Goal: Transaction & Acquisition: Obtain resource

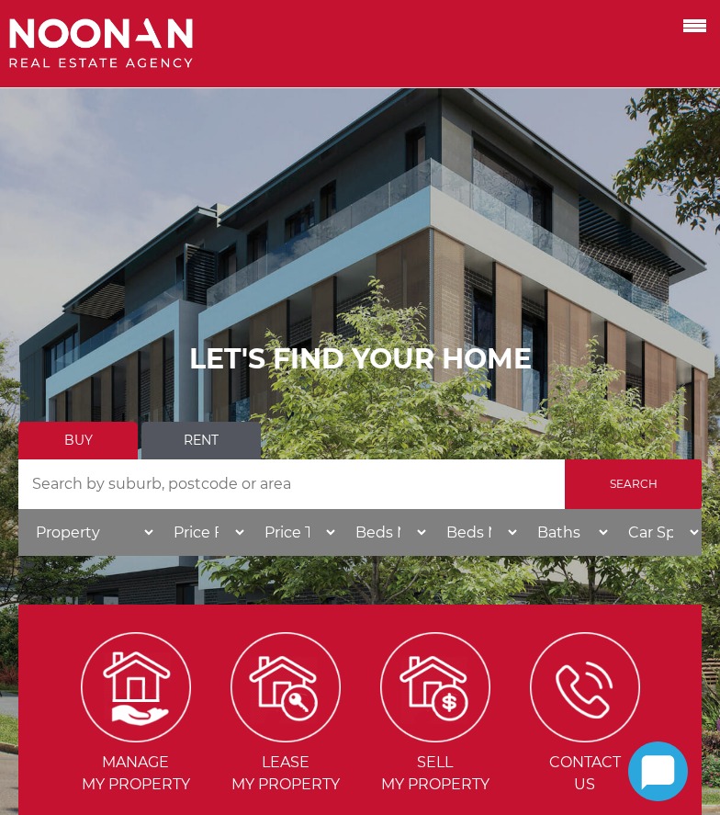
drag, startPoint x: 703, startPoint y: 25, endPoint x: 231, endPoint y: 504, distance: 672.8
click at [703, 25] on span at bounding box center [694, 26] width 23 height 4
click at [0, 0] on input "checkbox" at bounding box center [0, 0] width 0 height 0
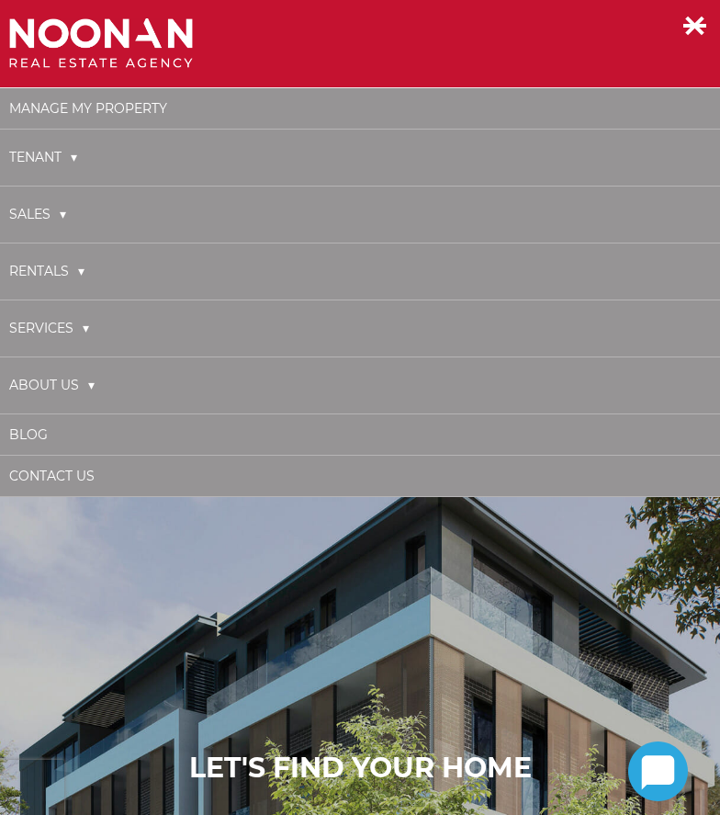
click at [367, 39] on div at bounding box center [330, 43] width 643 height 51
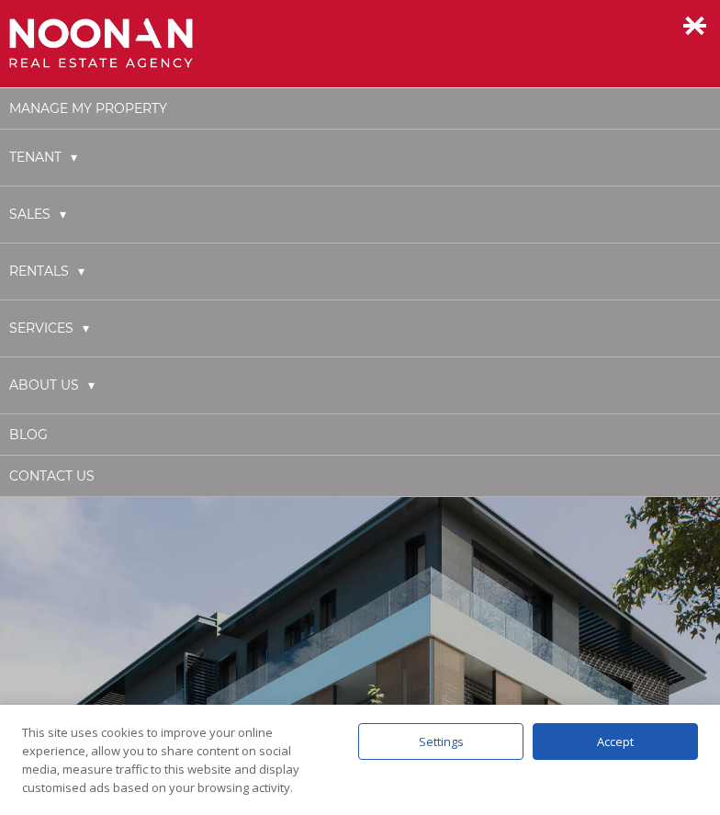
click at [635, 745] on div "Accept" at bounding box center [615, 741] width 165 height 37
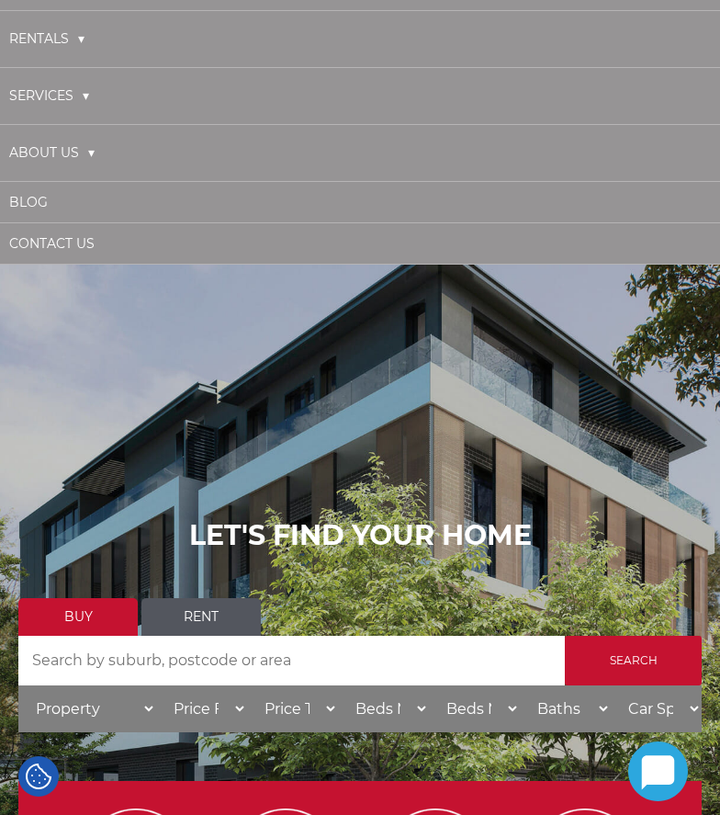
scroll to position [367, 0]
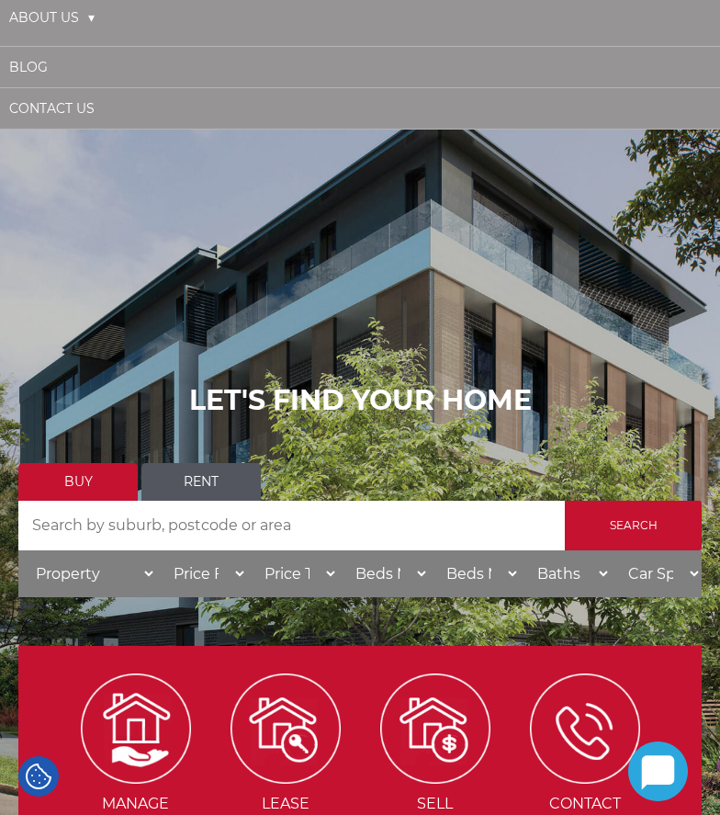
click at [331, 521] on input "Search by Address" at bounding box center [291, 526] width 546 height 50
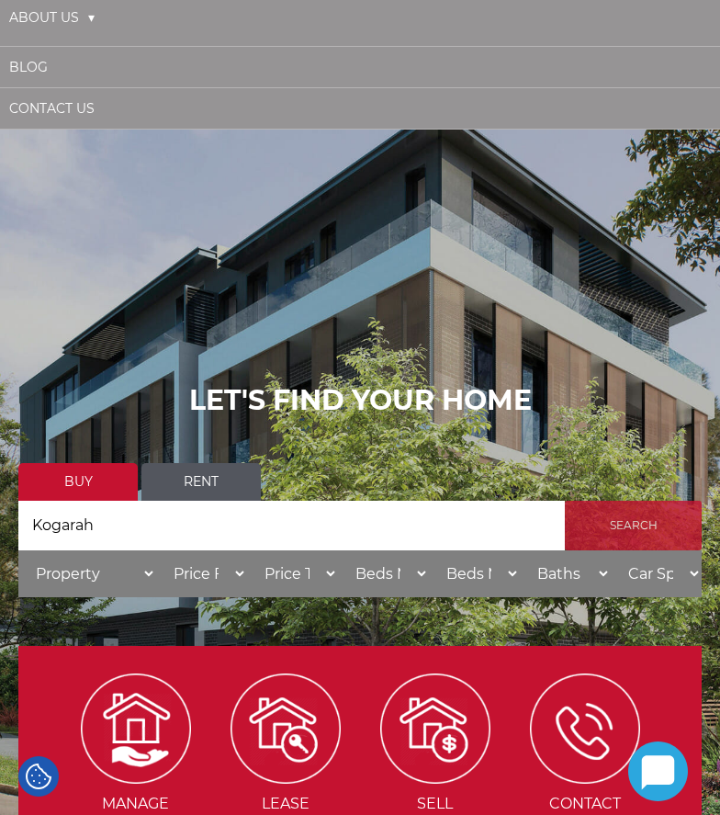
type input "Kogarah"
click at [635, 527] on input "Search" at bounding box center [633, 526] width 137 height 50
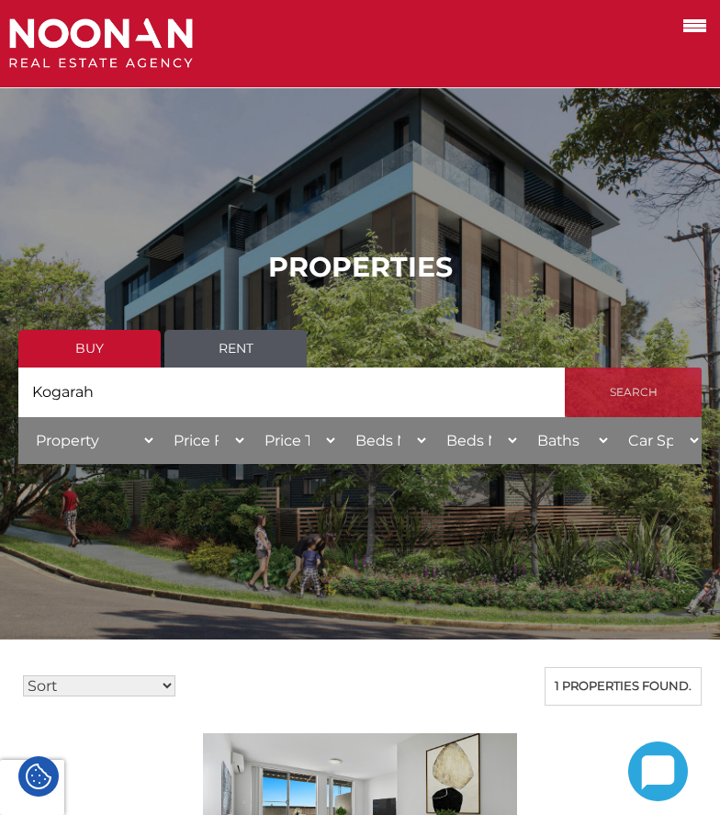
click at [631, 389] on input "Search" at bounding box center [633, 392] width 137 height 50
click at [604, 387] on input "Search" at bounding box center [633, 392] width 137 height 50
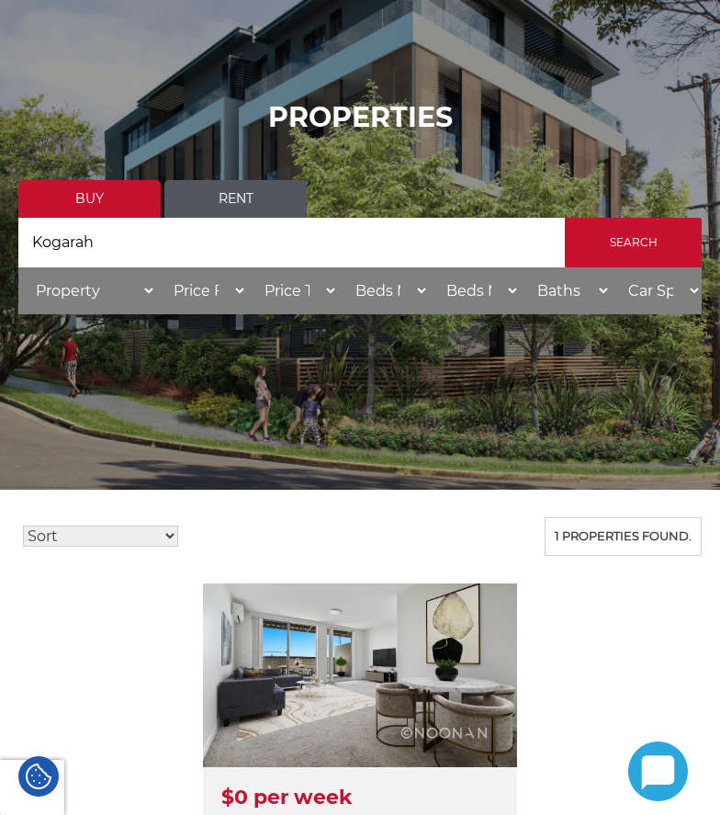
scroll to position [92, 0]
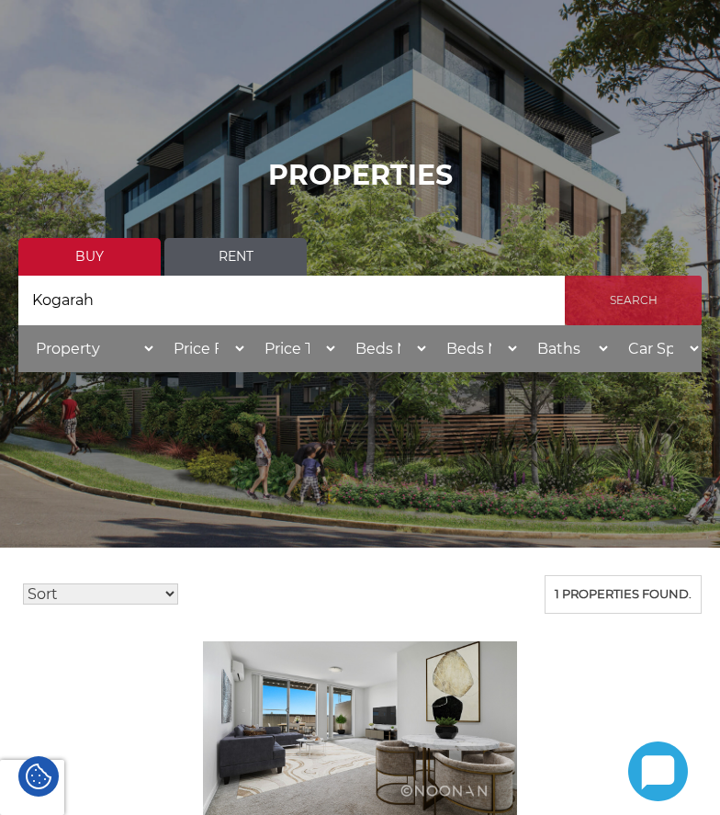
click at [625, 295] on input "Search" at bounding box center [633, 301] width 137 height 50
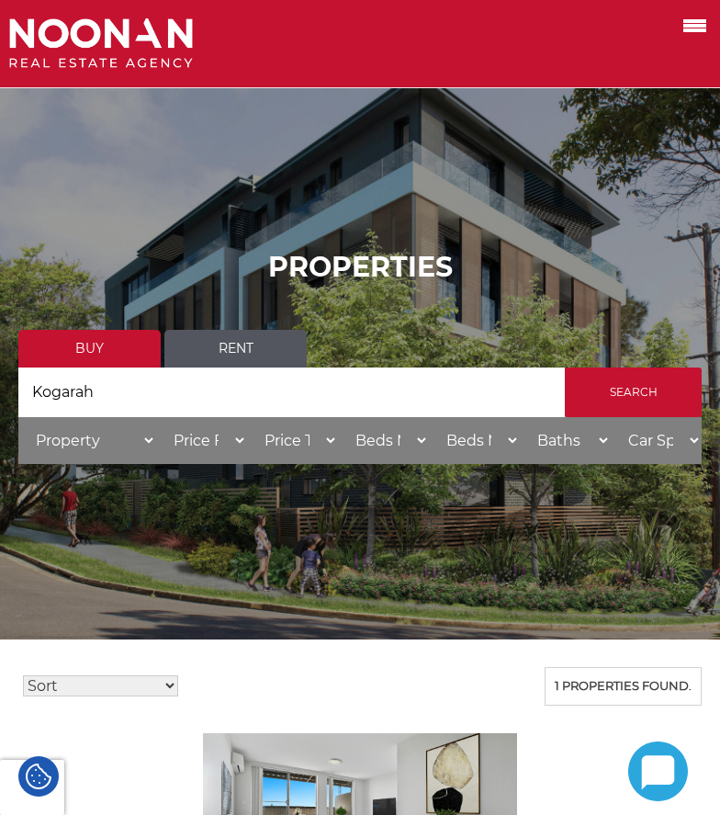
click at [304, 402] on input "Kogarah" at bounding box center [291, 392] width 546 height 50
click at [646, 400] on input "Search" at bounding box center [633, 392] width 137 height 50
click at [238, 336] on link "Rent" at bounding box center [235, 349] width 142 height 38
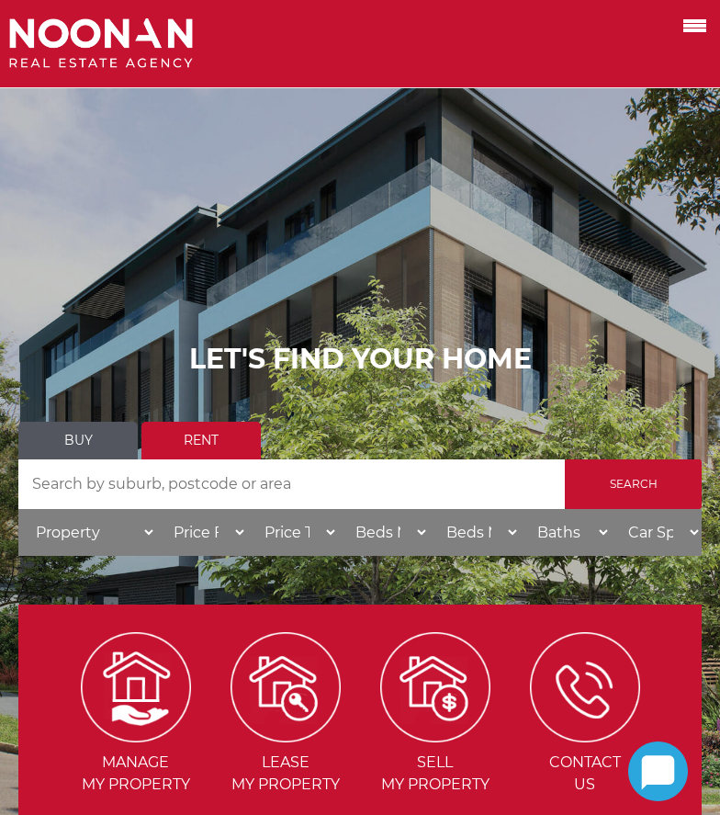
click at [524, 478] on input "Search by Address" at bounding box center [291, 484] width 546 height 50
type input "Kogarah"
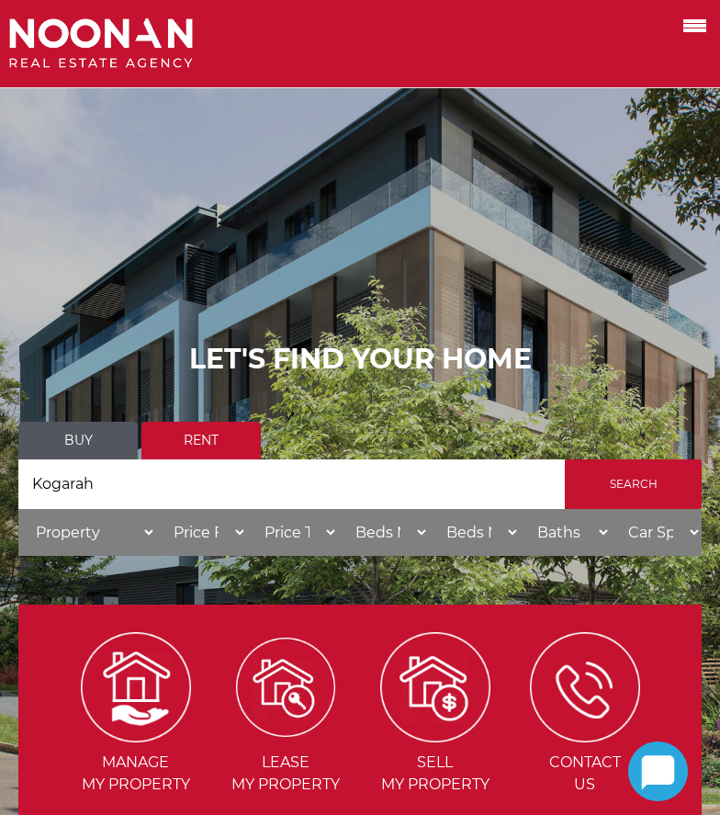
click at [602, 486] on input "Search" at bounding box center [633, 484] width 137 height 50
click at [438, 487] on input "Kogarah" at bounding box center [291, 484] width 546 height 50
click at [327, 488] on input "Kogarah" at bounding box center [291, 484] width 546 height 50
click at [223, 444] on link "Rent" at bounding box center [200, 441] width 119 height 38
click at [271, 481] on input "Kogarah" at bounding box center [291, 484] width 546 height 50
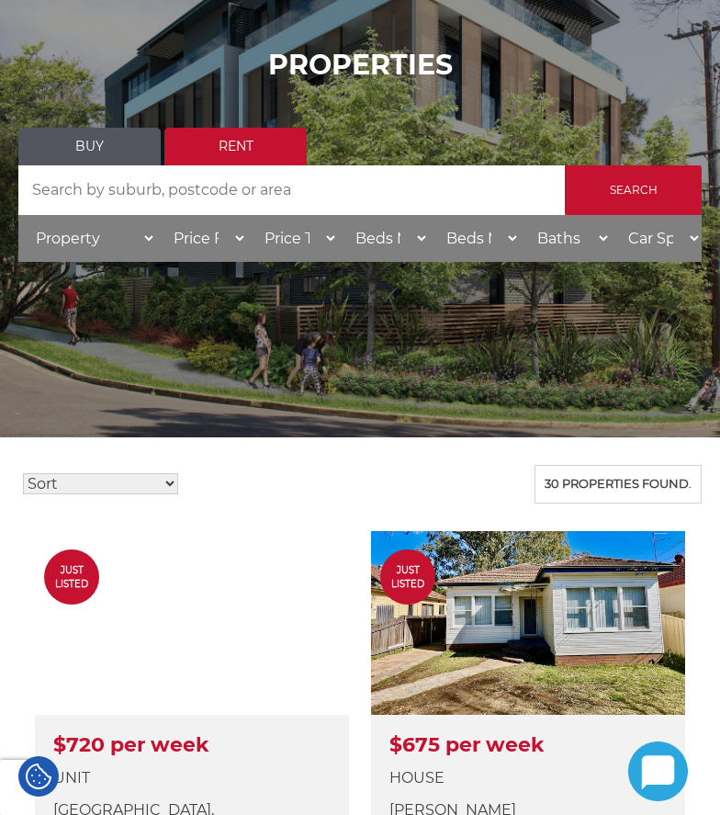
scroll to position [184, 0]
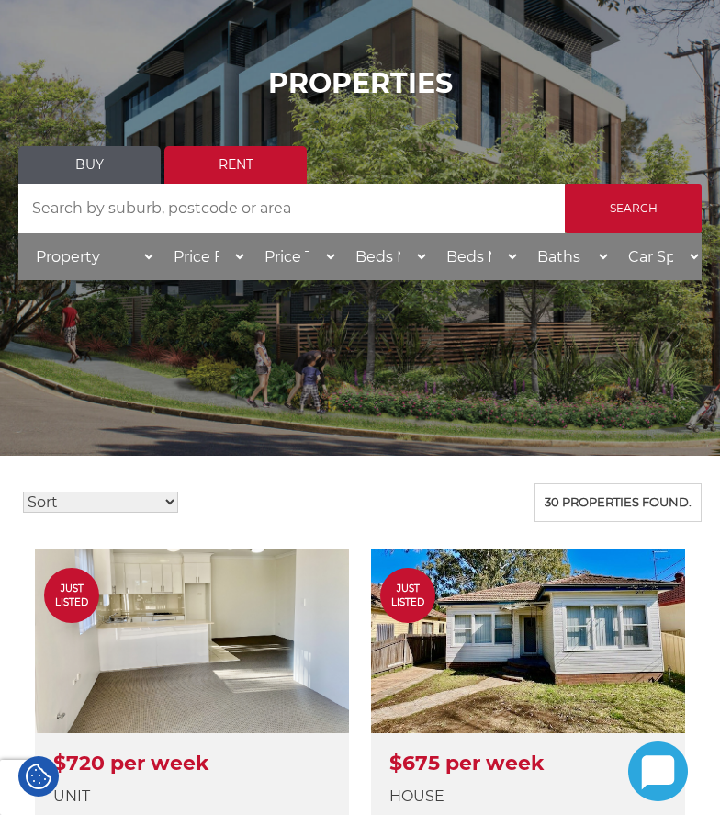
click at [112, 495] on select "Sort Price: High to Low Price: Low to High Date: Newest First Date: Oldest Firs…" at bounding box center [100, 501] width 155 height 21
select select "low"
click at [23, 491] on select "Sort Price: High to Low Price: Low to High Date: Newest First Date: Oldest Firs…" at bounding box center [100, 501] width 155 height 21
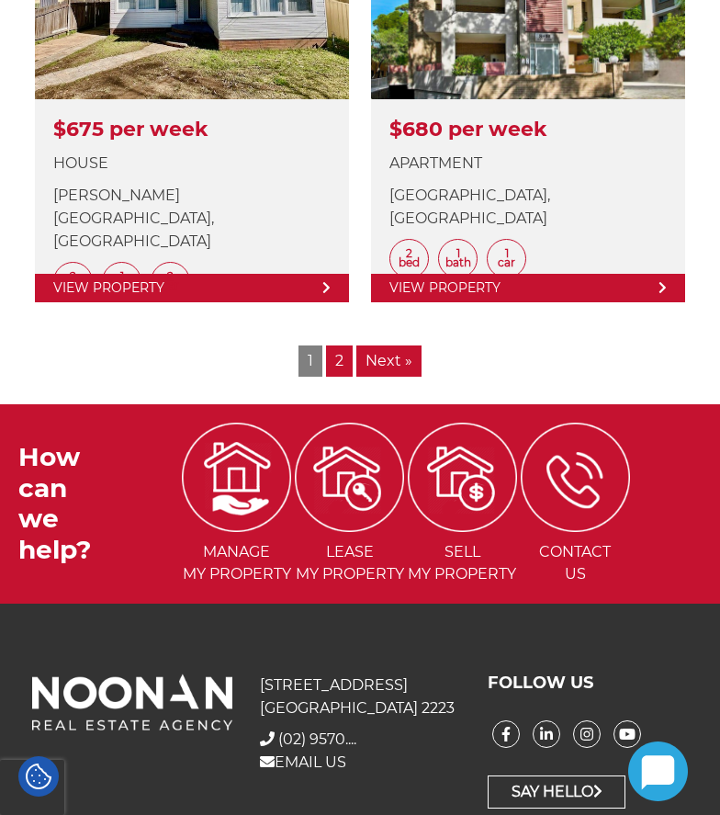
scroll to position [4487, 0]
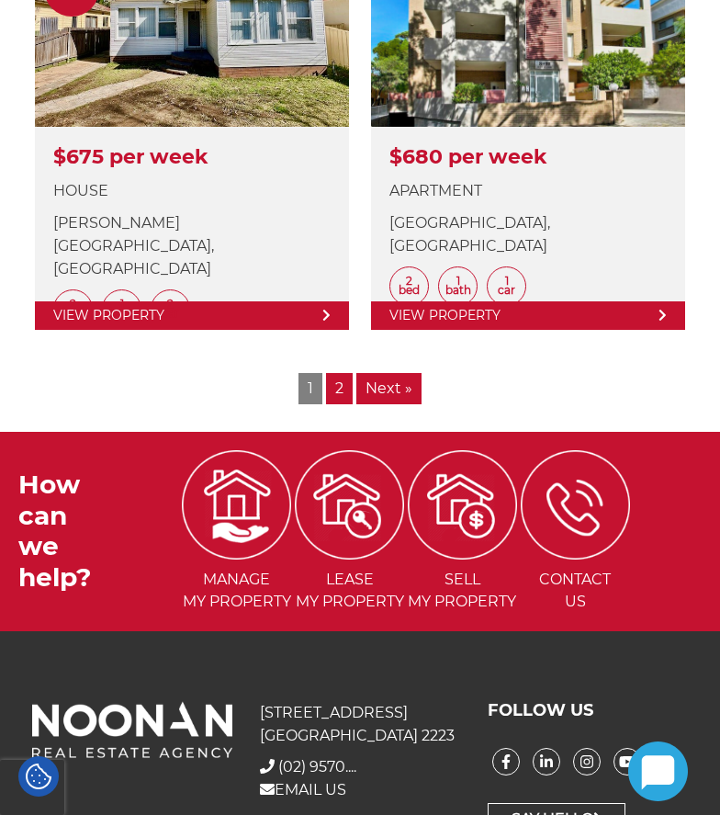
click at [341, 391] on link "2" at bounding box center [339, 388] width 27 height 31
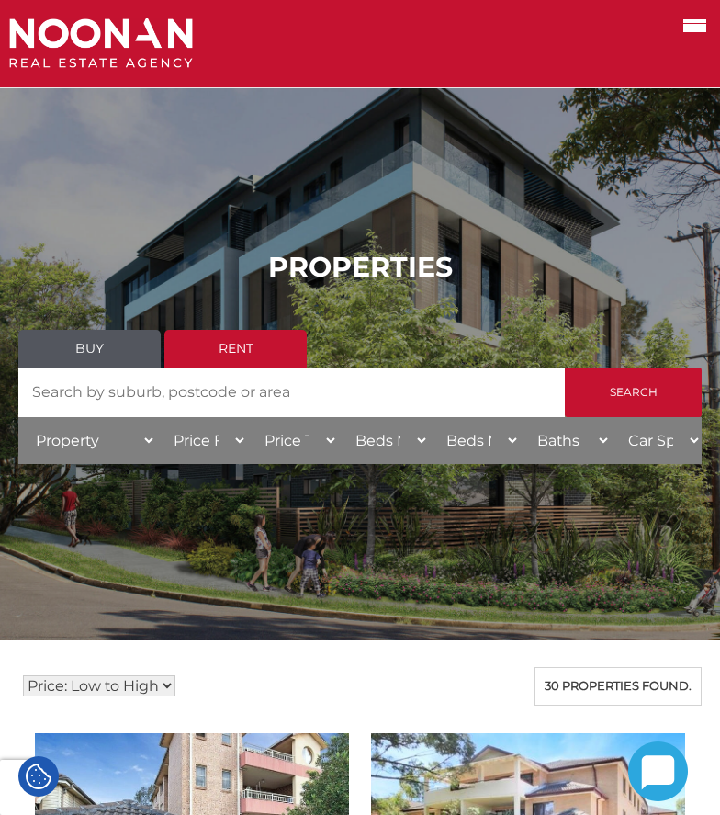
click at [300, 383] on input "Search by Address" at bounding box center [291, 392] width 546 height 50
drag, startPoint x: 99, startPoint y: 391, endPoint x: -11, endPoint y: 391, distance: 110.2
click at [232, 398] on input "st George area" at bounding box center [291, 392] width 546 height 50
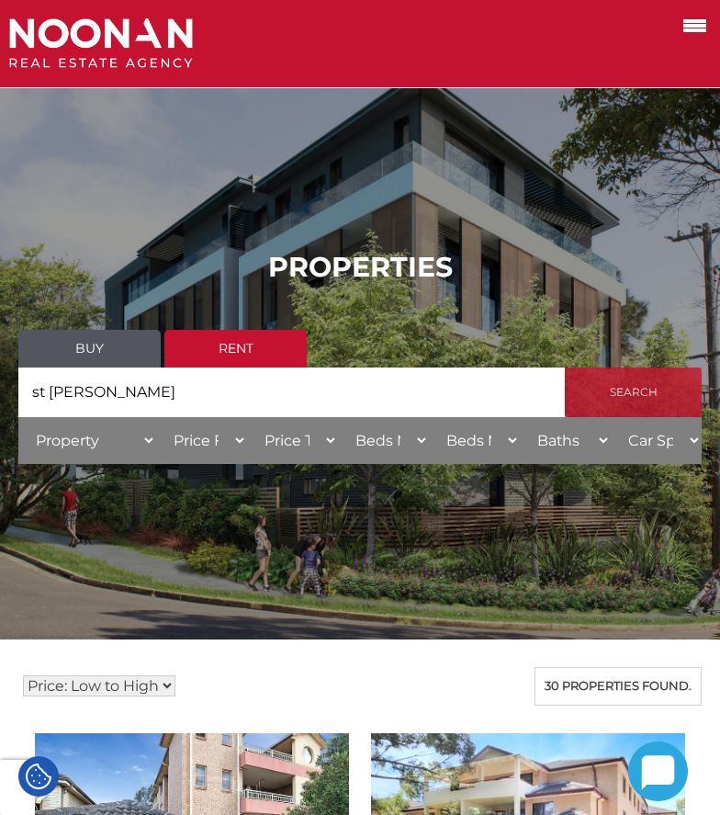
type input "st [PERSON_NAME]"
click at [676, 400] on input "Search" at bounding box center [633, 392] width 137 height 50
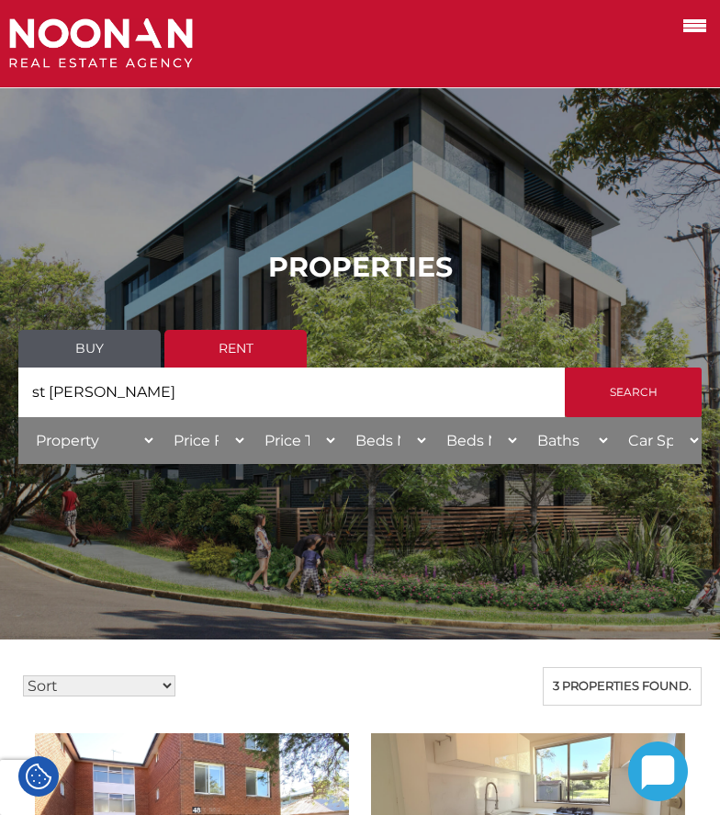
click at [346, 390] on input "st George" at bounding box center [291, 392] width 546 height 50
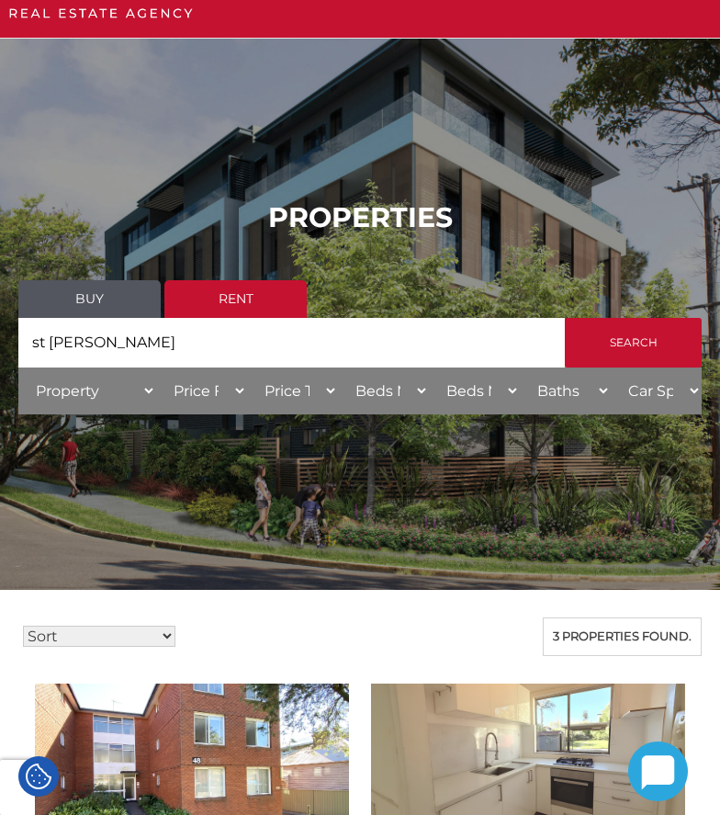
scroll to position [367, 0]
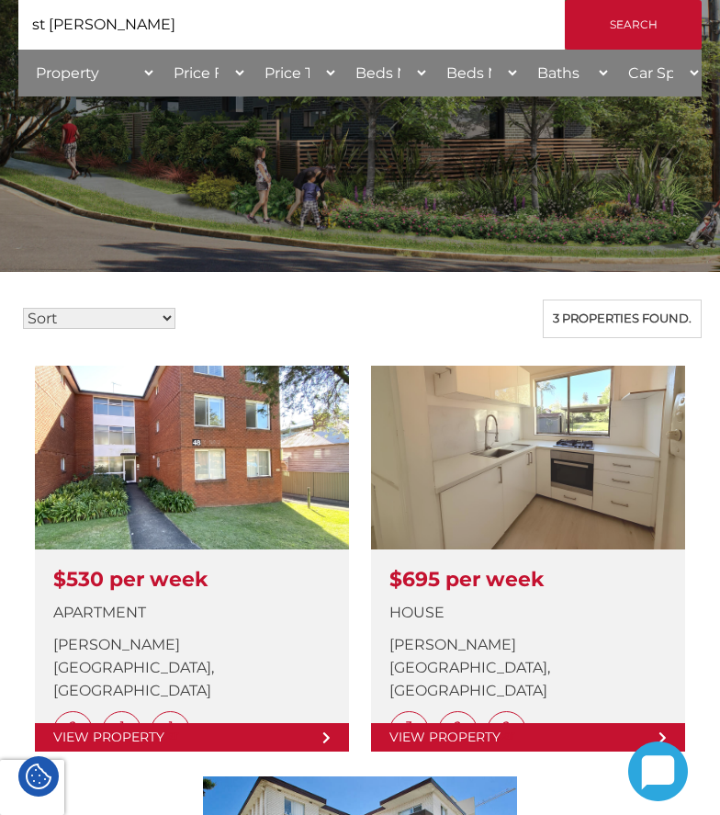
click at [73, 320] on select "Sort Price: High to Low Price: Low to High Date: Newest First Date: Oldest Firs…" at bounding box center [99, 318] width 152 height 21
select select "low"
click at [23, 308] on select "Sort Price: High to Low Price: Low to High Date: Newest First Date: Oldest Firs…" at bounding box center [99, 318] width 152 height 21
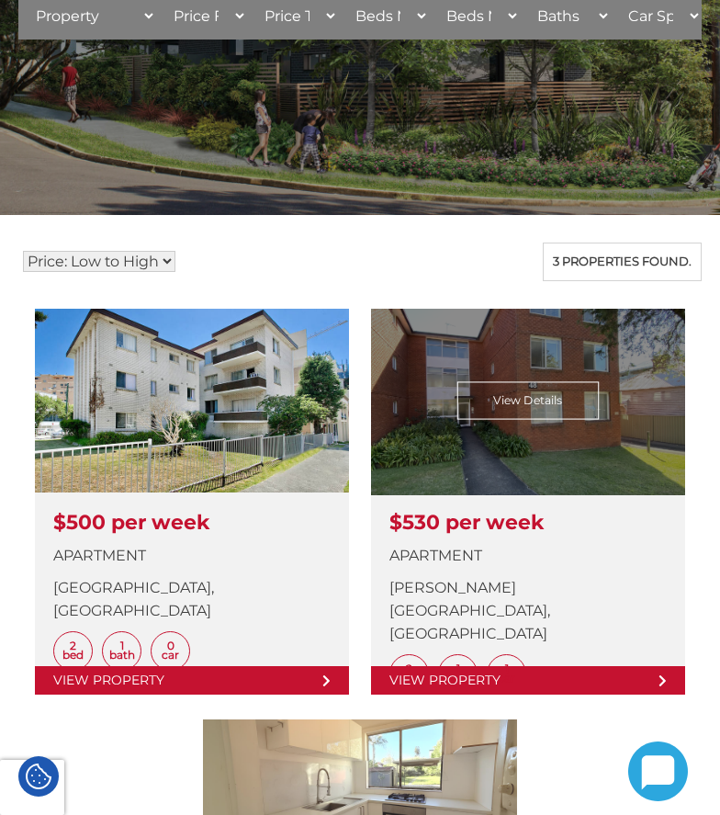
scroll to position [367, 0]
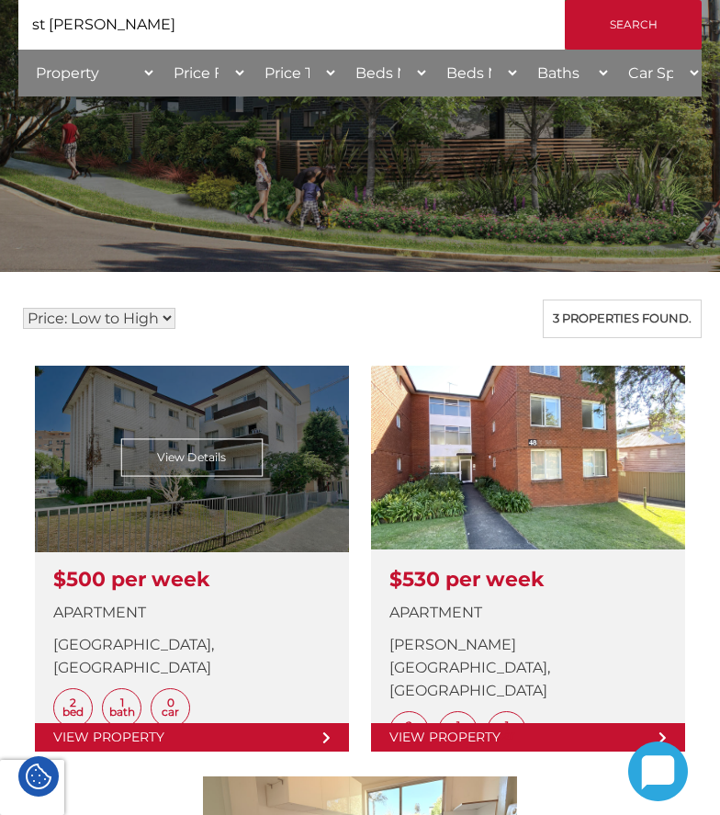
click at [258, 465] on link at bounding box center [192, 559] width 314 height 386
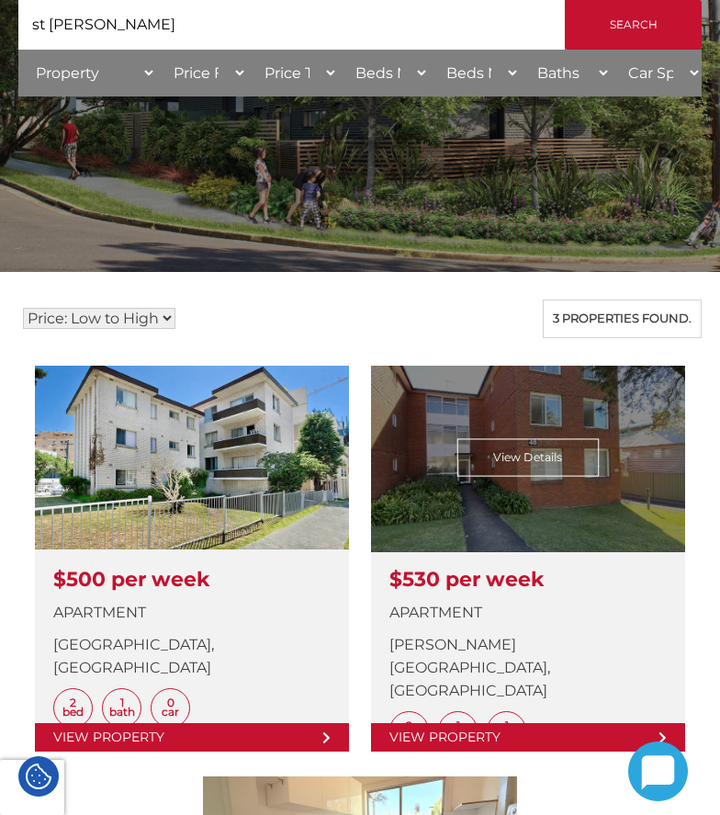
click at [613, 489] on link at bounding box center [528, 559] width 314 height 386
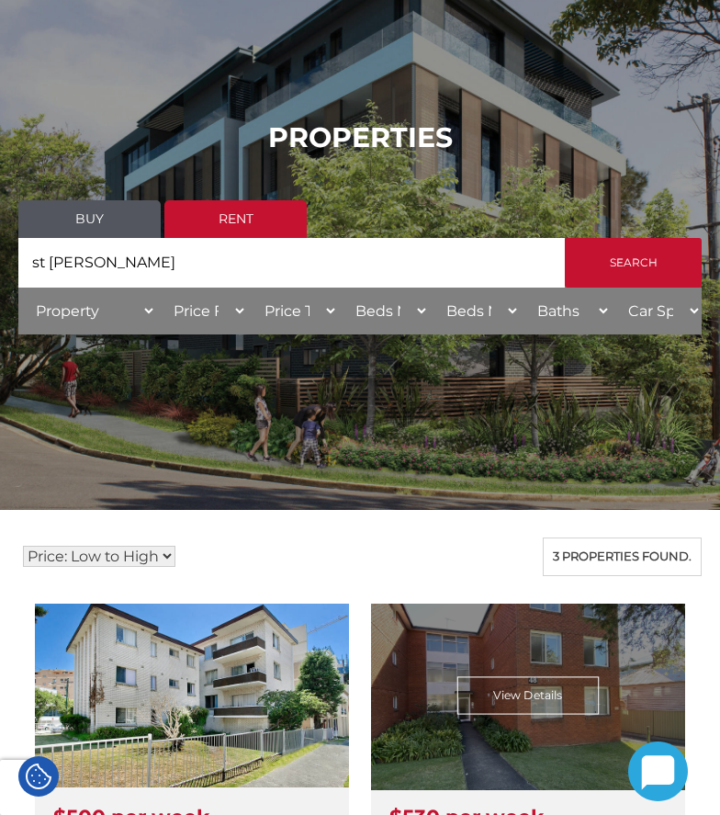
scroll to position [0, 0]
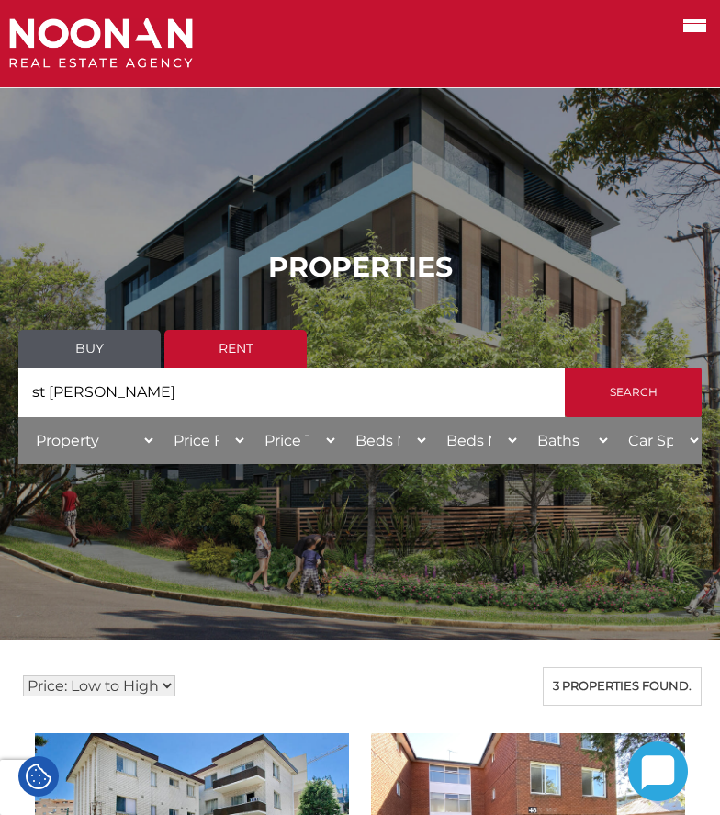
click at [319, 380] on input "st George" at bounding box center [291, 392] width 546 height 50
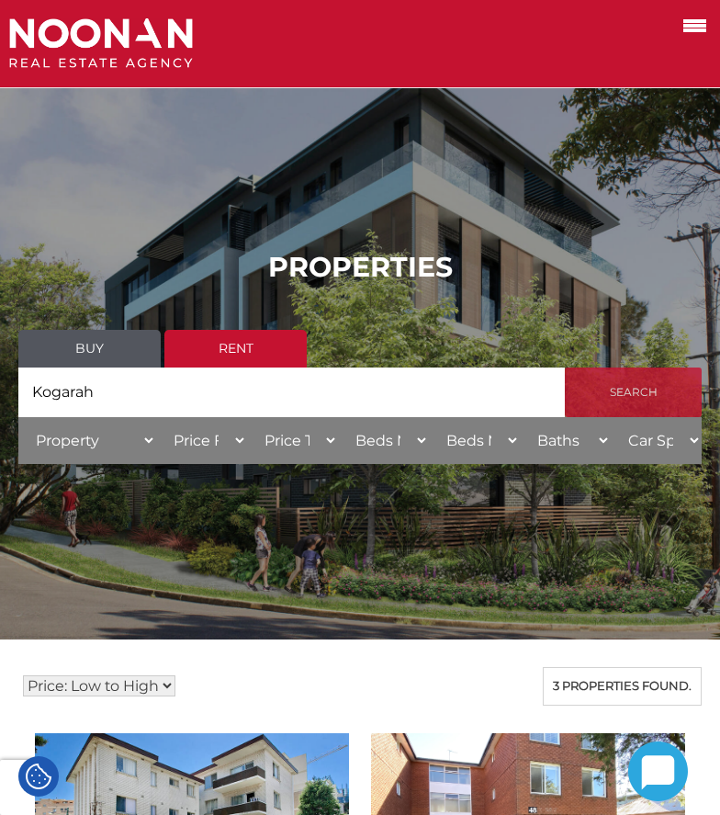
click at [646, 388] on input "Search" at bounding box center [633, 392] width 137 height 50
click at [209, 405] on input "Kogarah" at bounding box center [291, 392] width 546 height 50
type input "K"
type input "Hurstville"
click at [619, 395] on input "Search" at bounding box center [633, 392] width 137 height 50
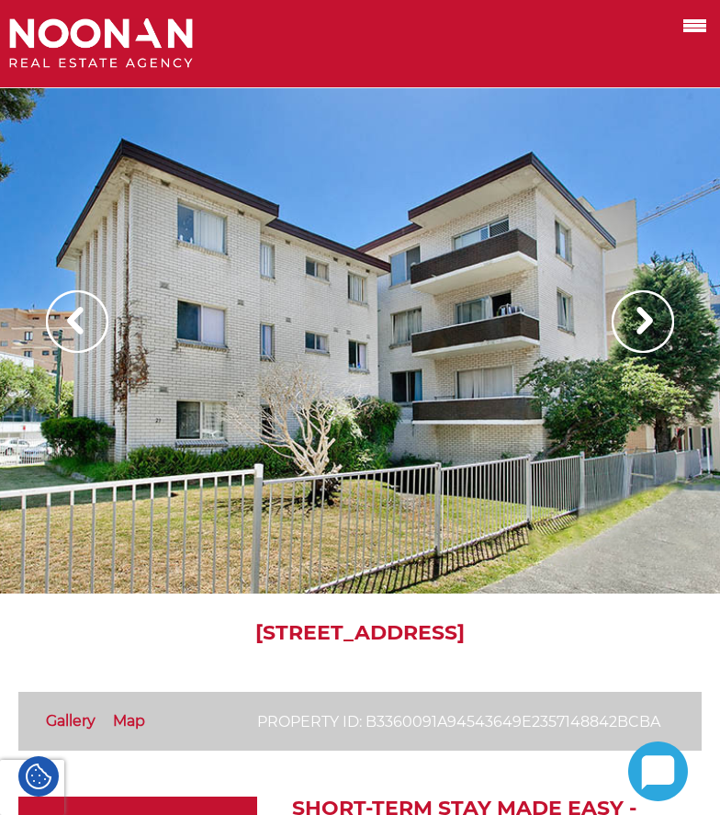
click at [629, 329] on img at bounding box center [643, 321] width 62 height 62
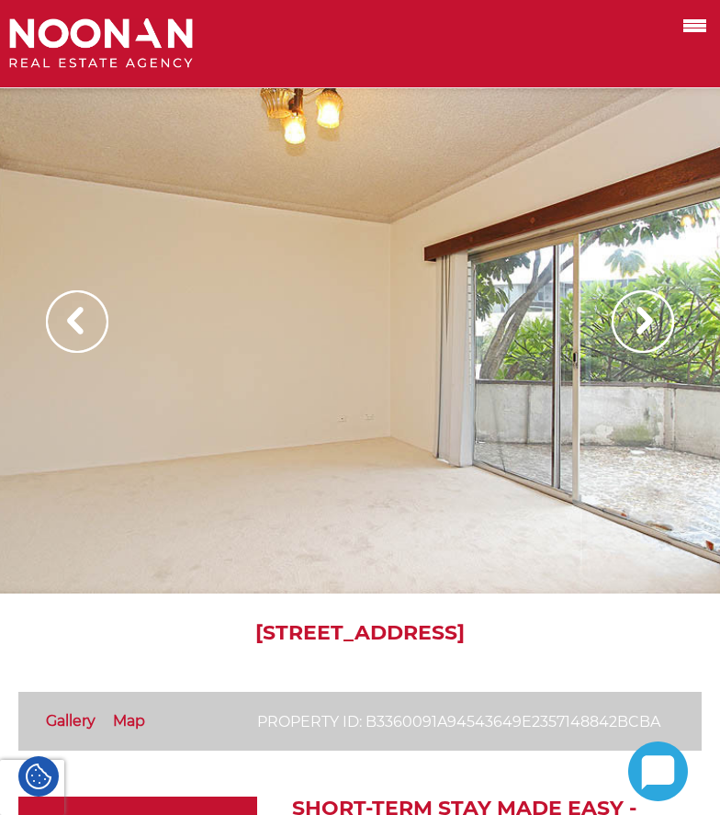
click at [629, 329] on img at bounding box center [643, 321] width 62 height 62
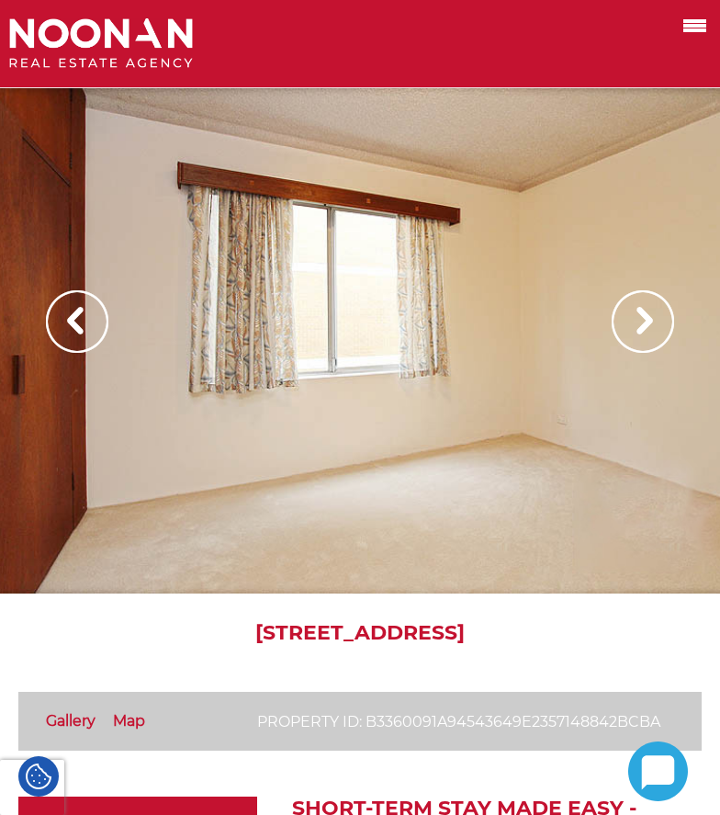
click at [629, 329] on img at bounding box center [643, 321] width 62 height 62
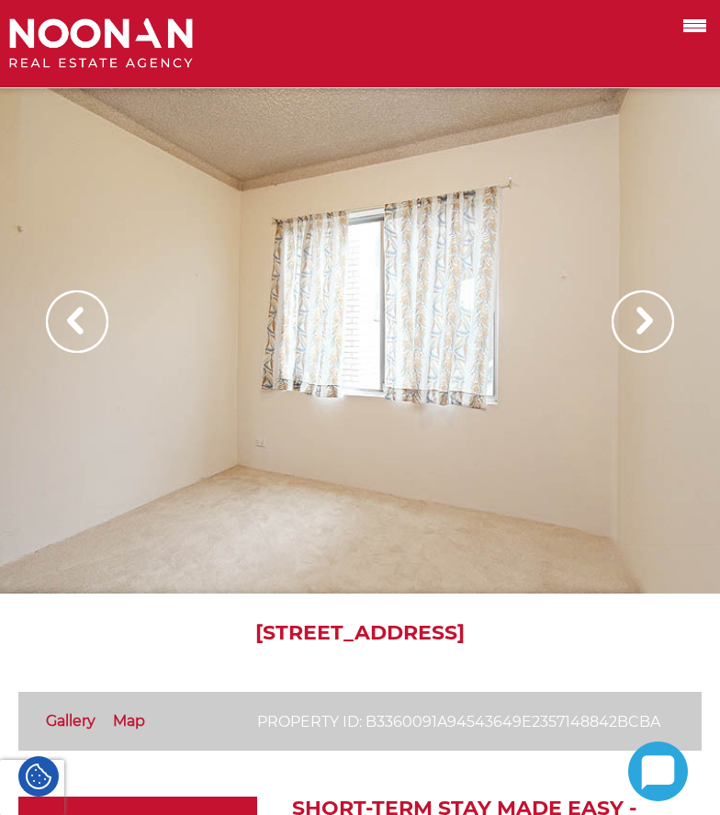
click at [629, 329] on img at bounding box center [643, 321] width 62 height 62
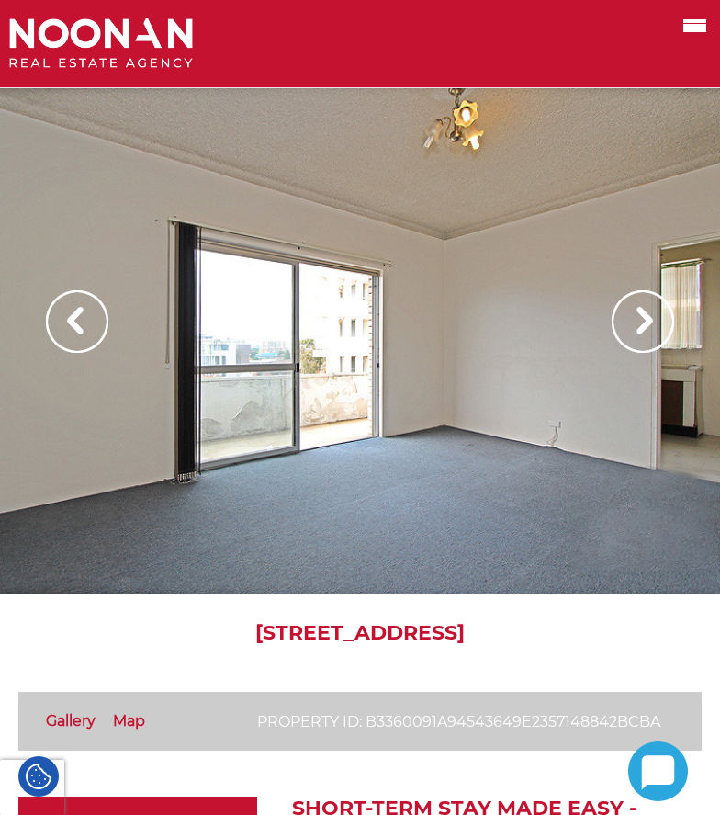
click at [629, 329] on img at bounding box center [643, 321] width 62 height 62
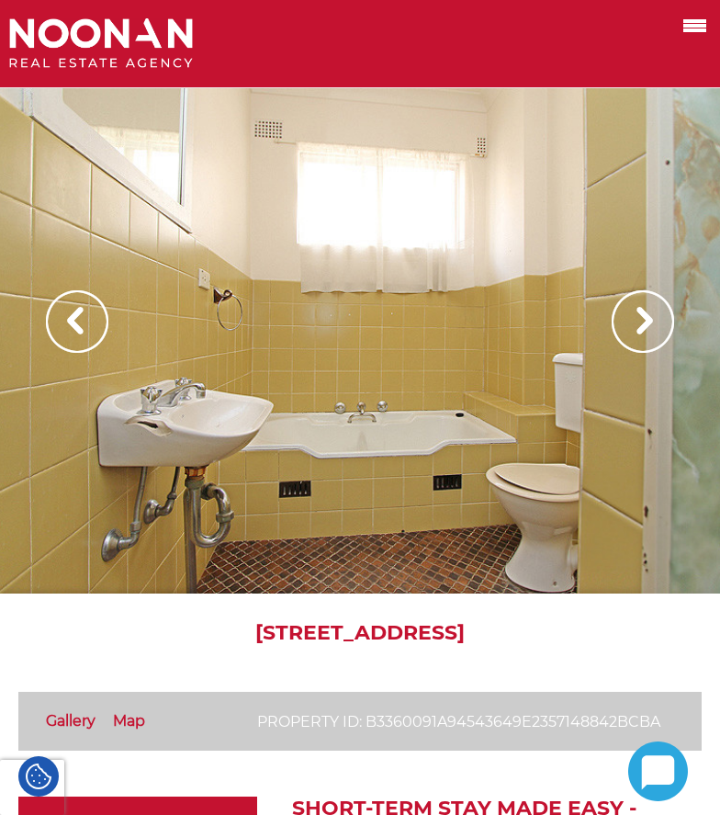
click at [629, 329] on img at bounding box center [643, 321] width 62 height 62
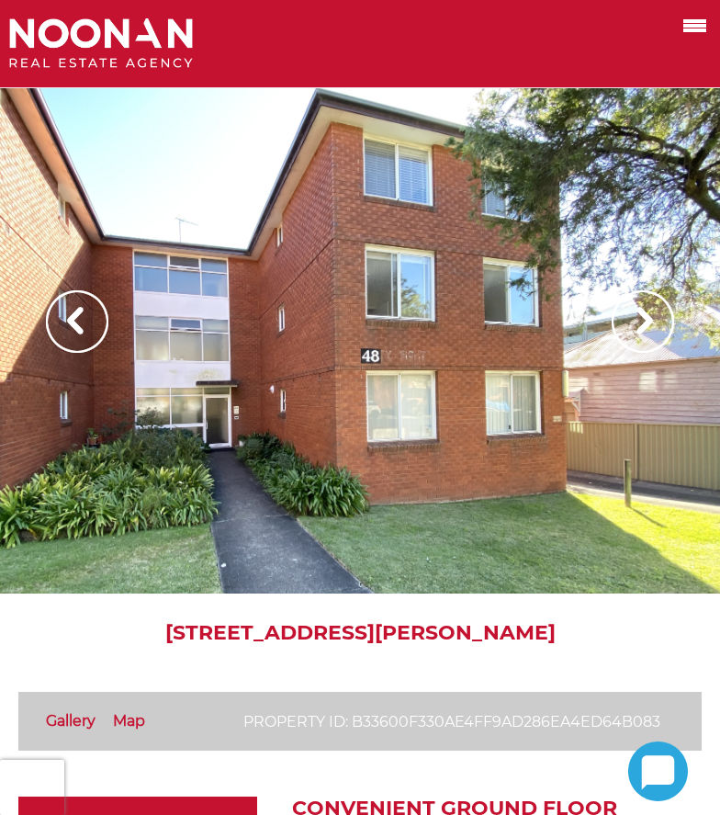
click at [643, 314] on img at bounding box center [643, 321] width 62 height 62
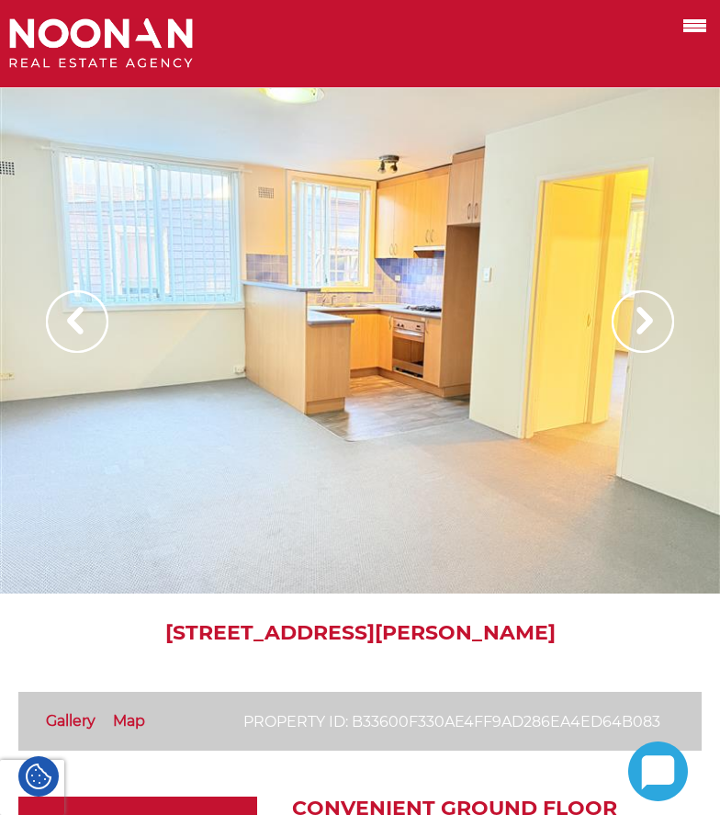
click at [643, 312] on img at bounding box center [643, 321] width 62 height 62
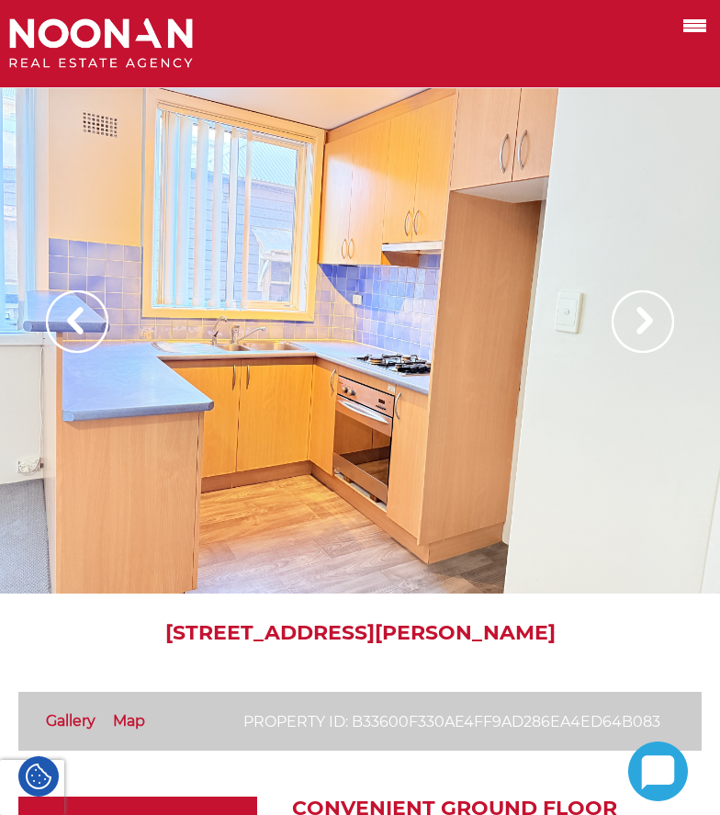
click at [643, 312] on img at bounding box center [643, 321] width 62 height 62
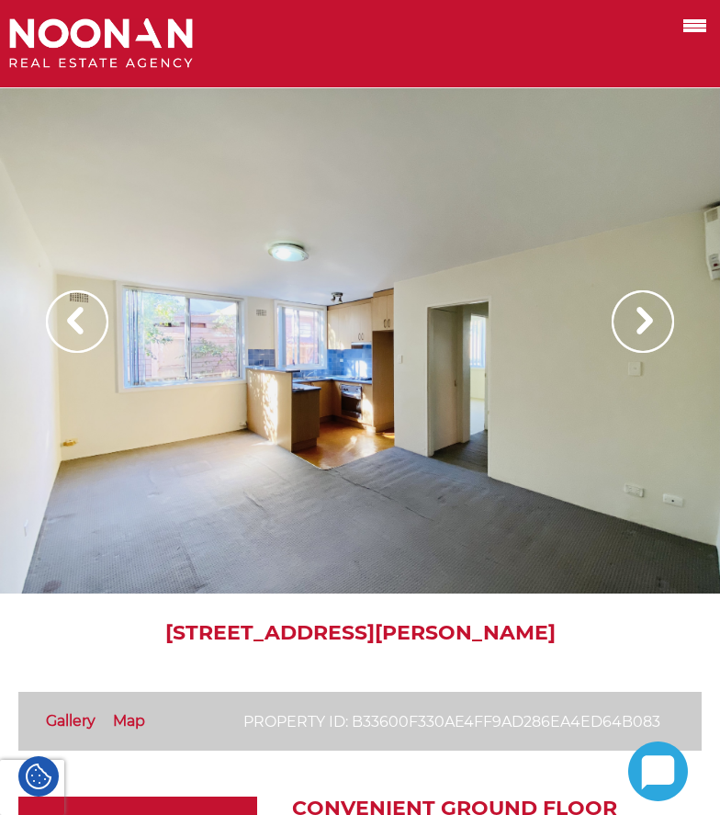
click at [643, 312] on img at bounding box center [643, 321] width 62 height 62
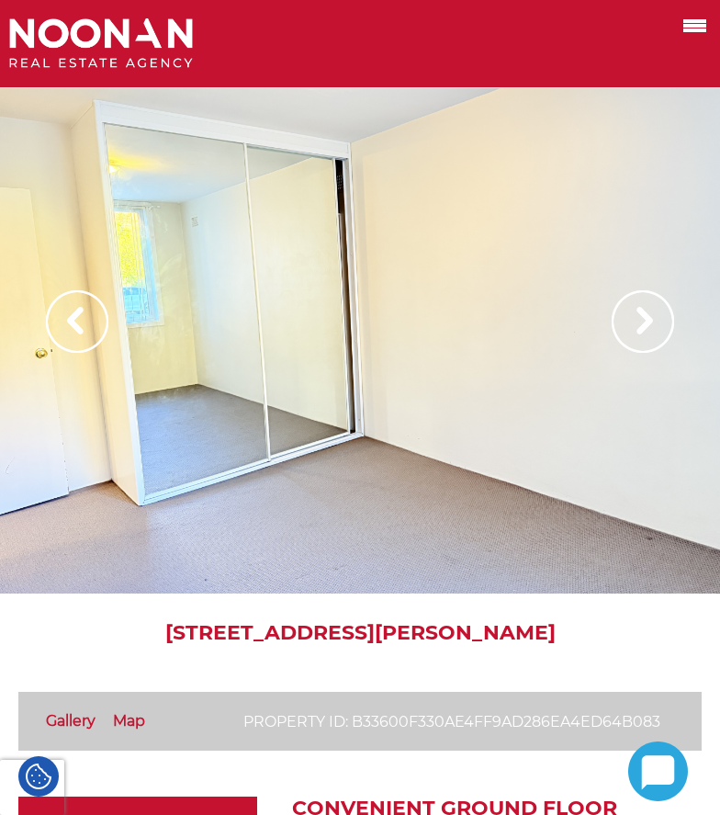
click at [643, 312] on img at bounding box center [643, 321] width 62 height 62
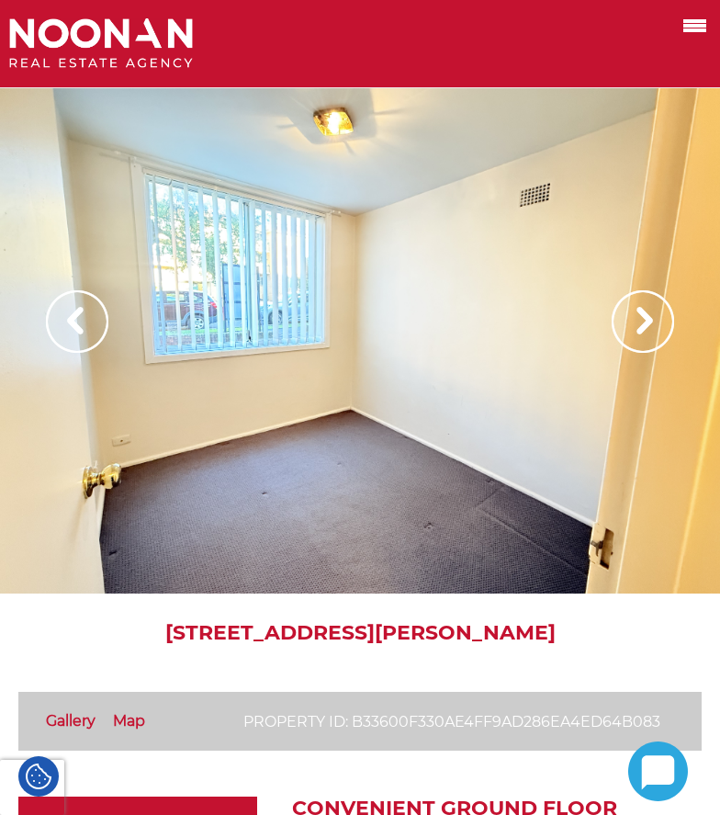
click at [643, 312] on img at bounding box center [643, 321] width 62 height 62
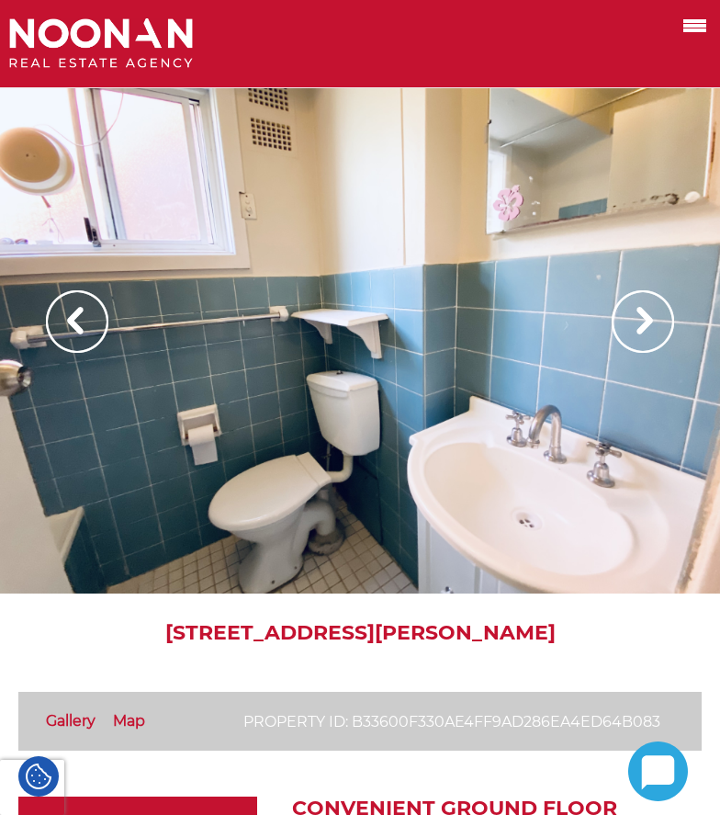
click at [643, 312] on img at bounding box center [643, 321] width 62 height 62
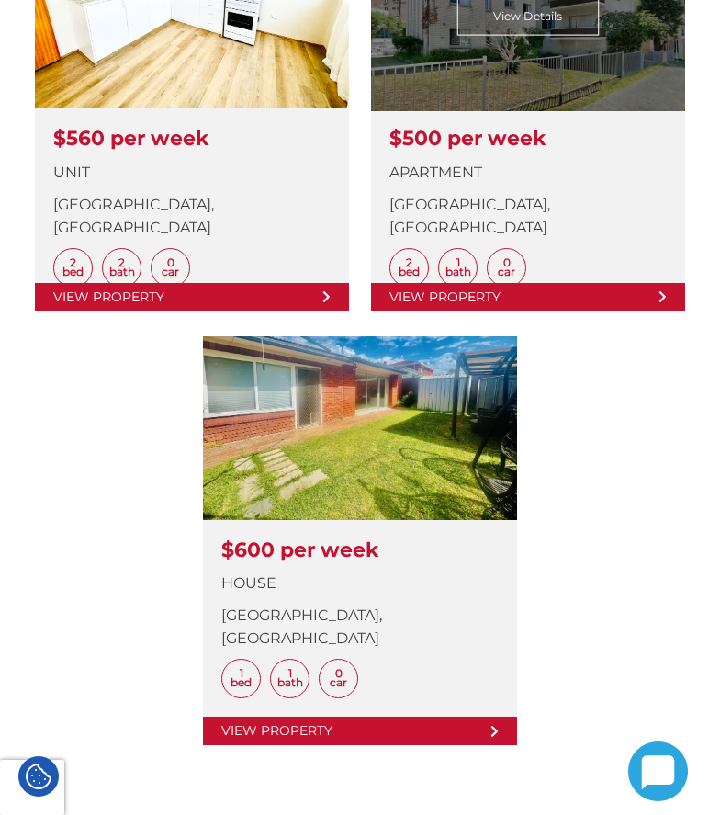
scroll to position [1378, 0]
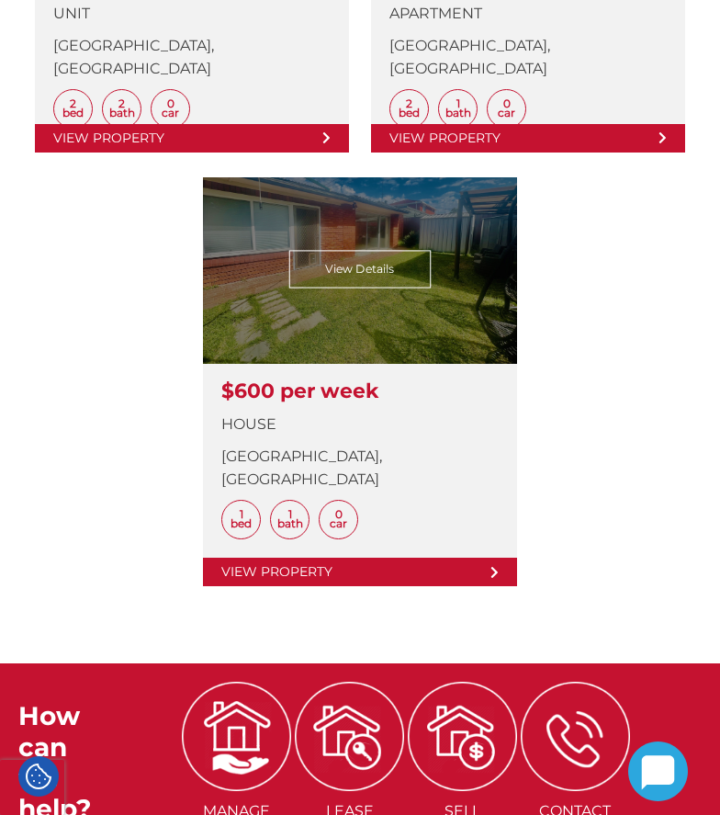
click at [421, 317] on link at bounding box center [360, 381] width 314 height 409
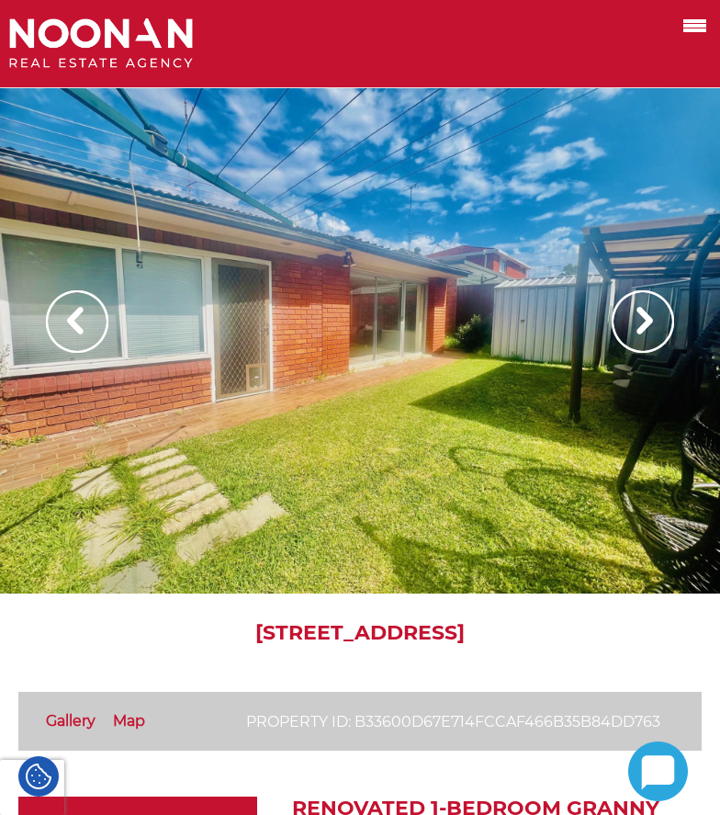
click at [648, 323] on img at bounding box center [643, 321] width 62 height 62
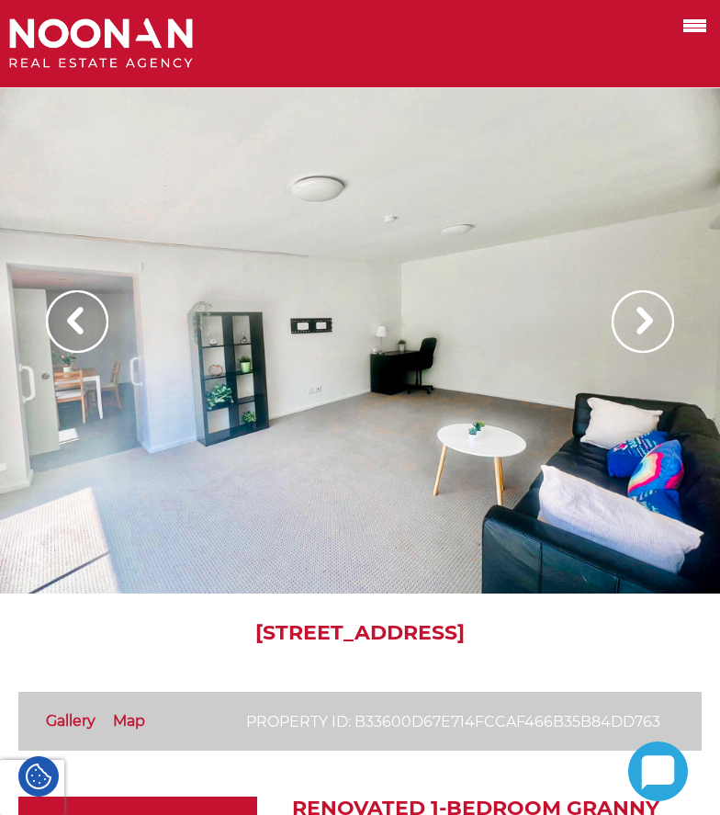
click at [648, 323] on img at bounding box center [643, 321] width 62 height 62
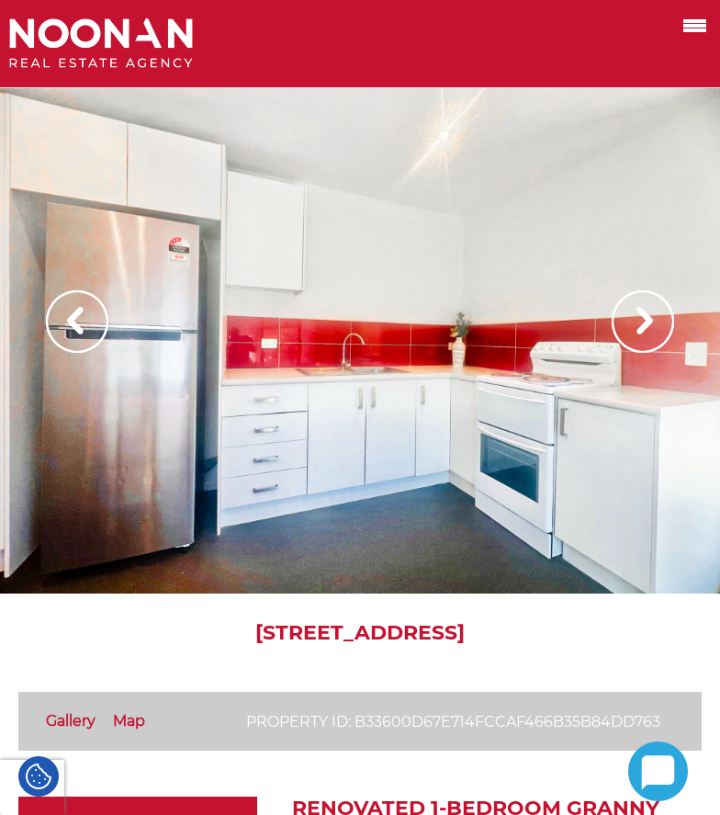
click at [648, 323] on img at bounding box center [643, 321] width 62 height 62
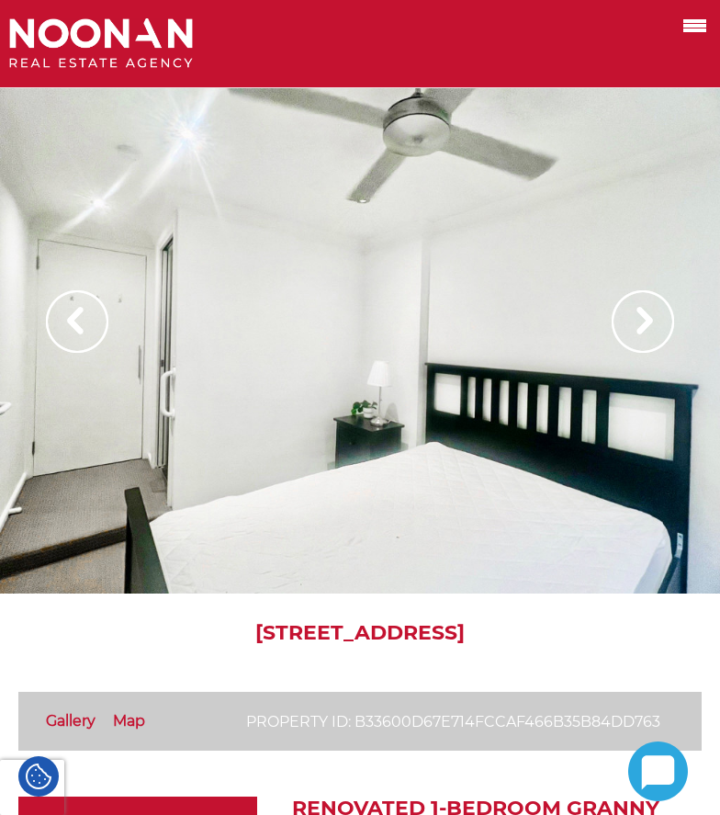
click at [648, 321] on img at bounding box center [643, 321] width 62 height 62
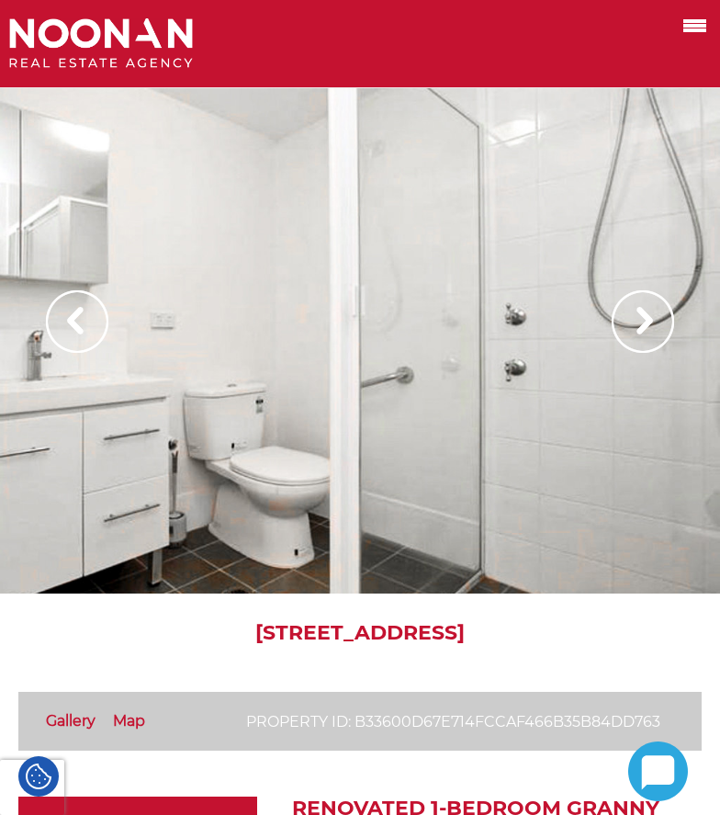
click at [651, 321] on img at bounding box center [643, 321] width 62 height 62
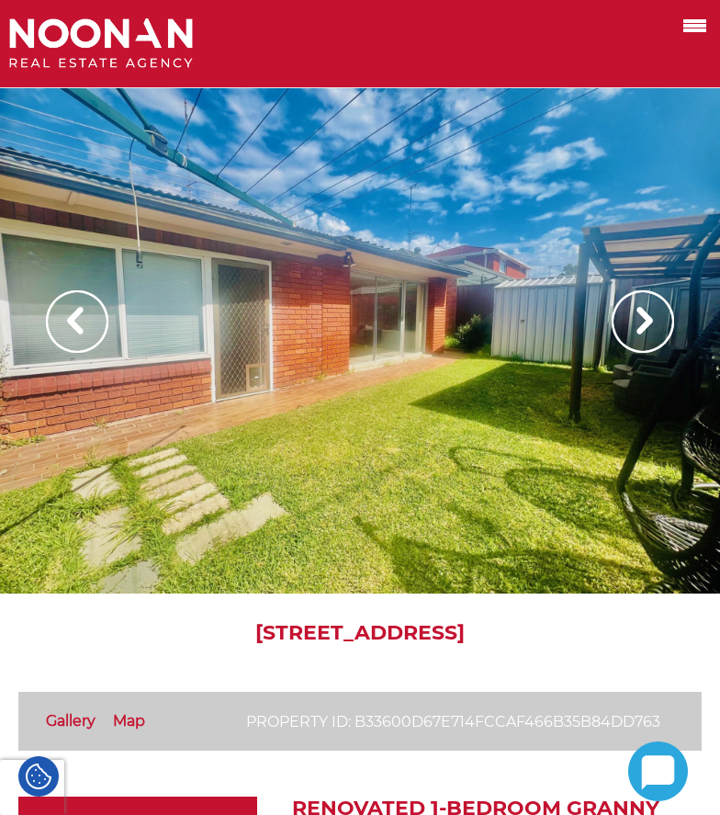
click at [651, 321] on img at bounding box center [643, 321] width 62 height 62
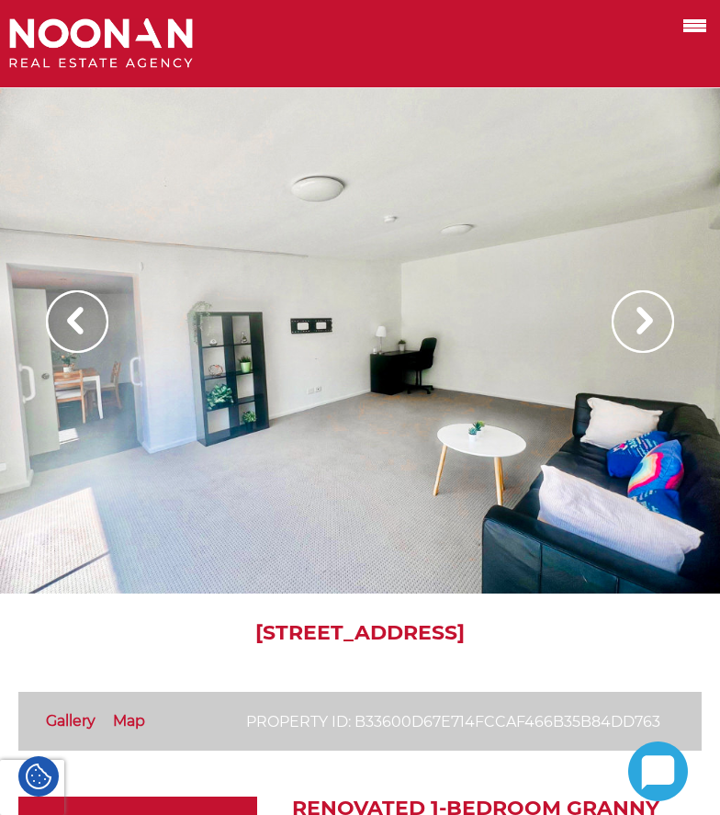
click at [651, 321] on img at bounding box center [643, 321] width 62 height 62
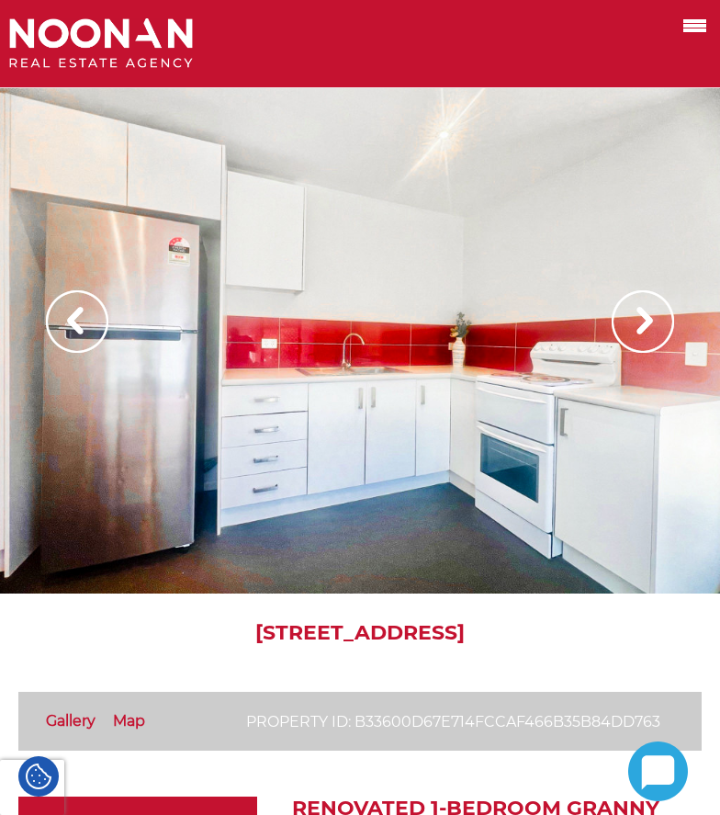
click at [651, 321] on img at bounding box center [643, 321] width 62 height 62
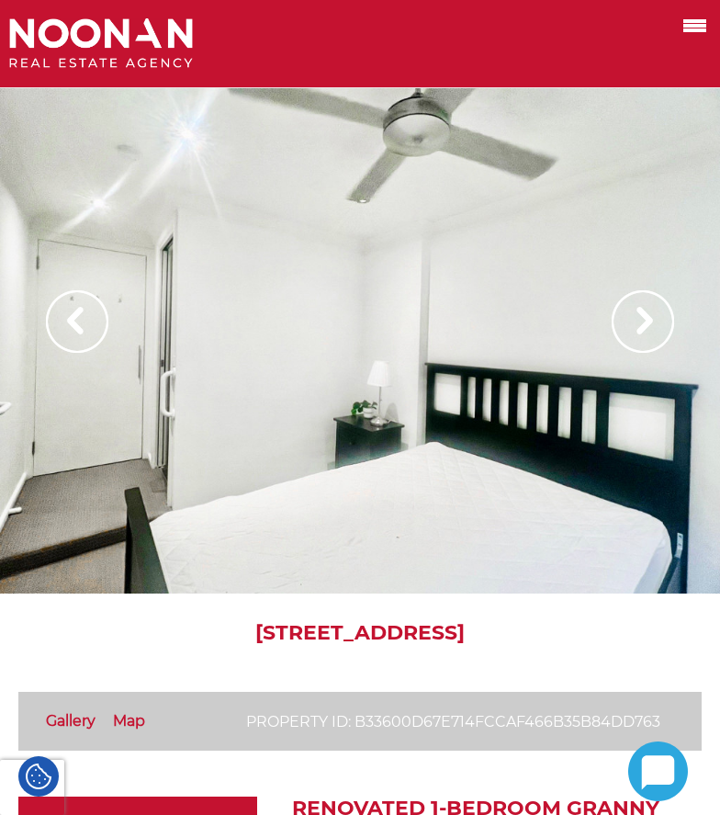
click at [651, 321] on img at bounding box center [643, 321] width 62 height 62
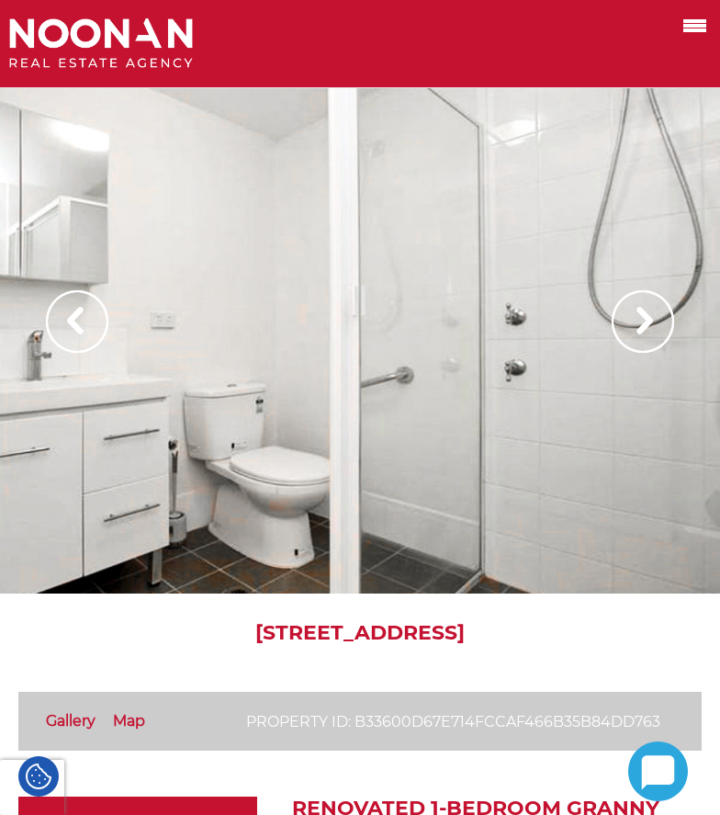
click at [651, 321] on img at bounding box center [643, 321] width 62 height 62
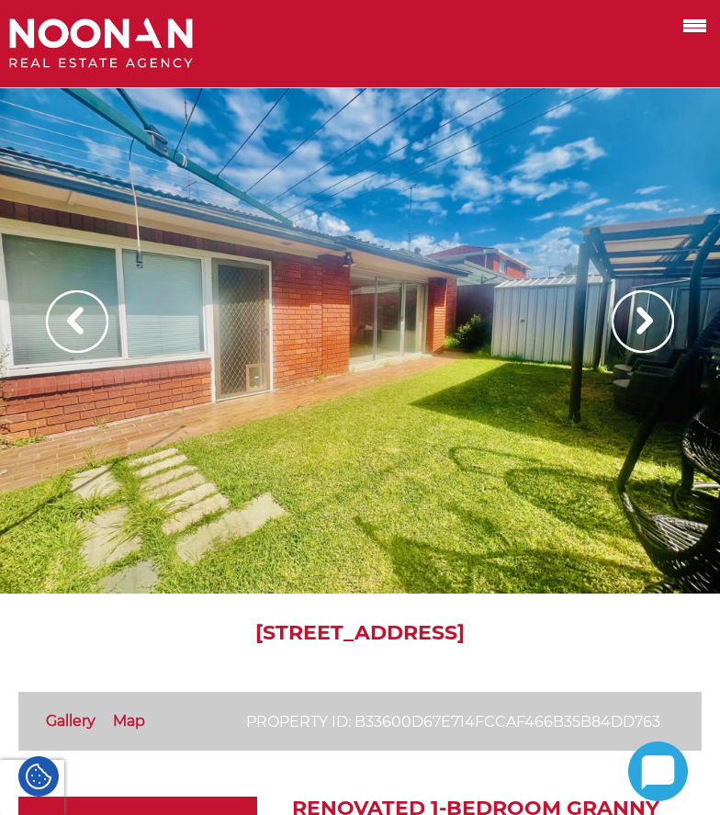
click at [651, 321] on img at bounding box center [643, 321] width 62 height 62
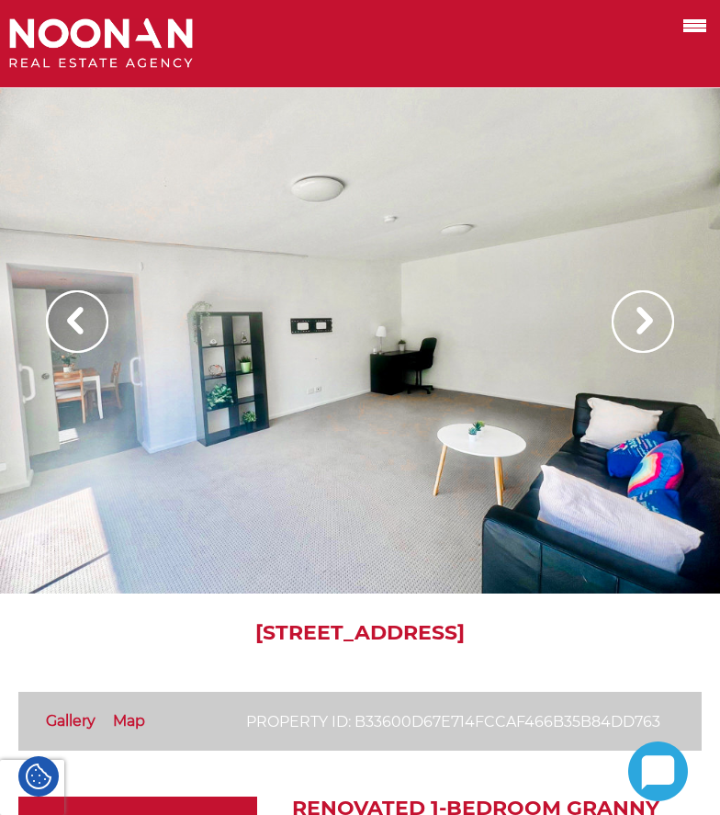
click at [651, 321] on img at bounding box center [643, 321] width 62 height 62
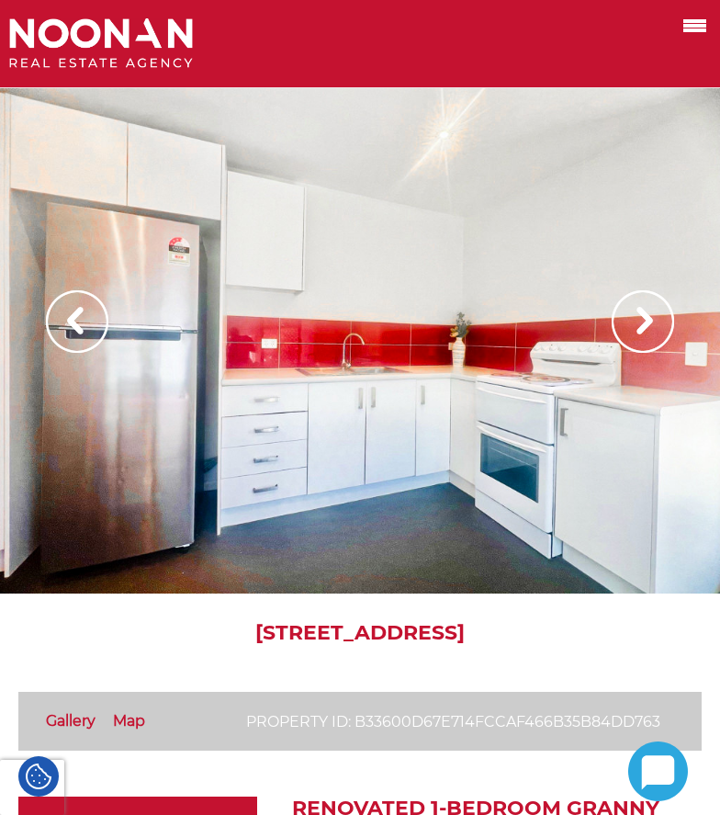
click at [651, 321] on img at bounding box center [643, 321] width 62 height 62
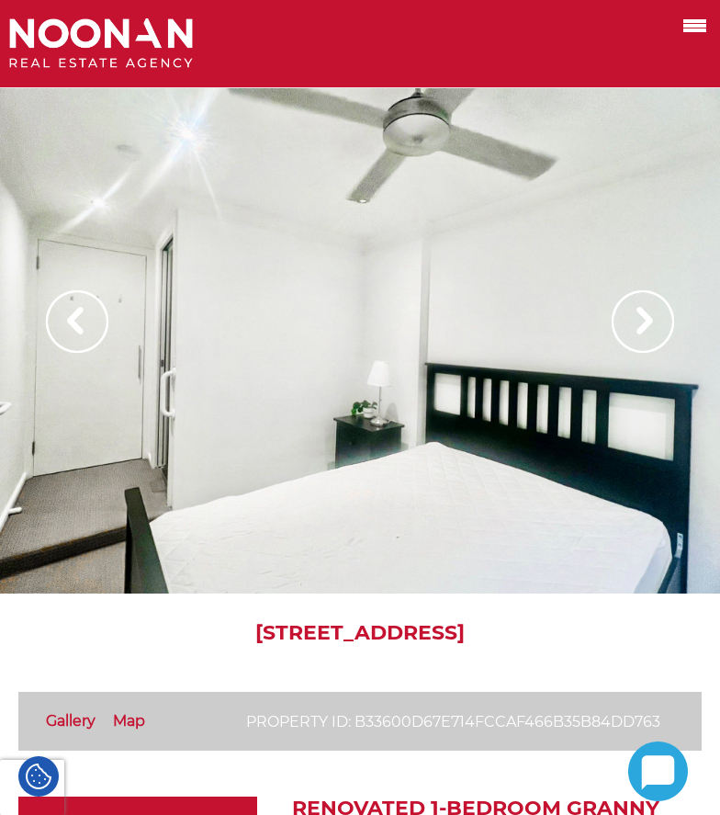
click at [651, 321] on img at bounding box center [643, 321] width 62 height 62
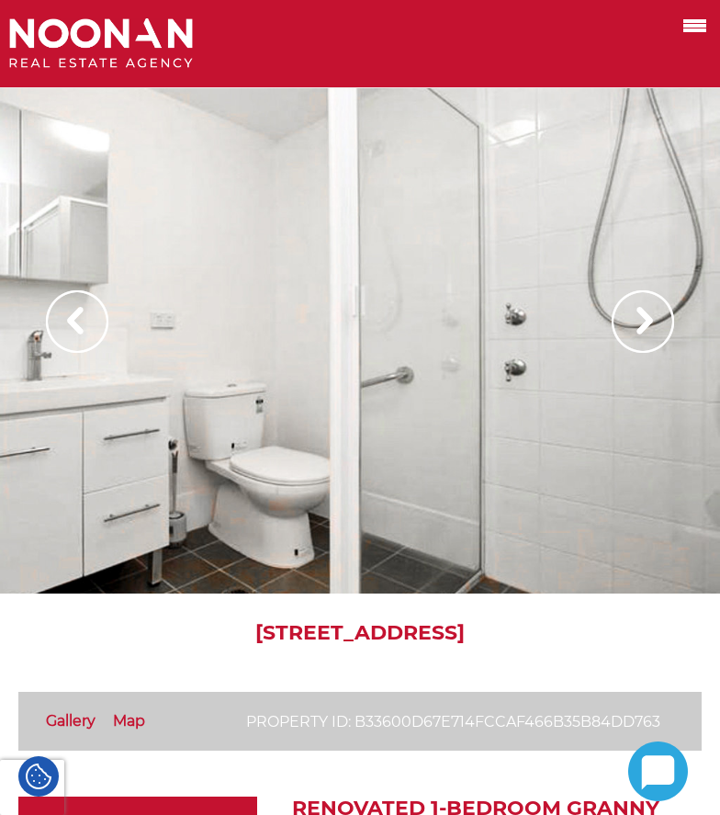
click at [651, 321] on img at bounding box center [643, 321] width 62 height 62
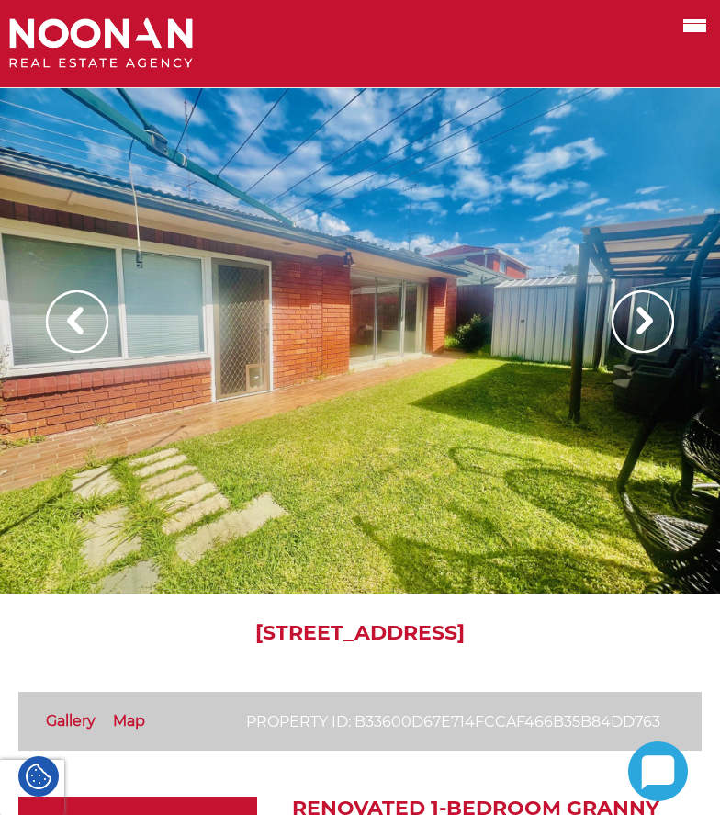
click at [651, 321] on img at bounding box center [643, 321] width 62 height 62
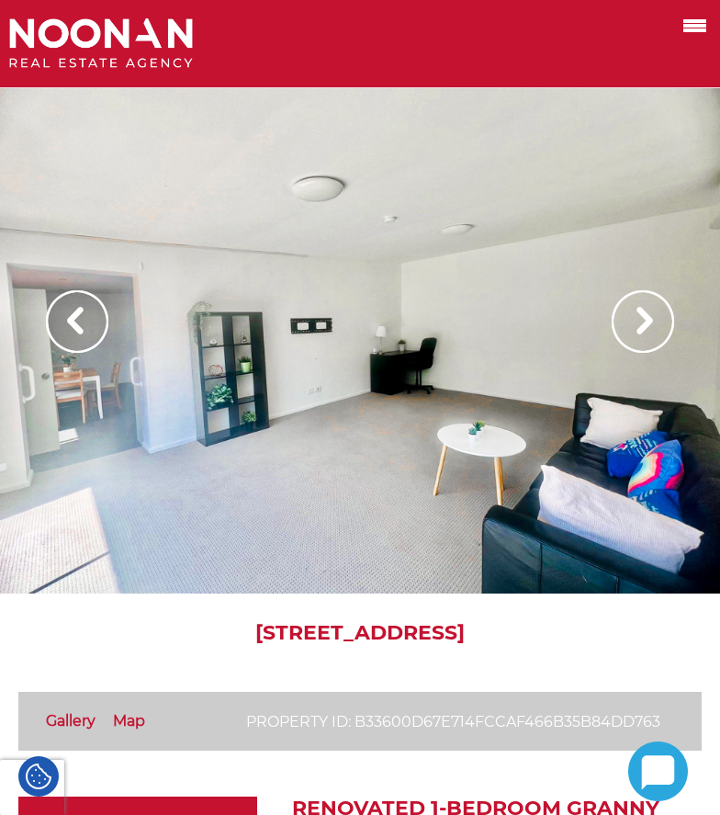
click at [651, 321] on img at bounding box center [643, 321] width 62 height 62
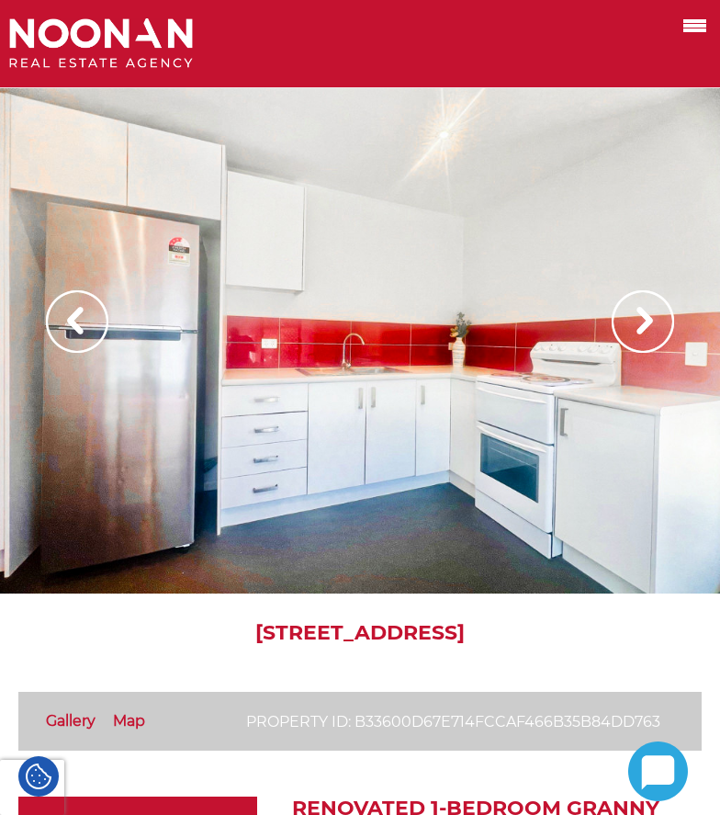
click at [651, 321] on img at bounding box center [643, 321] width 62 height 62
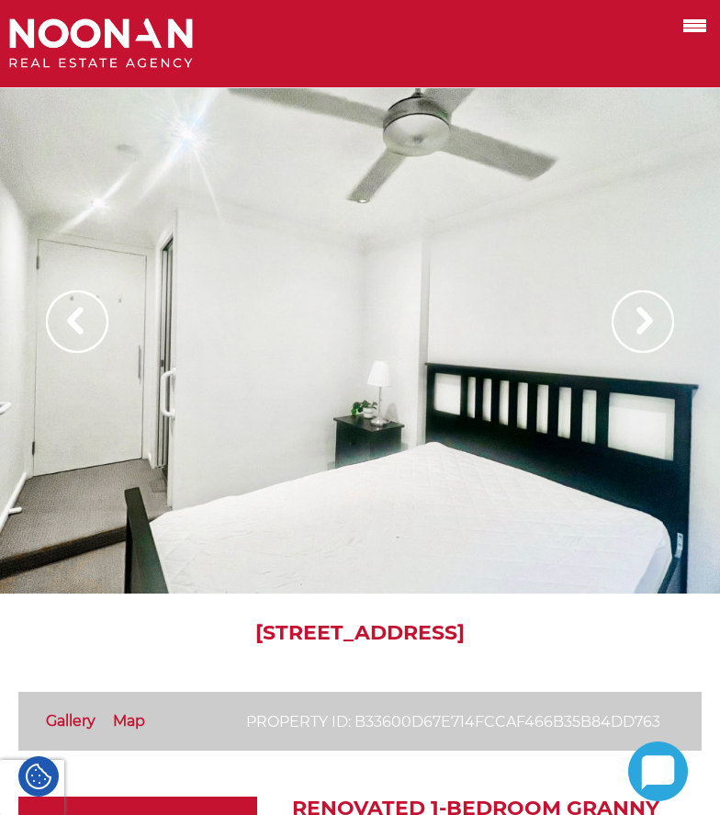
click at [649, 321] on img at bounding box center [643, 321] width 62 height 62
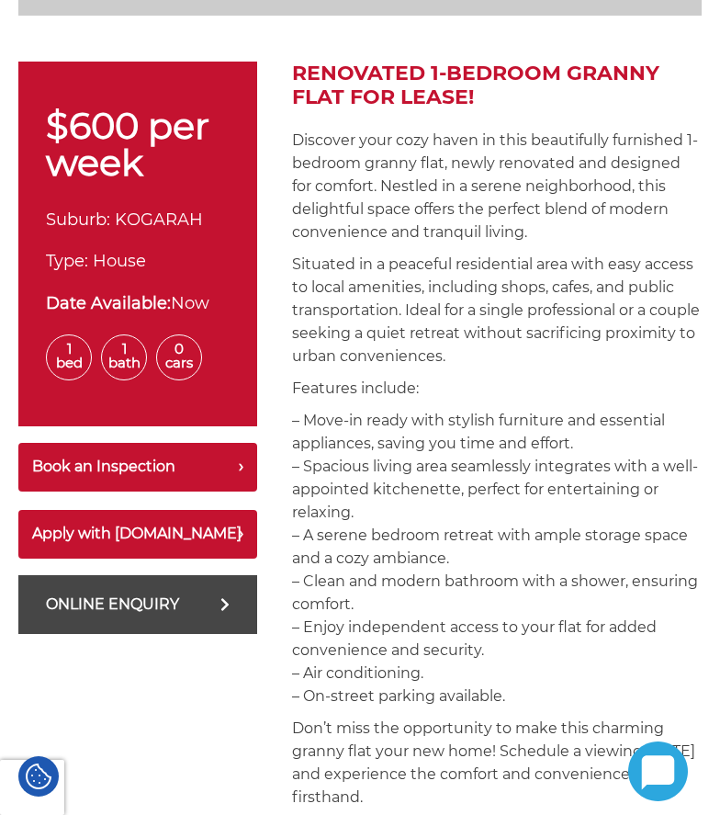
scroll to position [827, 0]
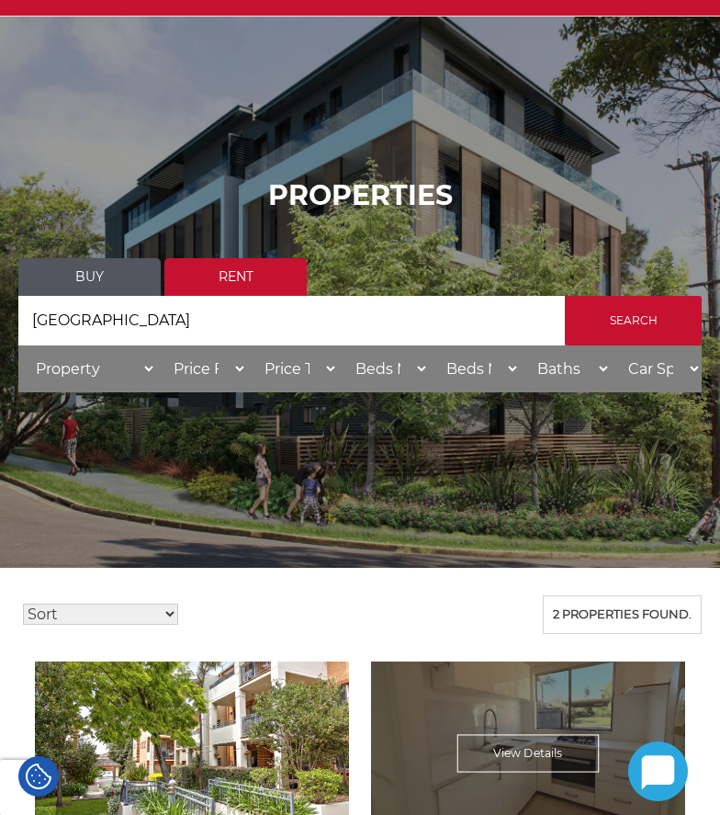
scroll to position [551, 0]
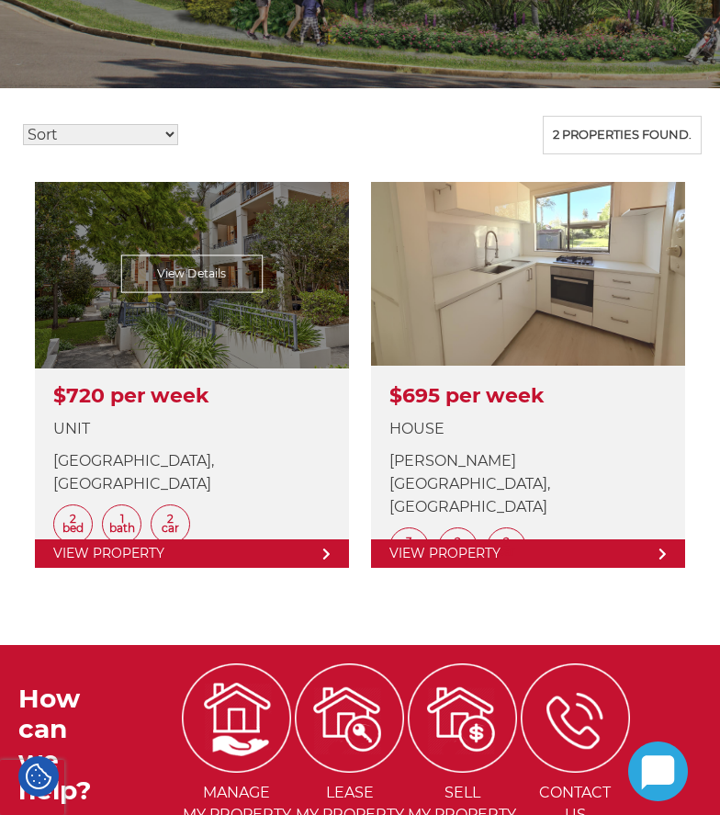
click at [266, 334] on link at bounding box center [192, 375] width 314 height 386
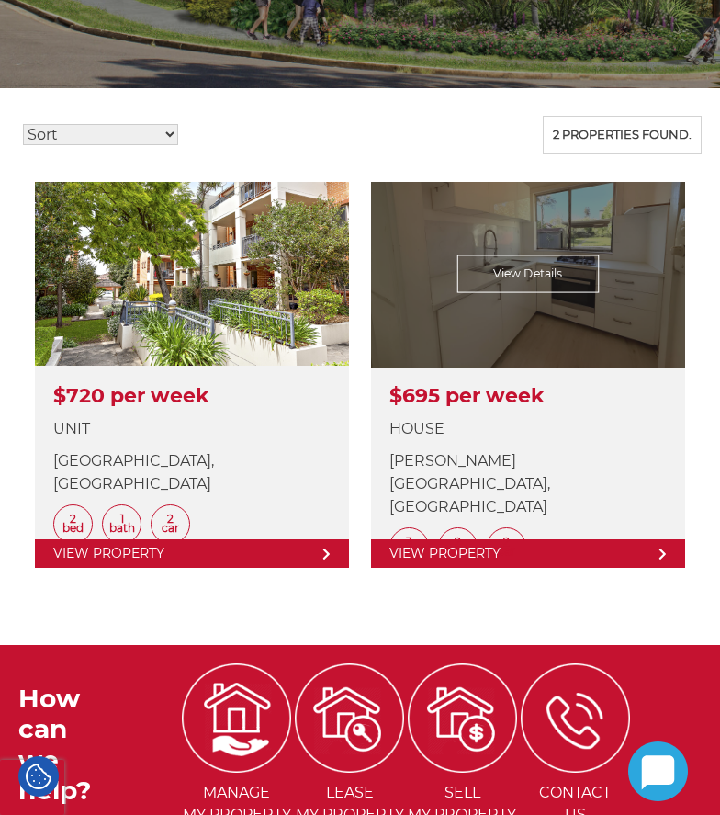
click at [552, 278] on link at bounding box center [528, 375] width 314 height 386
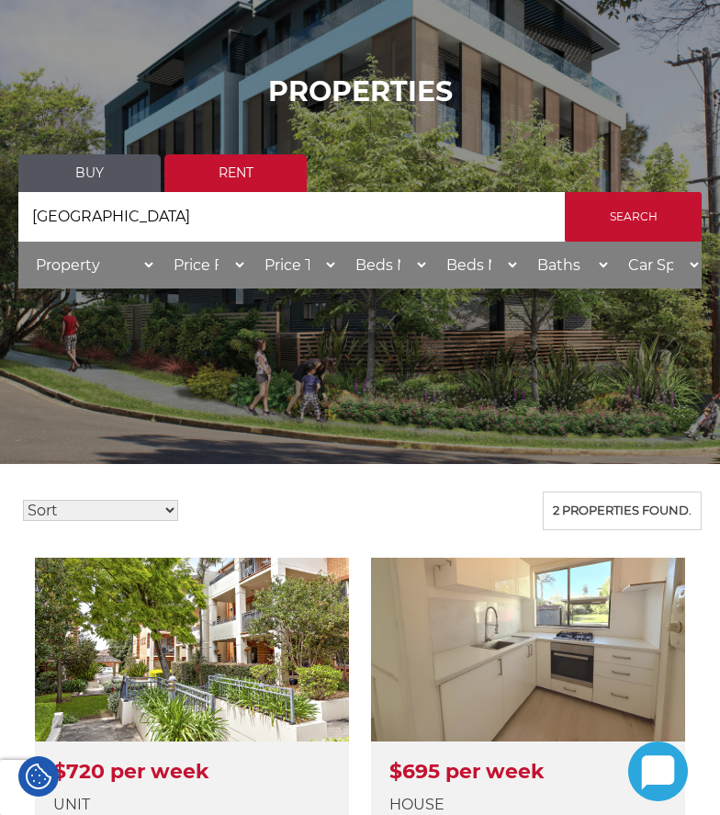
scroll to position [92, 0]
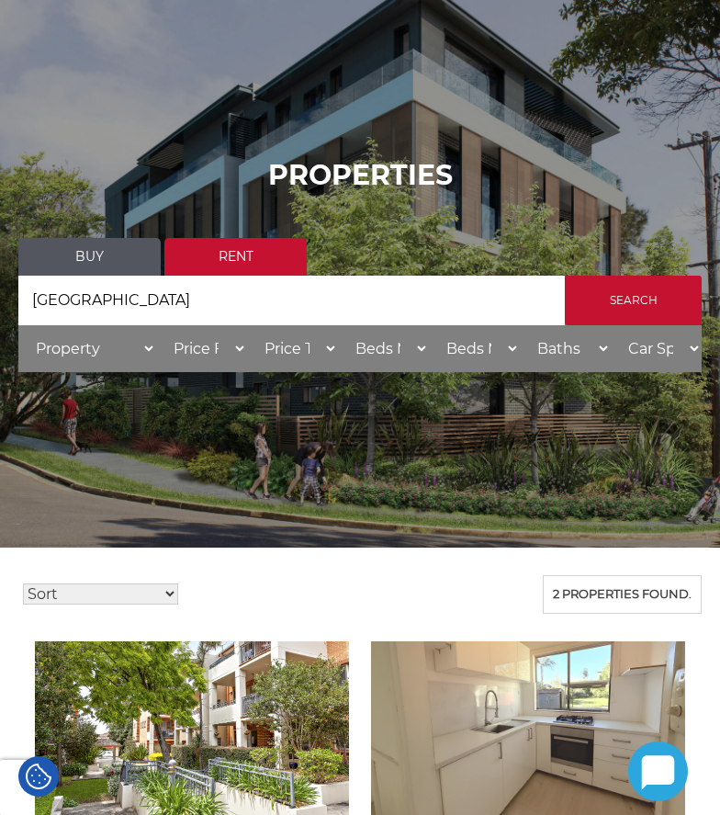
click at [460, 305] on input "Hurstville" at bounding box center [291, 301] width 546 height 50
click at [151, 276] on input "Hurstville" at bounding box center [291, 301] width 546 height 50
drag, startPoint x: 129, startPoint y: 308, endPoint x: -11, endPoint y: 305, distance: 140.5
click at [0, 305] on html "Manage My Property Tenant Urgent & Emergency Repairs Repairs and Maintenance Re…" at bounding box center [360, 743] width 720 height 1671
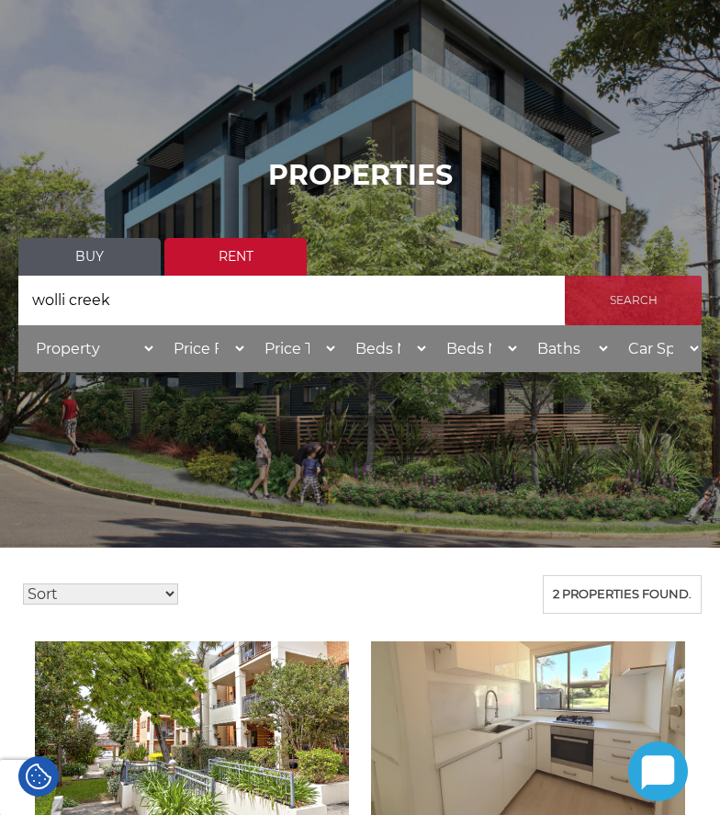
type input "wolli creek"
click at [636, 309] on input "Search" at bounding box center [633, 301] width 137 height 50
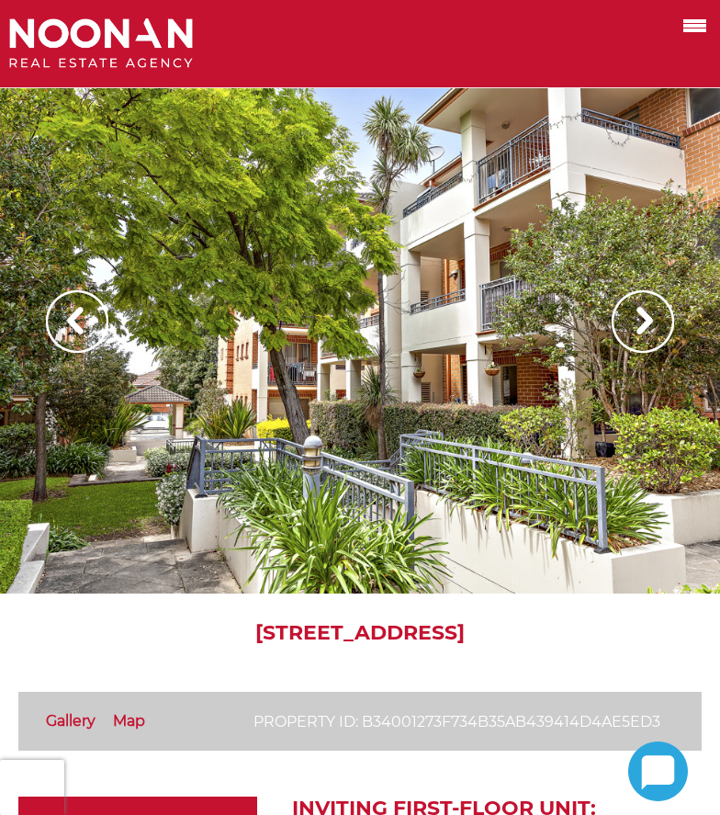
click at [641, 321] on img at bounding box center [643, 321] width 62 height 62
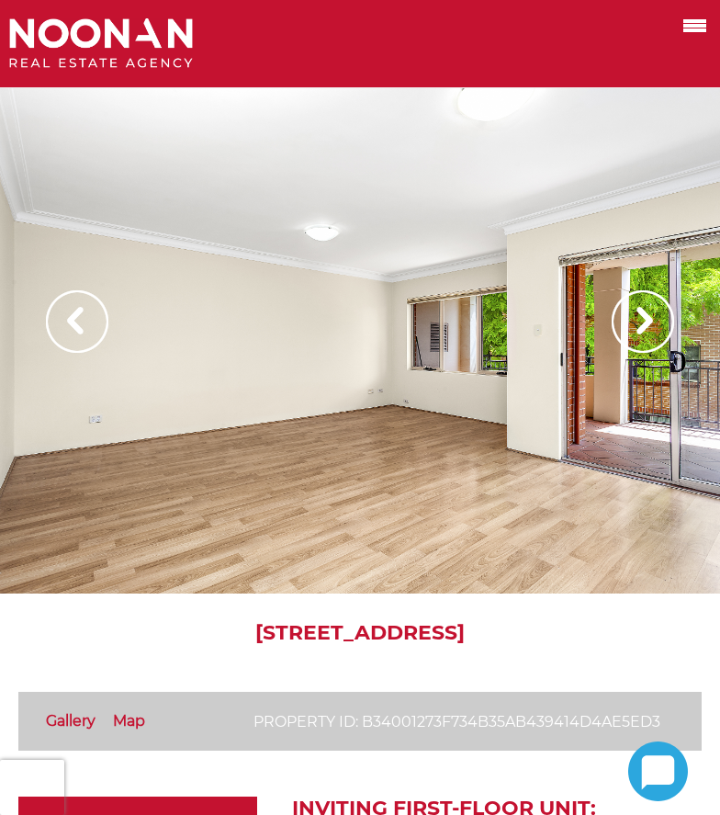
click at [641, 321] on img at bounding box center [643, 321] width 62 height 62
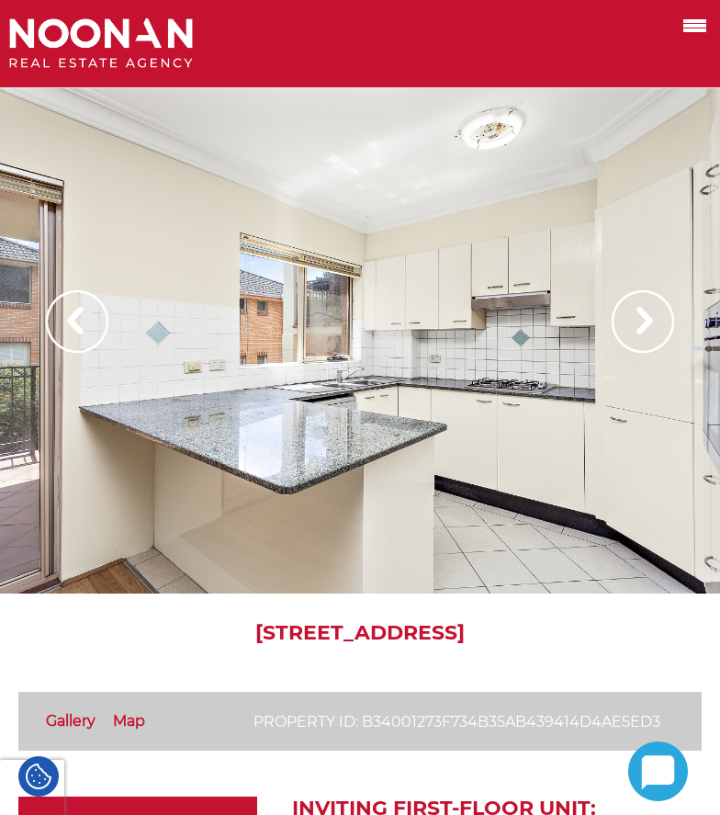
click at [640, 321] on img at bounding box center [643, 321] width 62 height 62
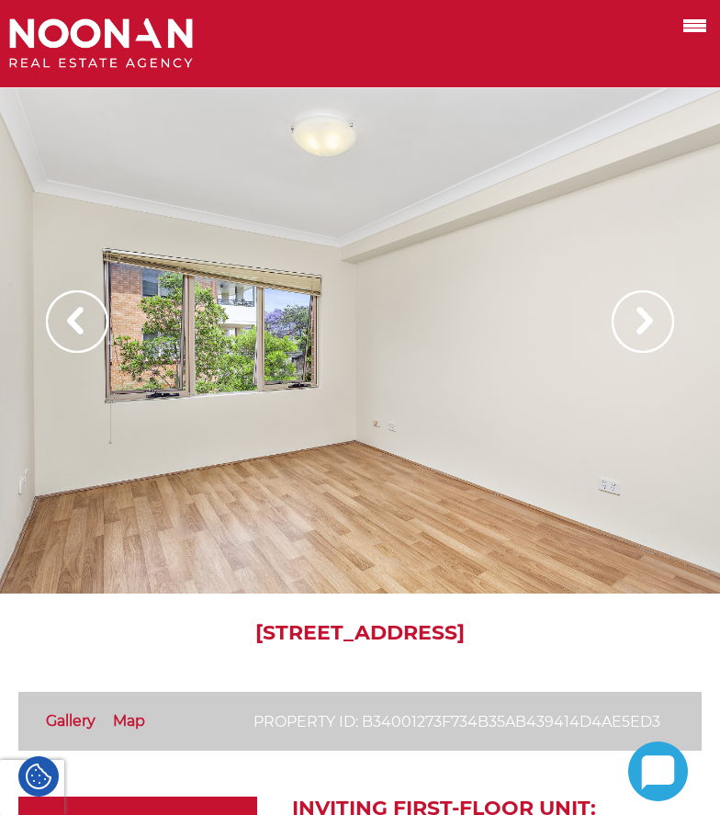
click at [636, 328] on img at bounding box center [643, 321] width 62 height 62
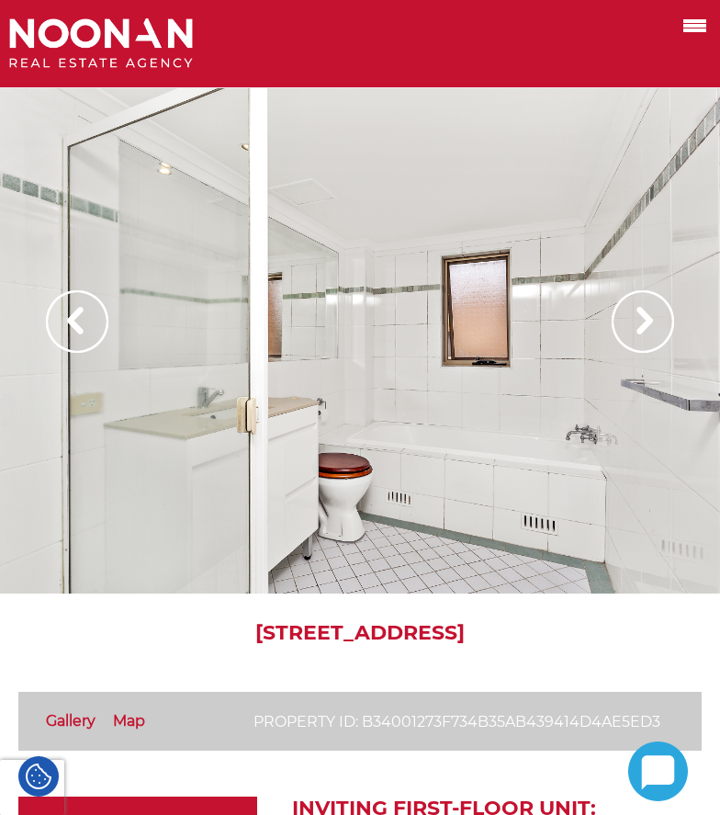
click at [630, 332] on img at bounding box center [643, 321] width 62 height 62
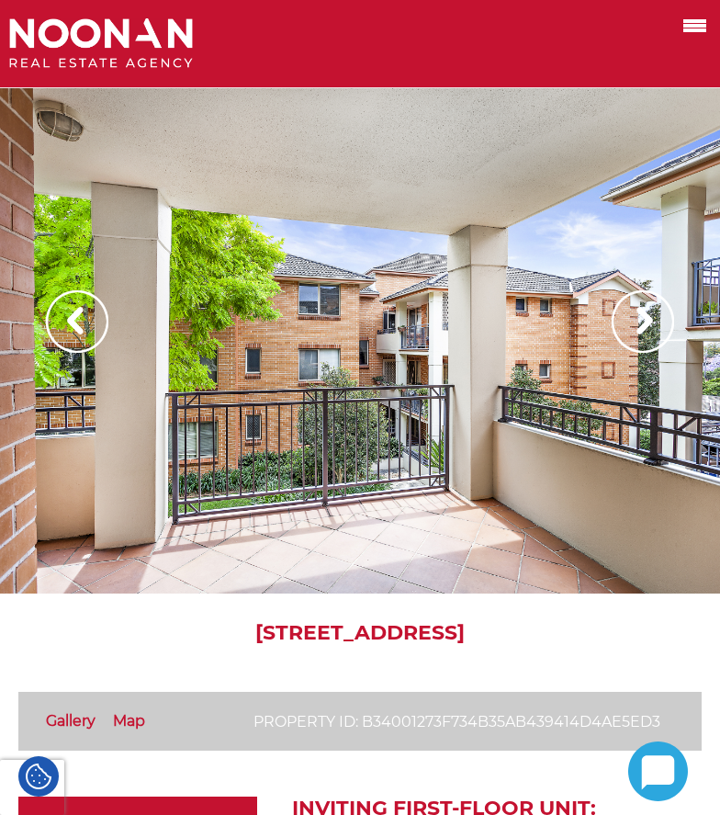
click at [630, 332] on img at bounding box center [643, 321] width 62 height 62
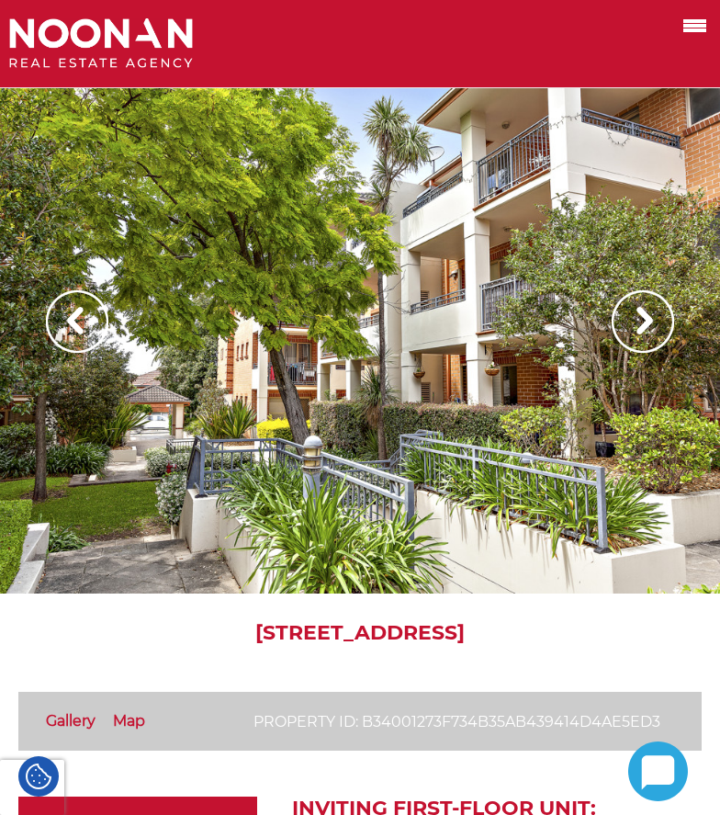
click at [628, 334] on img at bounding box center [643, 321] width 62 height 62
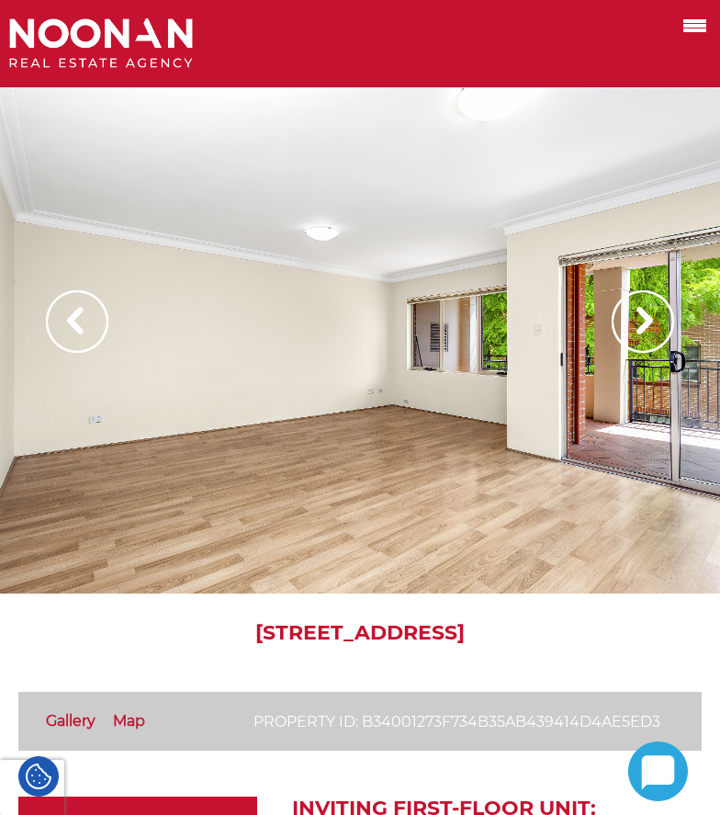
click at [641, 328] on img at bounding box center [643, 321] width 62 height 62
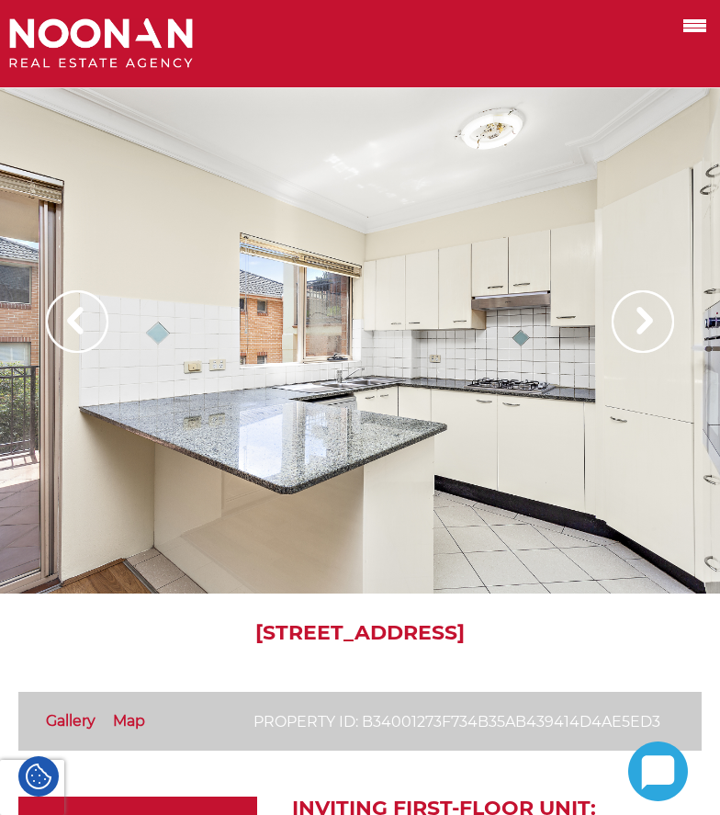
click at [641, 328] on img at bounding box center [643, 321] width 62 height 62
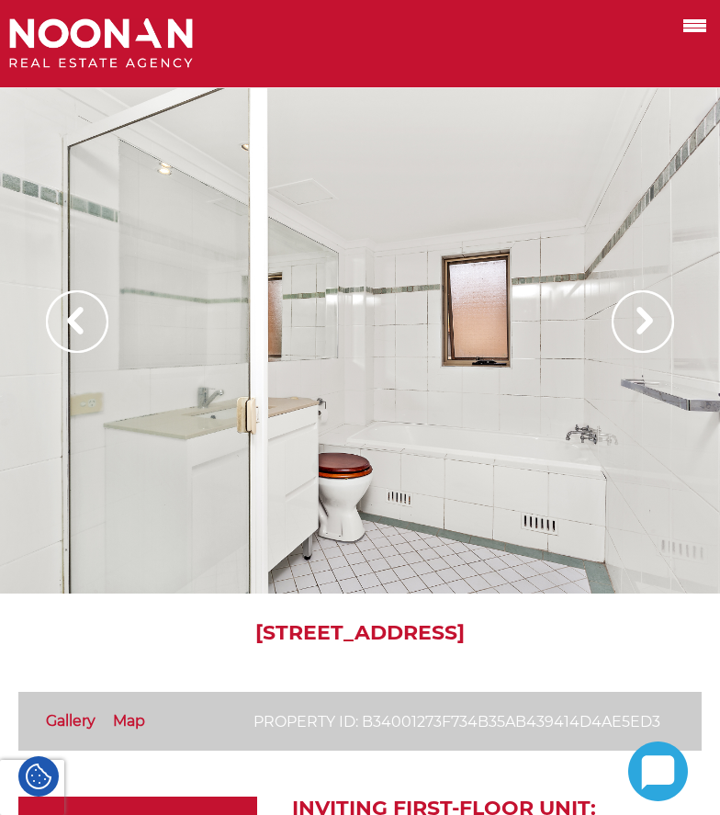
click at [651, 314] on img at bounding box center [643, 321] width 62 height 62
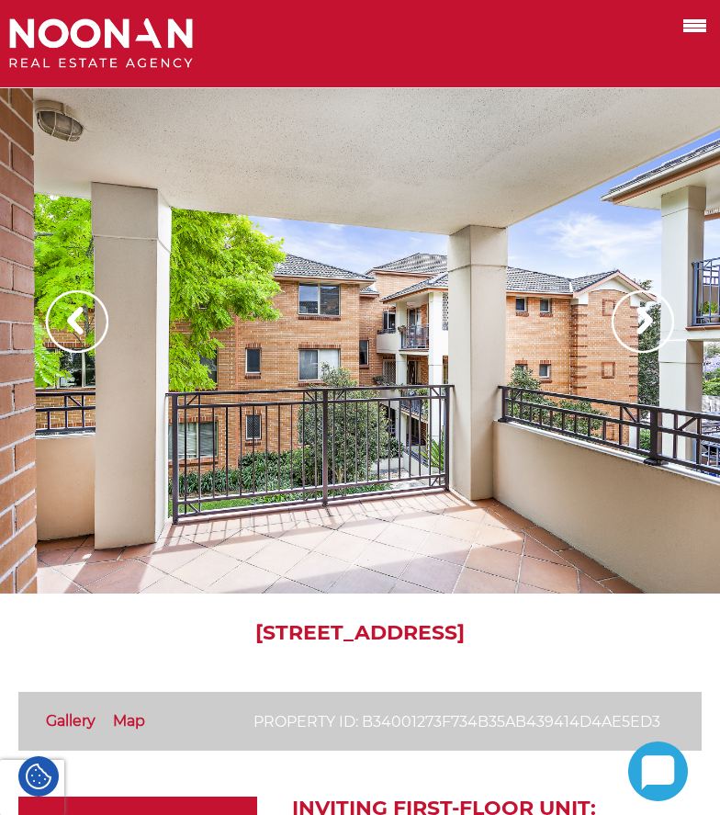
click at [651, 314] on img at bounding box center [643, 321] width 62 height 62
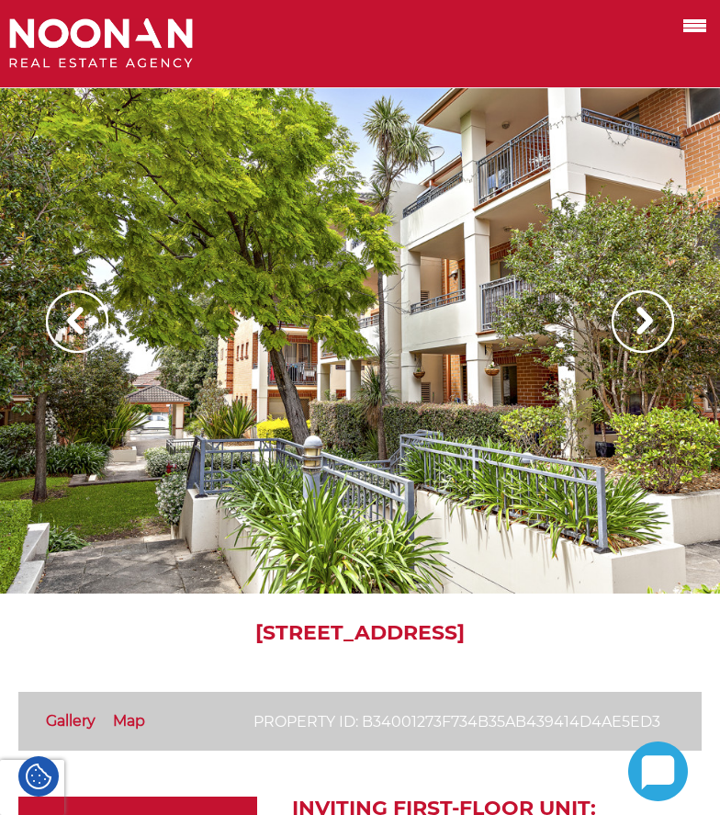
click at [651, 314] on img at bounding box center [643, 321] width 62 height 62
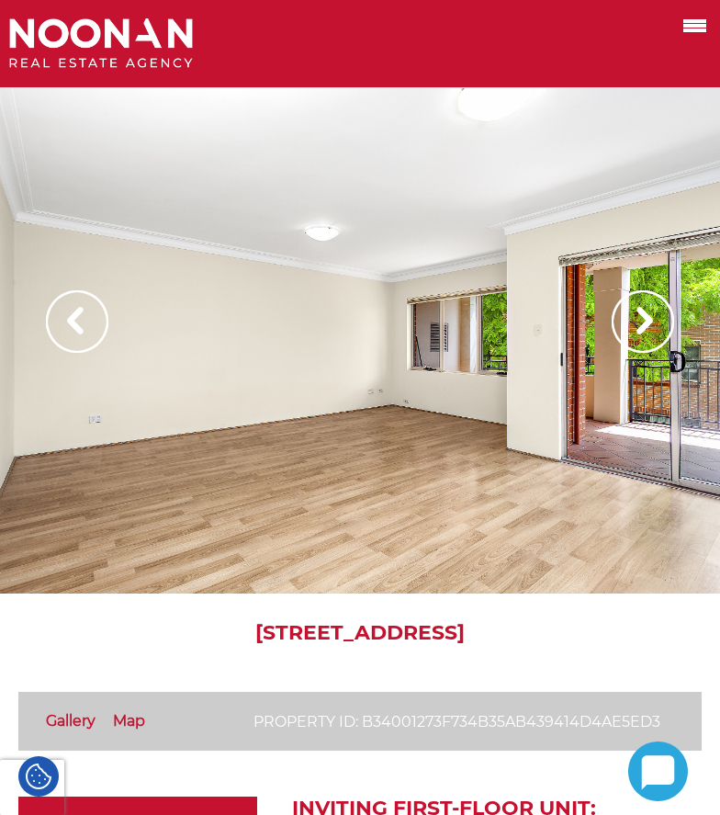
click at [651, 314] on img at bounding box center [643, 321] width 62 height 62
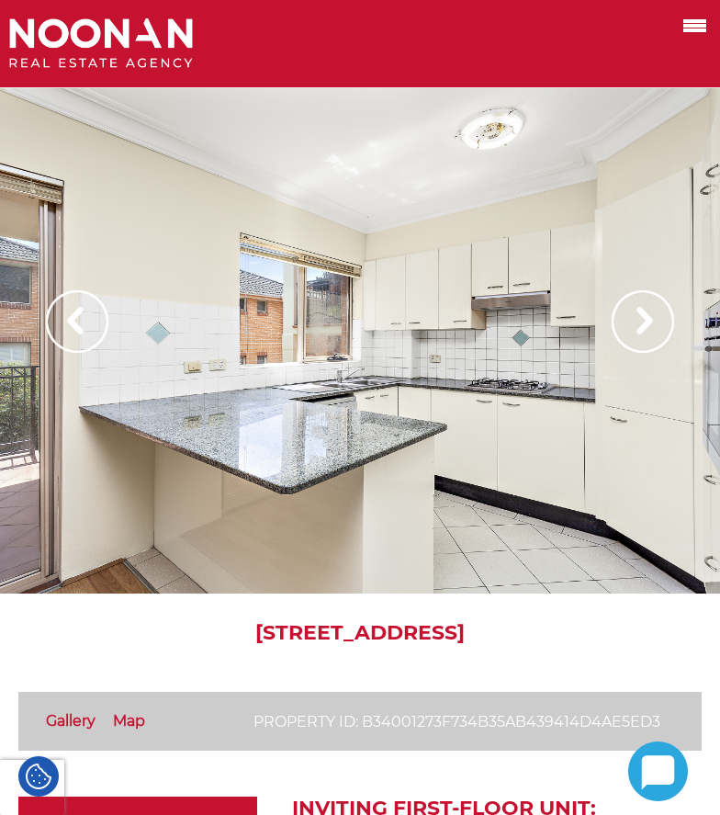
click at [651, 314] on img at bounding box center [643, 321] width 62 height 62
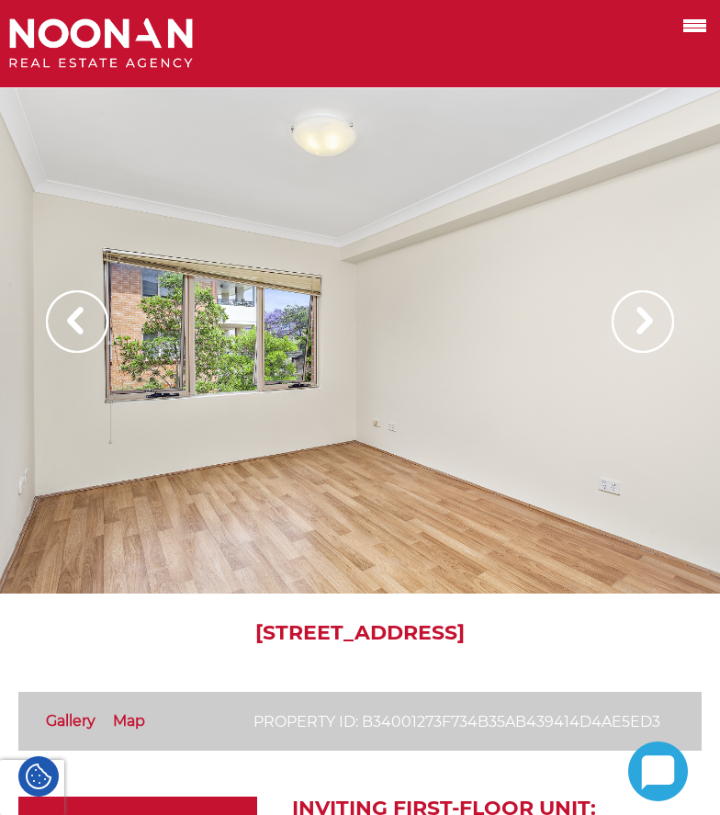
click at [651, 314] on img at bounding box center [643, 321] width 62 height 62
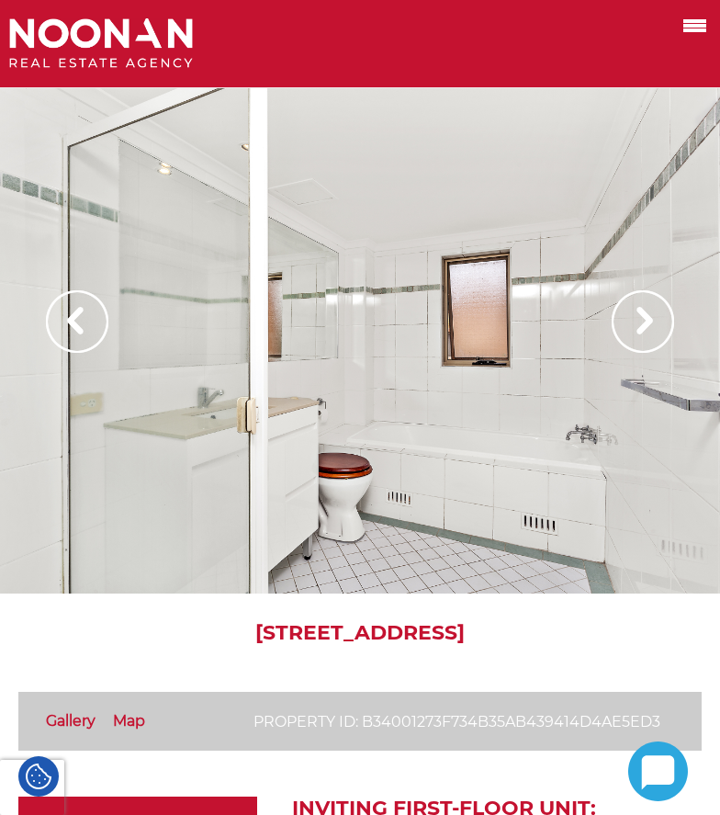
click at [635, 320] on img at bounding box center [643, 321] width 62 height 62
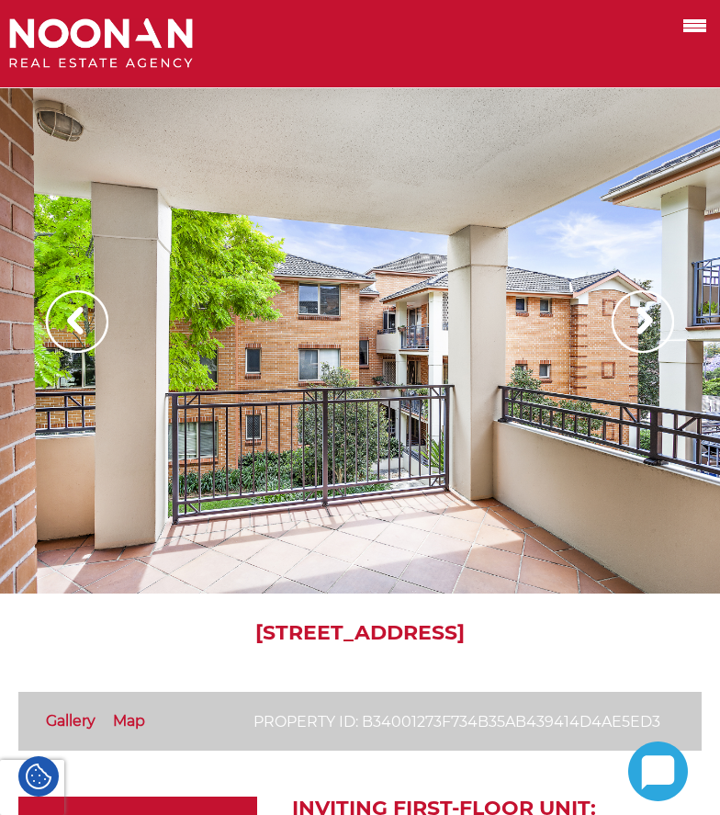
click at [635, 320] on img at bounding box center [643, 321] width 62 height 62
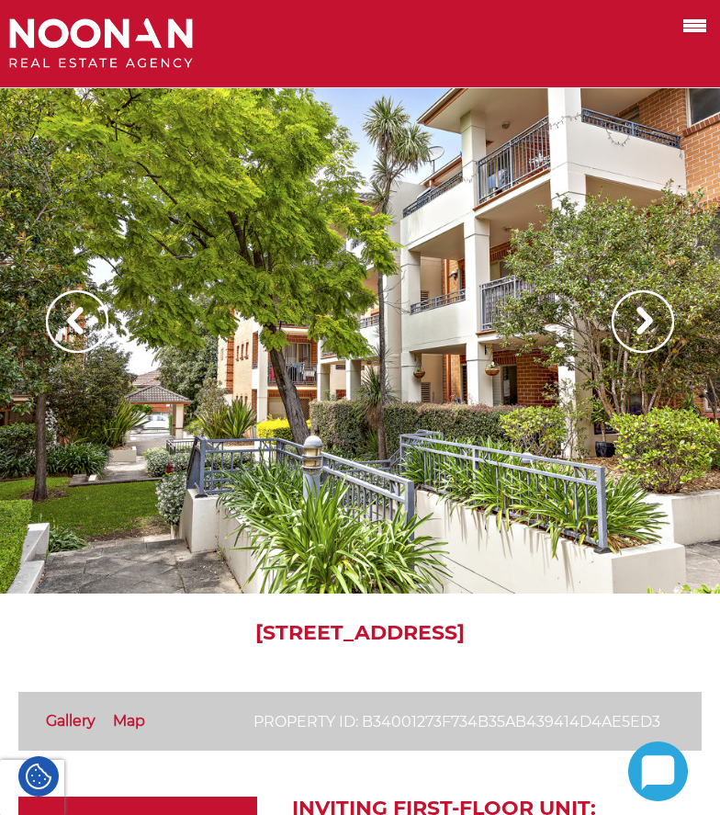
click at [635, 320] on img at bounding box center [643, 321] width 62 height 62
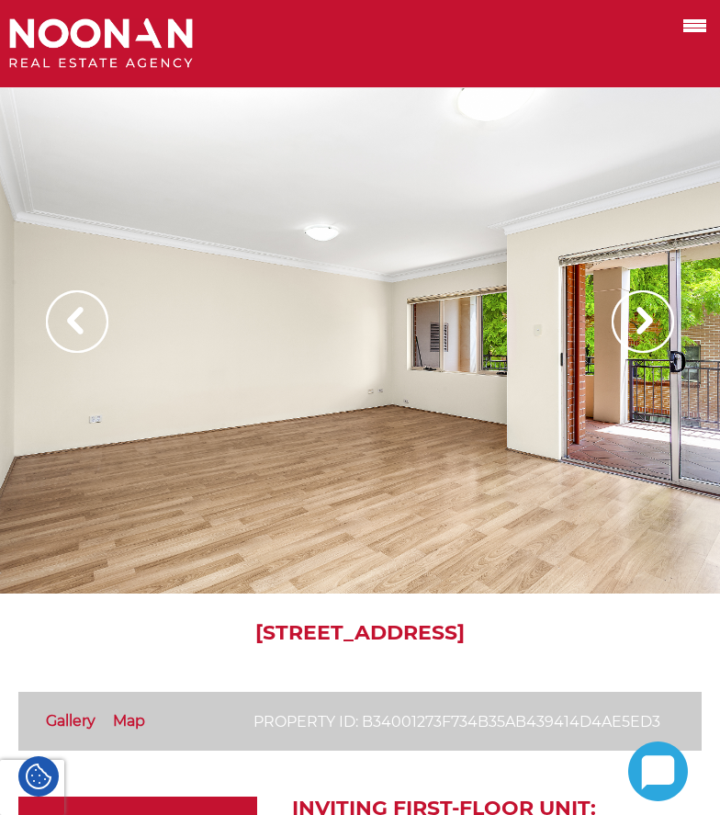
click at [644, 326] on img at bounding box center [643, 321] width 62 height 62
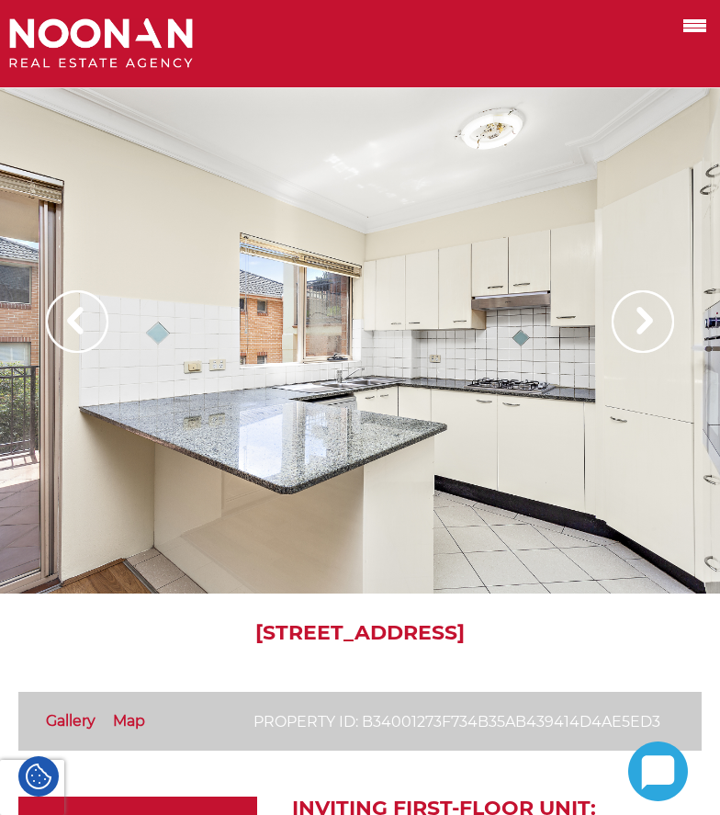
click at [641, 324] on img at bounding box center [643, 321] width 62 height 62
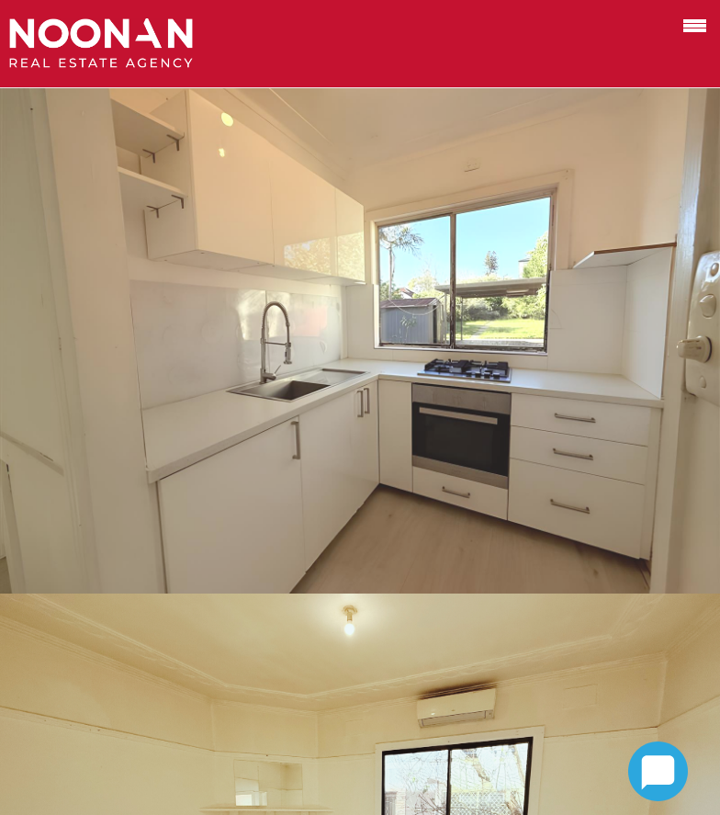
click at [672, 365] on div at bounding box center [360, 340] width 720 height 505
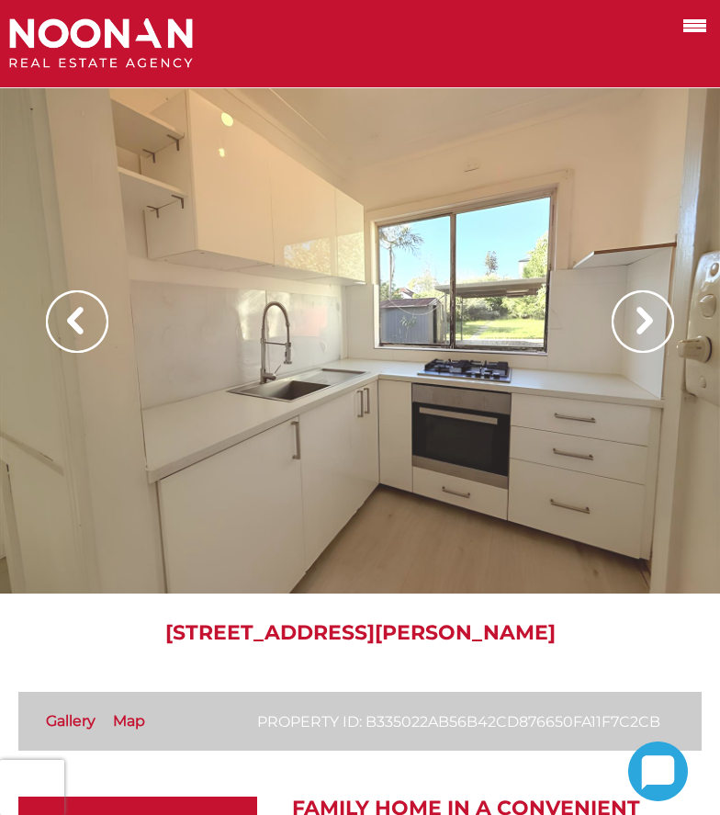
click at [636, 332] on img at bounding box center [643, 321] width 62 height 62
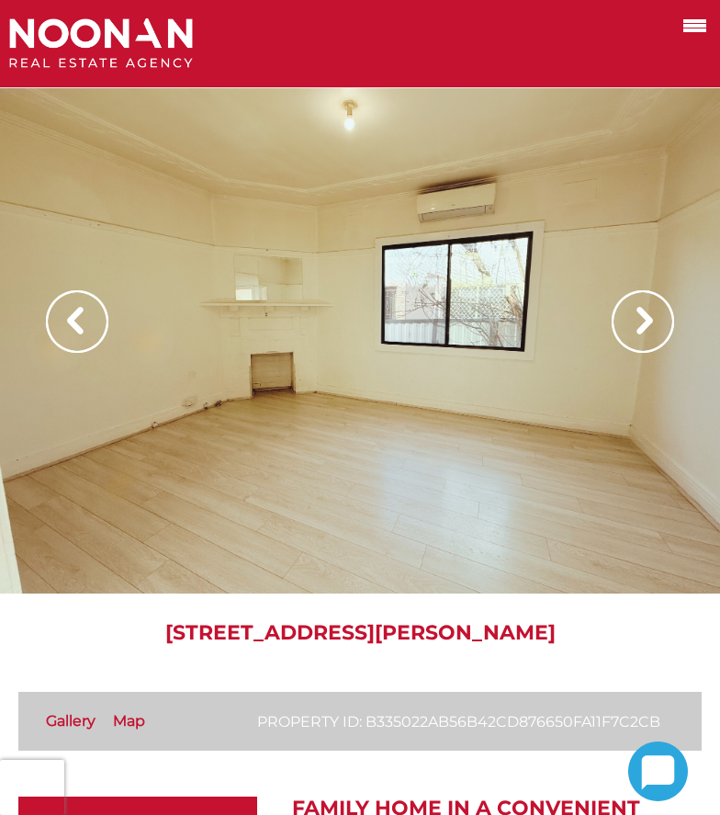
click at [636, 332] on img at bounding box center [643, 321] width 62 height 62
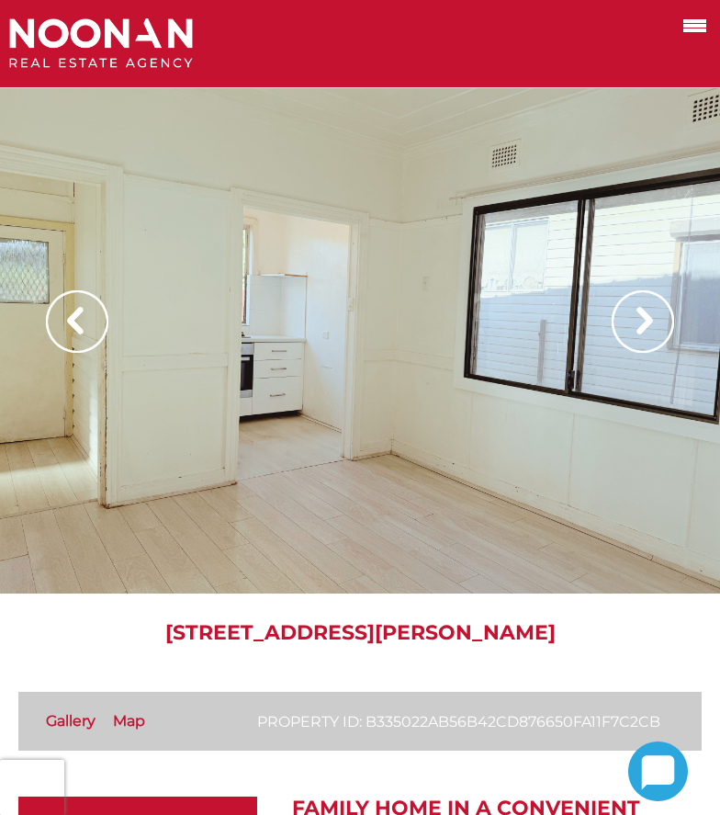
click at [636, 332] on img at bounding box center [643, 321] width 62 height 62
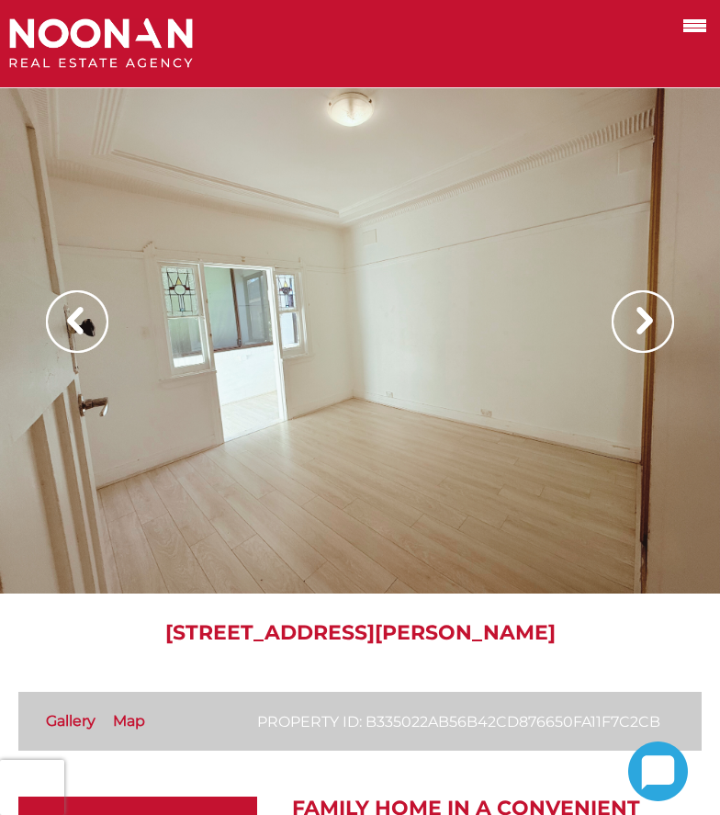
click at [655, 340] on img at bounding box center [643, 321] width 62 height 62
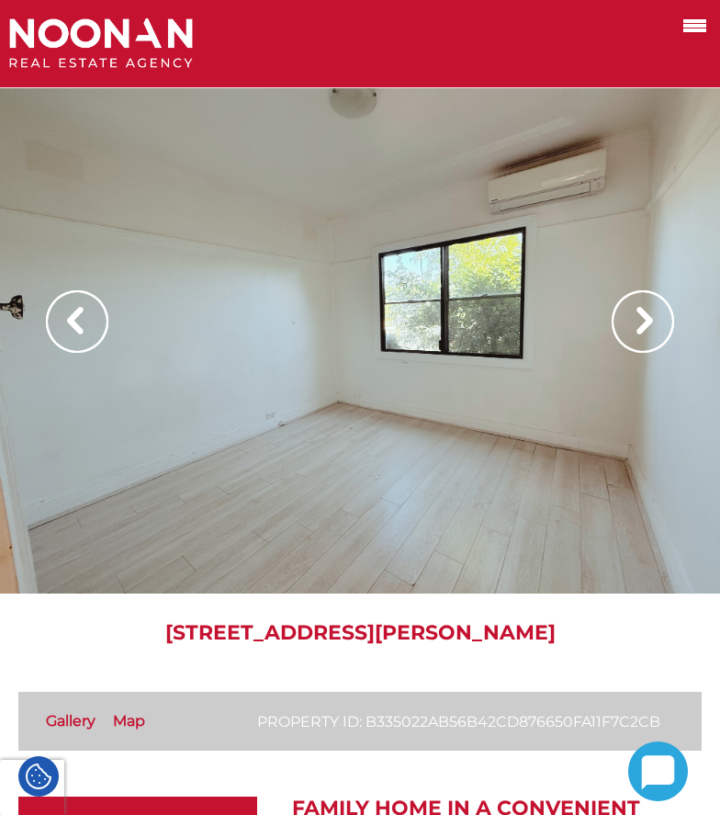
click at [655, 340] on img at bounding box center [643, 321] width 62 height 62
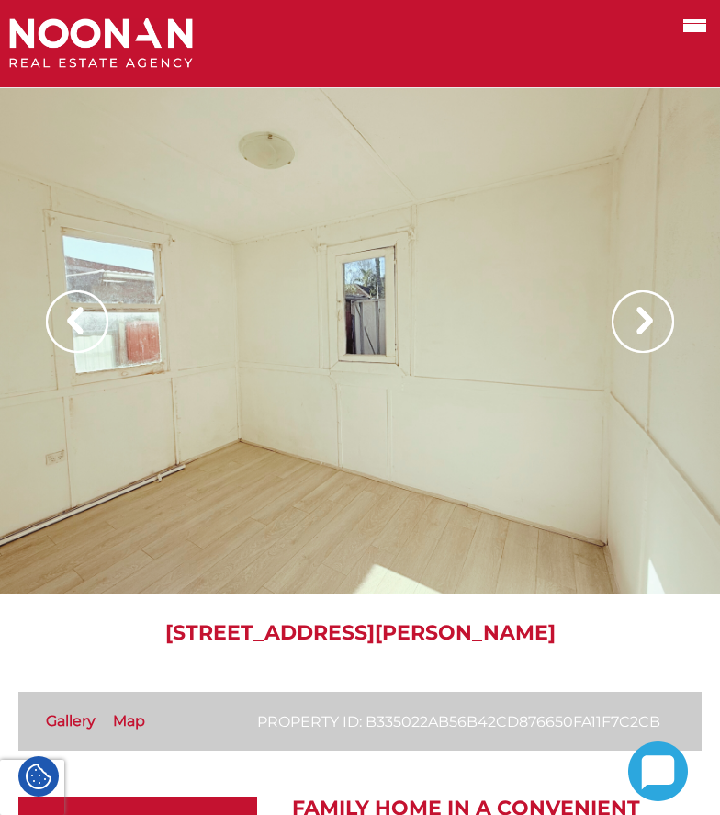
click at [655, 340] on img at bounding box center [643, 321] width 62 height 62
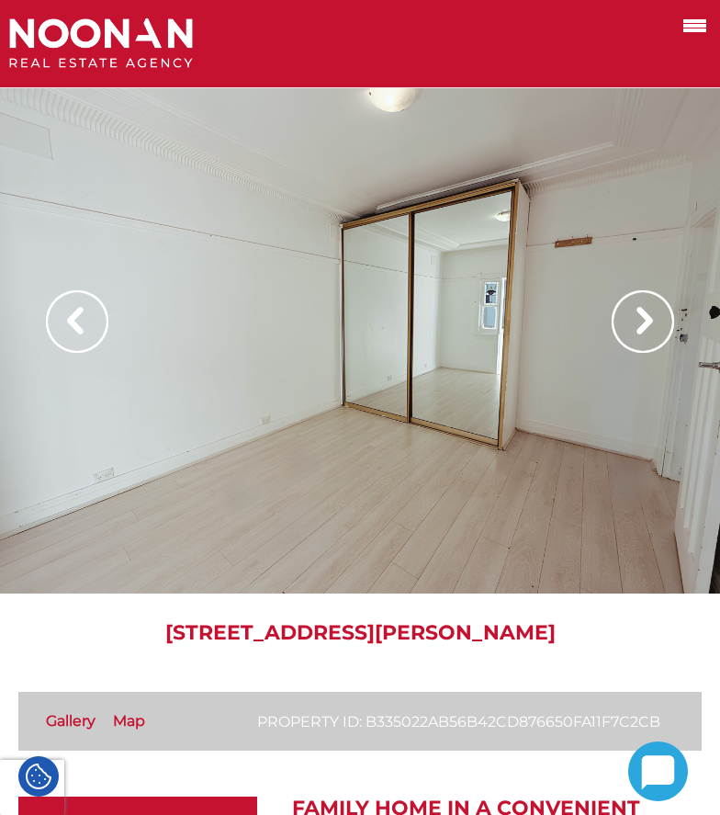
click at [655, 340] on img at bounding box center [643, 321] width 62 height 62
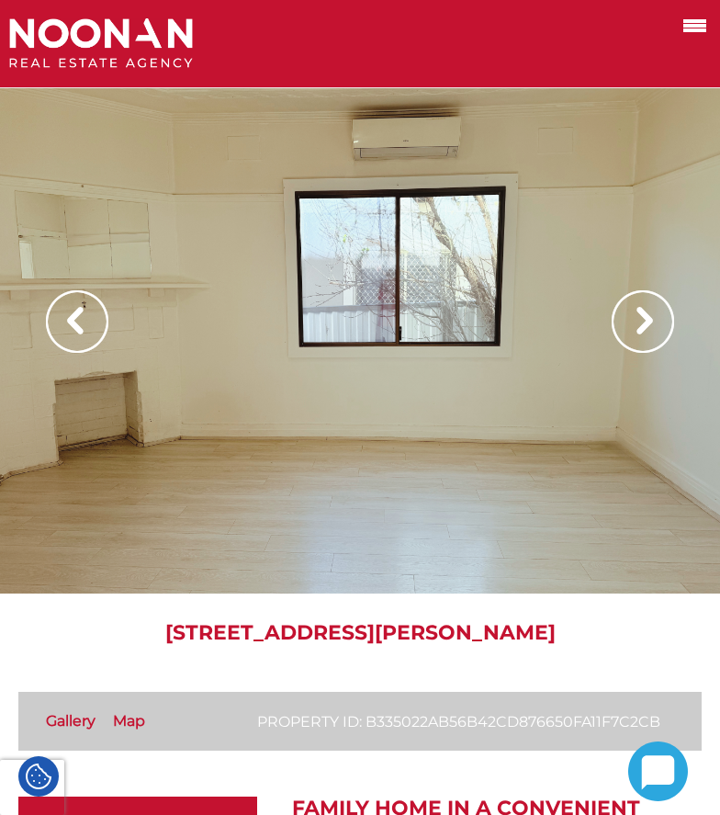
click at [655, 340] on img at bounding box center [643, 321] width 62 height 62
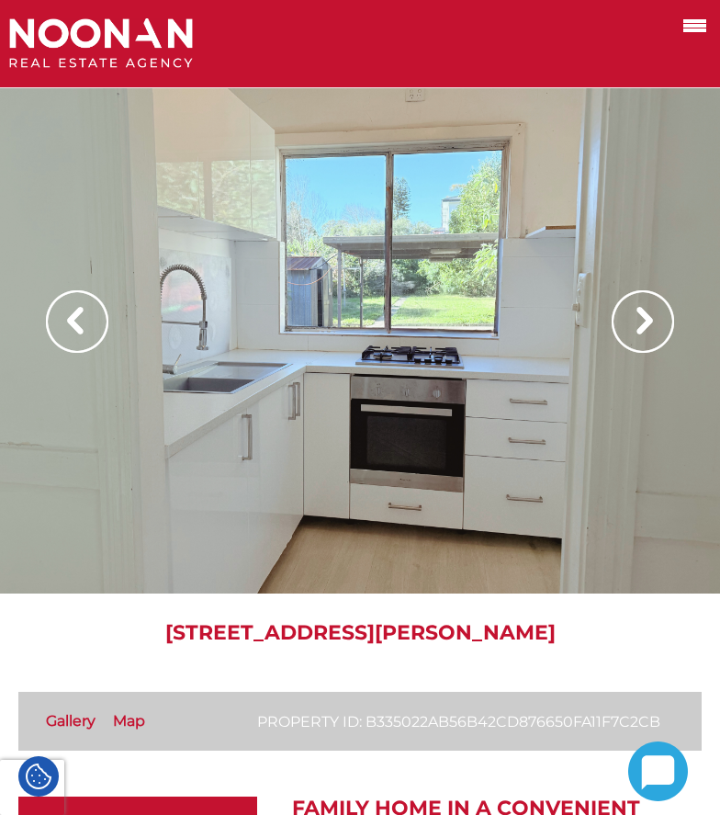
click at [655, 340] on img at bounding box center [643, 321] width 62 height 62
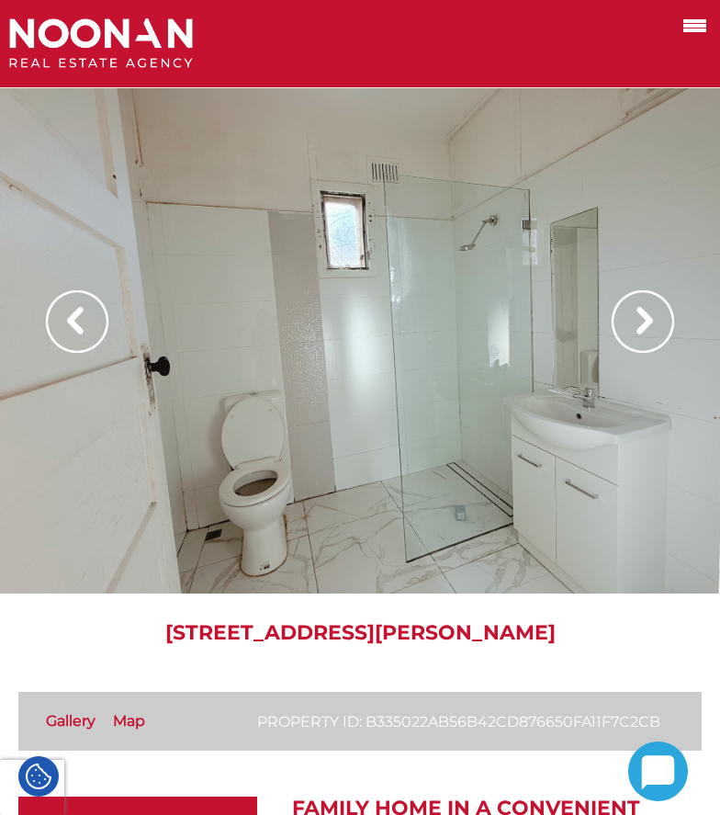
click at [655, 340] on img at bounding box center [643, 321] width 62 height 62
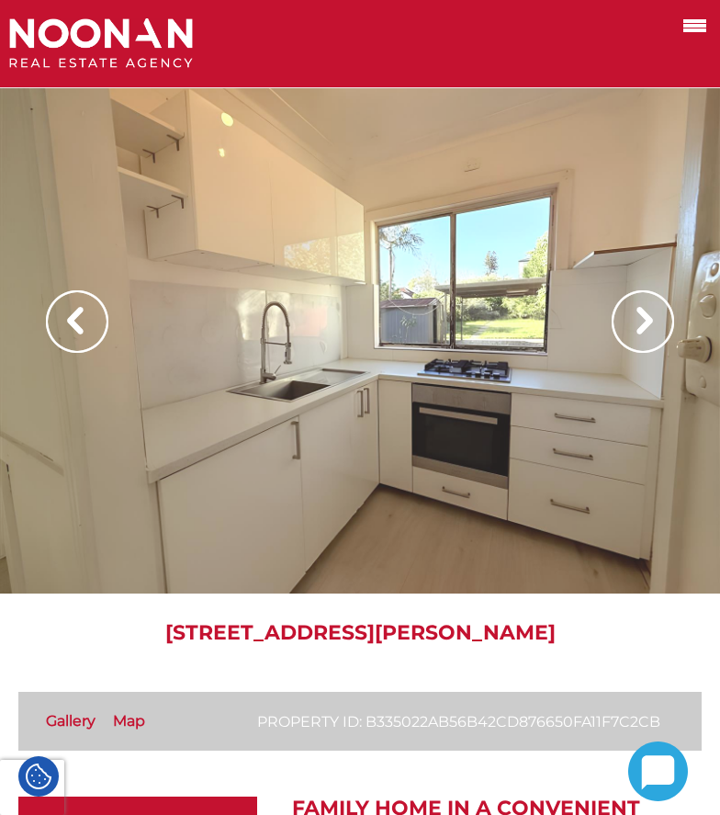
click at [655, 340] on img at bounding box center [643, 321] width 62 height 62
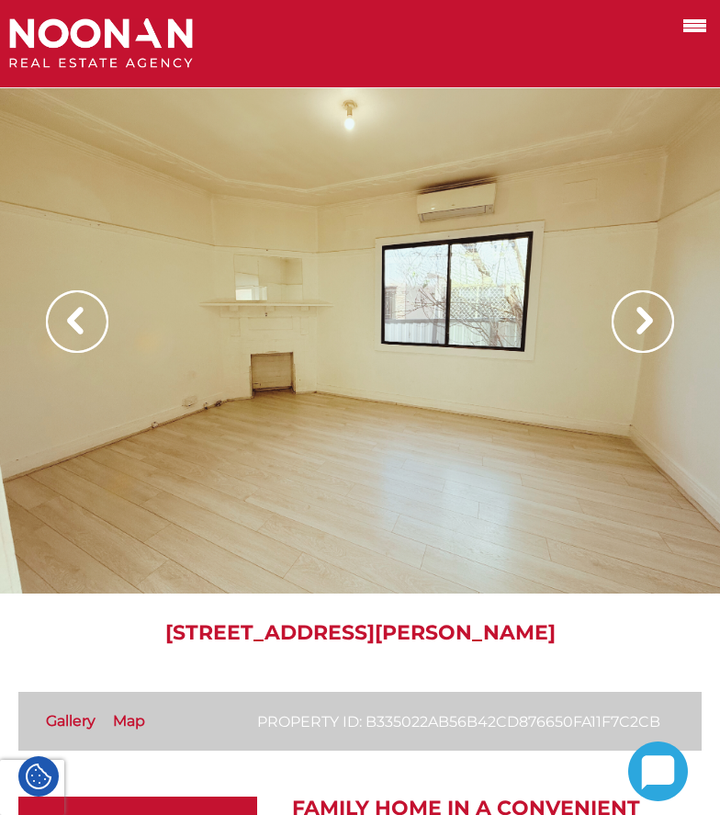
click at [655, 340] on img at bounding box center [643, 321] width 62 height 62
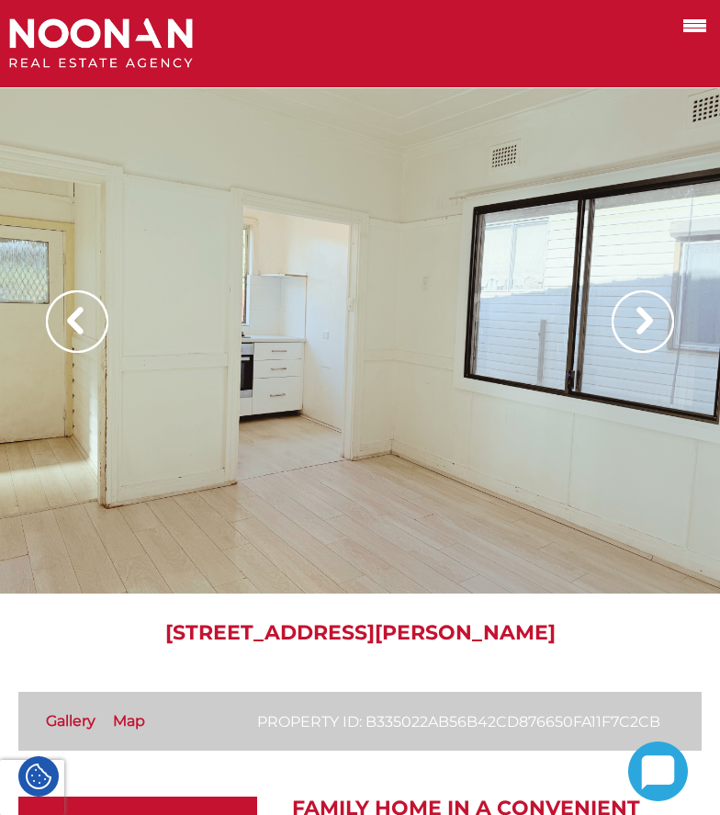
click at [655, 340] on img at bounding box center [643, 321] width 62 height 62
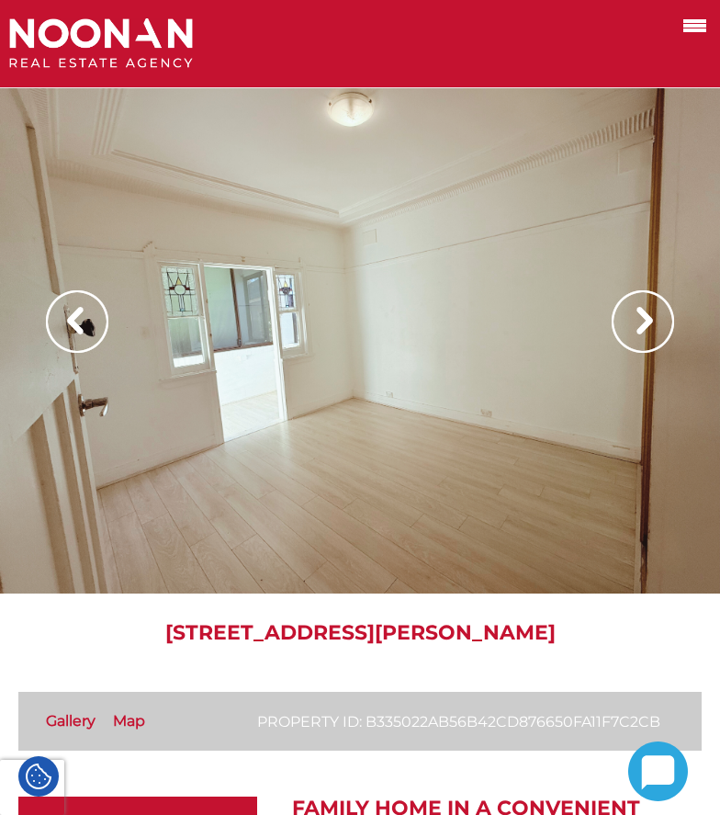
click at [655, 340] on img at bounding box center [643, 321] width 62 height 62
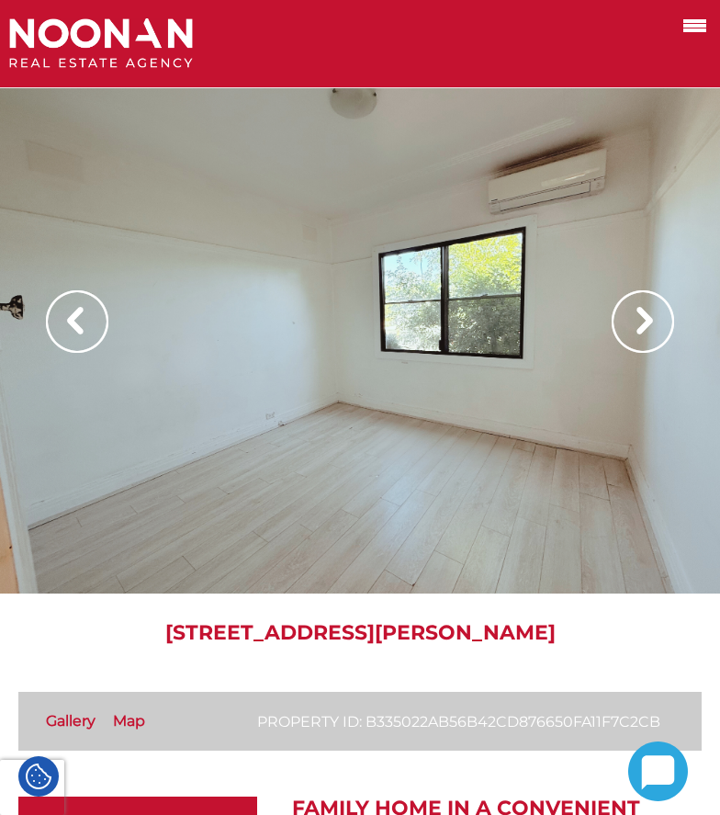
click at [655, 340] on img at bounding box center [643, 321] width 62 height 62
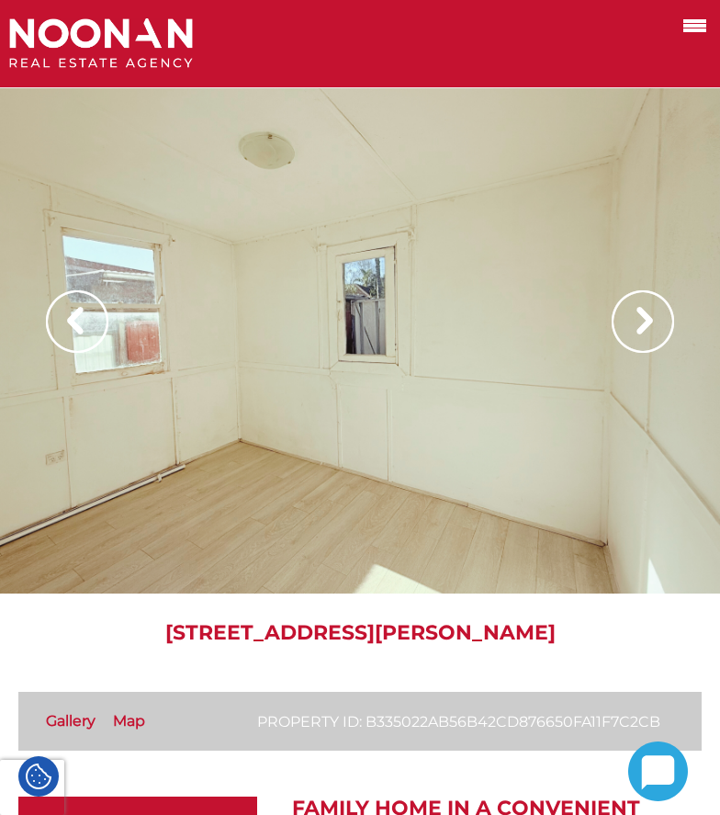
click at [655, 340] on img at bounding box center [643, 321] width 62 height 62
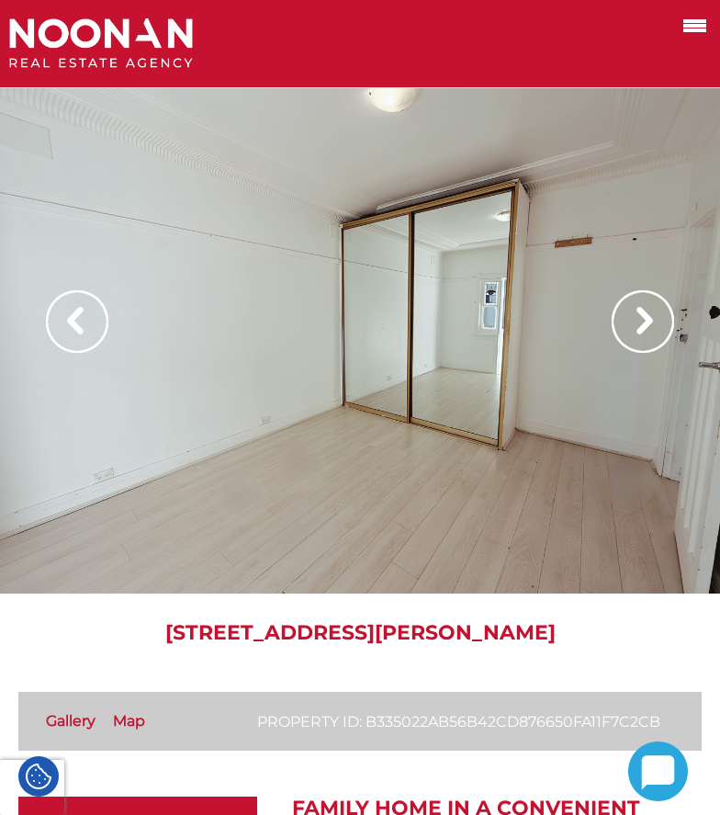
click at [655, 340] on img at bounding box center [643, 321] width 62 height 62
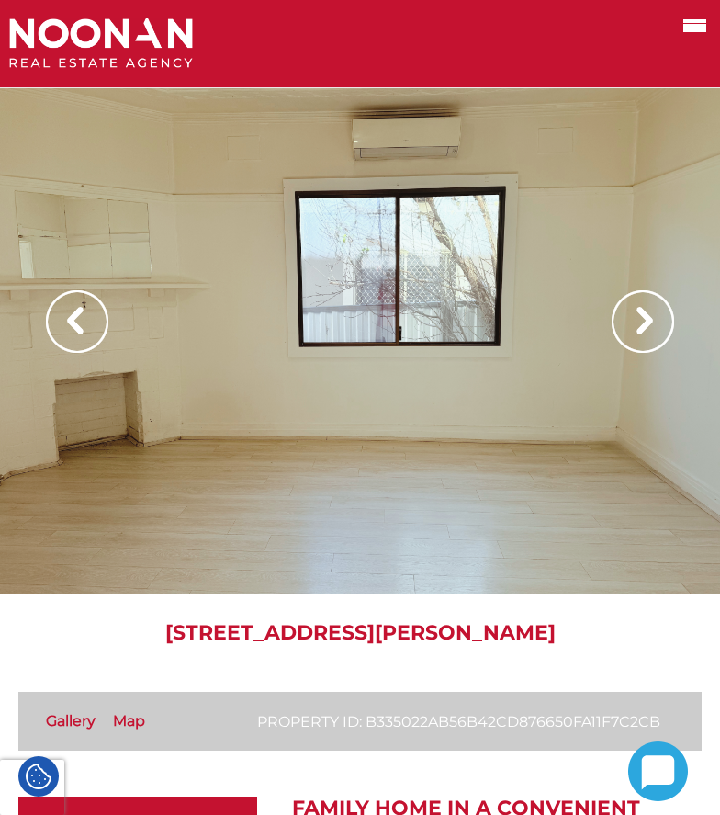
click at [655, 340] on img at bounding box center [643, 321] width 62 height 62
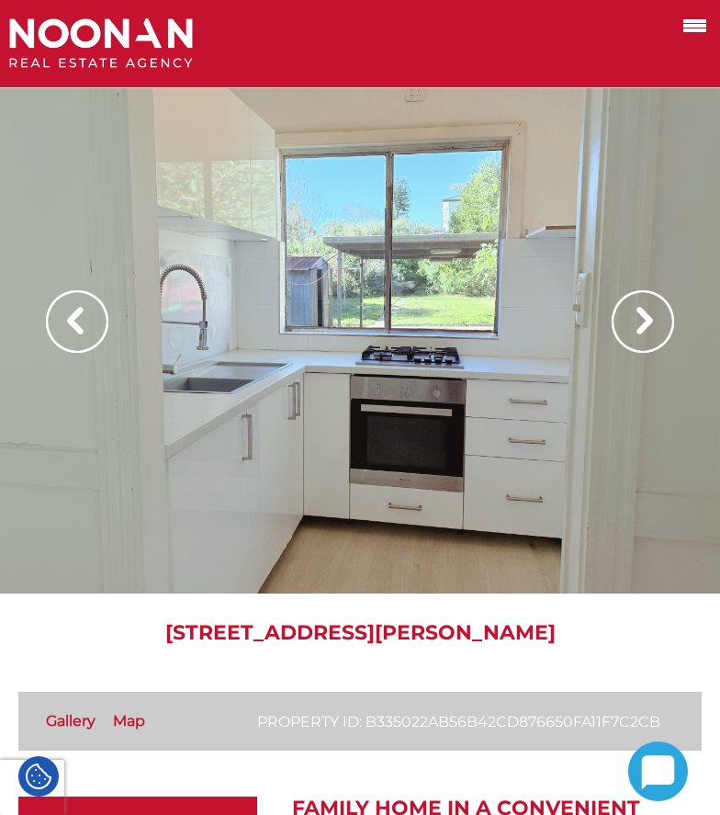
click at [655, 340] on img at bounding box center [643, 321] width 62 height 62
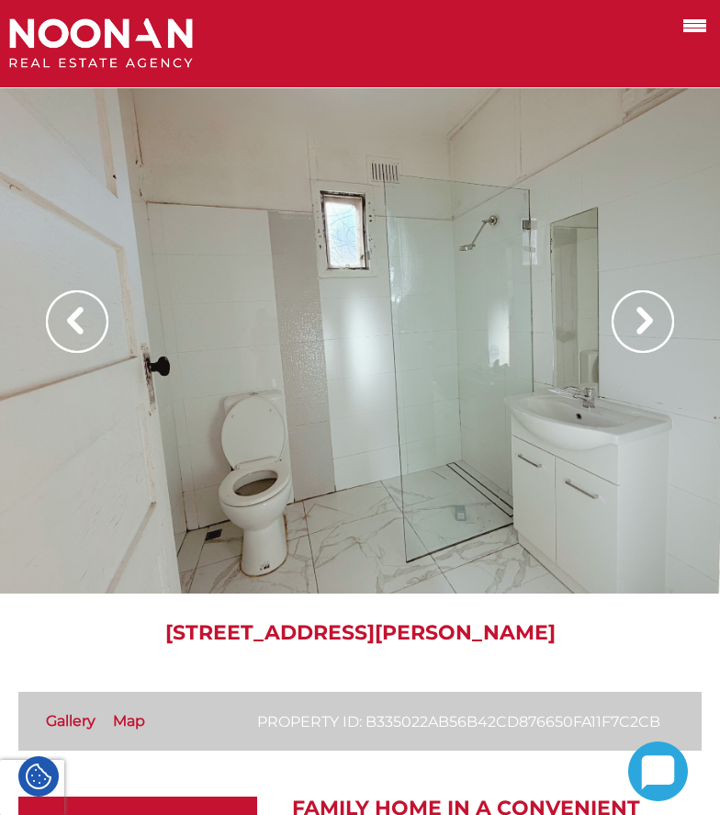
click at [655, 340] on img at bounding box center [643, 321] width 62 height 62
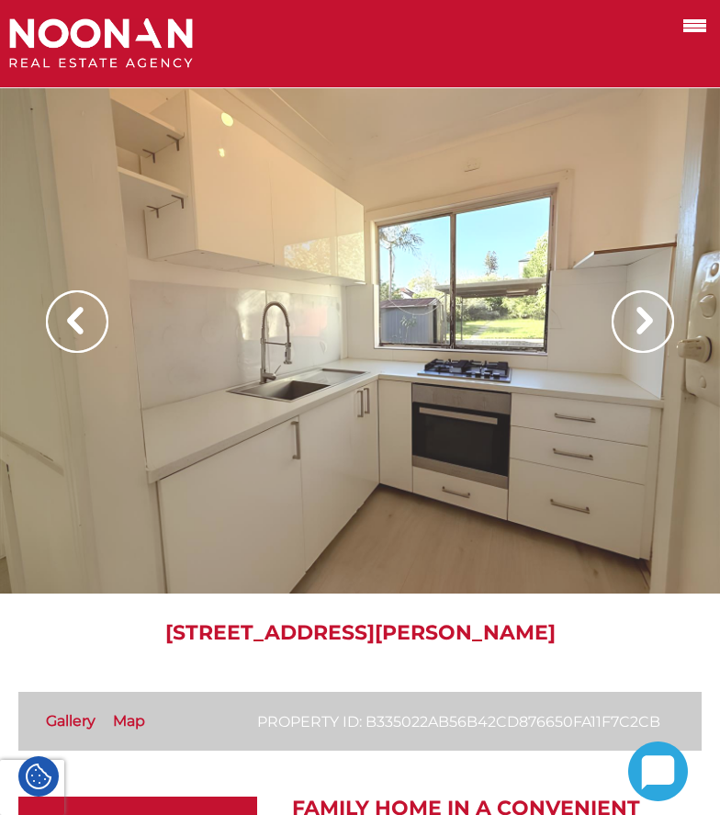
click at [655, 340] on img at bounding box center [643, 321] width 62 height 62
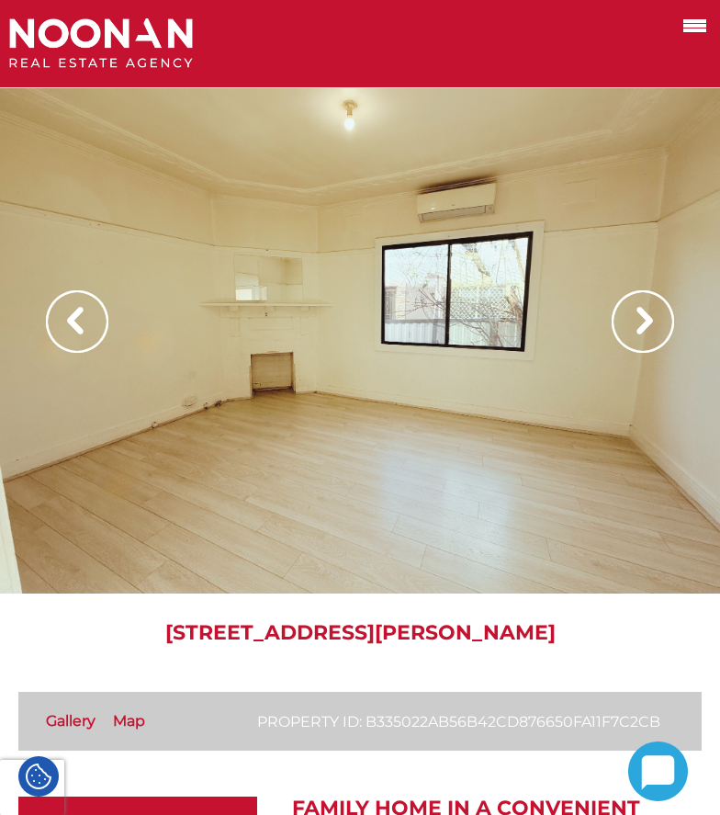
click at [655, 340] on img at bounding box center [643, 321] width 62 height 62
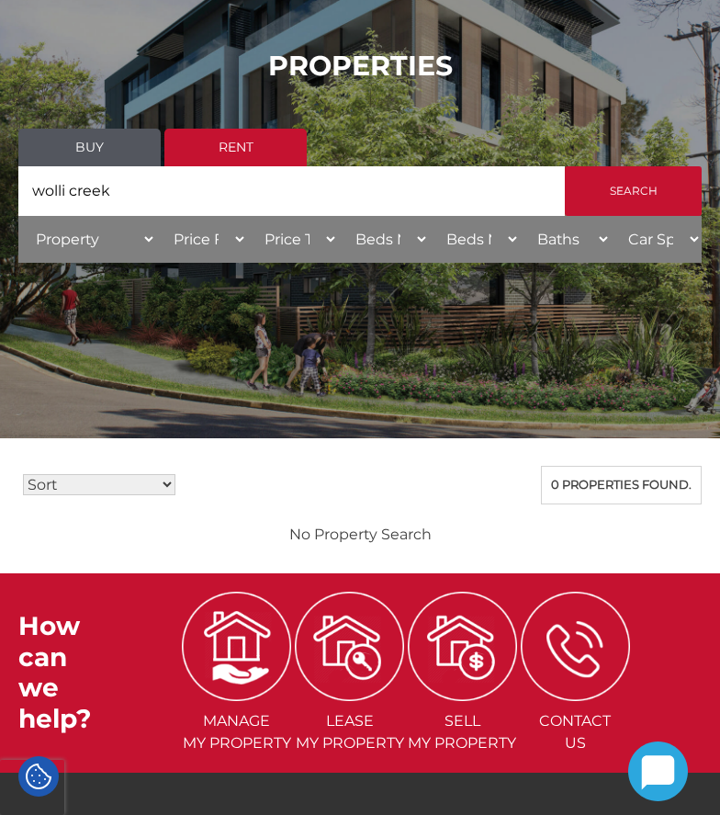
scroll to position [159, 0]
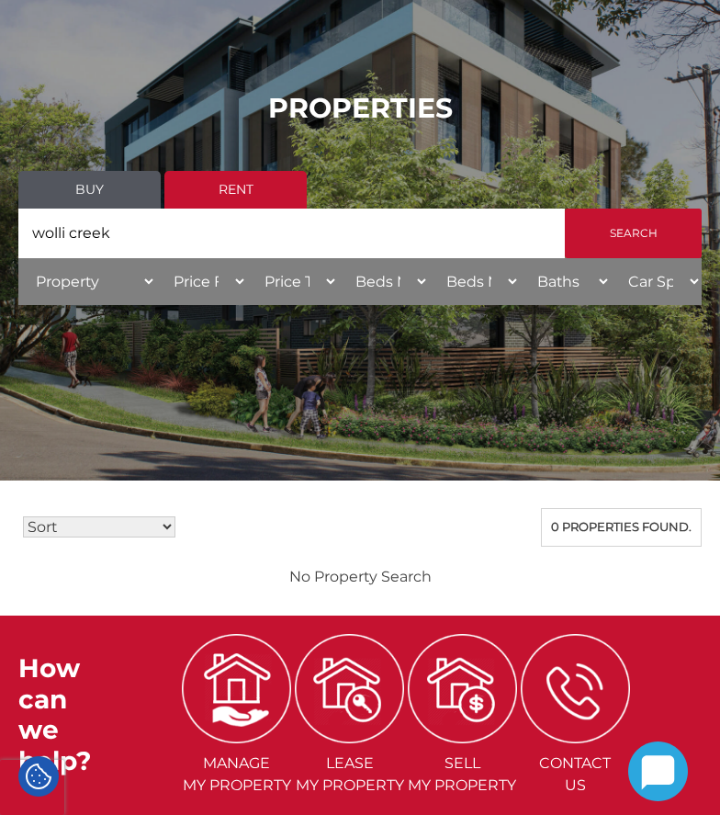
click at [159, 221] on input "wolli creek" at bounding box center [291, 233] width 546 height 50
drag, startPoint x: 146, startPoint y: 239, endPoint x: -11, endPoint y: 248, distance: 157.3
click at [0, 248] on html "Manage My Property Tenant Urgent & Emergency Repairs Repairs and Maintenance Re…" at bounding box center [360, 465] width 720 height 1249
type input "2205"
click at [565, 208] on input "Search" at bounding box center [633, 233] width 137 height 50
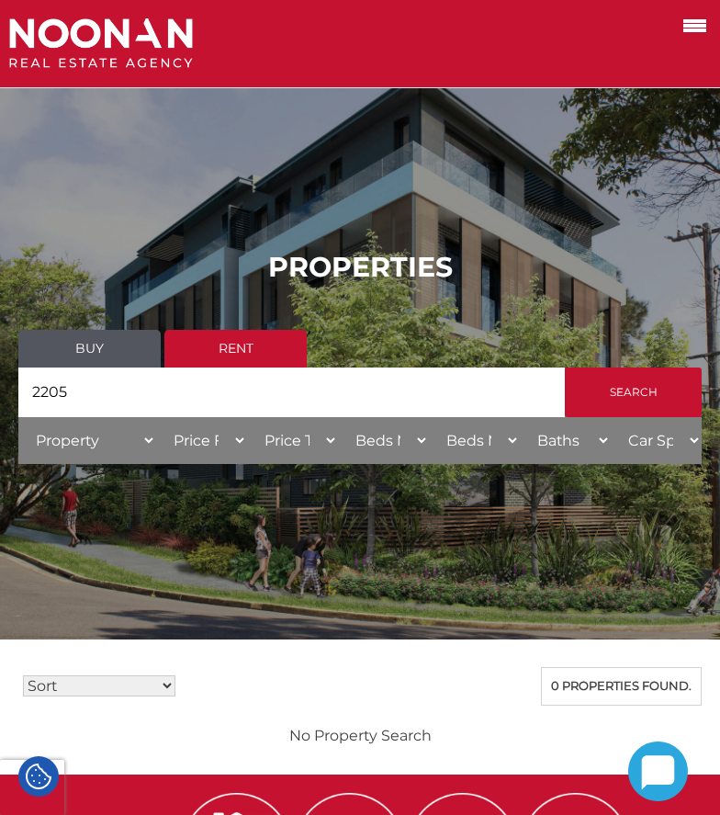
click at [230, 383] on input "2205" at bounding box center [291, 392] width 546 height 50
click at [645, 381] on input "Search" at bounding box center [633, 392] width 137 height 50
drag, startPoint x: 141, startPoint y: 387, endPoint x: -11, endPoint y: 370, distance: 153.3
click at [0, 370] on html "Manage My Property Tenant Urgent & Emergency Repairs Repairs and Maintenance Re…" at bounding box center [360, 624] width 720 height 1249
click at [374, 443] on select "Beds Min 1 + 2 + 3 + 4 + 5 + 6 + 7 + 8 + 9 + 10 +" at bounding box center [383, 440] width 91 height 47
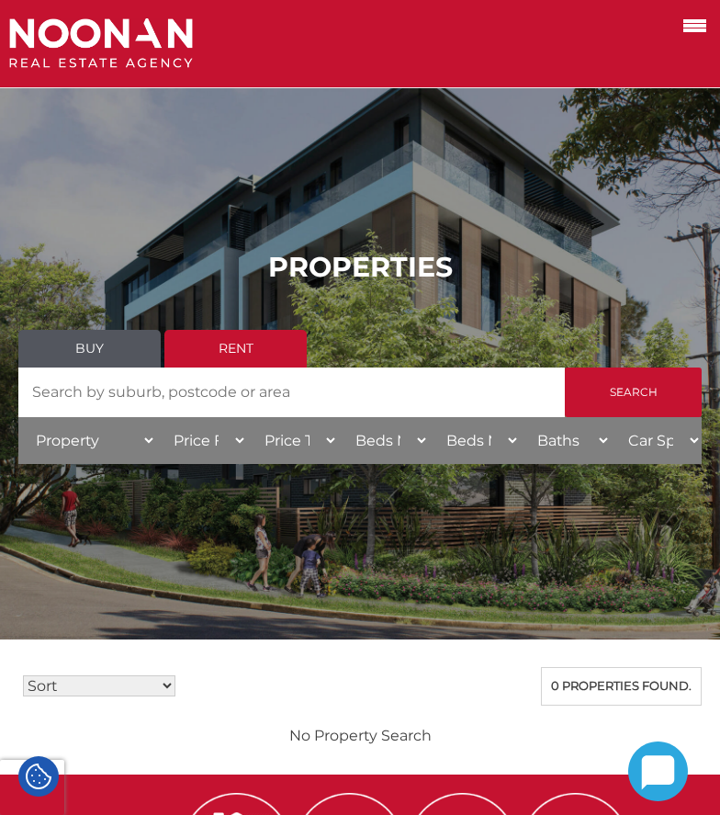
select select "2"
click at [338, 417] on select "Beds Min 1 + 2 + 3 + 4 + 5 + 6 + 7 + 8 + 9 + 10 +" at bounding box center [383, 440] width 91 height 47
click at [298, 454] on select "Price To $50 $100 $150 $200 $250 $300 $350 $400 $450 $500 $550 $600 $650 $700 $…" at bounding box center [292, 440] width 91 height 47
select select "500"
click at [247, 417] on select "Price To $50 $100 $150 $200 $250 $300 $350 $400 $450 $500 $550 $600 $650 $700 $…" at bounding box center [292, 440] width 91 height 47
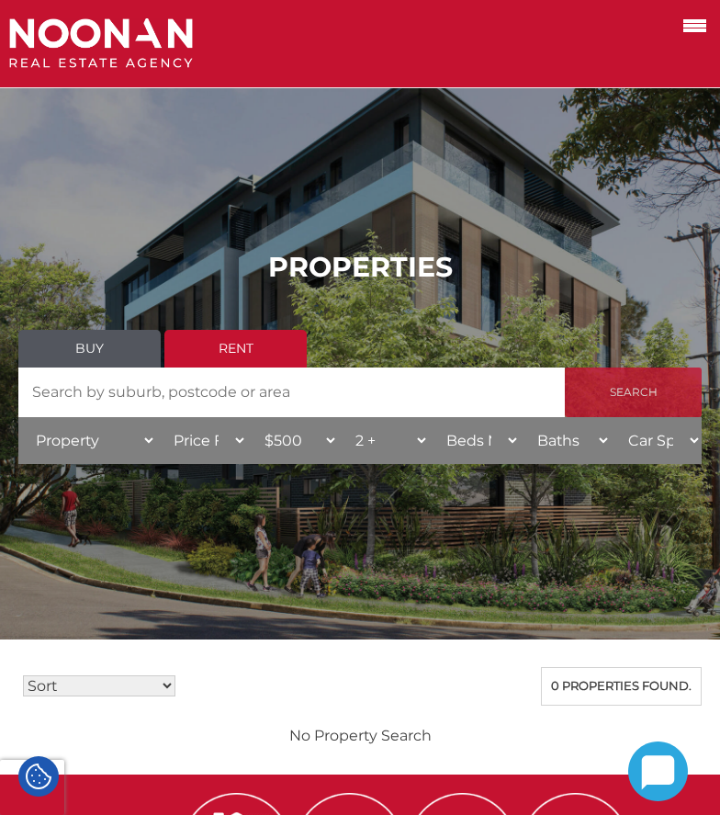
click at [660, 399] on input "Search" at bounding box center [633, 392] width 137 height 50
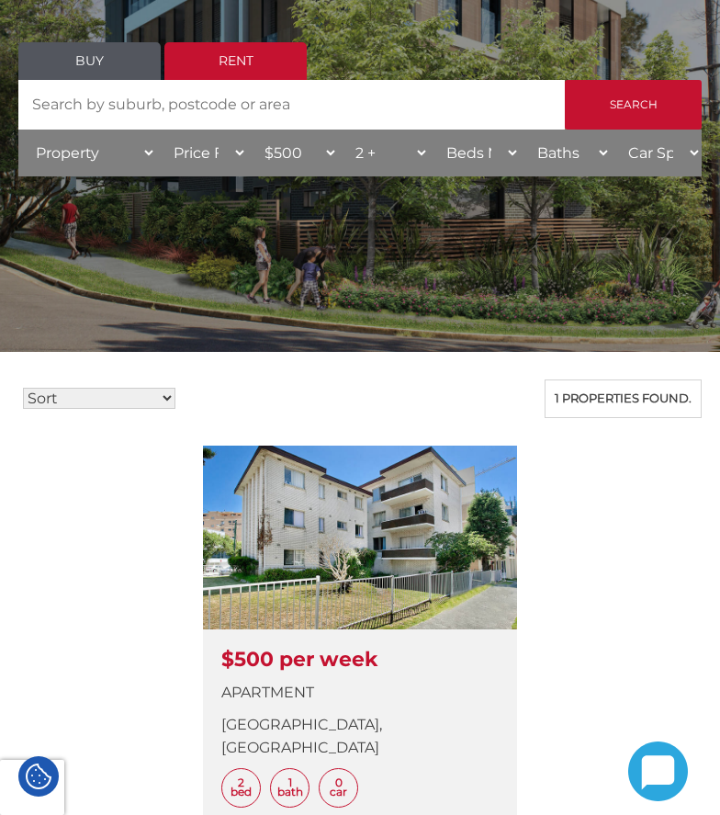
scroll to position [276, 0]
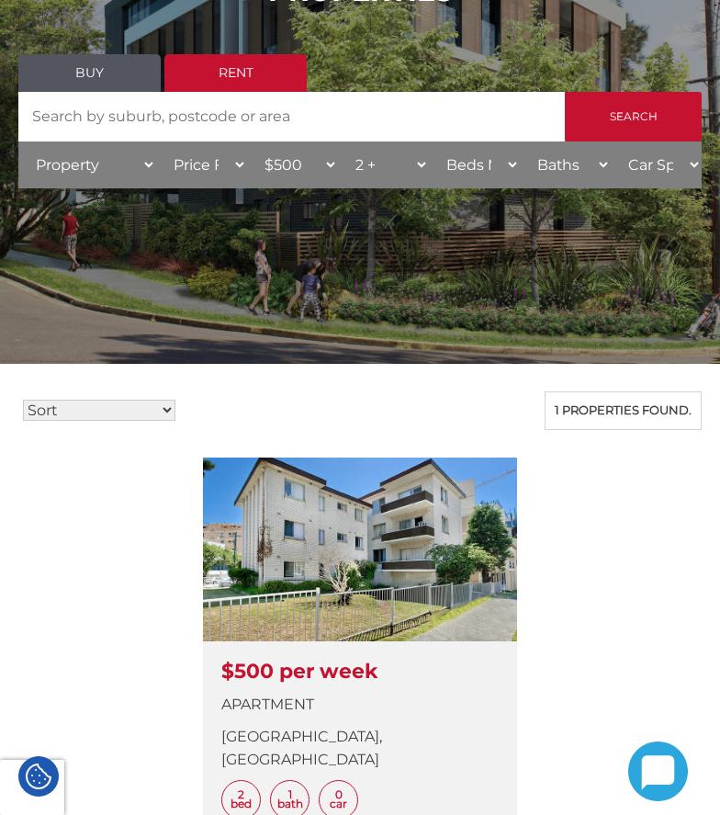
click at [99, 420] on select "Sort Price: High to Low Price: Low to High Date: Newest First Date: Oldest Firs…" at bounding box center [99, 409] width 152 height 21
click at [330, 167] on select "Price To $50 $100 $150 $200 $250 $300 $350 $400 $450 $500 $550 $600 $650 $700 $…" at bounding box center [292, 164] width 91 height 47
select select "550"
click at [247, 141] on select "Price To $50 $100 $150 $200 $250 $300 $350 $400 $450 $500 $550 $600 $650 $700 $…" at bounding box center [292, 164] width 91 height 47
click at [642, 124] on input "Search" at bounding box center [633, 117] width 137 height 50
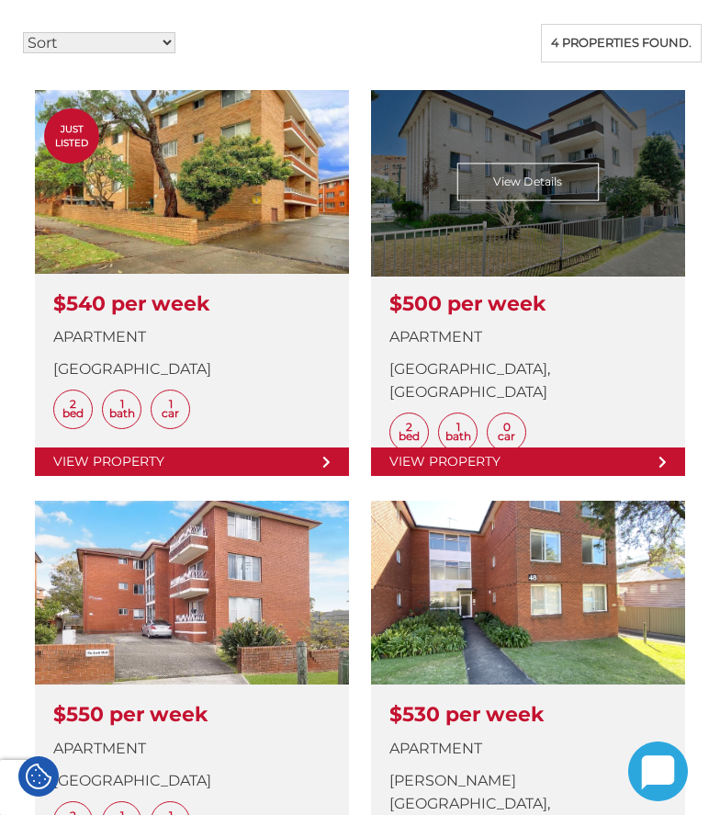
scroll to position [735, 0]
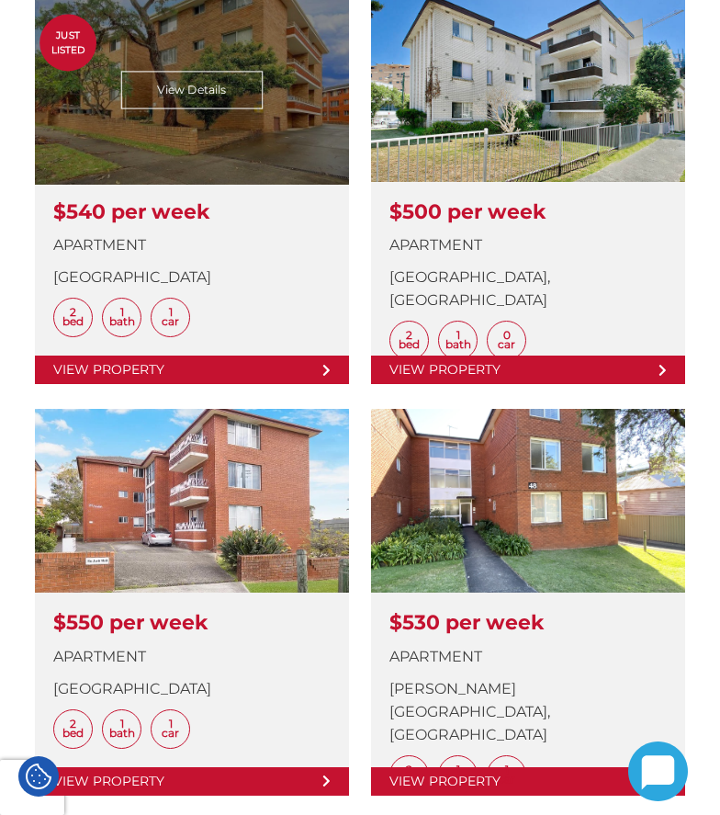
click at [278, 133] on link at bounding box center [192, 191] width 314 height 386
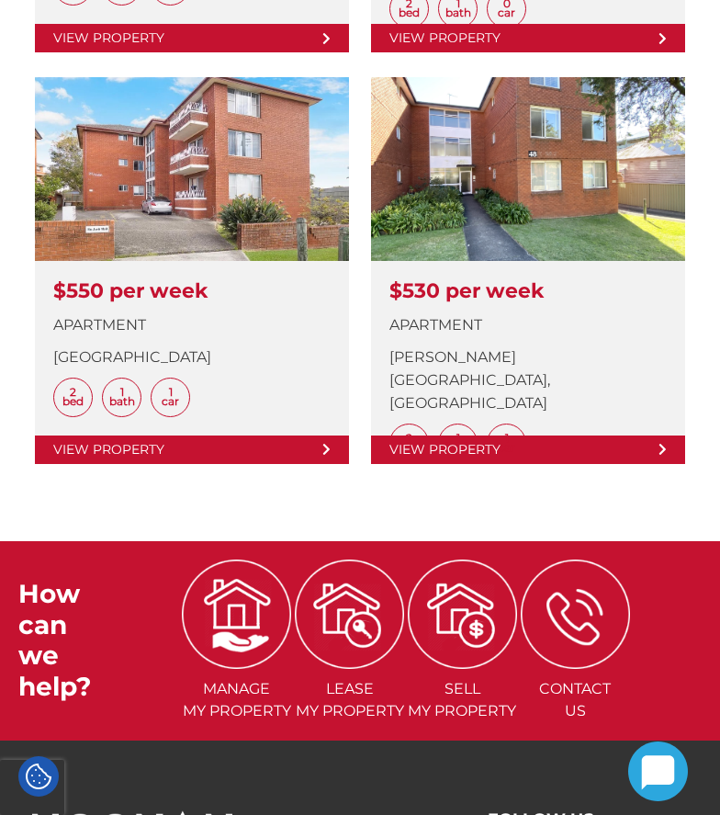
scroll to position [1102, 0]
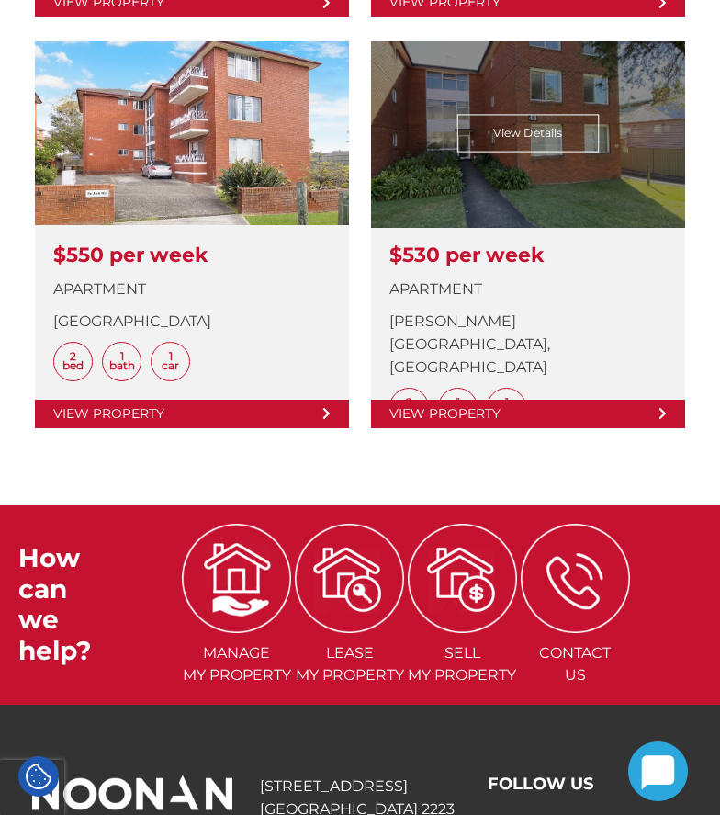
click at [535, 148] on link at bounding box center [528, 234] width 314 height 386
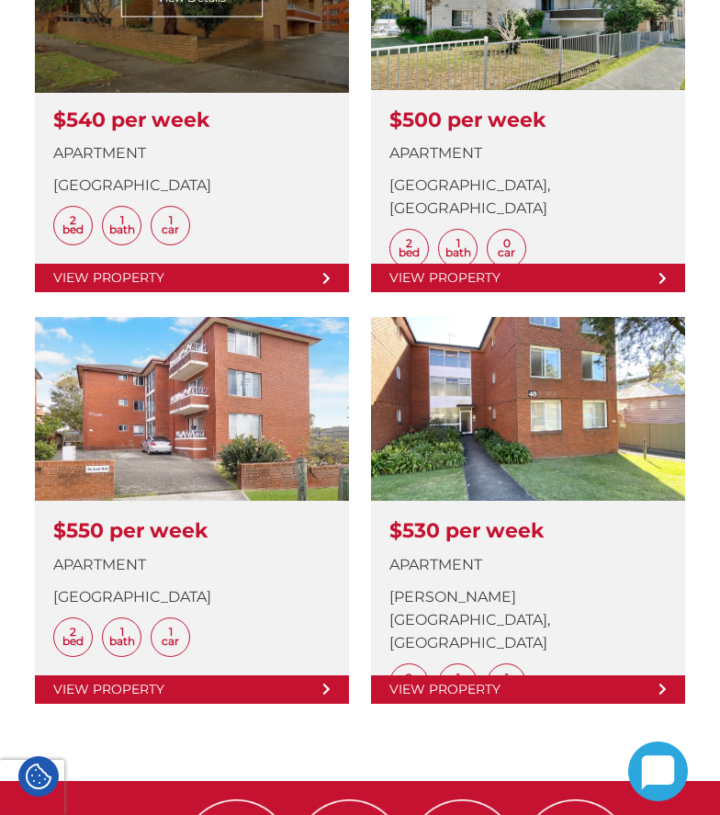
scroll to position [918, 0]
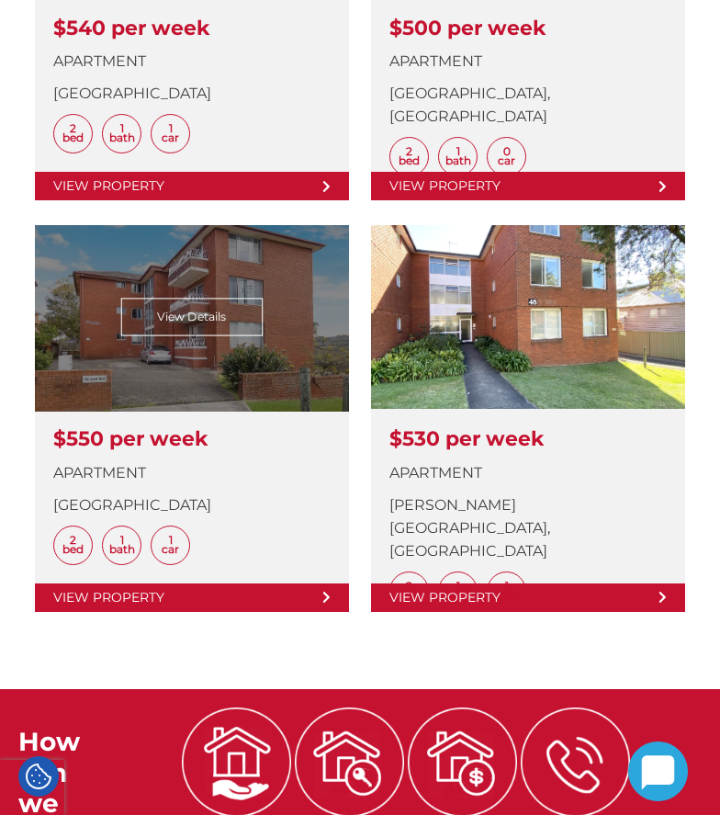
click at [175, 309] on link at bounding box center [192, 418] width 314 height 386
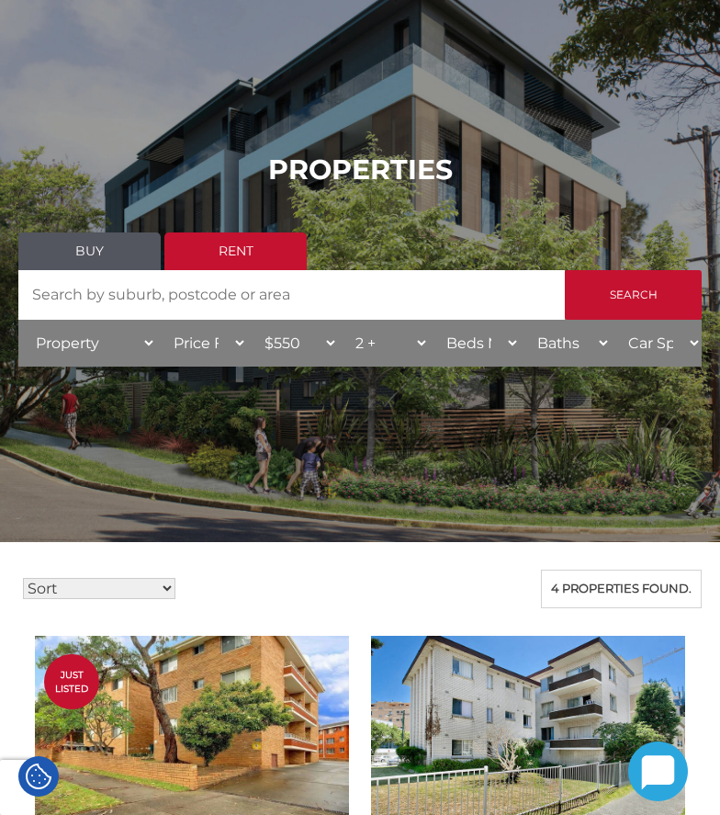
scroll to position [0, 0]
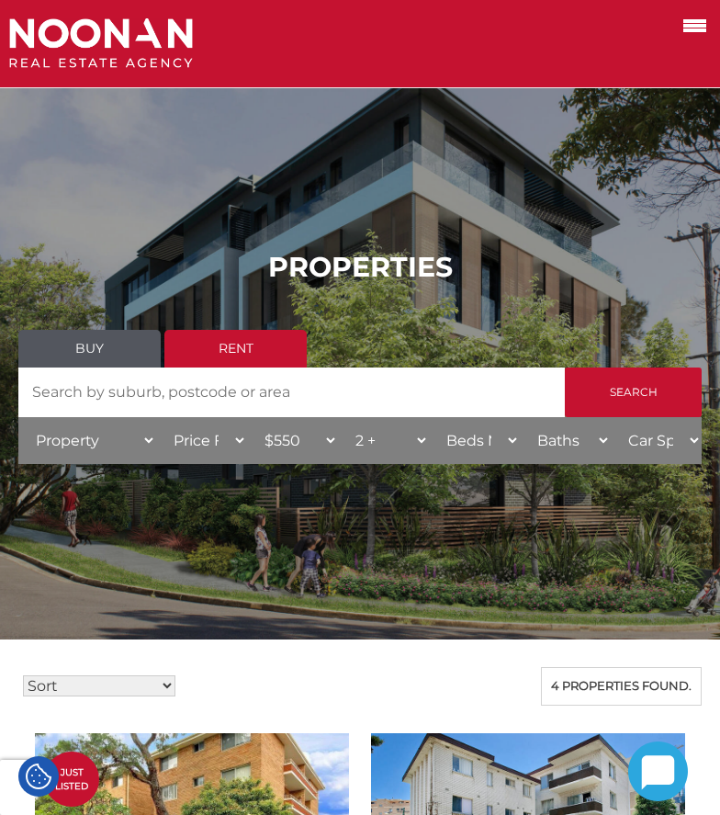
click at [300, 442] on select "Price To $50 $100 $150 $200 $250 $300 $350 $400 $450 $500 $550 $600 $650 $700 $…" at bounding box center [292, 440] width 91 height 47
click at [75, 347] on link "Buy" at bounding box center [89, 349] width 142 height 38
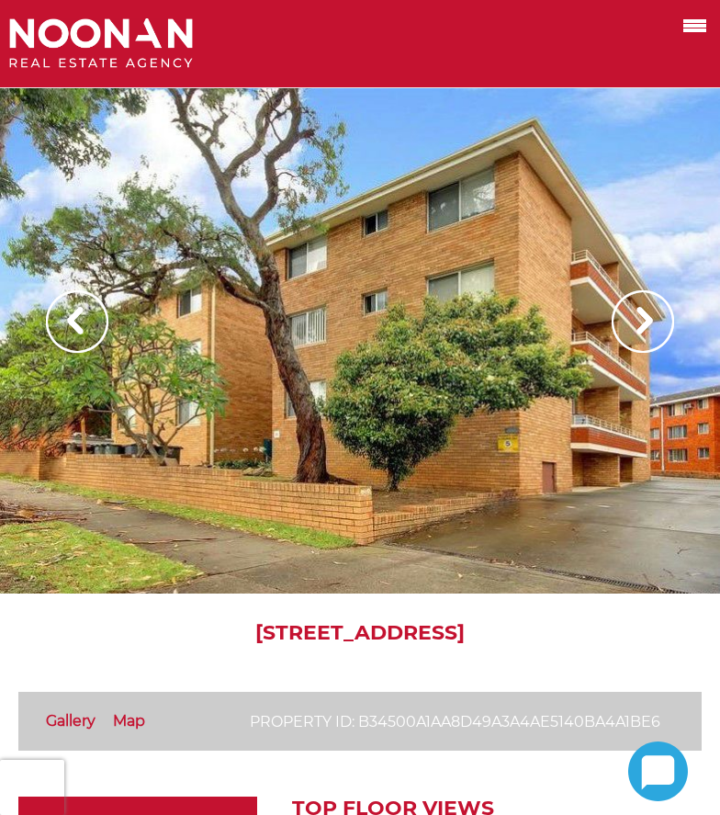
click at [655, 332] on img at bounding box center [643, 321] width 62 height 62
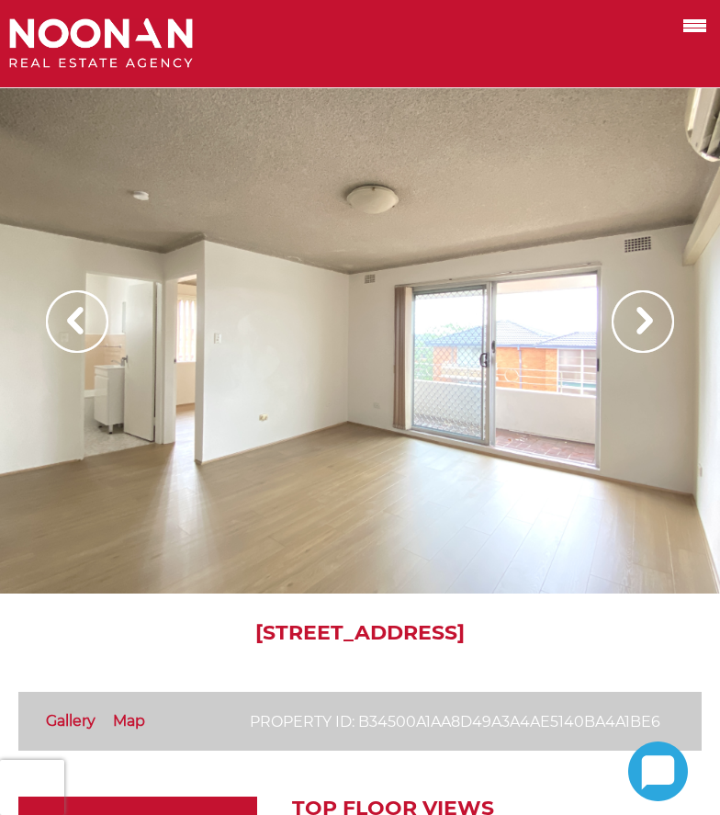
click at [655, 332] on img at bounding box center [643, 321] width 62 height 62
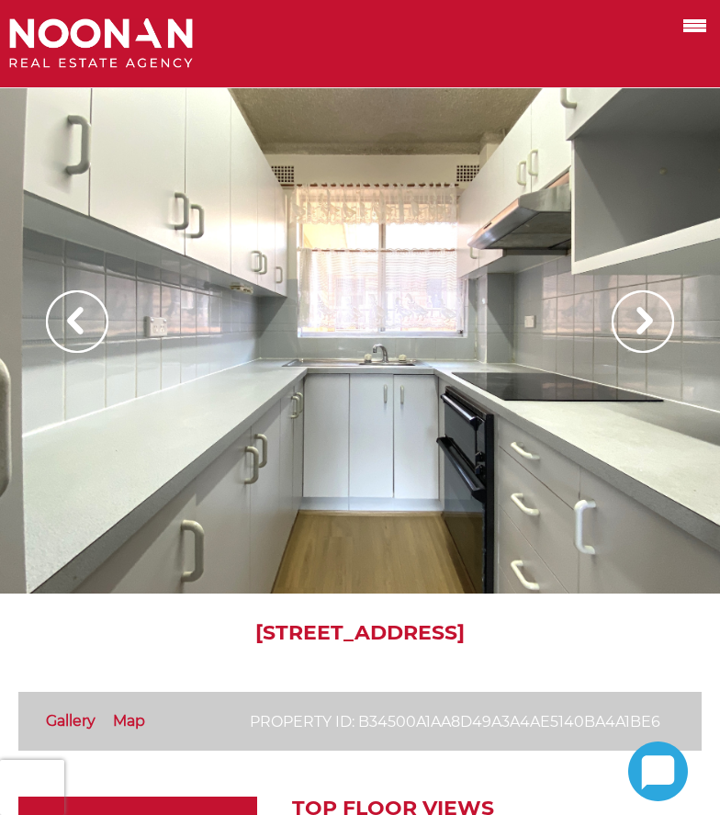
click at [655, 332] on img at bounding box center [643, 321] width 62 height 62
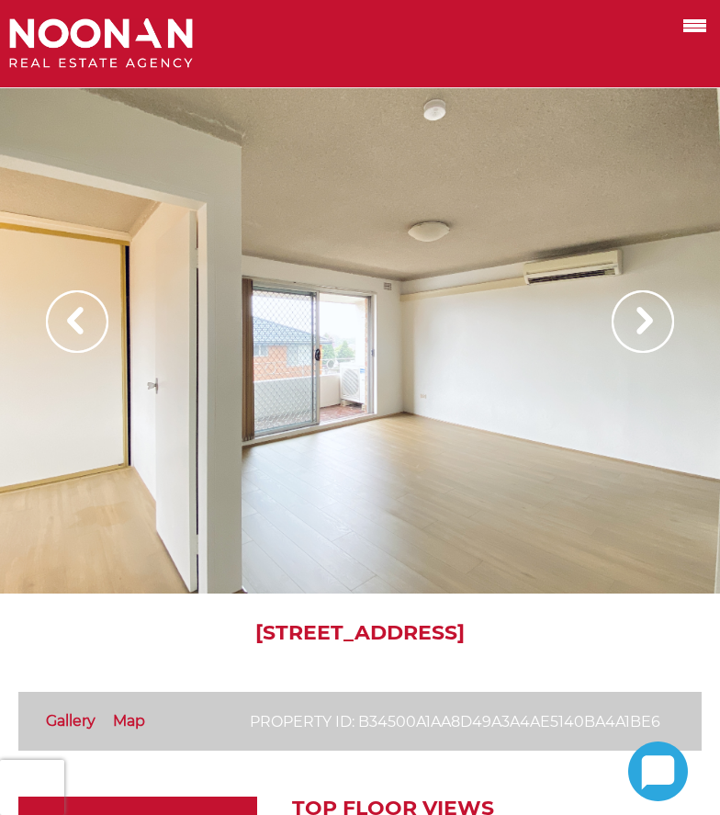
click at [655, 332] on img at bounding box center [643, 321] width 62 height 62
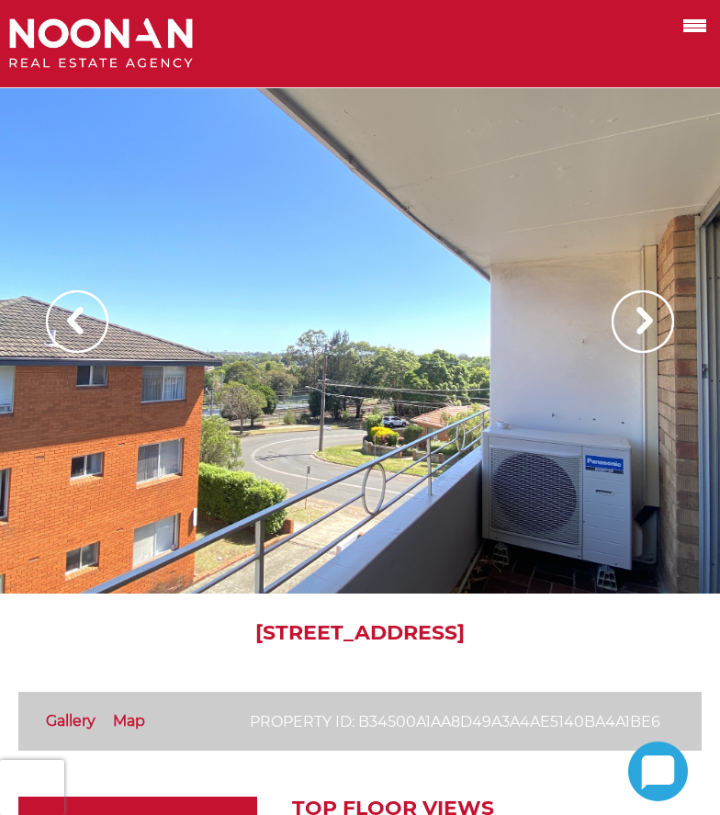
click at [655, 332] on img at bounding box center [643, 321] width 62 height 62
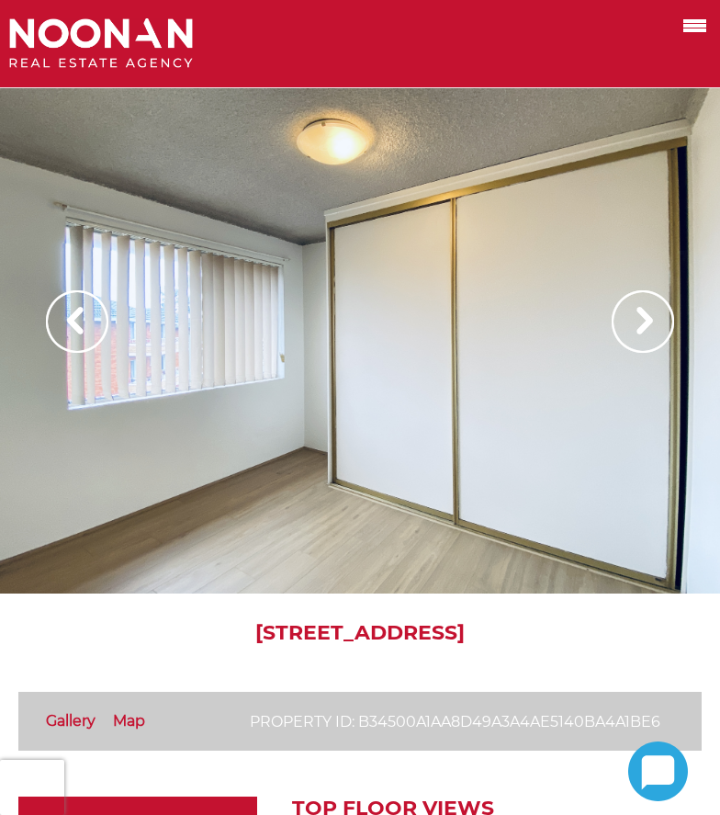
click at [655, 332] on img at bounding box center [643, 321] width 62 height 62
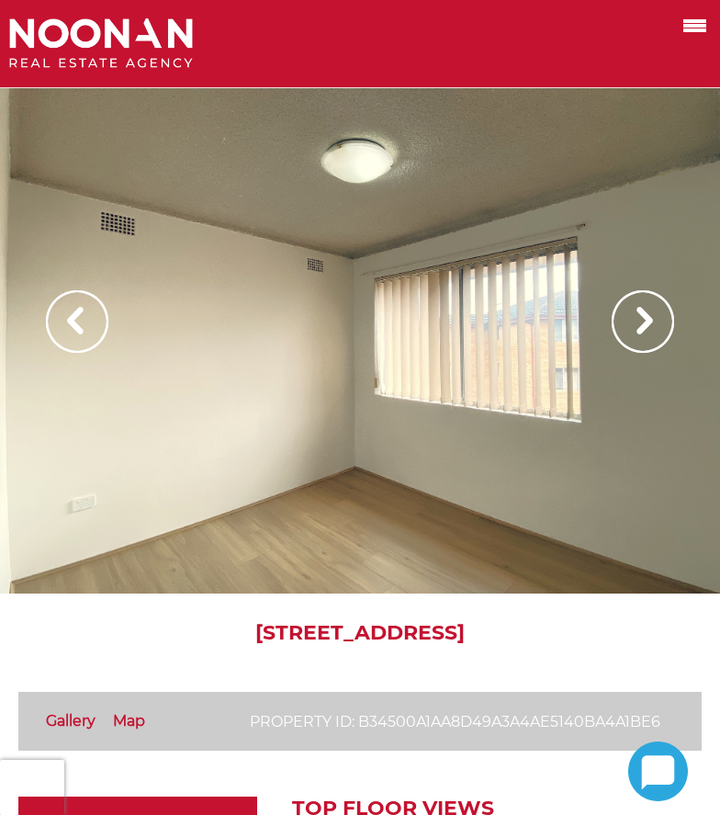
click at [655, 332] on img at bounding box center [643, 321] width 62 height 62
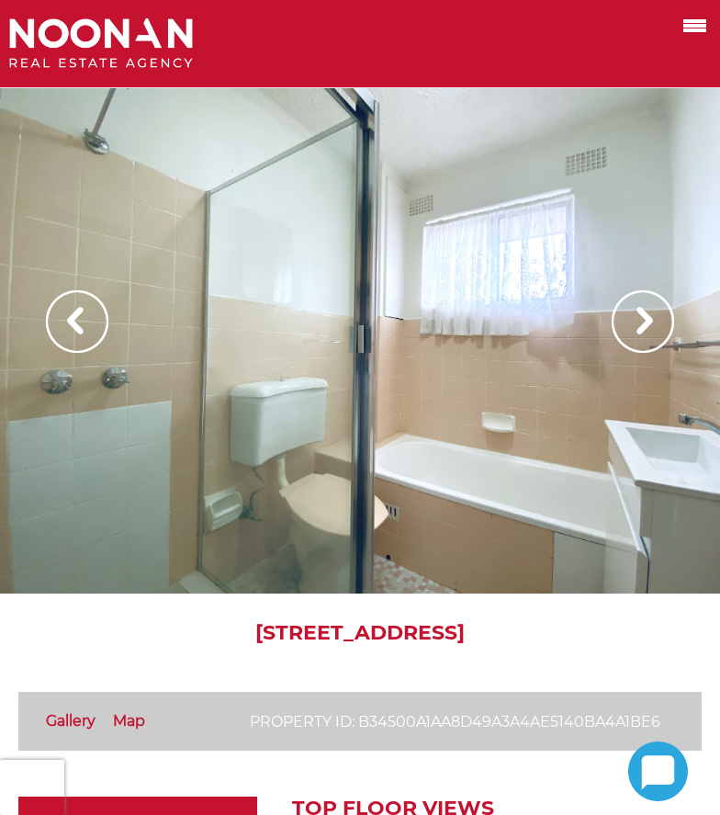
click at [655, 332] on img at bounding box center [643, 321] width 62 height 62
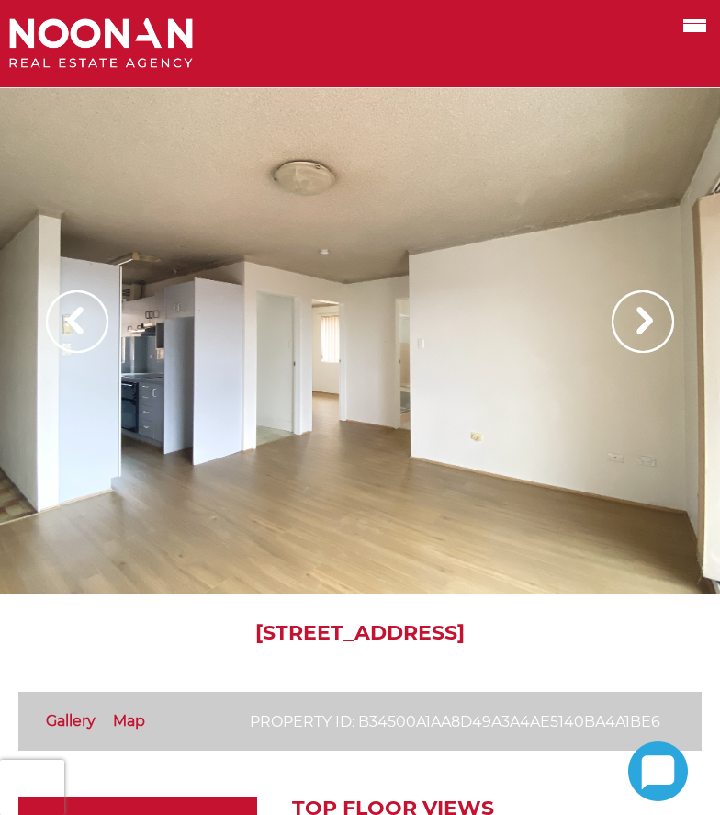
click at [655, 332] on img at bounding box center [643, 321] width 62 height 62
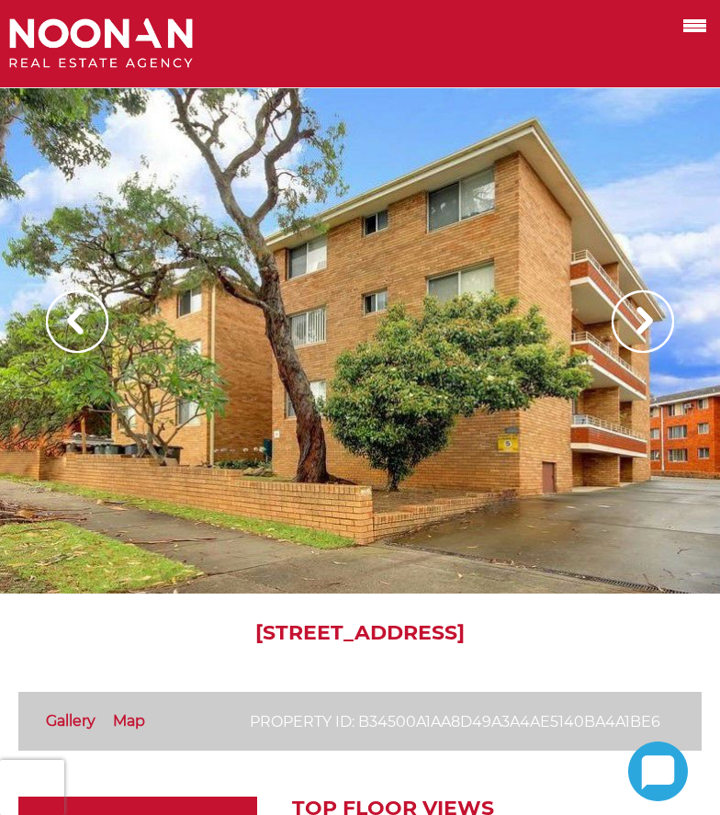
click at [655, 332] on img at bounding box center [643, 321] width 62 height 62
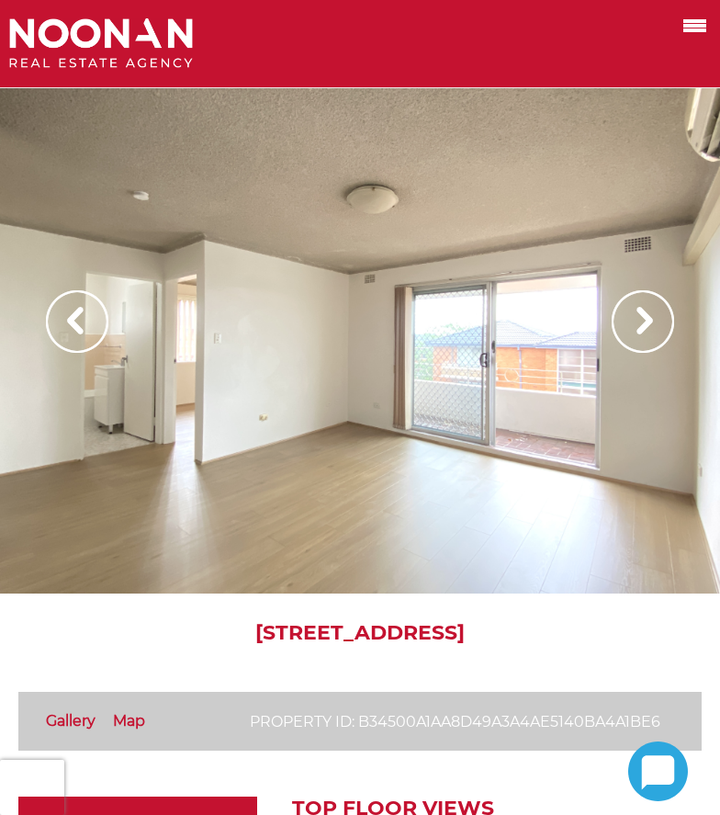
click at [655, 332] on img at bounding box center [643, 321] width 62 height 62
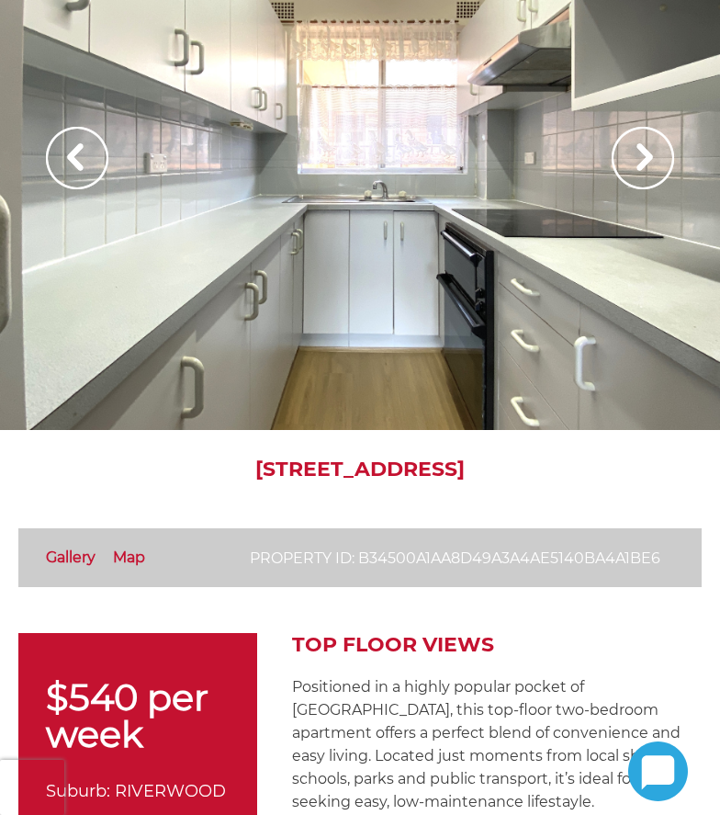
scroll to position [92, 0]
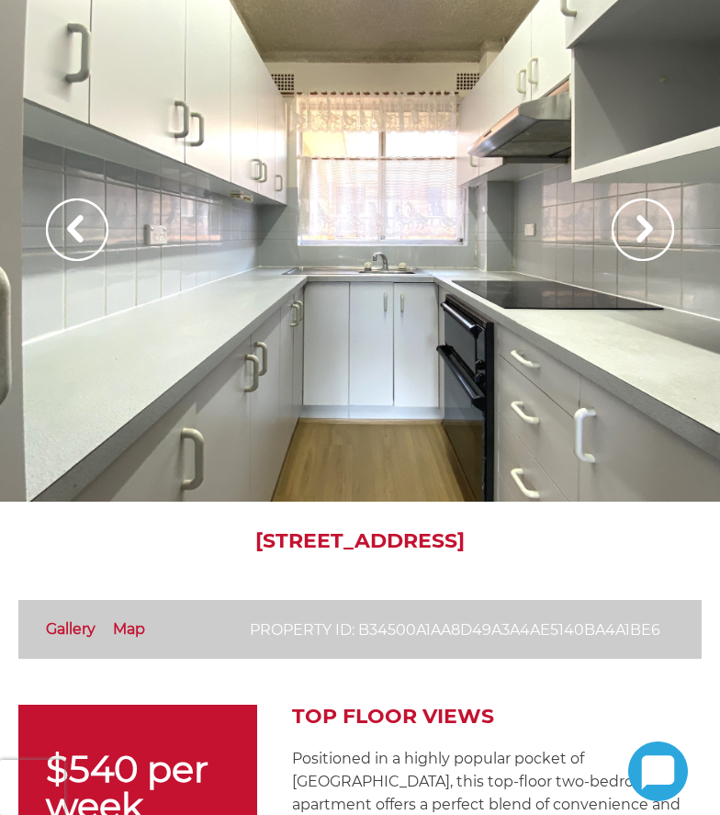
click at [634, 251] on img at bounding box center [643, 229] width 62 height 62
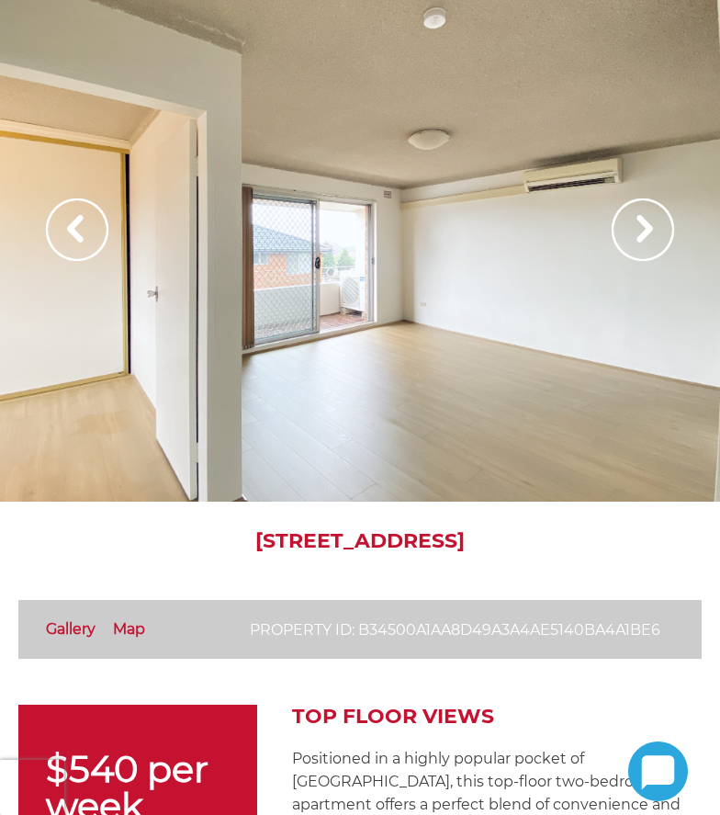
click at [655, 219] on img at bounding box center [643, 229] width 62 height 62
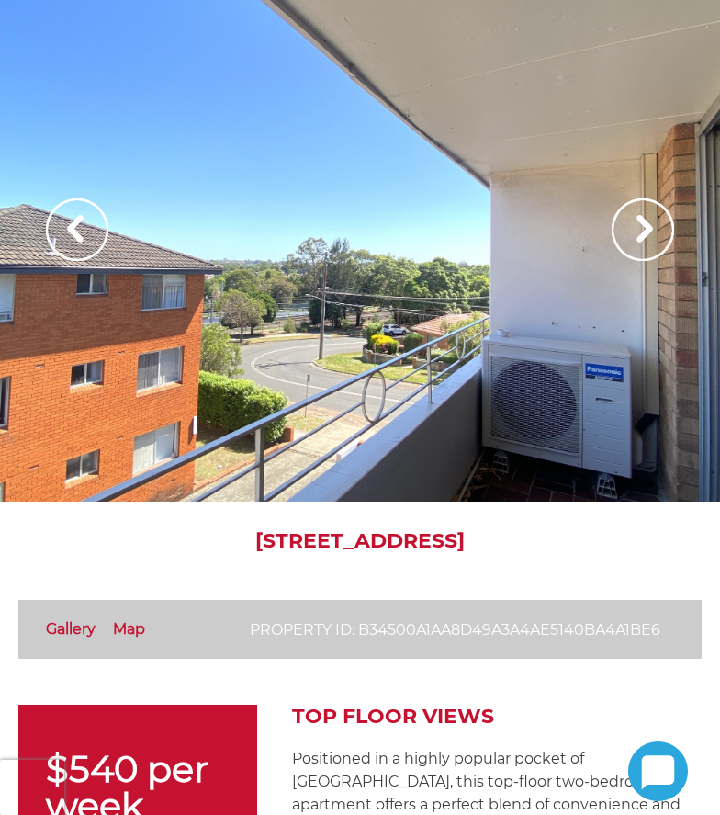
click at [655, 218] on img at bounding box center [643, 229] width 62 height 62
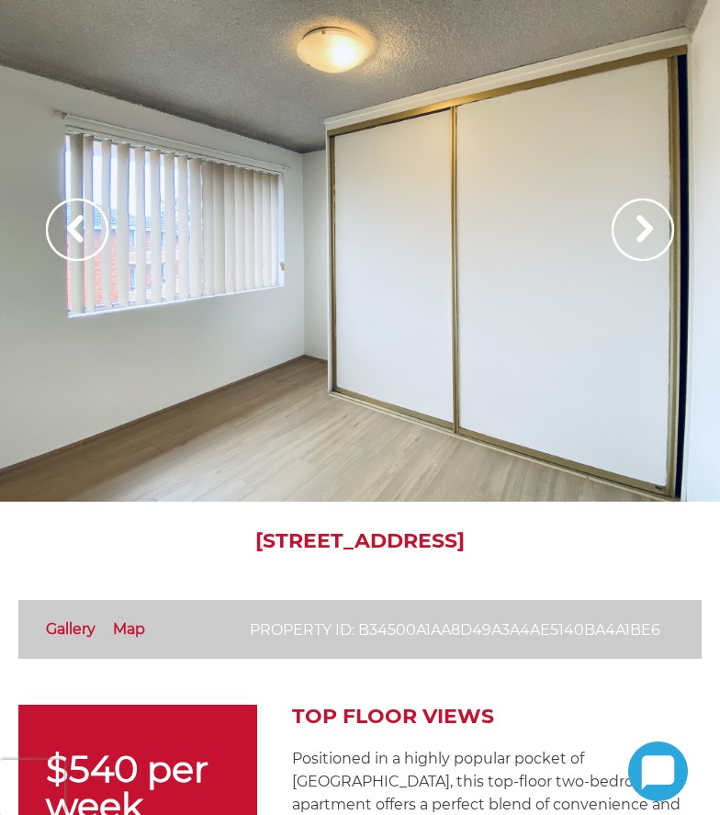
click at [655, 218] on img at bounding box center [643, 229] width 62 height 62
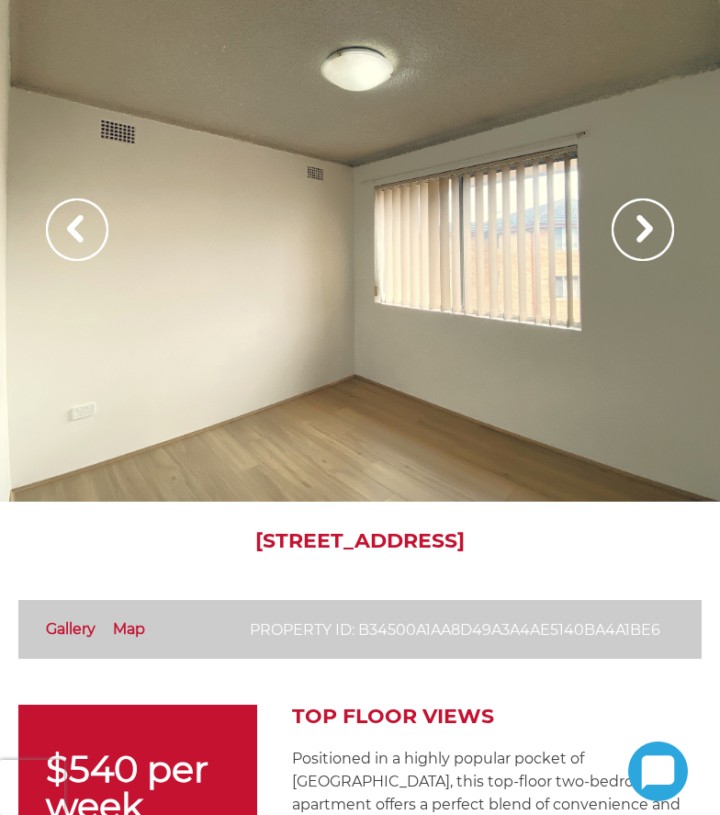
click at [655, 218] on img at bounding box center [643, 229] width 62 height 62
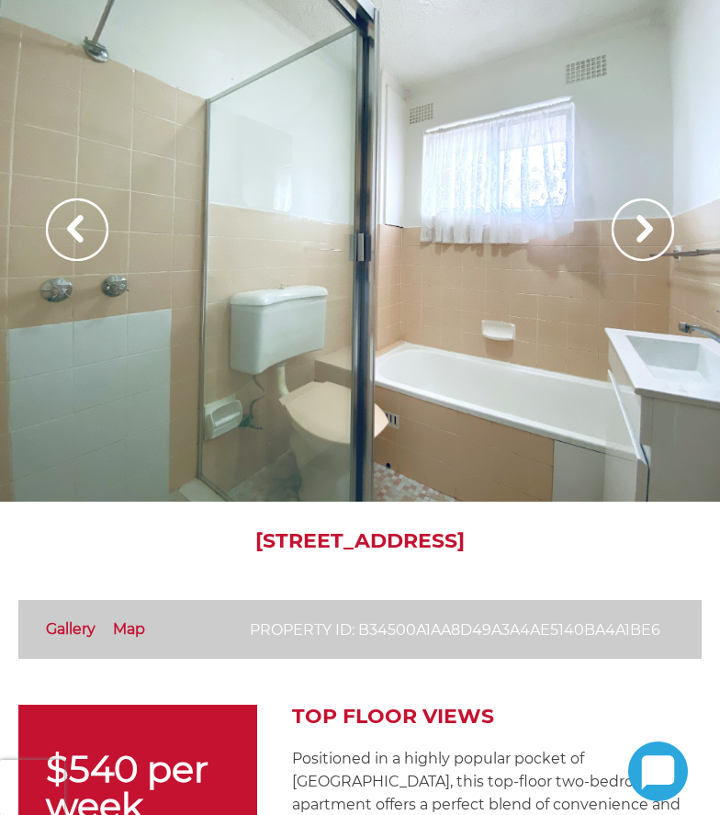
click at [655, 218] on img at bounding box center [643, 229] width 62 height 62
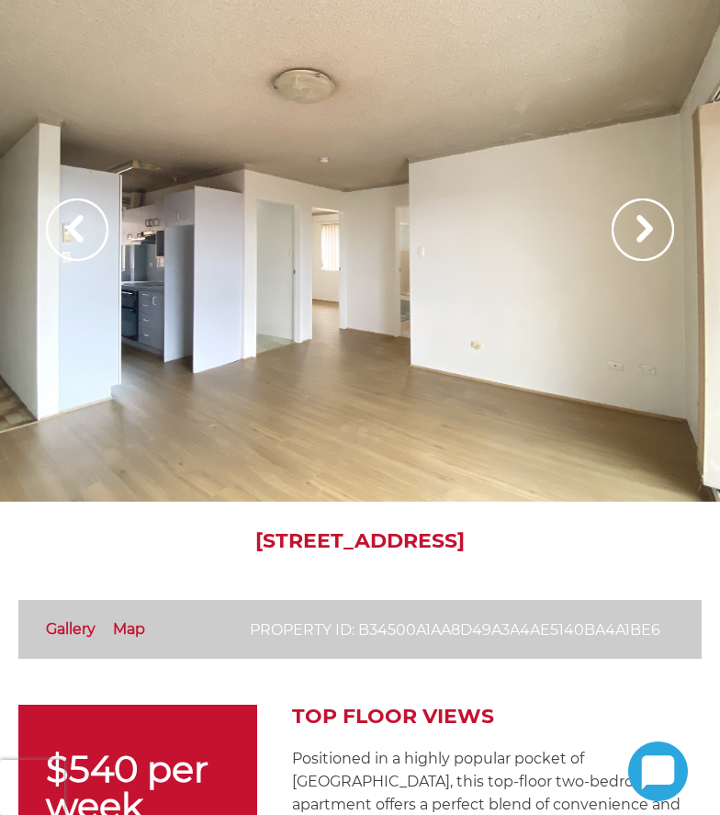
click at [655, 218] on img at bounding box center [643, 229] width 62 height 62
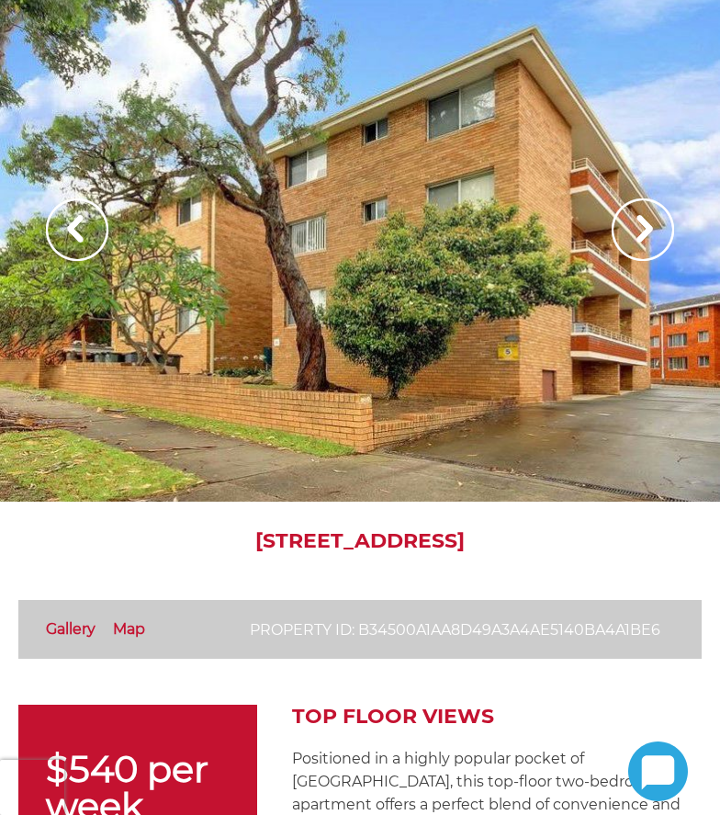
click at [92, 235] on img at bounding box center [77, 229] width 62 height 62
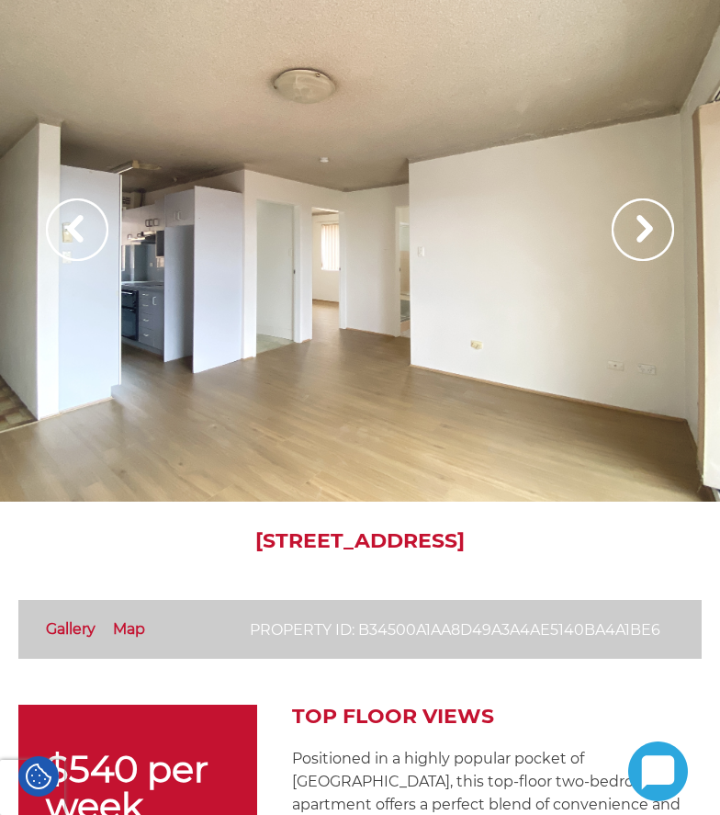
click at [624, 235] on img at bounding box center [643, 229] width 62 height 62
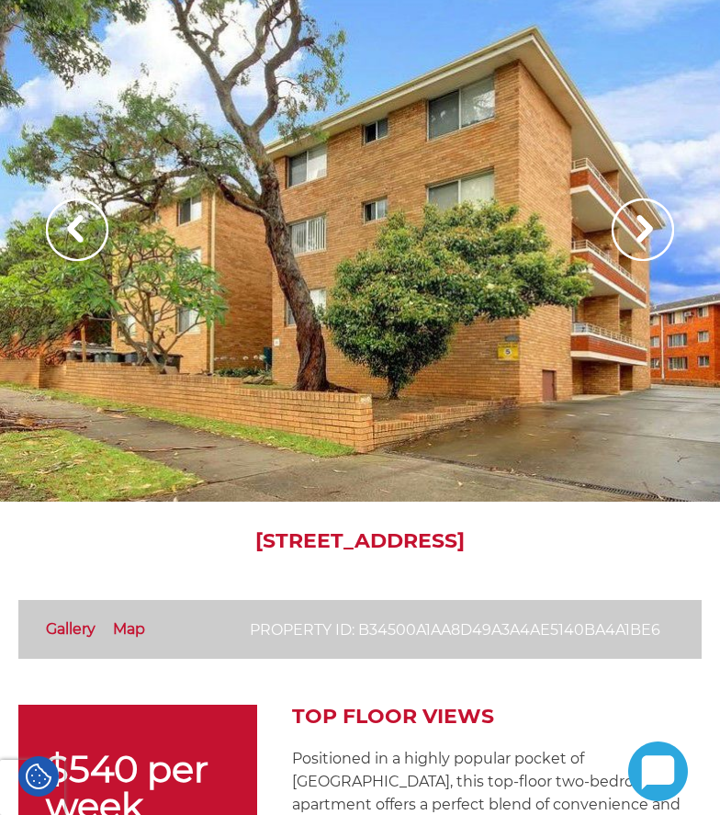
click at [624, 235] on img at bounding box center [643, 229] width 62 height 62
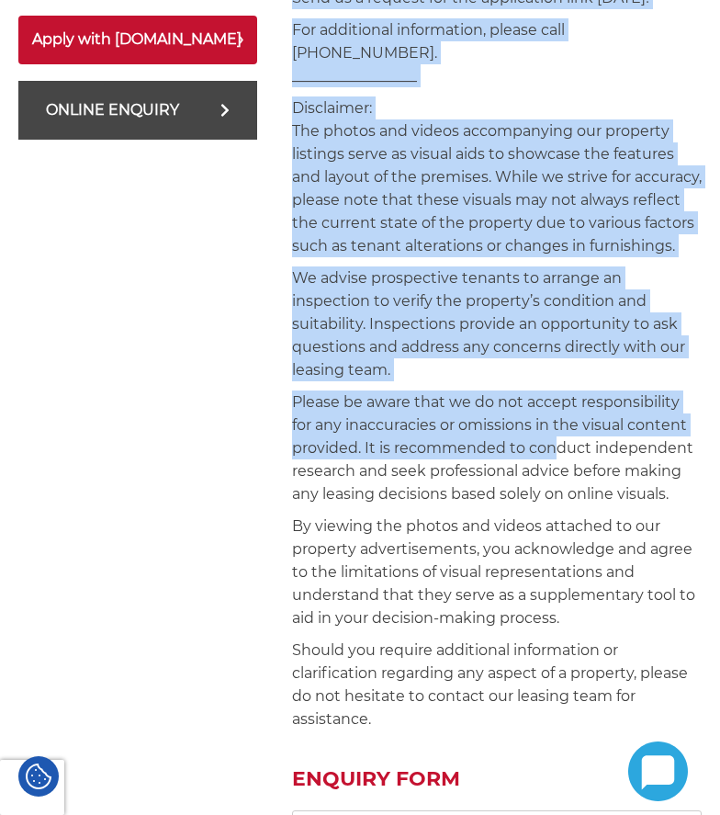
scroll to position [1561, 0]
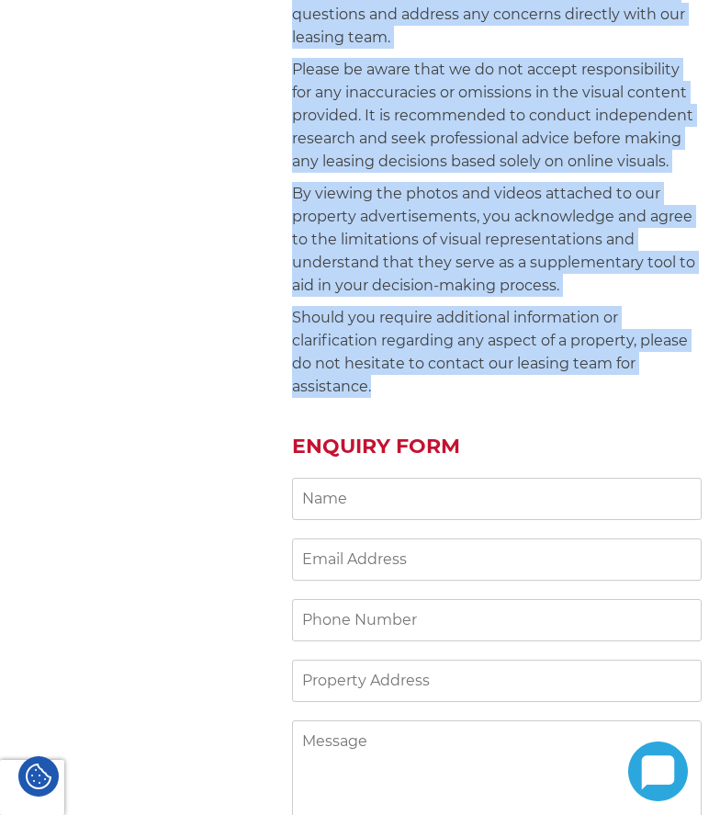
drag, startPoint x: 294, startPoint y: 115, endPoint x: 546, endPoint y: 394, distance: 375.9
click at [546, 394] on div "Top Floor Views Positioned in a highly popular pocket of Riverwood, this top-fl…" at bounding box center [497, 121] width 410 height 1773
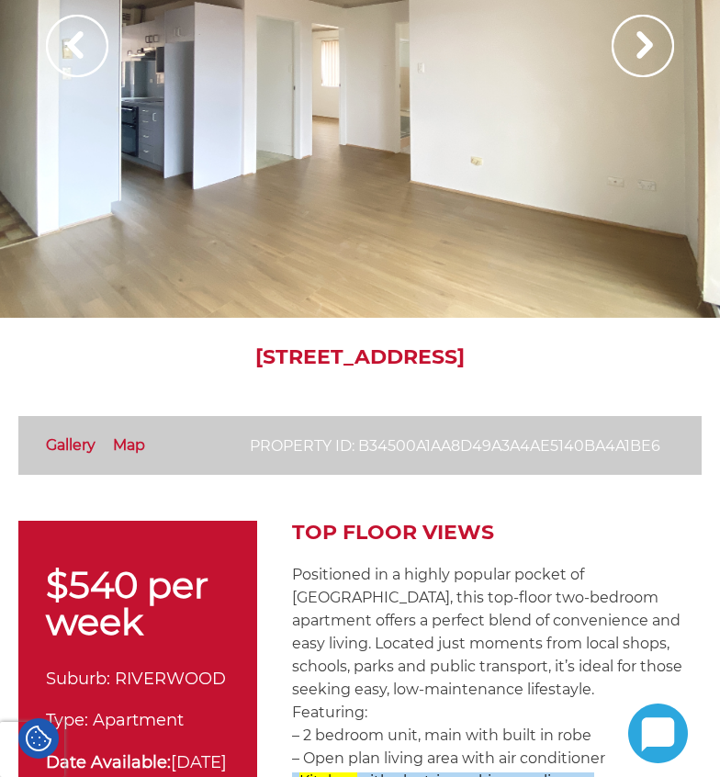
scroll to position [659, 0]
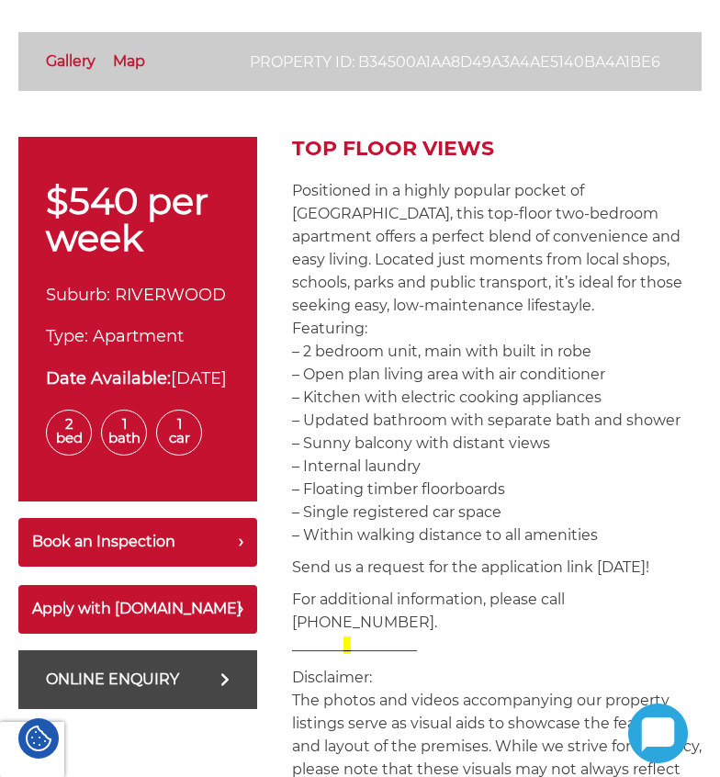
click at [304, 674] on p "Disclaimer: The photos and videos accompanying our property listings serve as v…" at bounding box center [497, 746] width 410 height 161
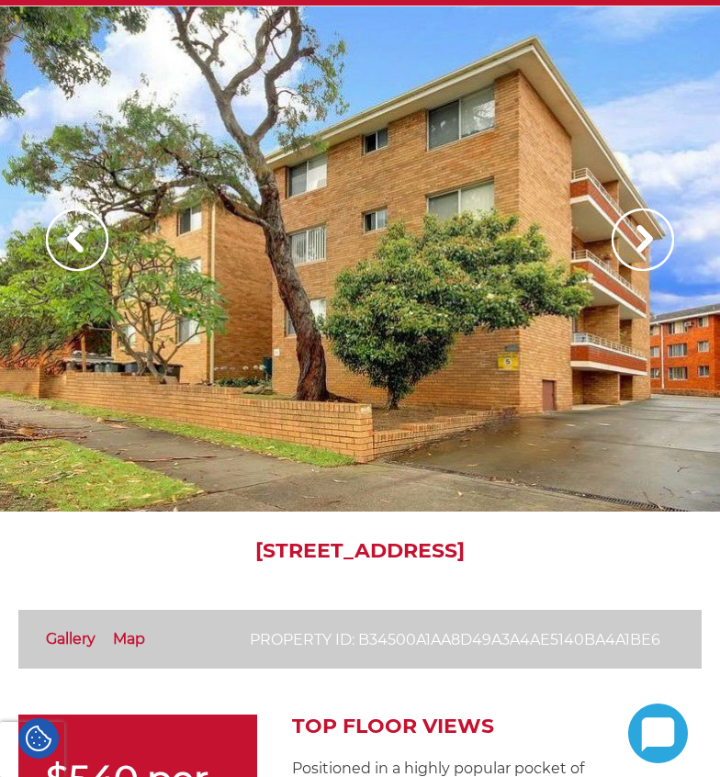
scroll to position [17, 0]
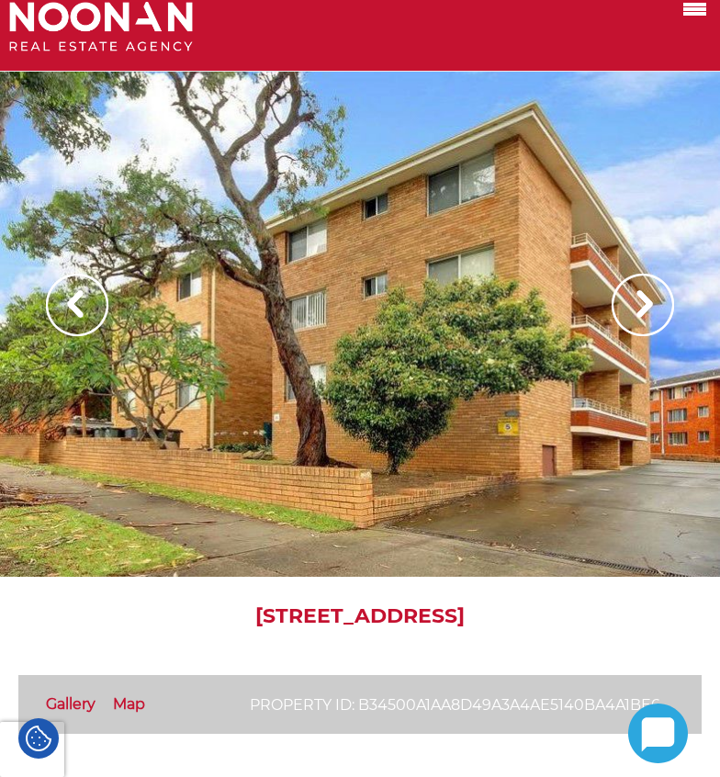
click at [631, 314] on img at bounding box center [643, 305] width 62 height 62
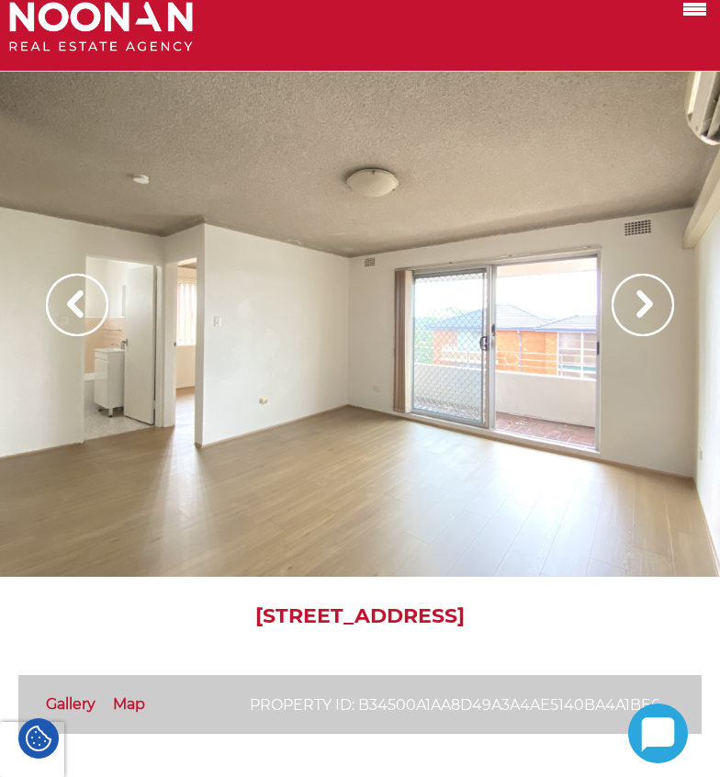
click at [647, 314] on img at bounding box center [643, 305] width 62 height 62
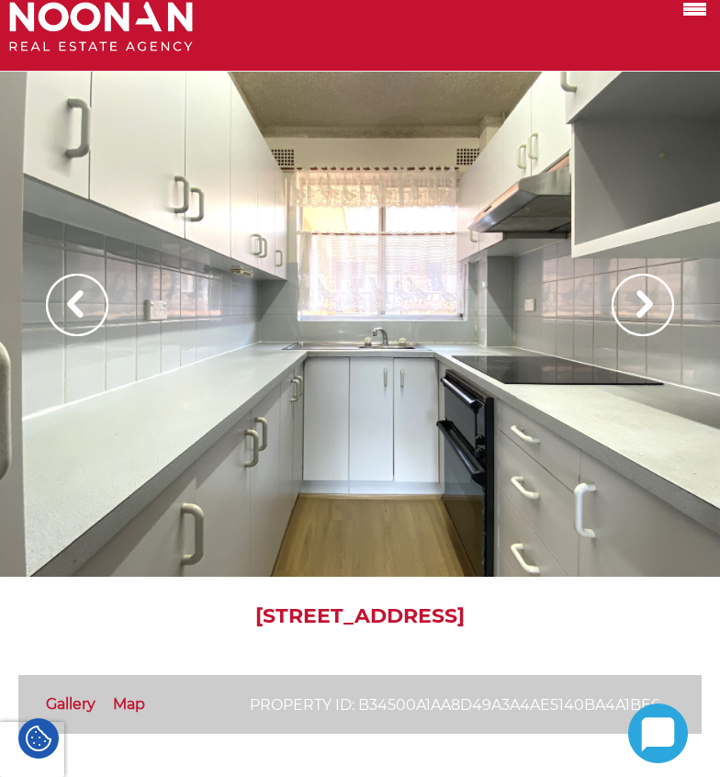
click at [629, 308] on img at bounding box center [643, 305] width 62 height 62
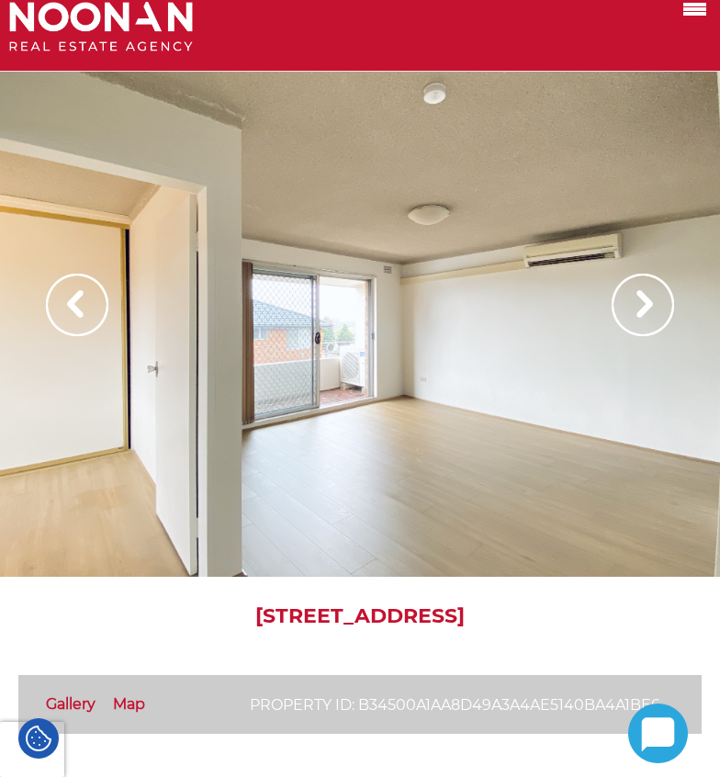
click at [639, 298] on img at bounding box center [643, 305] width 62 height 62
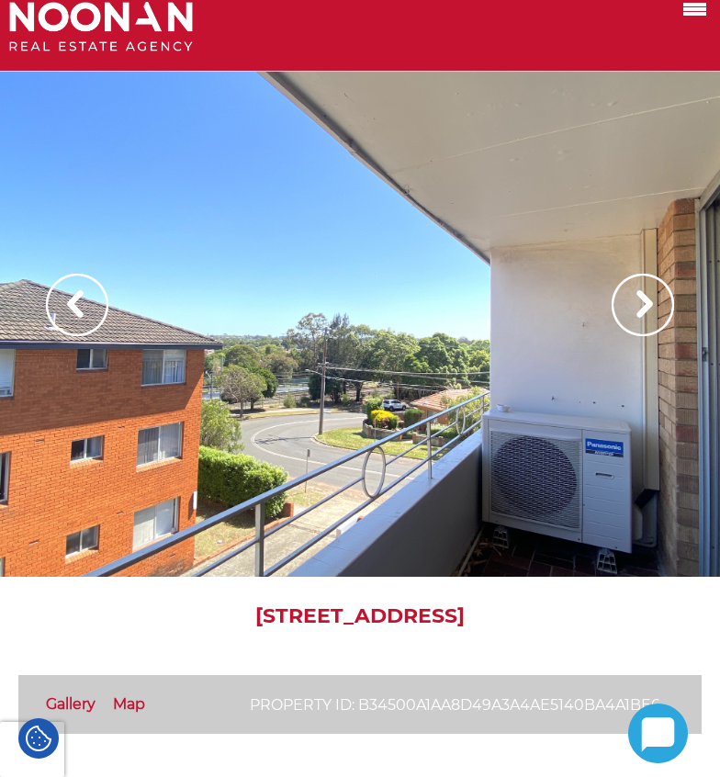
click at [639, 298] on img at bounding box center [643, 305] width 62 height 62
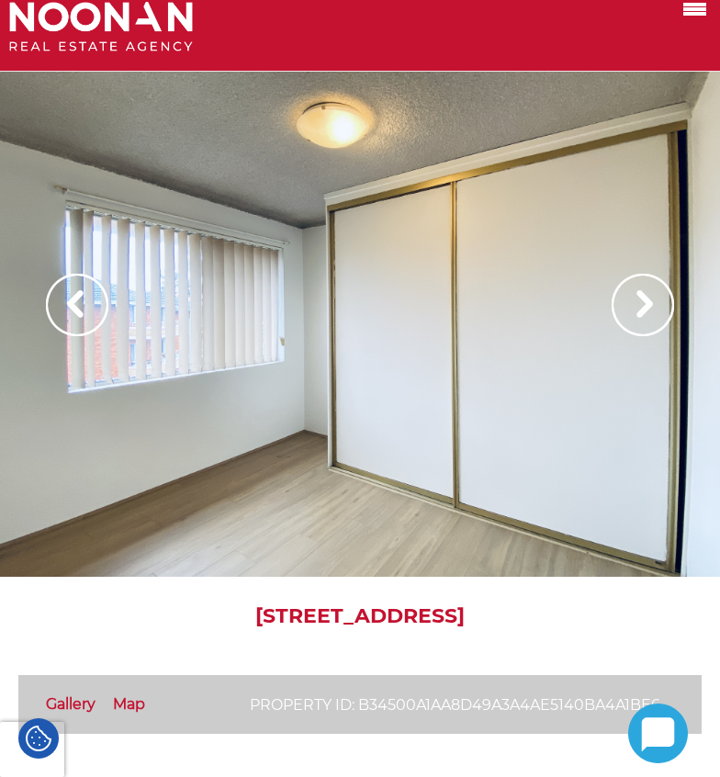
click at [639, 298] on img at bounding box center [643, 305] width 62 height 62
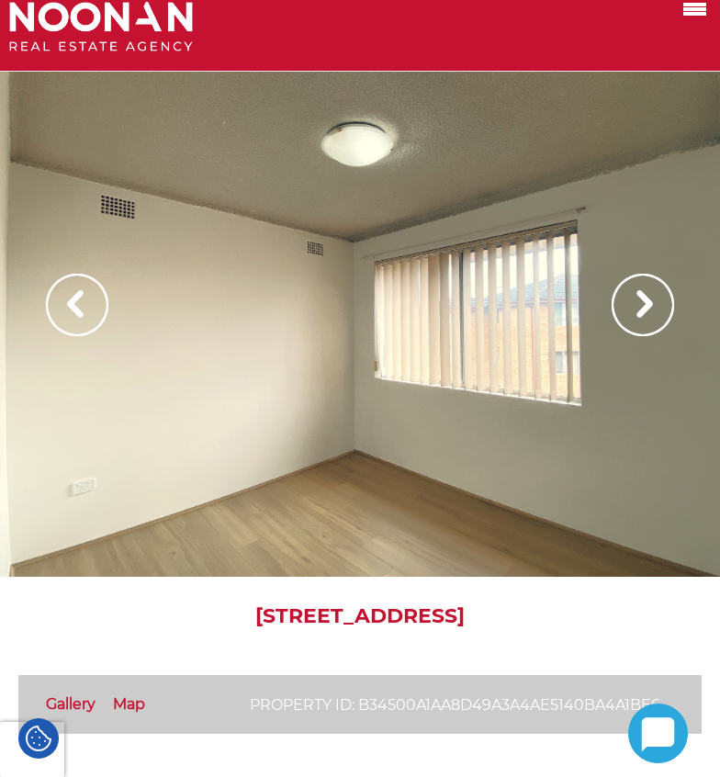
click at [639, 298] on img at bounding box center [643, 305] width 62 height 62
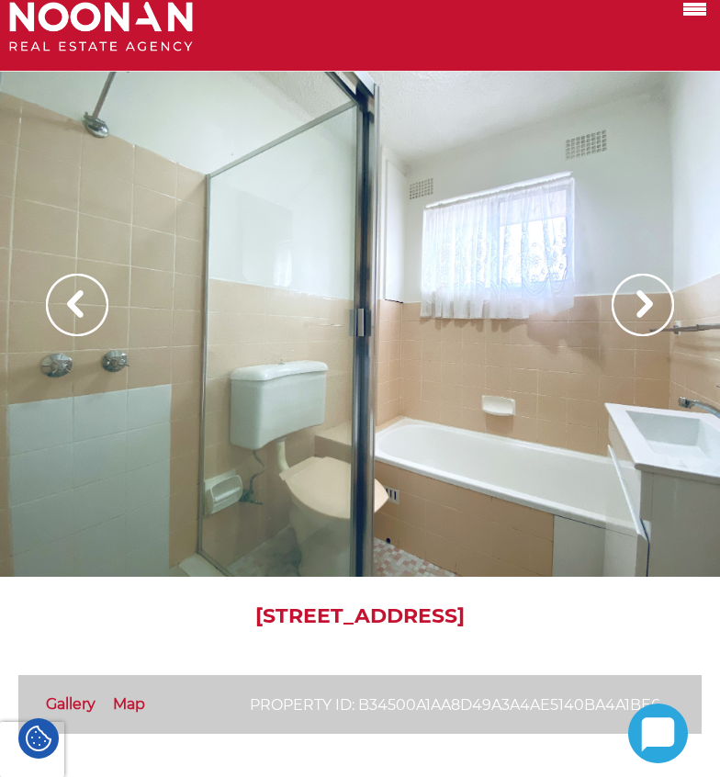
click at [632, 304] on img at bounding box center [643, 305] width 62 height 62
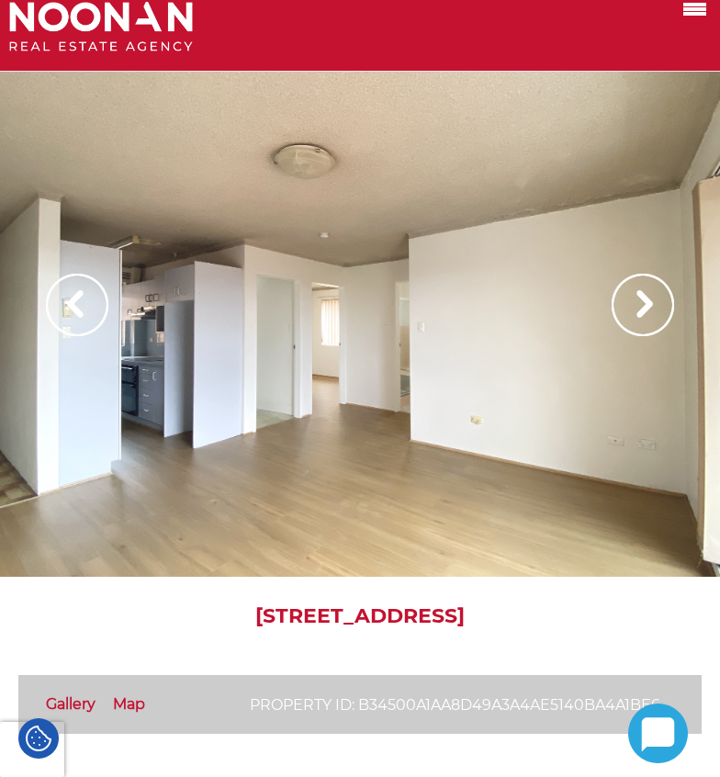
click at [632, 305] on img at bounding box center [643, 305] width 62 height 62
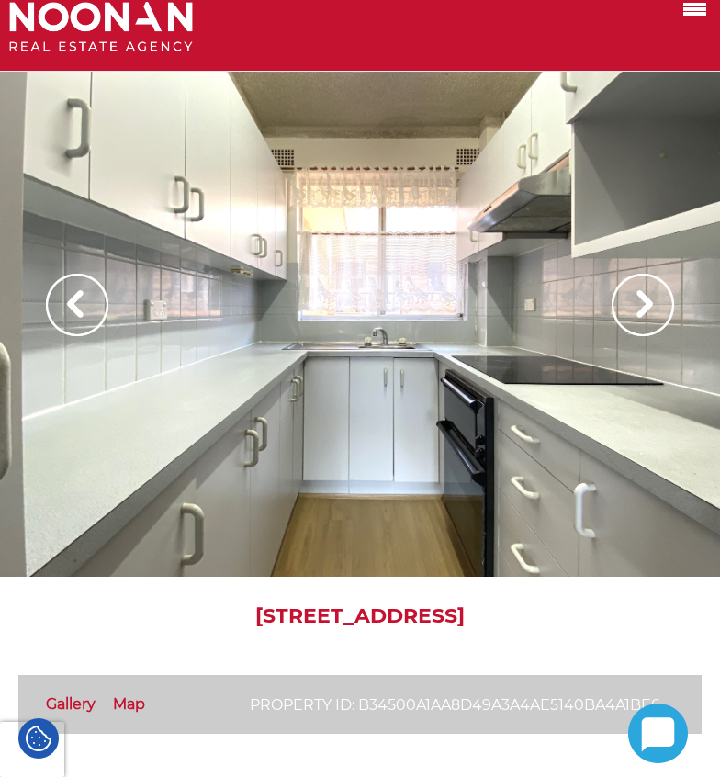
click at [645, 307] on img at bounding box center [643, 305] width 62 height 62
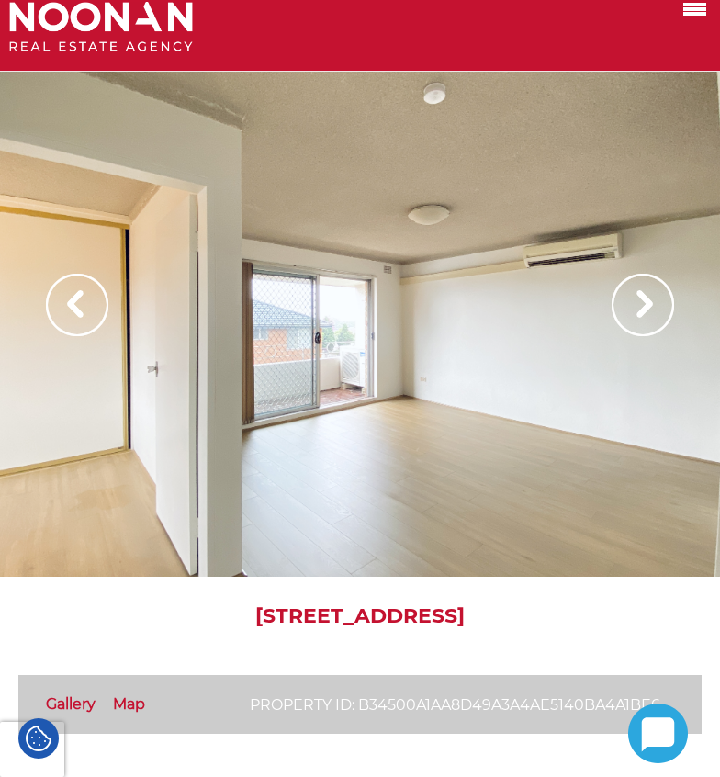
click at [645, 307] on img at bounding box center [643, 305] width 62 height 62
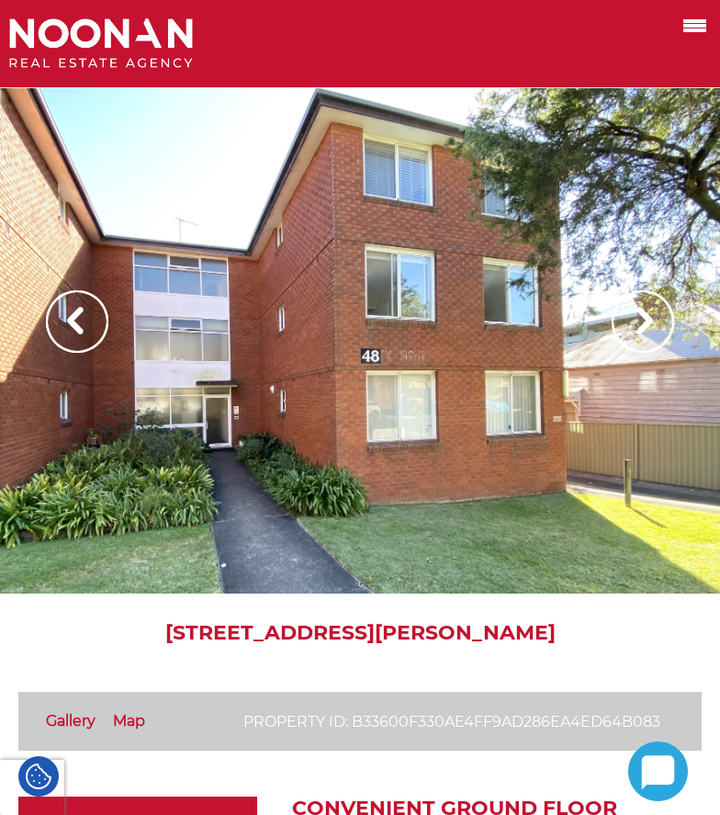
click at [633, 333] on img at bounding box center [643, 321] width 62 height 62
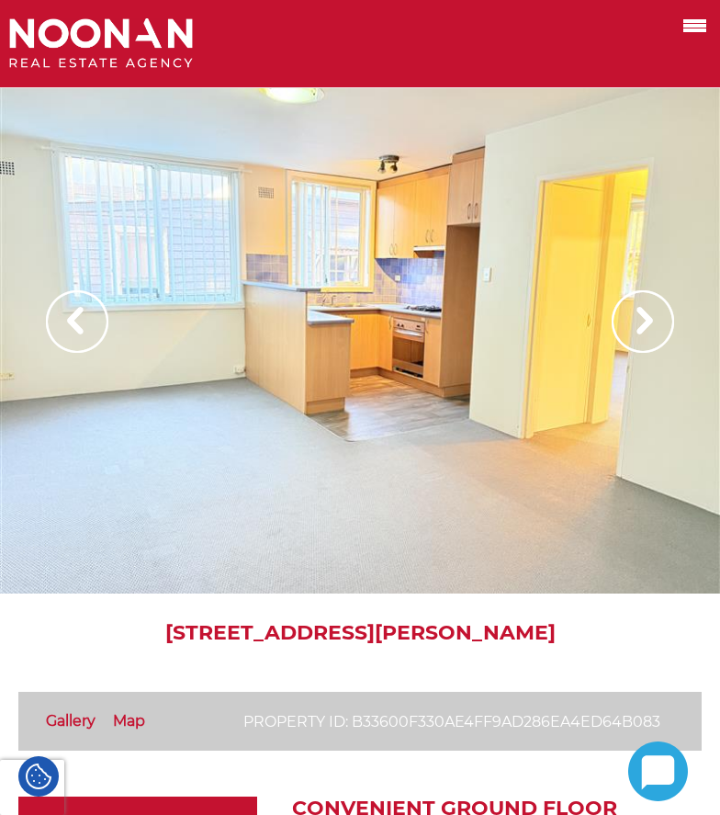
click at [633, 331] on img at bounding box center [643, 321] width 62 height 62
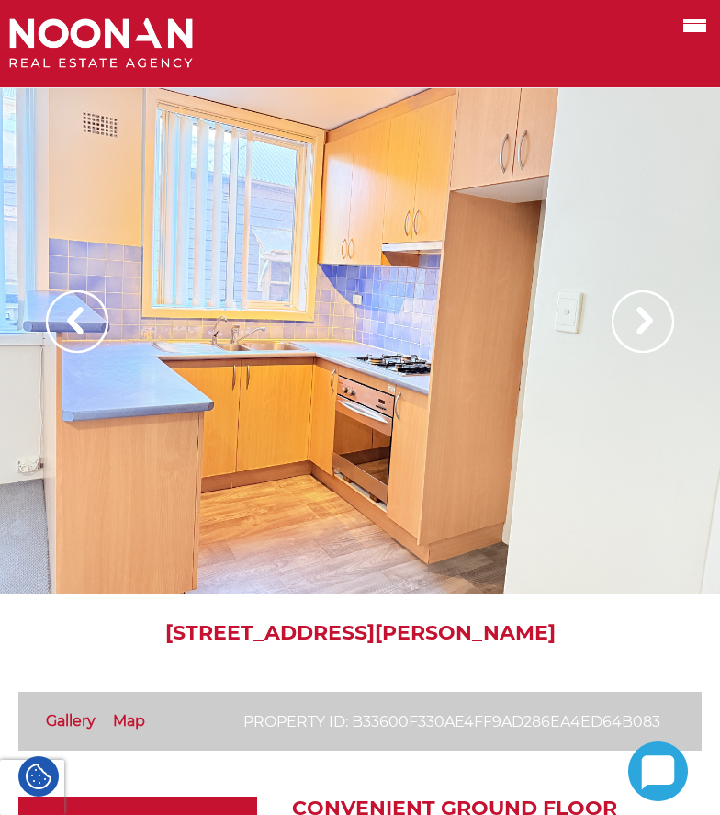
click at [633, 332] on img at bounding box center [643, 321] width 62 height 62
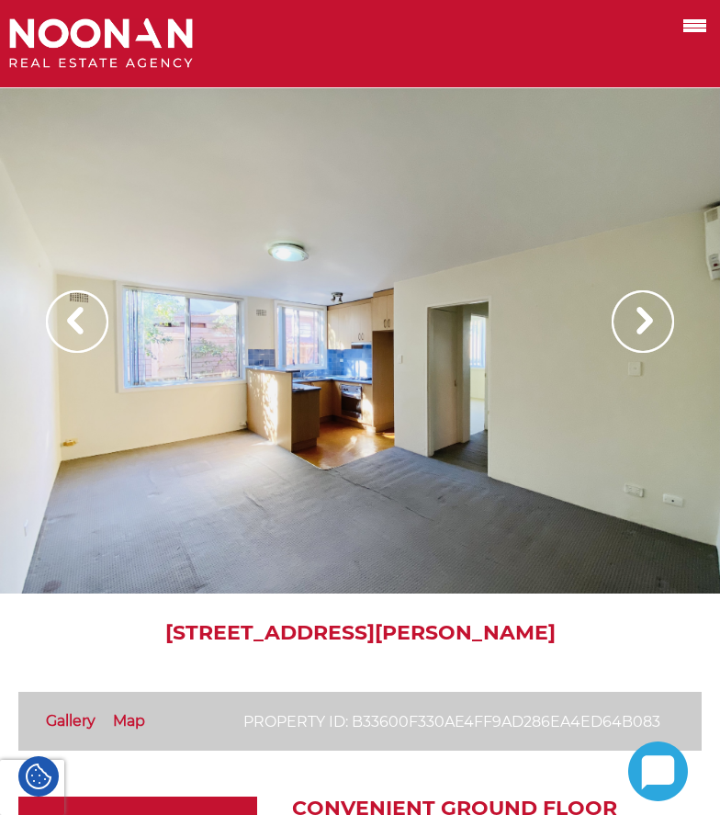
click at [633, 332] on img at bounding box center [643, 321] width 62 height 62
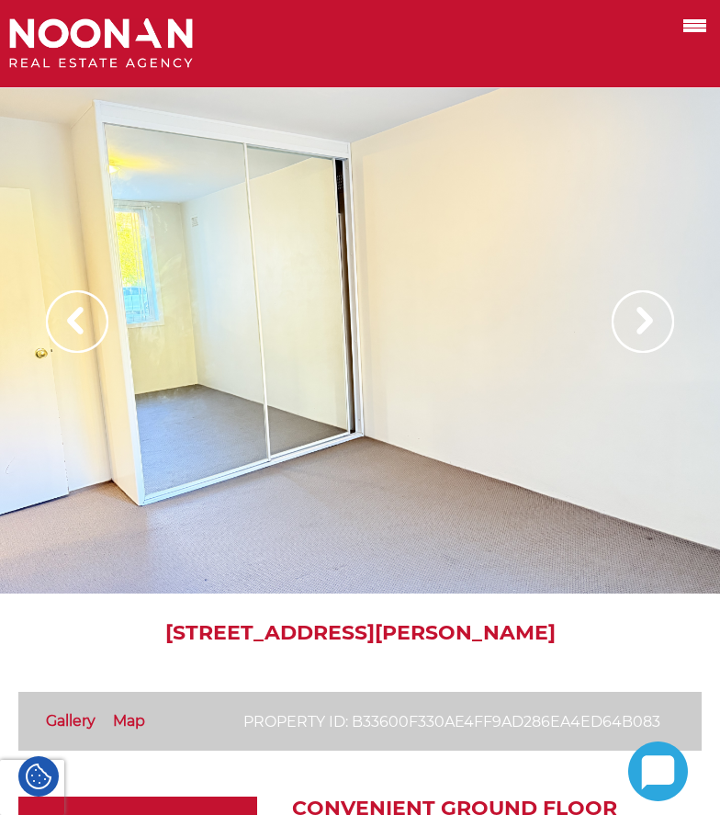
click at [633, 332] on img at bounding box center [643, 321] width 62 height 62
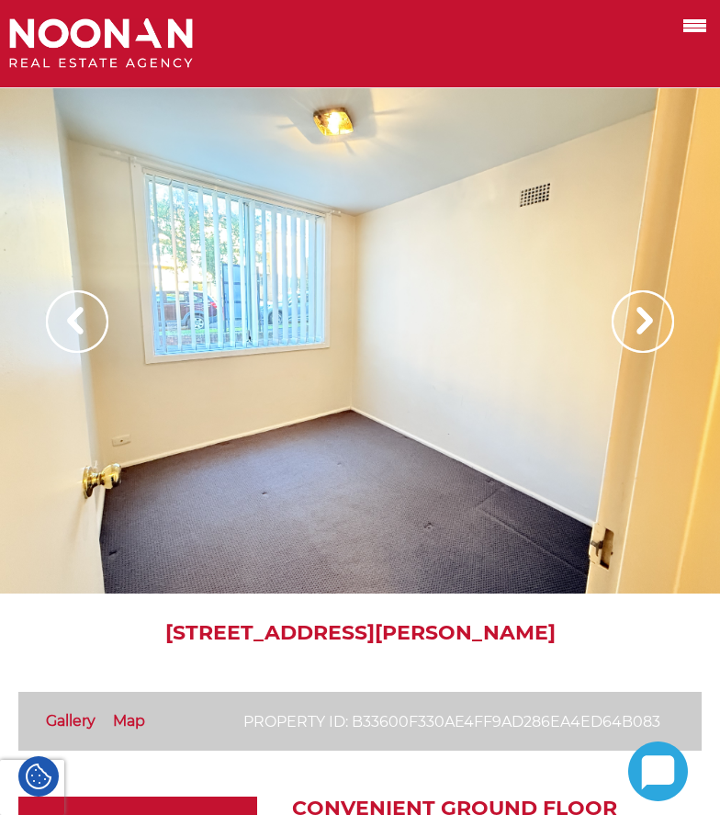
click at [633, 331] on img at bounding box center [643, 321] width 62 height 62
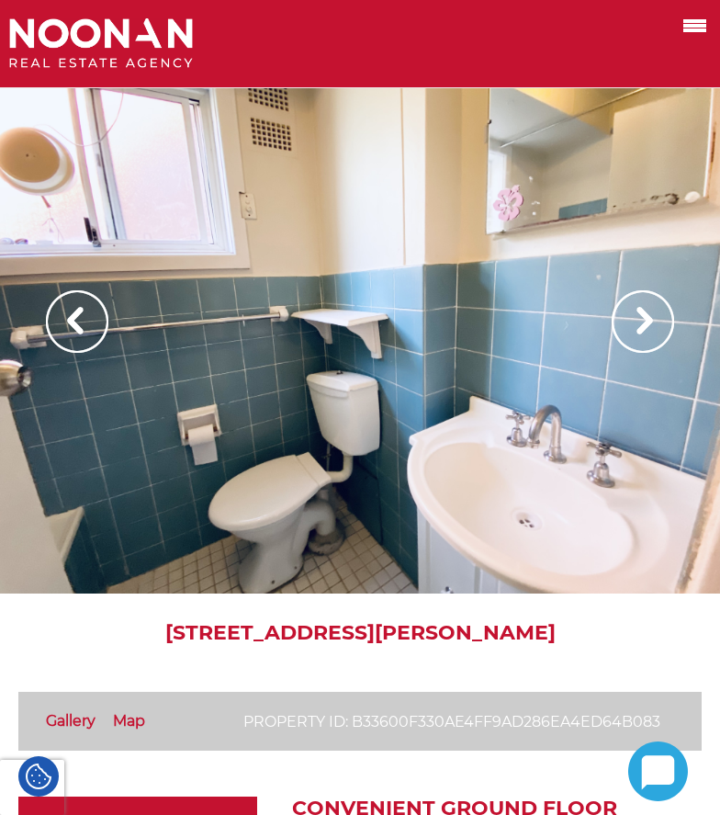
click at [633, 331] on img at bounding box center [643, 321] width 62 height 62
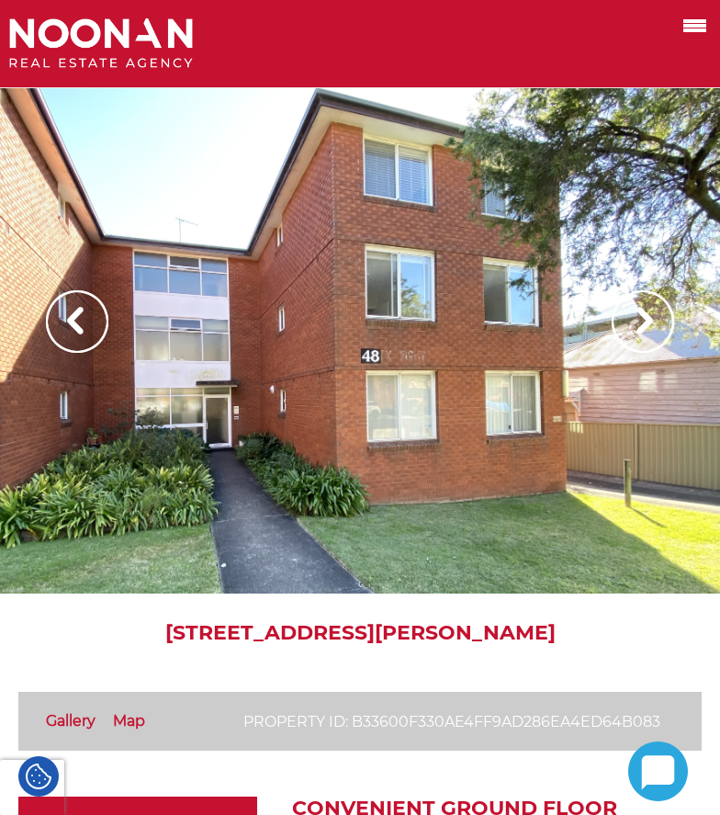
click at [633, 331] on img at bounding box center [643, 321] width 62 height 62
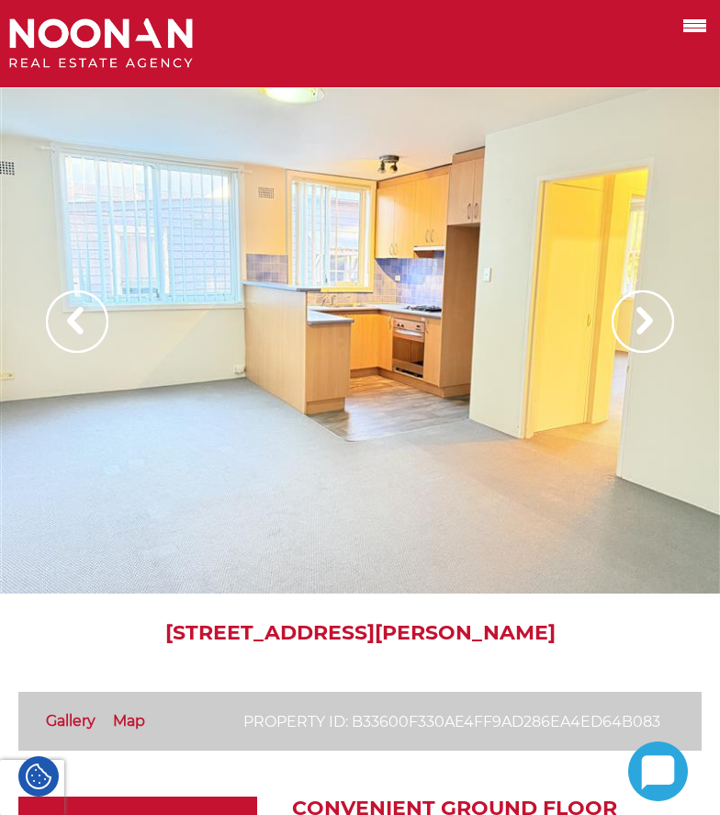
click at [633, 331] on img at bounding box center [643, 321] width 62 height 62
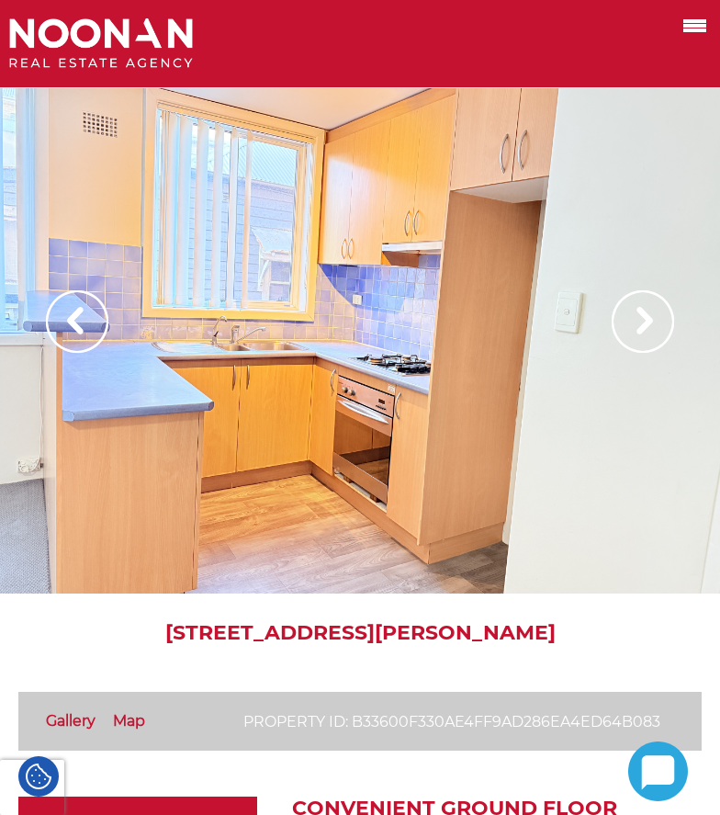
click at [633, 331] on img at bounding box center [643, 321] width 62 height 62
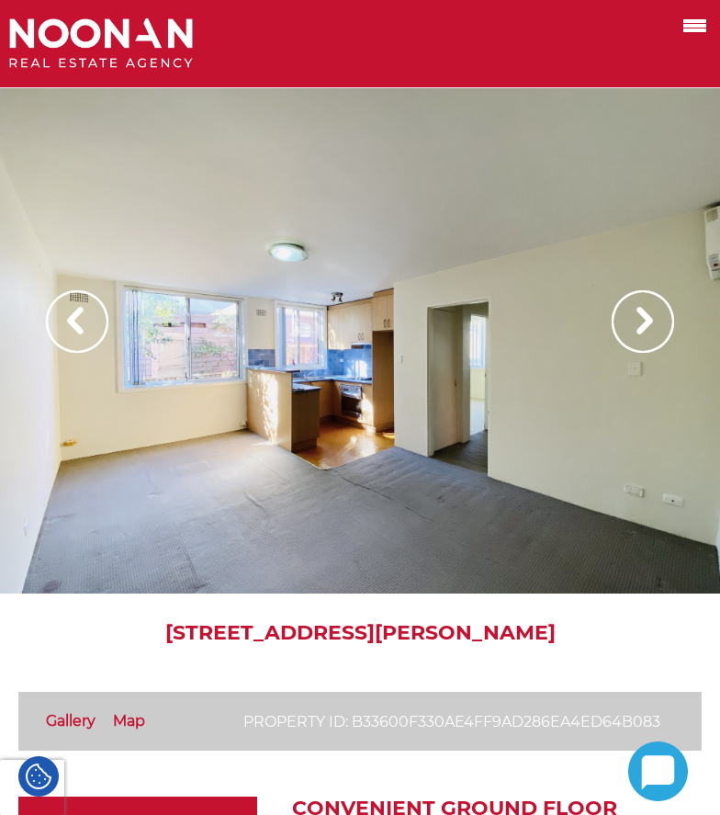
click at [633, 331] on img at bounding box center [643, 321] width 62 height 62
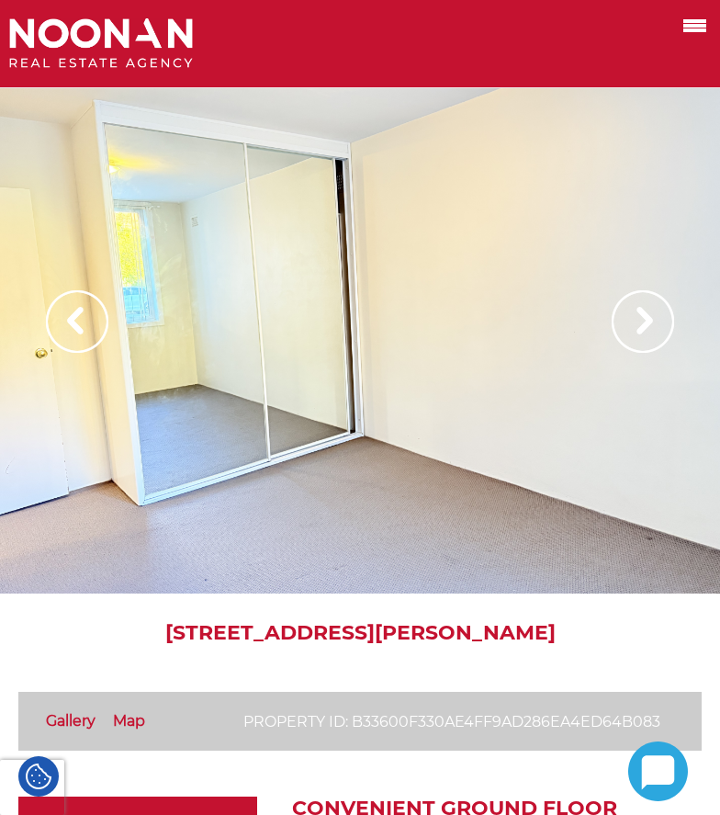
click at [633, 331] on img at bounding box center [643, 321] width 62 height 62
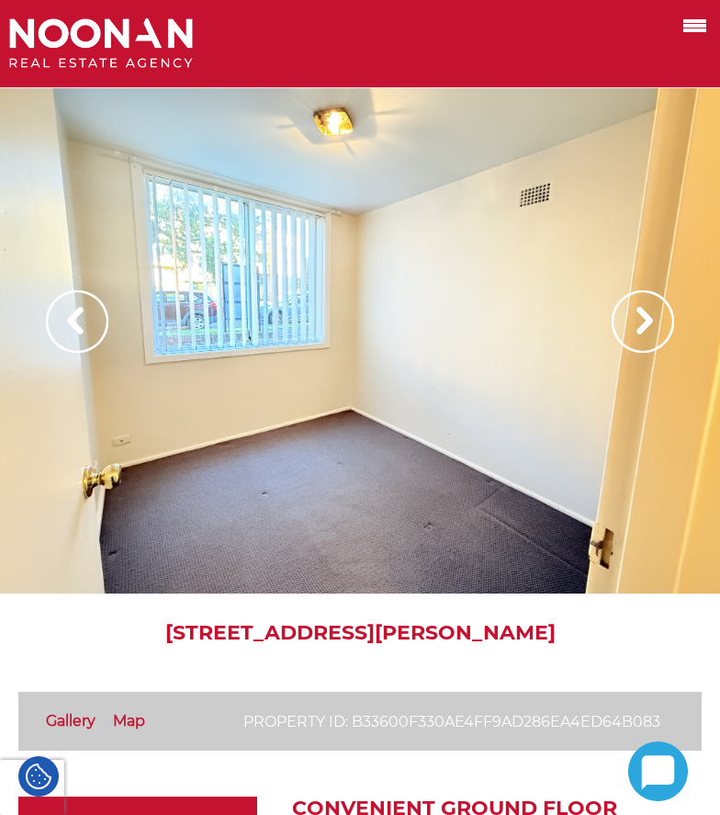
click at [633, 331] on img at bounding box center [643, 321] width 62 height 62
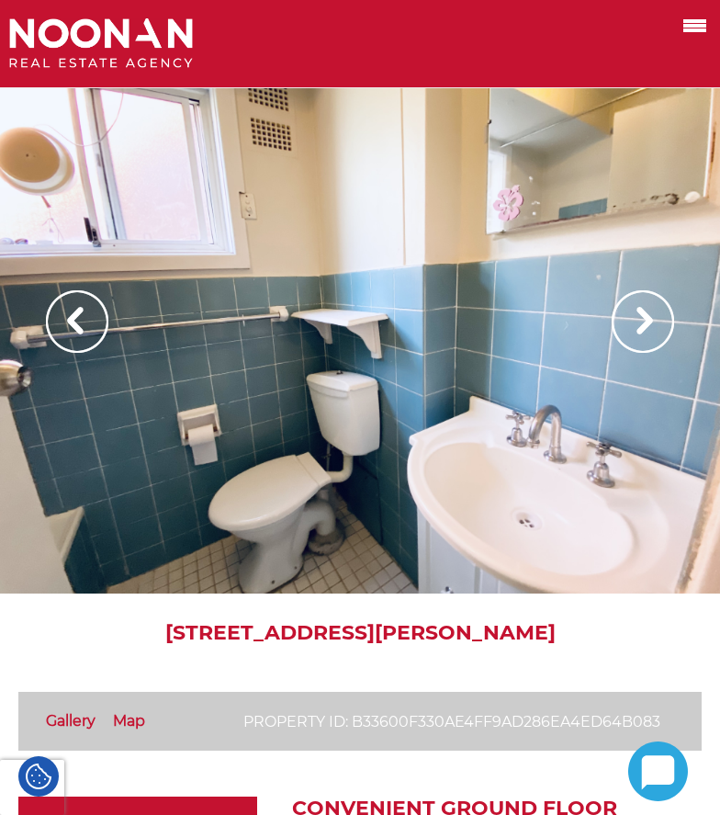
click at [633, 331] on img at bounding box center [643, 321] width 62 height 62
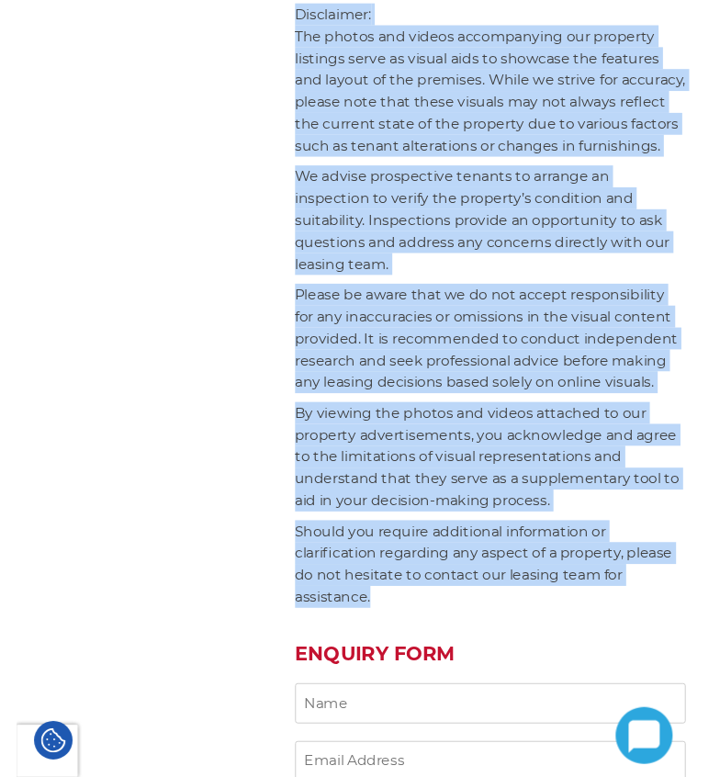
scroll to position [1837, 0]
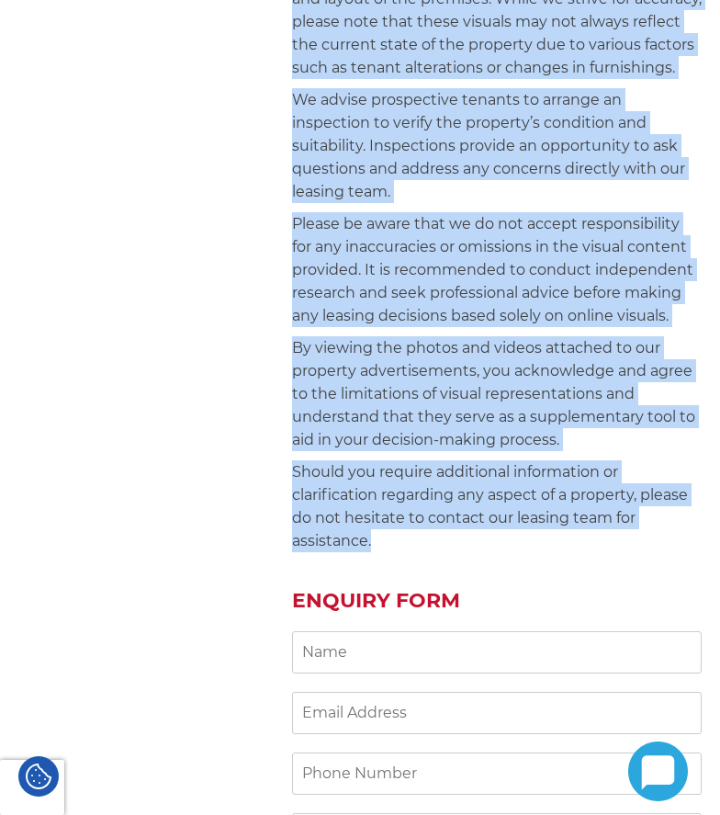
drag, startPoint x: 299, startPoint y: 255, endPoint x: 545, endPoint y: 505, distance: 350.0
click at [545, 505] on div "Convenient Ground Floor Apartment in the Heart of Mortdale Discover the perfect…" at bounding box center [497, 60] width 410 height 2203
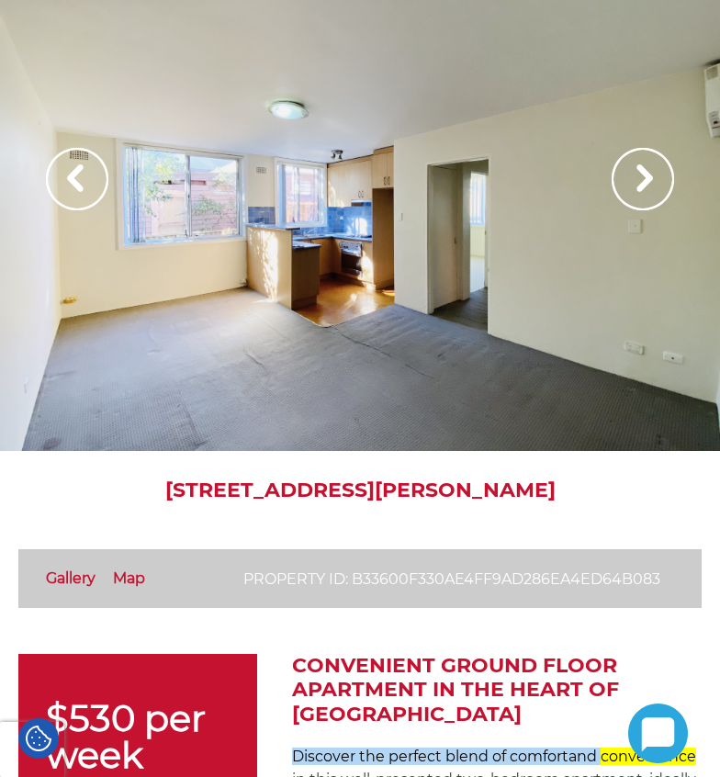
scroll to position [134, 0]
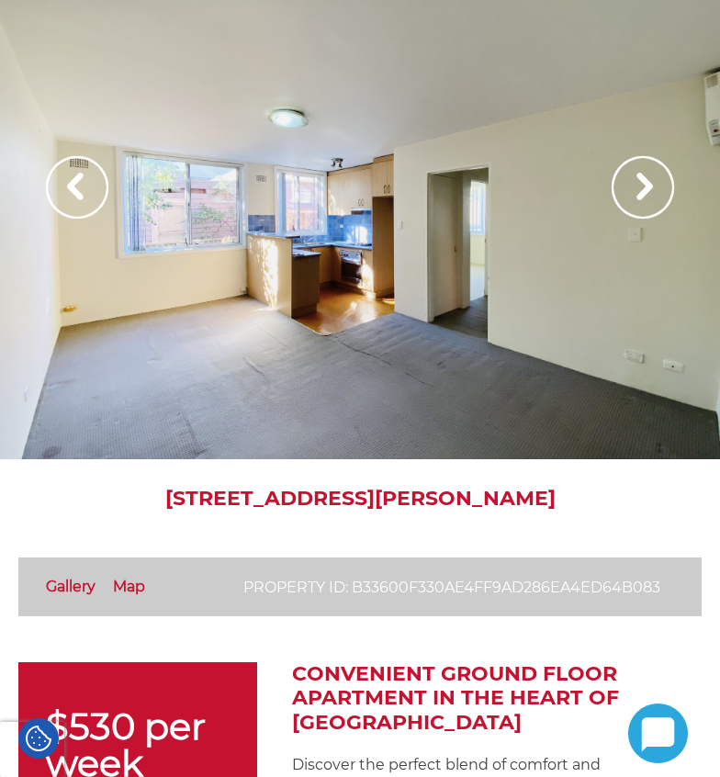
click at [655, 199] on img at bounding box center [643, 187] width 62 height 62
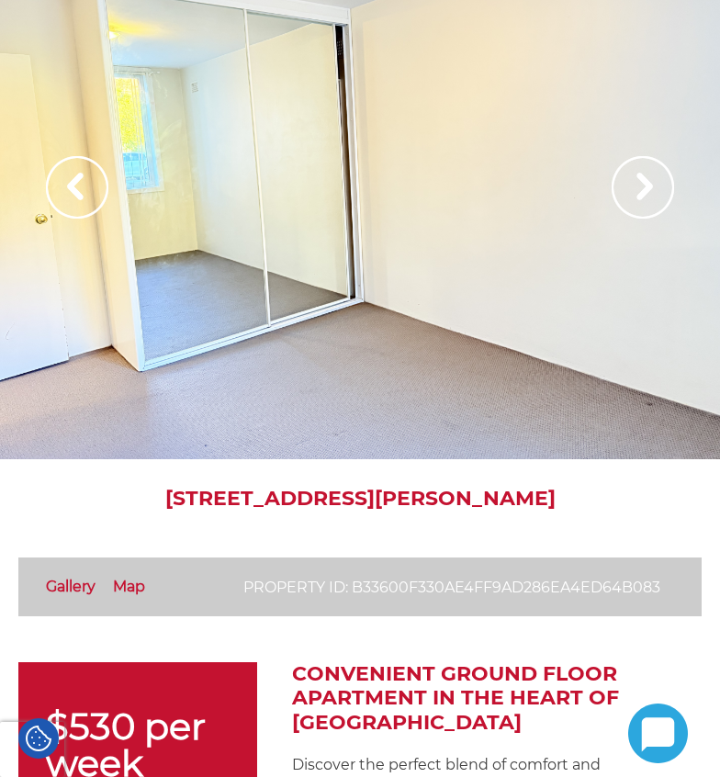
click at [654, 199] on img at bounding box center [643, 187] width 62 height 62
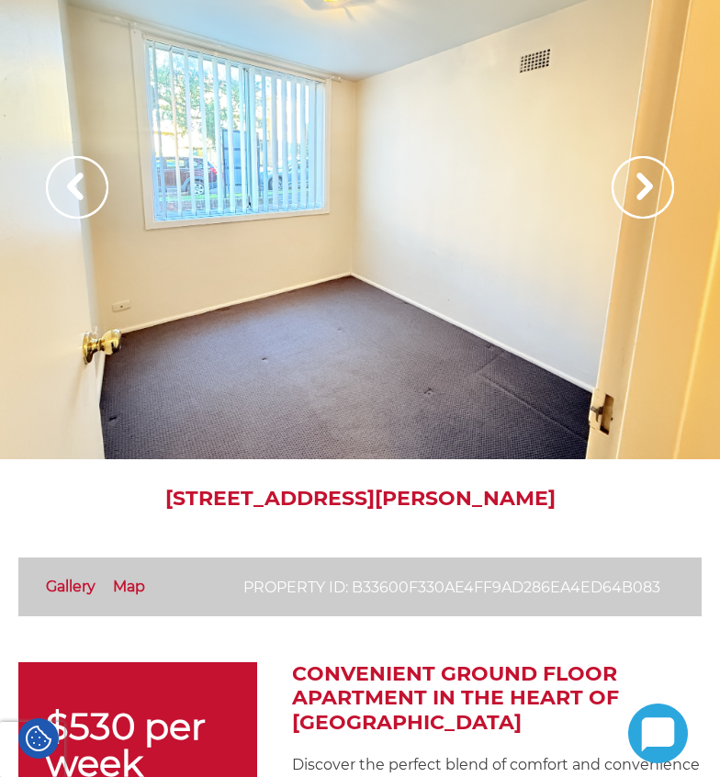
click at [642, 204] on img at bounding box center [643, 187] width 62 height 62
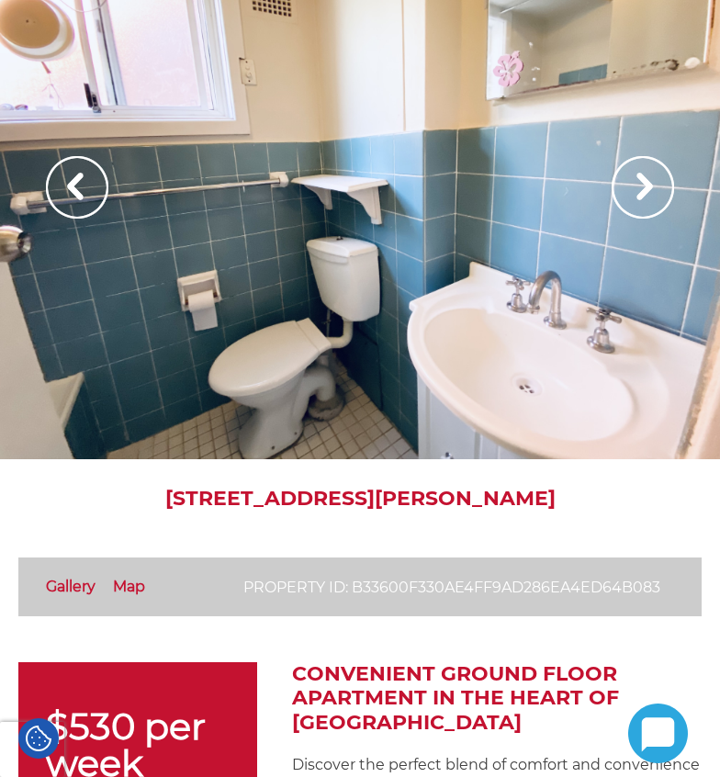
click at [642, 204] on img at bounding box center [643, 187] width 62 height 62
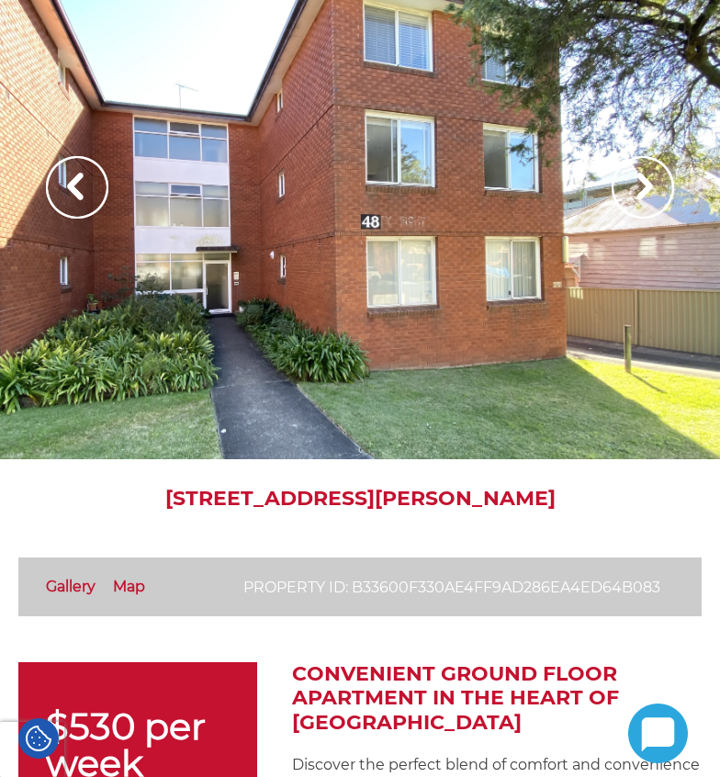
click at [642, 204] on img at bounding box center [643, 187] width 62 height 62
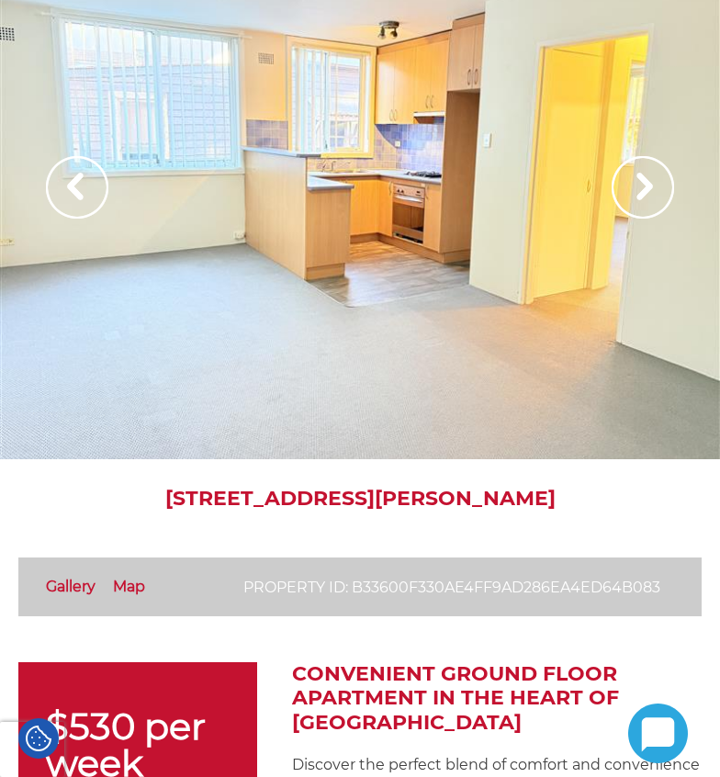
click at [642, 204] on img at bounding box center [643, 187] width 62 height 62
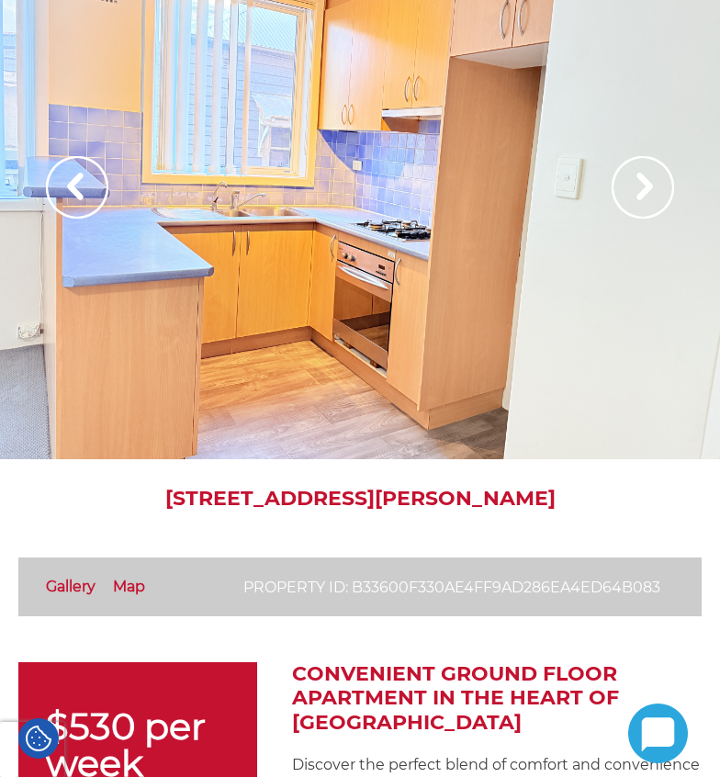
click at [642, 204] on img at bounding box center [643, 187] width 62 height 62
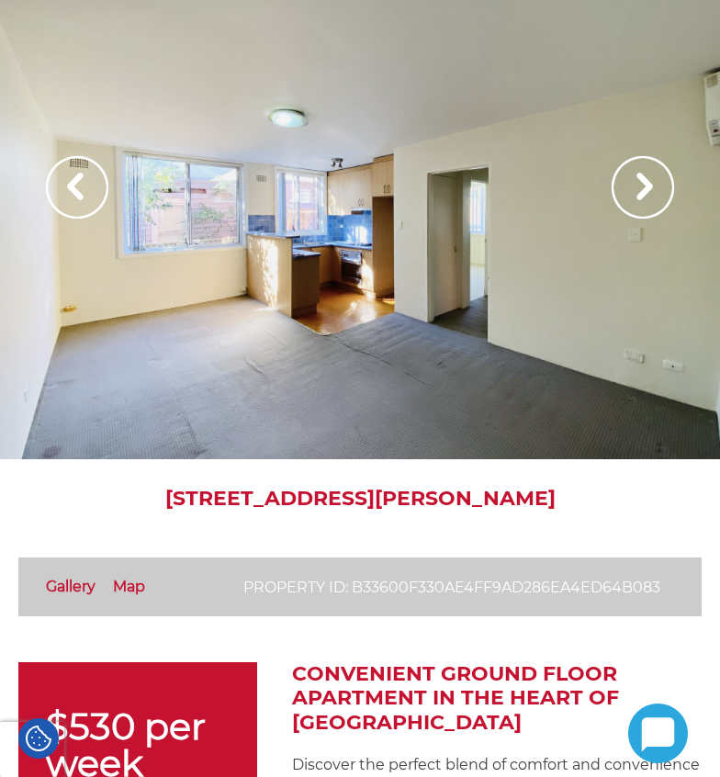
click at [642, 204] on img at bounding box center [643, 187] width 62 height 62
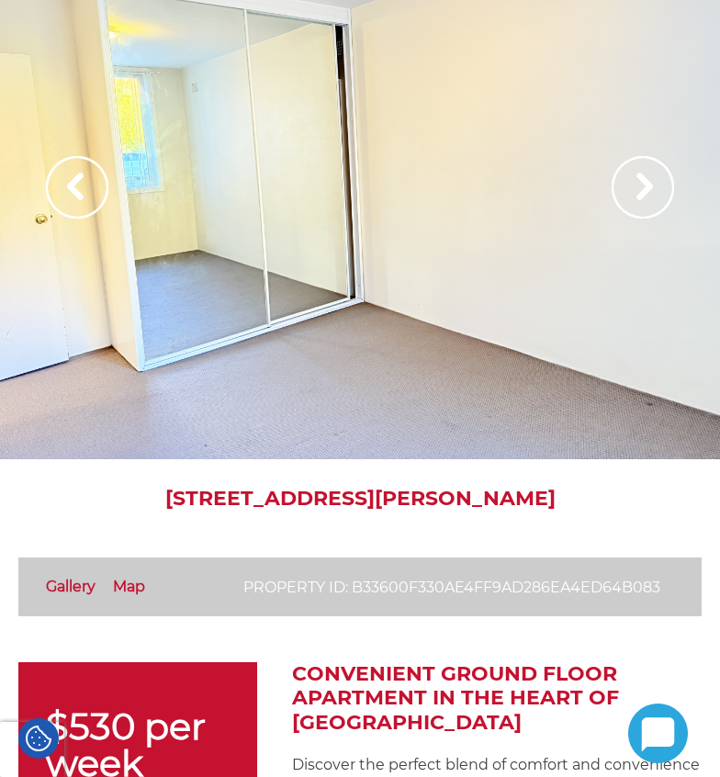
click at [642, 204] on img at bounding box center [643, 187] width 62 height 62
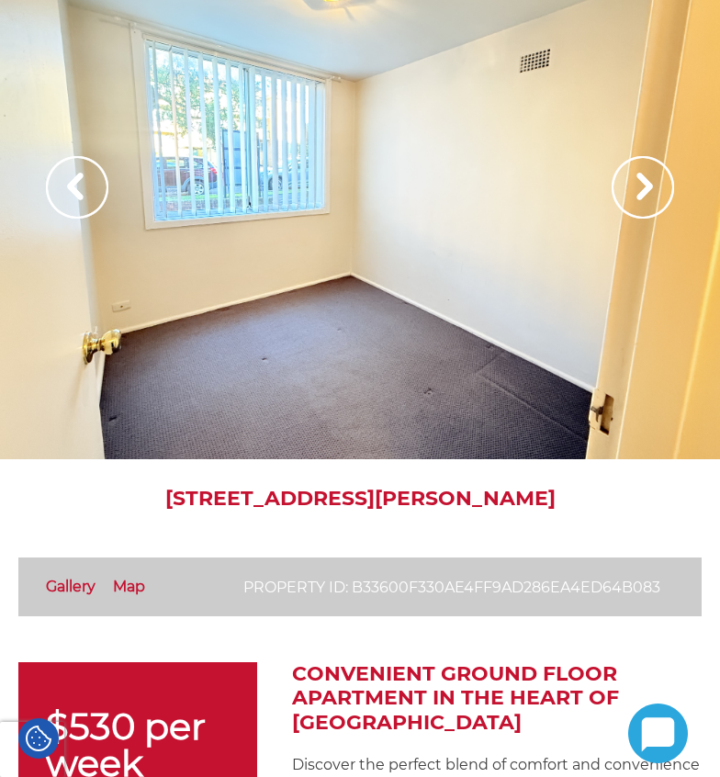
click at [642, 204] on img at bounding box center [643, 187] width 62 height 62
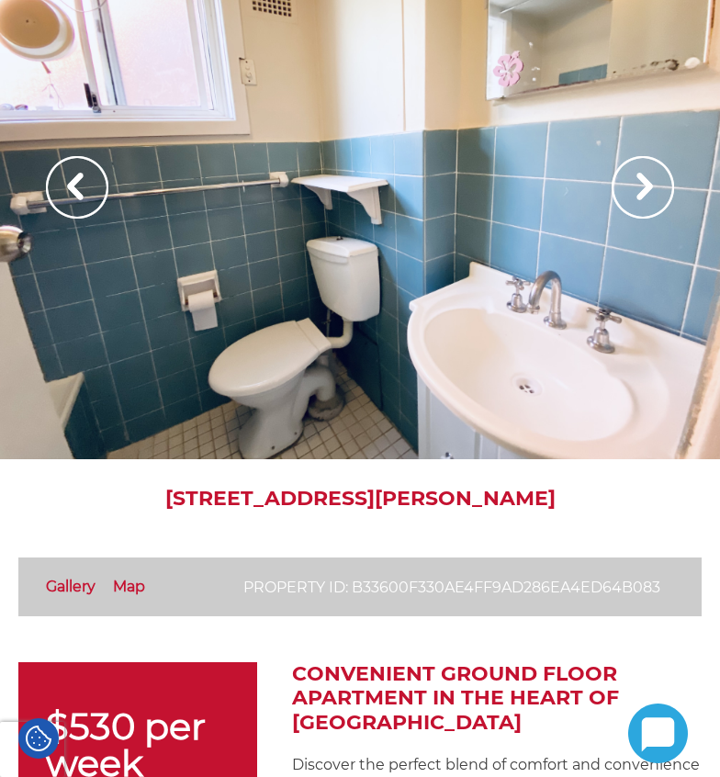
click at [642, 204] on img at bounding box center [643, 187] width 62 height 62
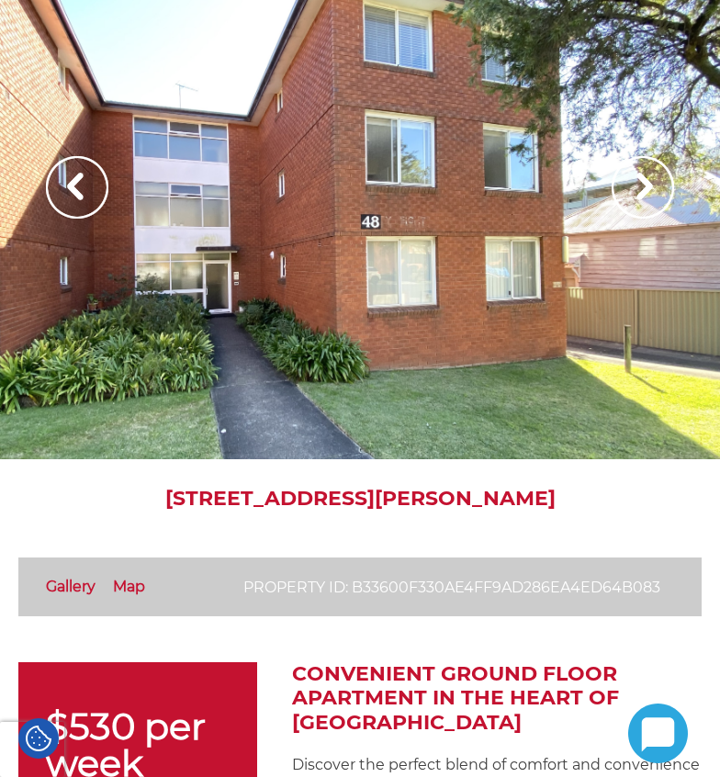
click at [642, 205] on img at bounding box center [643, 187] width 62 height 62
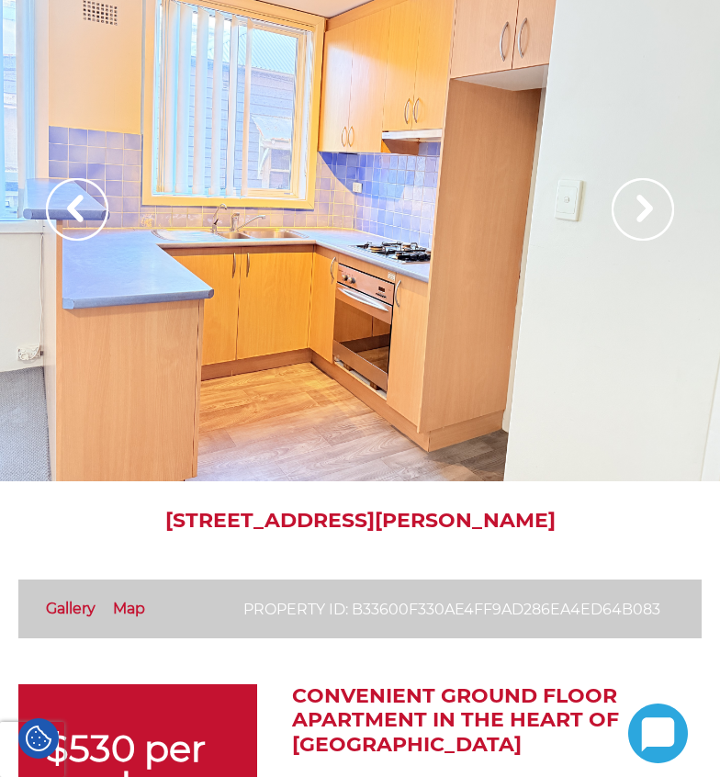
scroll to position [42, 0]
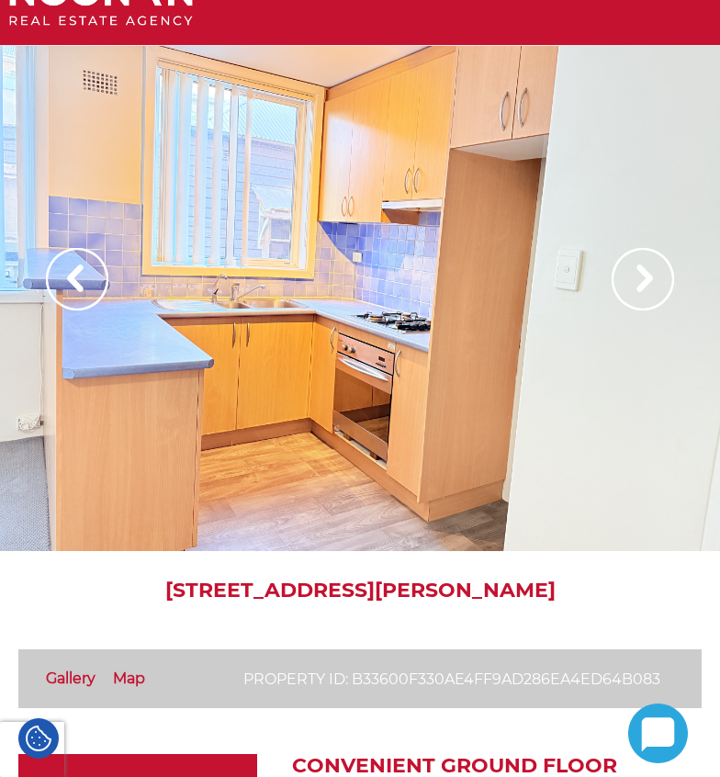
click at [646, 263] on img at bounding box center [643, 279] width 62 height 62
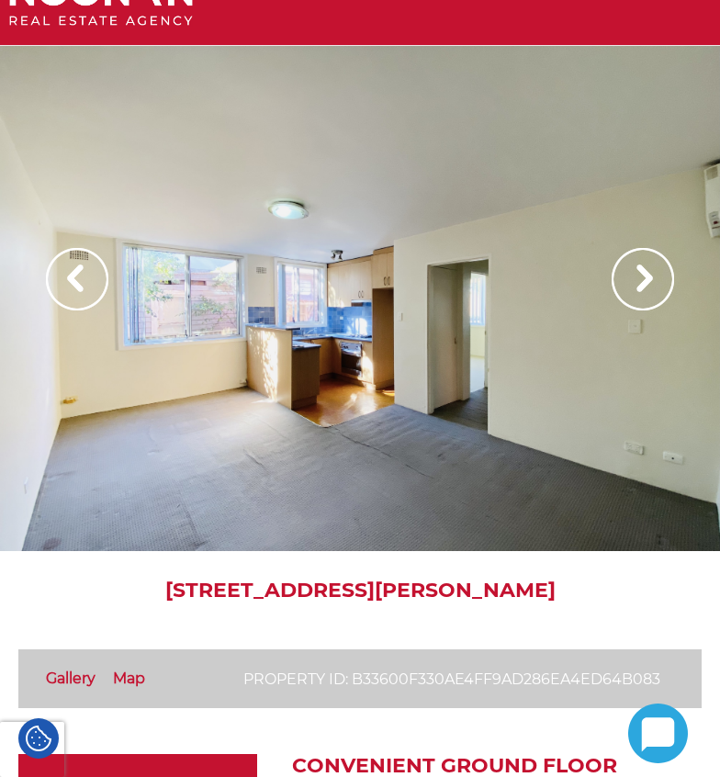
click at [646, 263] on img at bounding box center [643, 279] width 62 height 62
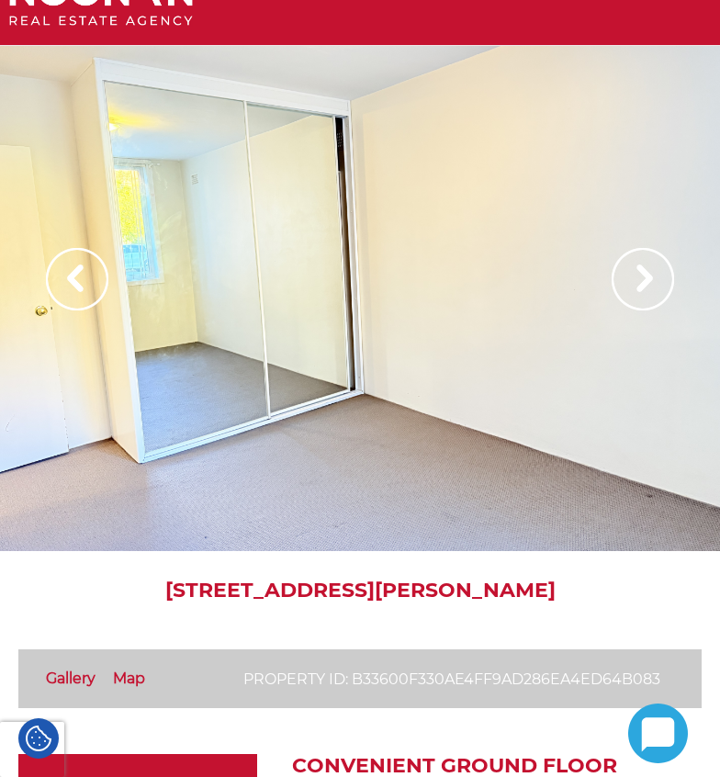
click at [646, 262] on img at bounding box center [643, 279] width 62 height 62
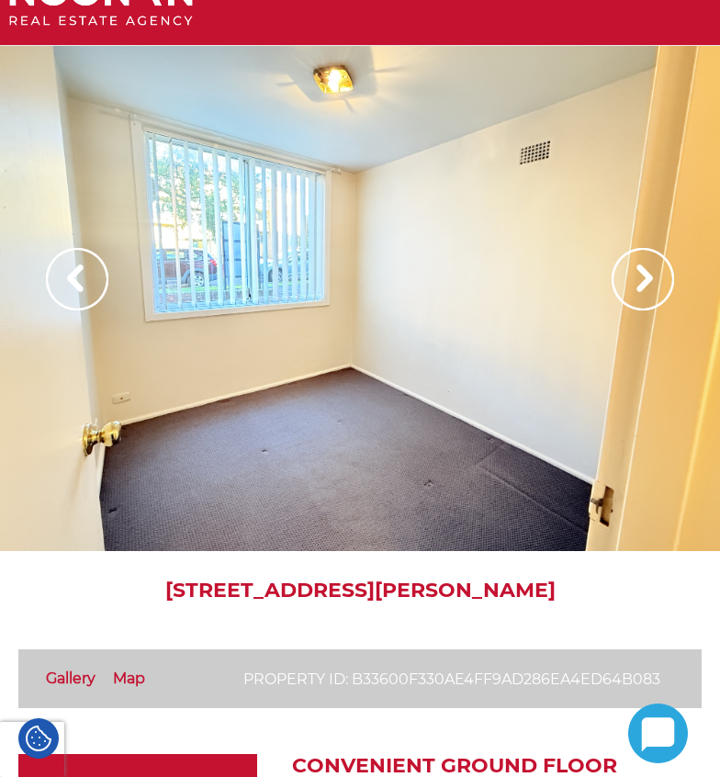
click at [645, 262] on img at bounding box center [643, 279] width 62 height 62
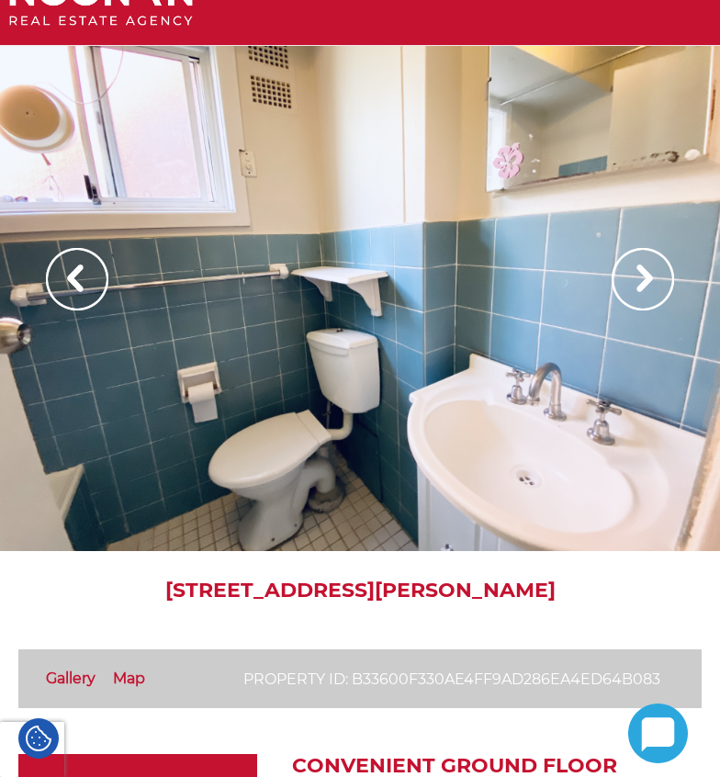
click at [645, 262] on img at bounding box center [643, 279] width 62 height 62
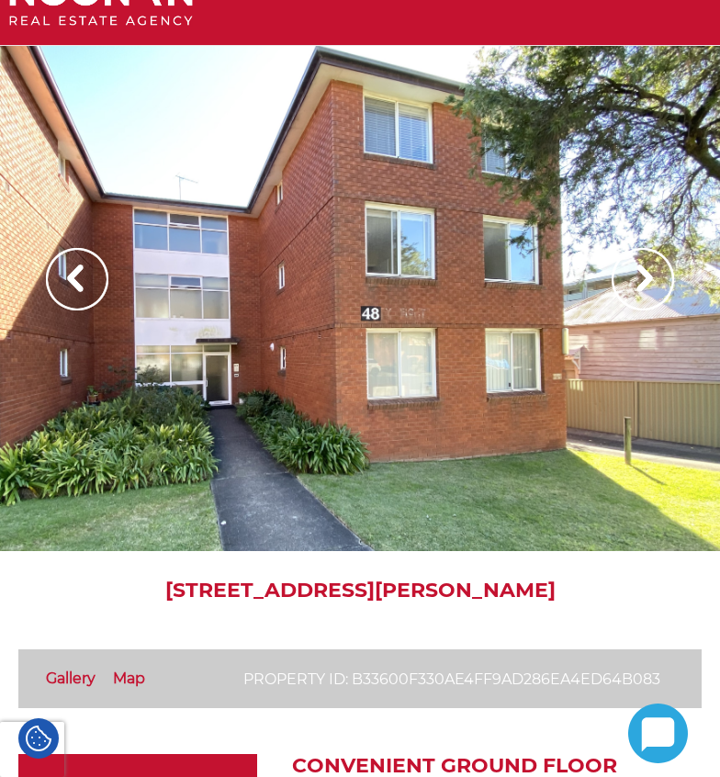
click at [645, 262] on img at bounding box center [643, 279] width 62 height 62
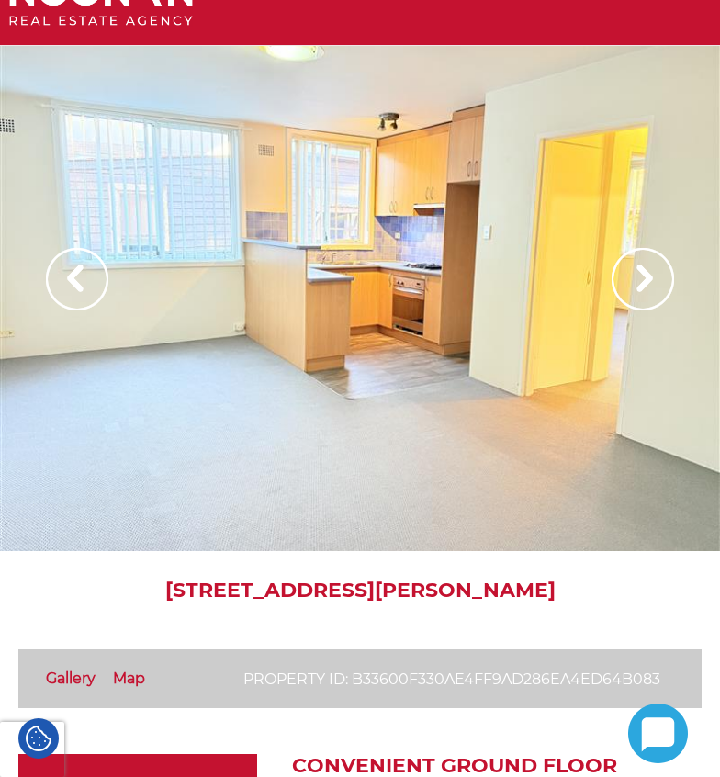
click at [370, 387] on div at bounding box center [360, 298] width 720 height 505
click at [368, 387] on div at bounding box center [360, 298] width 720 height 505
click at [367, 387] on div at bounding box center [360, 298] width 720 height 505
click at [412, 349] on div at bounding box center [360, 298] width 720 height 505
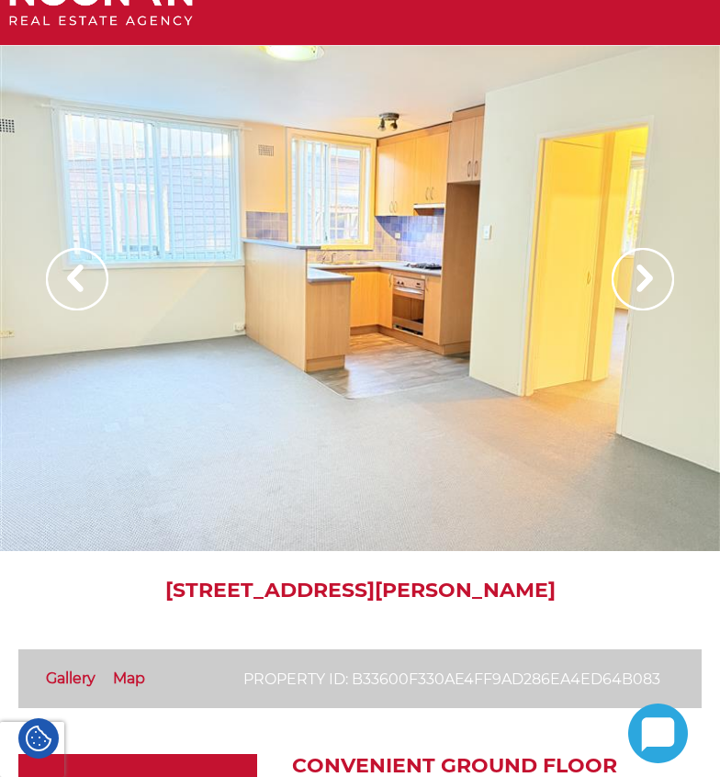
click at [412, 349] on div at bounding box center [360, 298] width 720 height 505
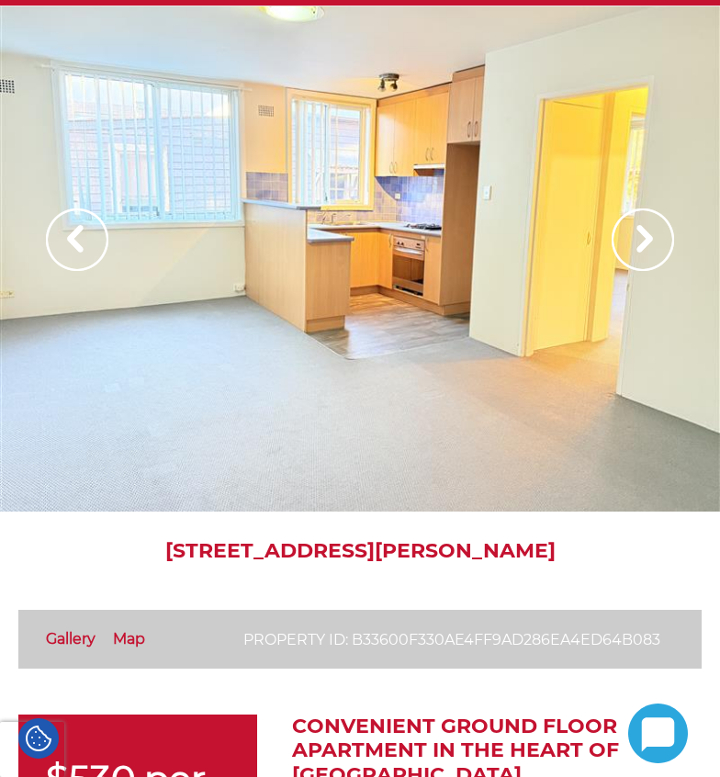
scroll to position [0, 0]
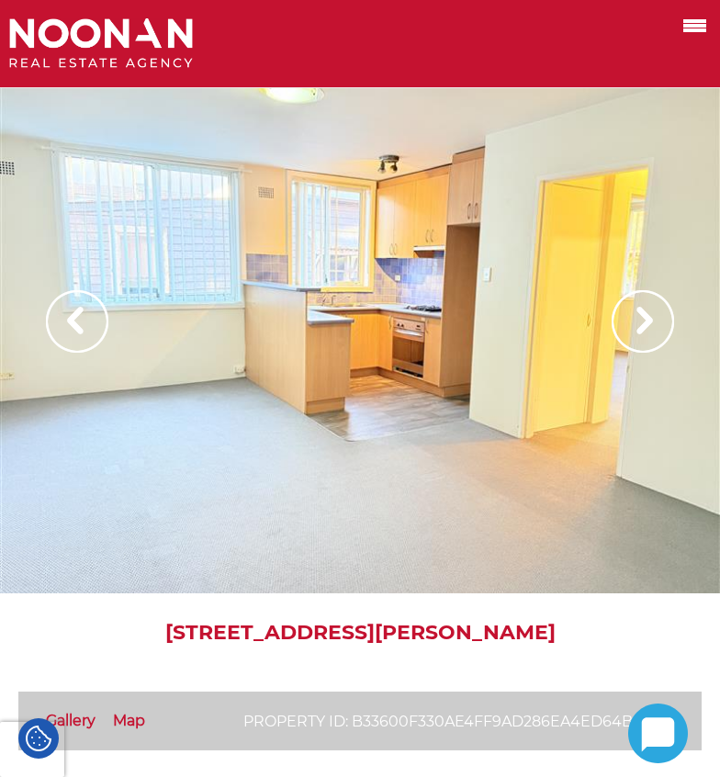
click at [541, 351] on div at bounding box center [360, 340] width 720 height 505
click at [542, 351] on div at bounding box center [360, 340] width 720 height 505
click at [653, 324] on img at bounding box center [643, 321] width 62 height 62
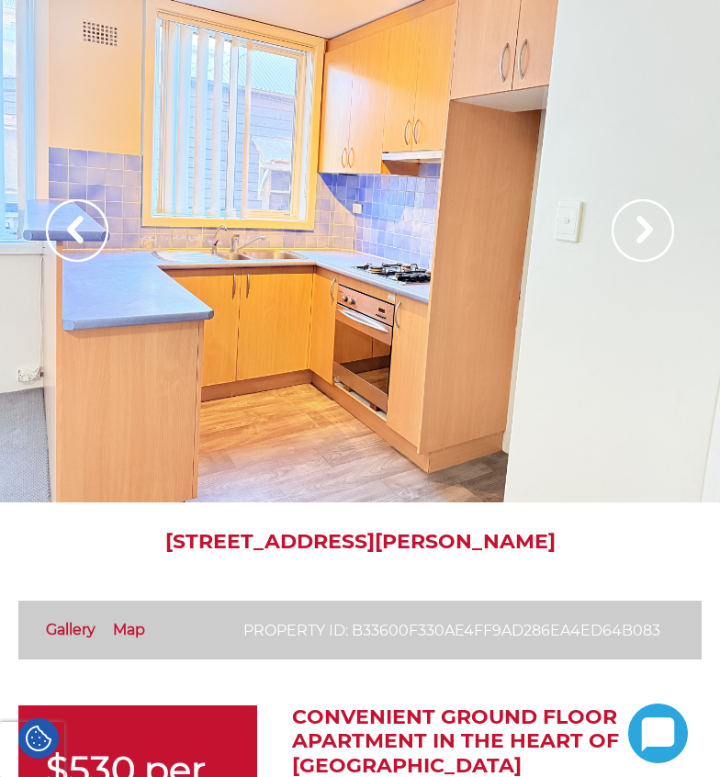
scroll to position [184, 0]
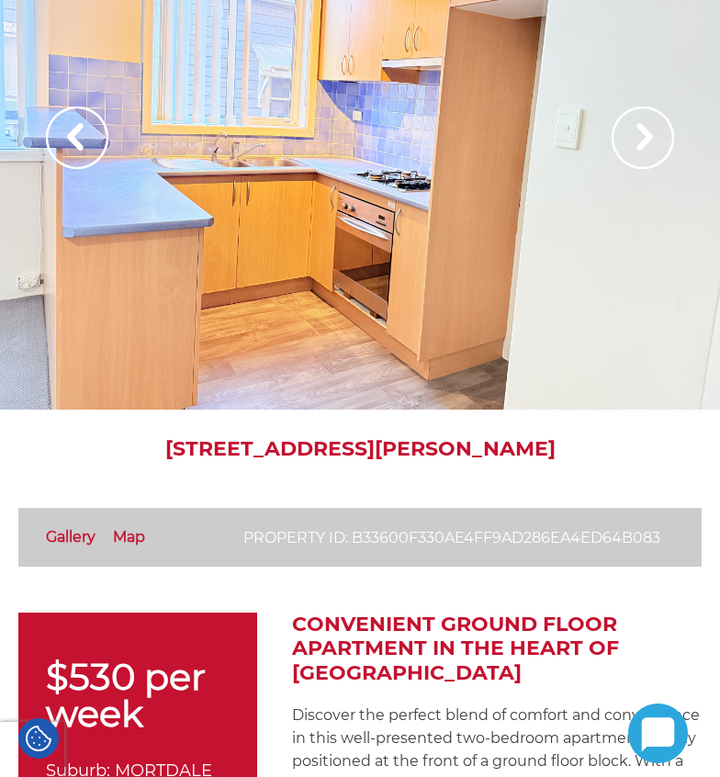
click at [545, 315] on div at bounding box center [360, 156] width 720 height 505
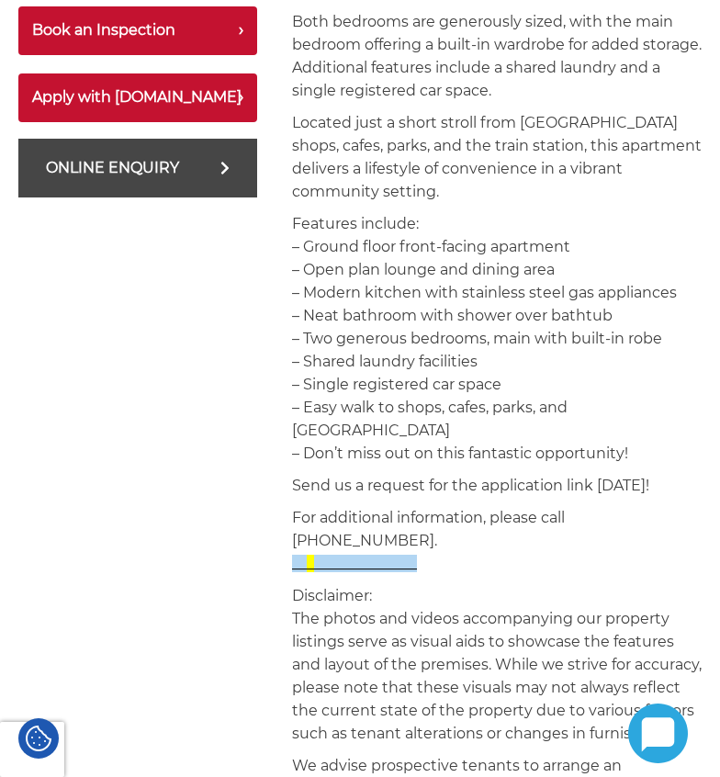
scroll to position [1194, 0]
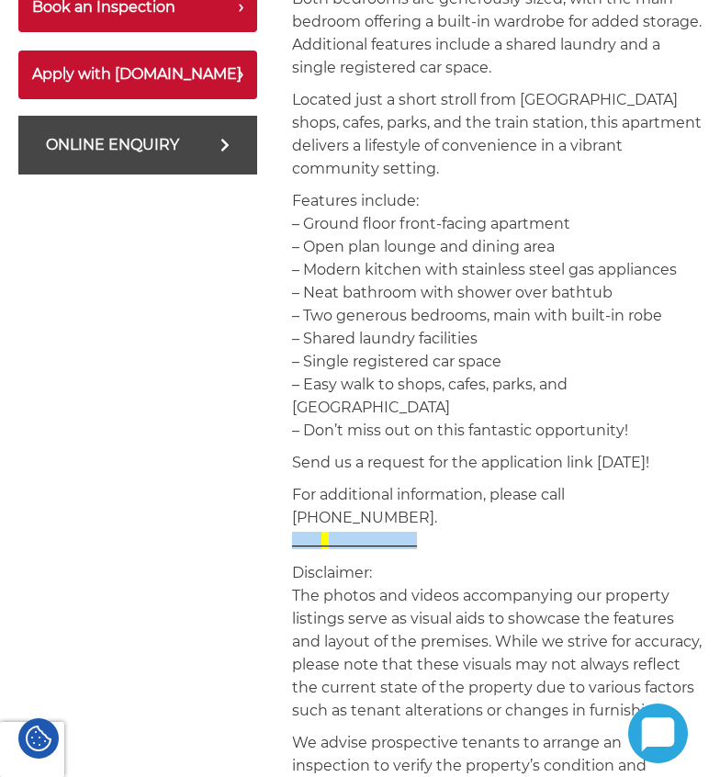
click at [334, 561] on p "Disclaimer: The photos and videos accompanying our property listings serve as v…" at bounding box center [497, 641] width 410 height 161
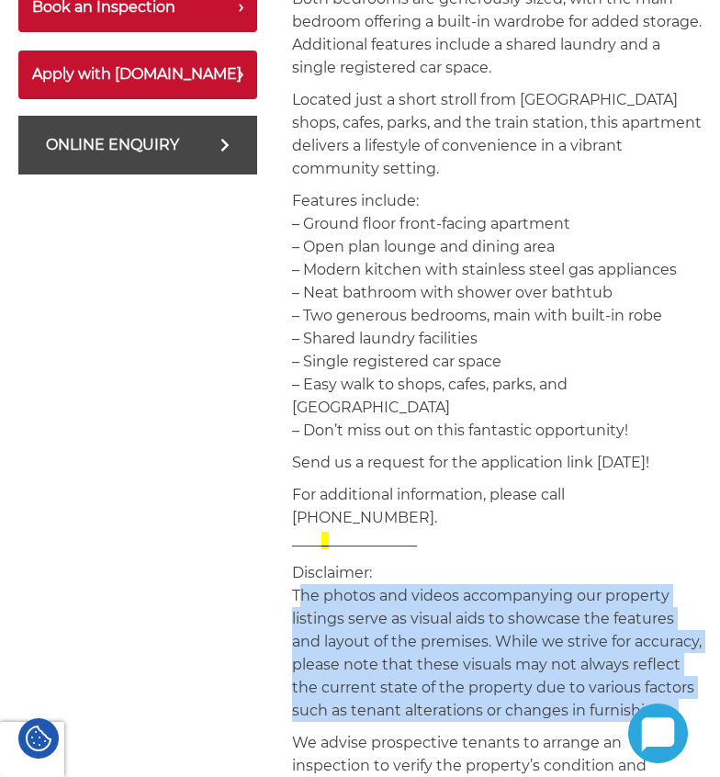
click at [334, 561] on p "Disclaimer: The photos and videos accompanying our property listings serve as v…" at bounding box center [497, 641] width 410 height 161
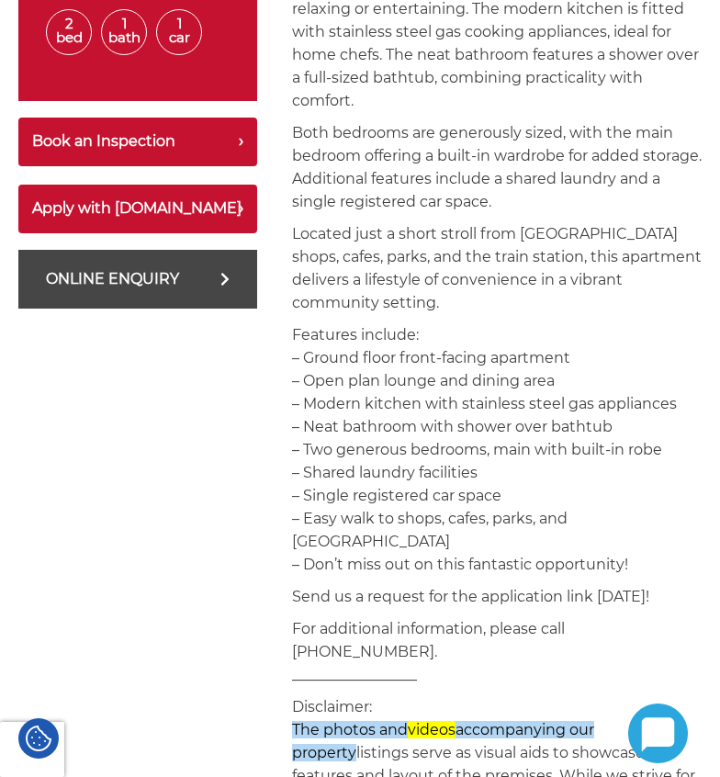
scroll to position [735, 0]
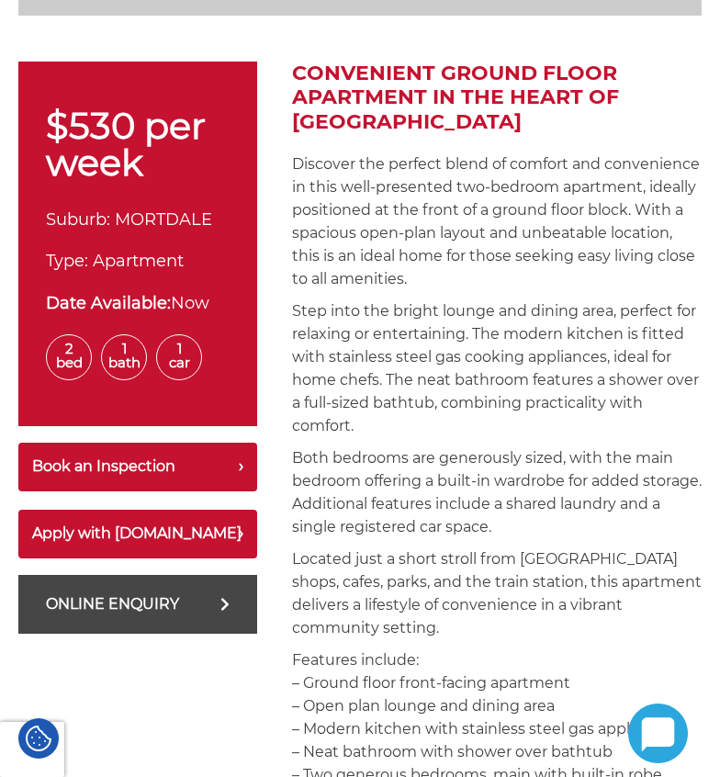
click at [182, 218] on span "MORTDALE" at bounding box center [163, 219] width 97 height 20
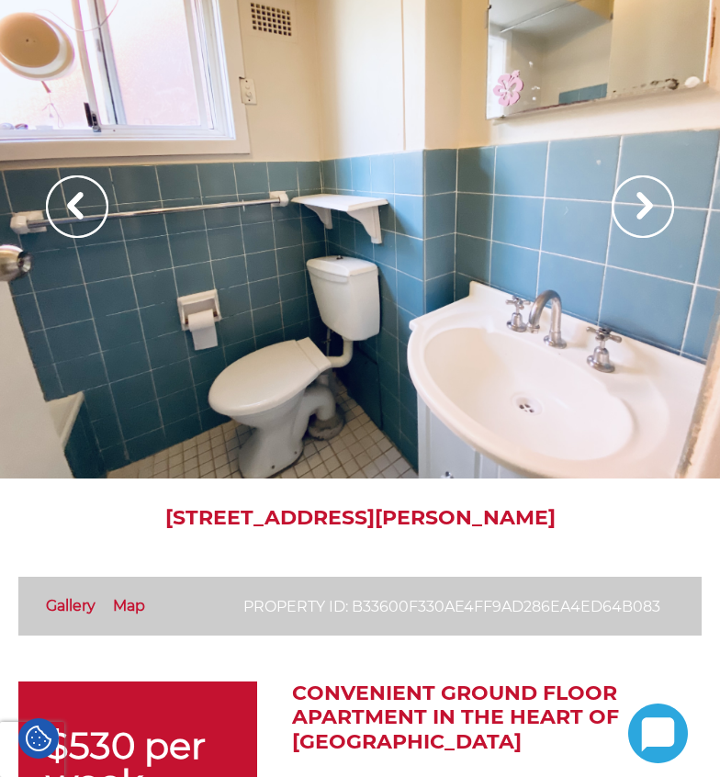
scroll to position [0, 0]
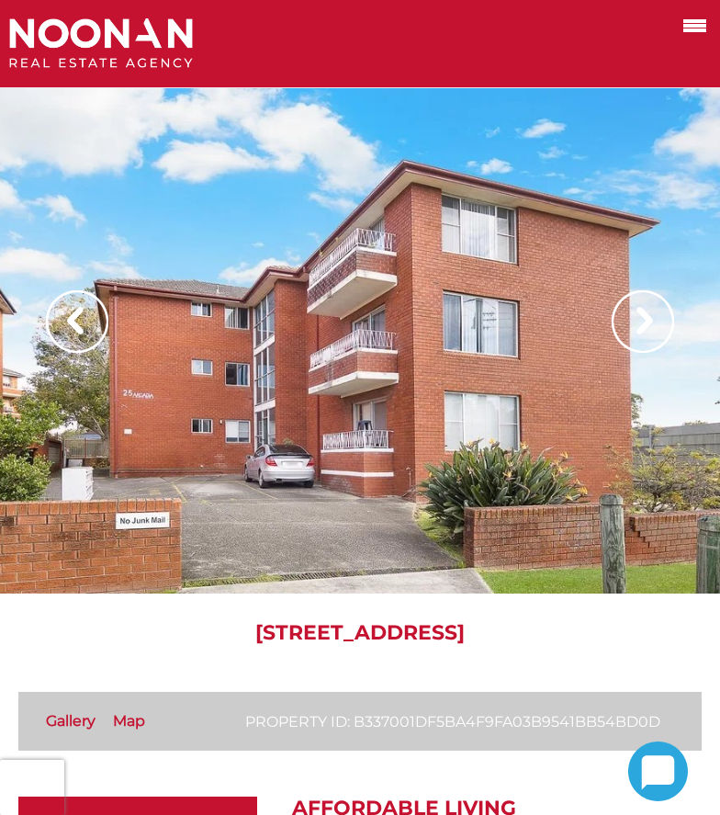
click at [650, 329] on img at bounding box center [643, 321] width 62 height 62
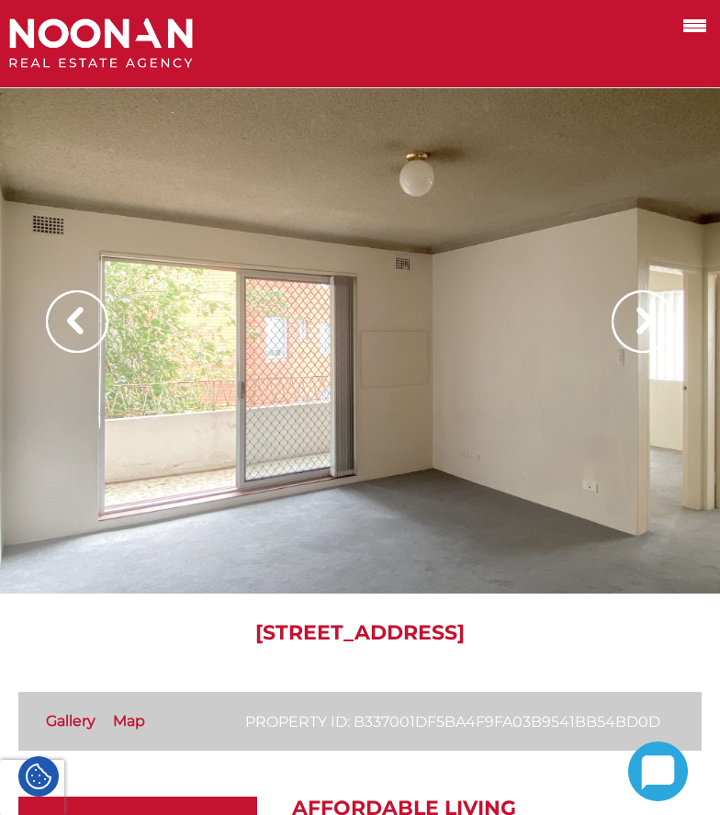
click at [650, 329] on img at bounding box center [643, 321] width 62 height 62
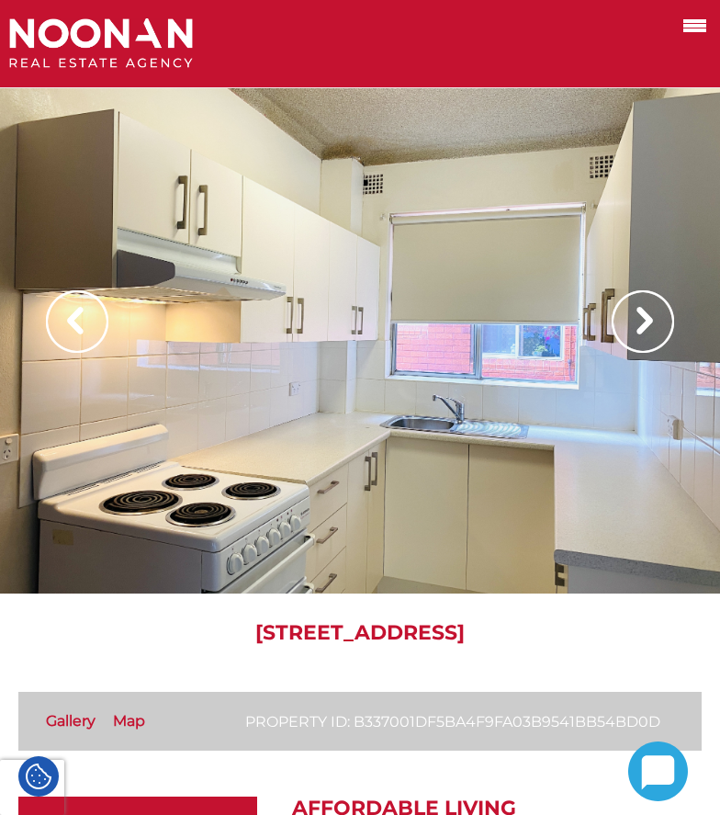
click at [650, 329] on img at bounding box center [643, 321] width 62 height 62
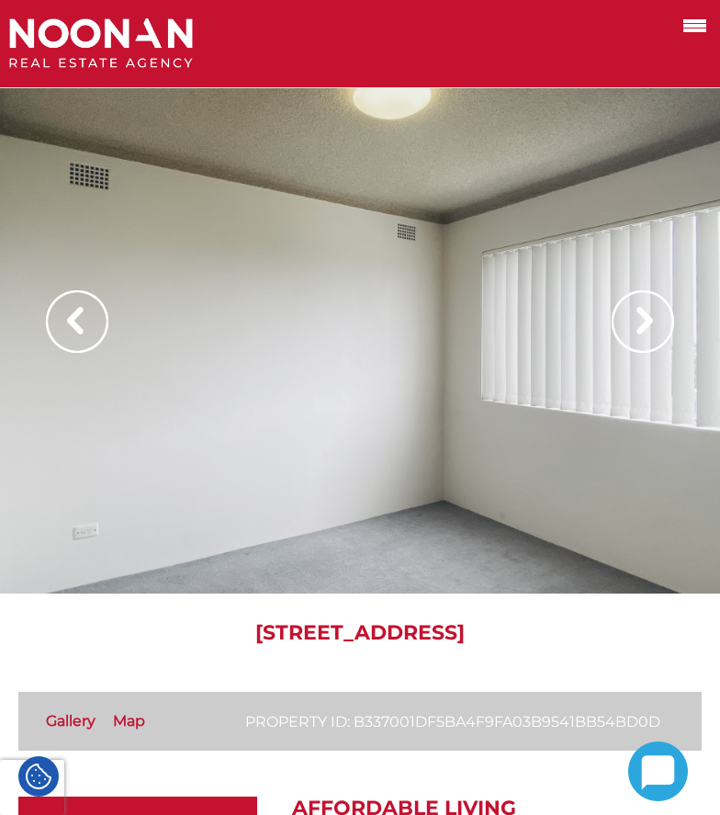
click at [650, 329] on img at bounding box center [643, 321] width 62 height 62
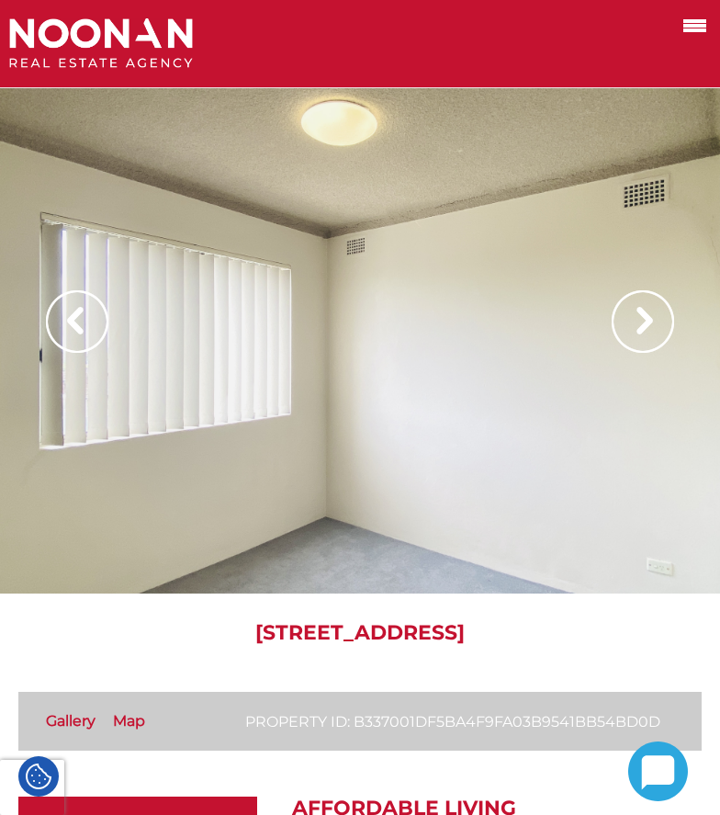
click at [650, 329] on img at bounding box center [643, 321] width 62 height 62
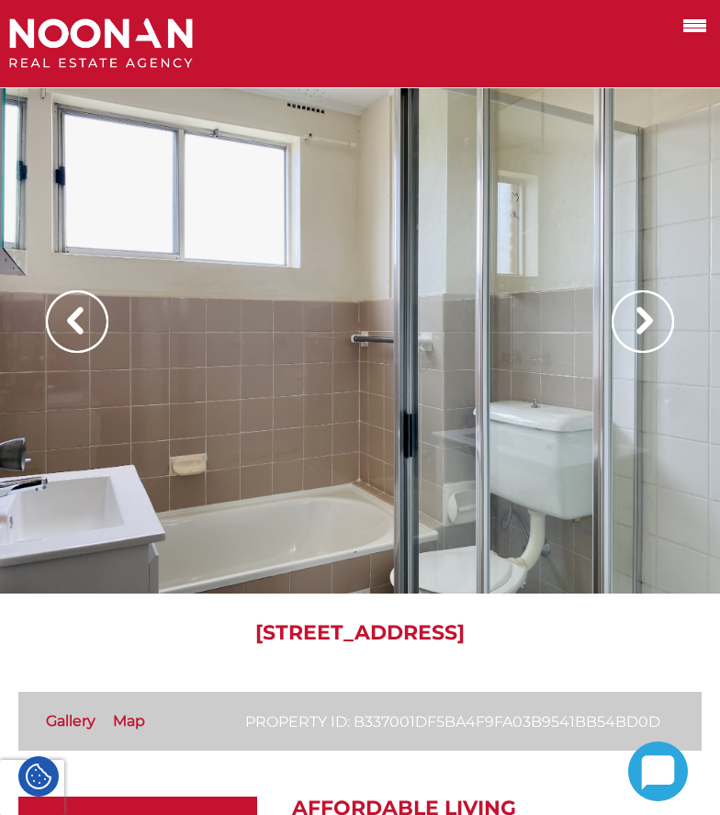
click at [650, 329] on img at bounding box center [643, 321] width 62 height 62
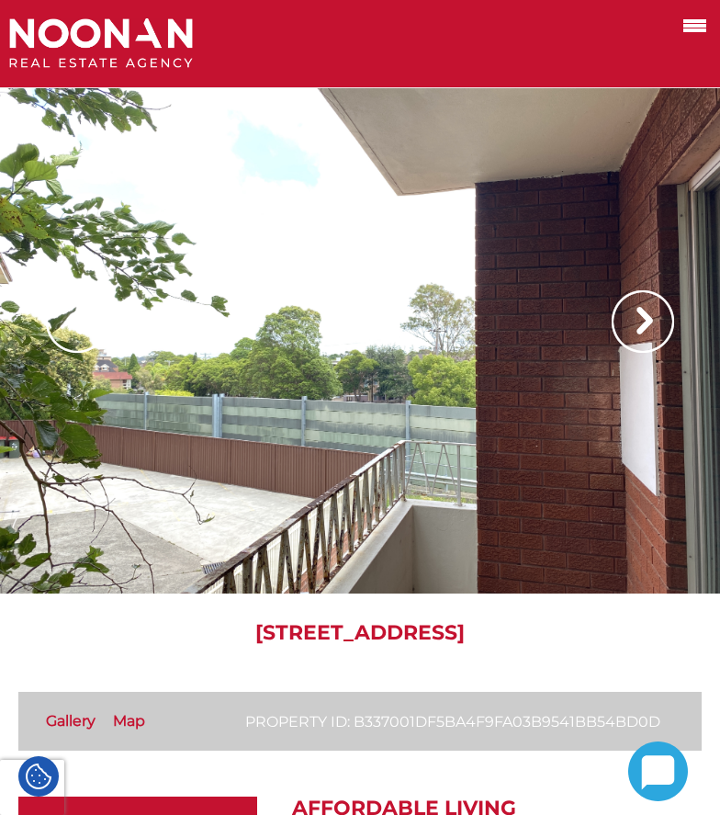
click at [650, 329] on img at bounding box center [643, 321] width 62 height 62
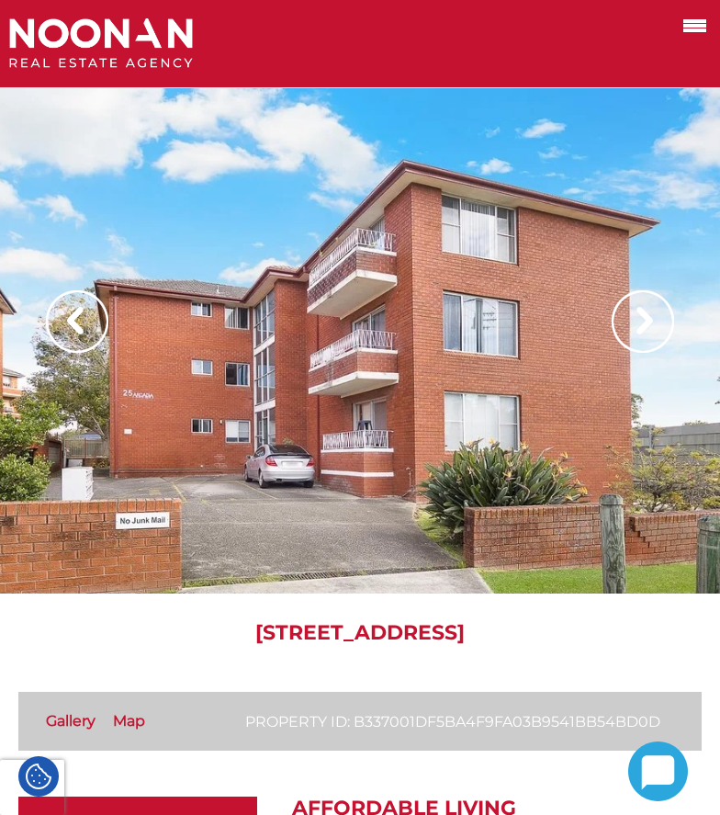
click at [650, 329] on img at bounding box center [643, 321] width 62 height 62
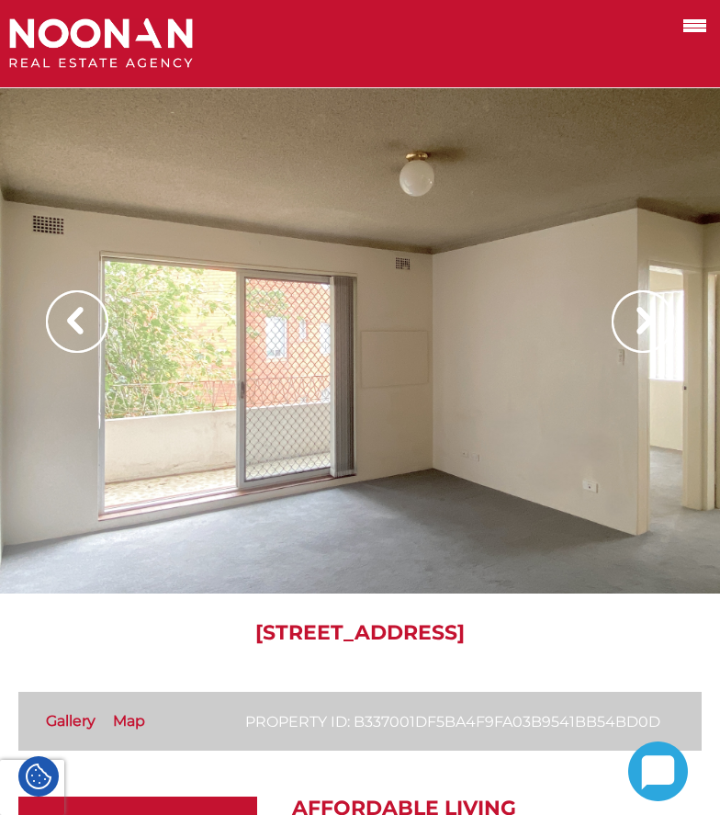
click at [650, 329] on img at bounding box center [643, 321] width 62 height 62
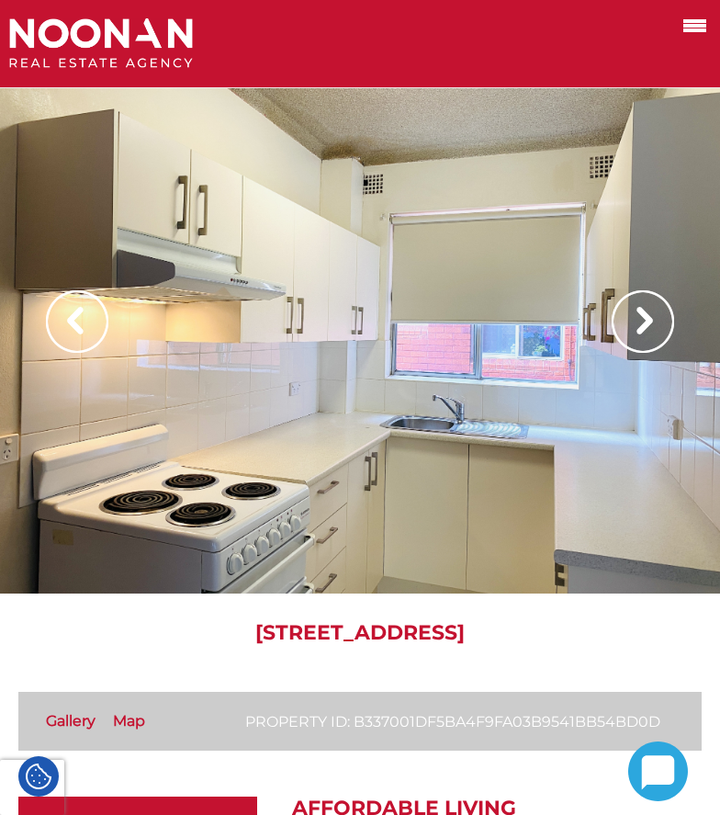
click at [650, 329] on img at bounding box center [643, 321] width 62 height 62
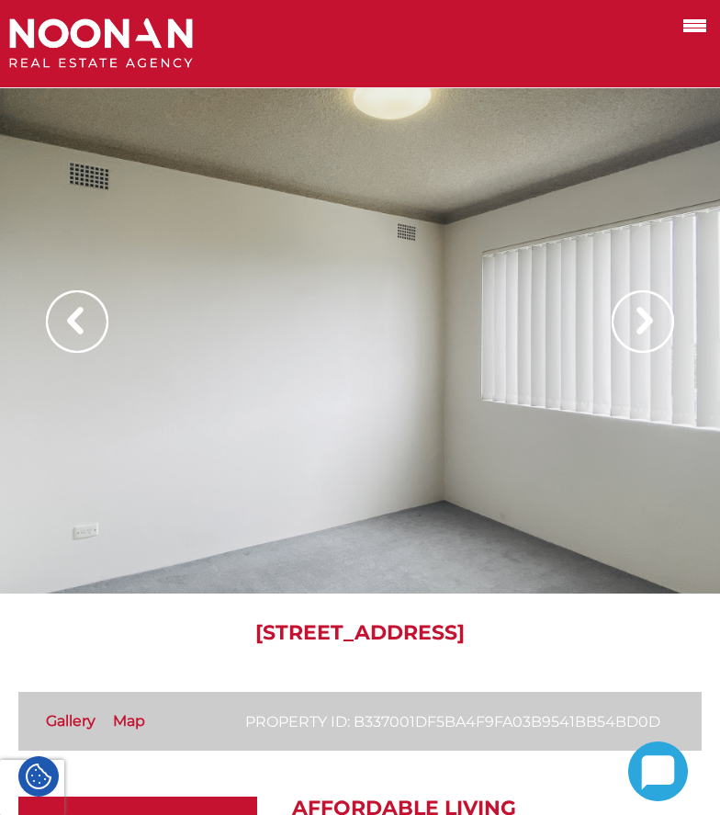
click at [650, 329] on img at bounding box center [643, 321] width 62 height 62
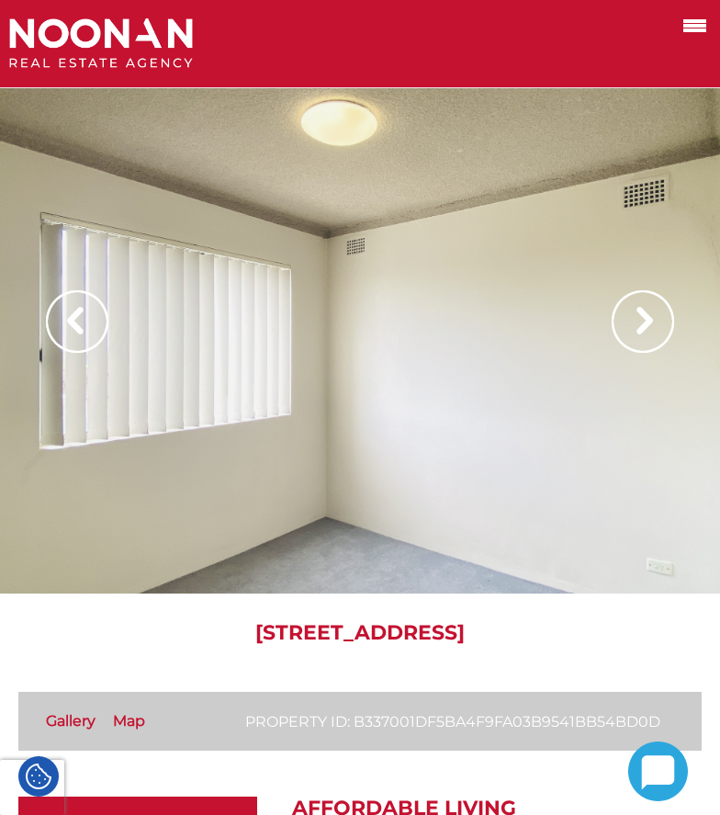
click at [650, 329] on img at bounding box center [643, 321] width 62 height 62
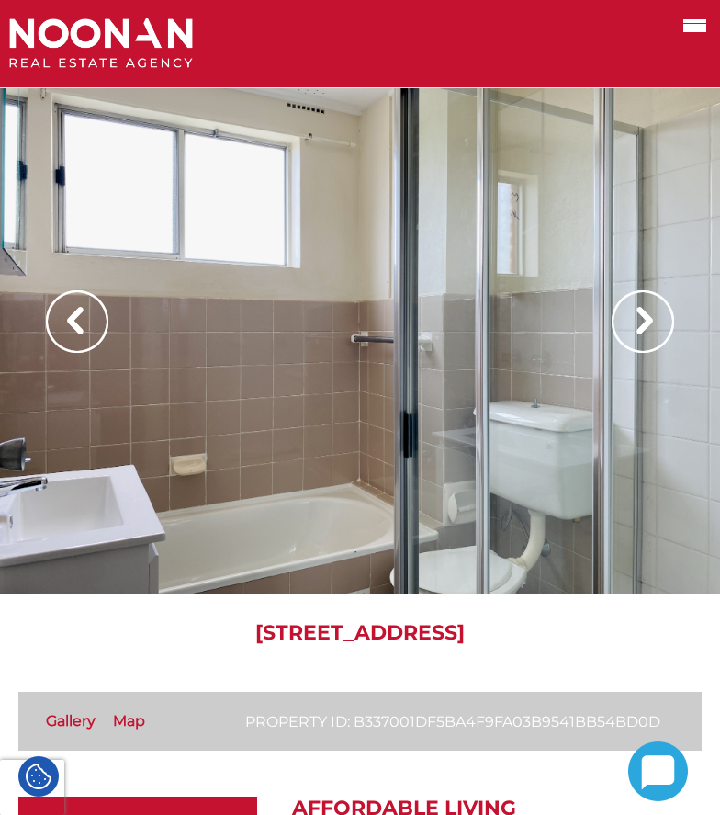
click at [650, 329] on img at bounding box center [643, 321] width 62 height 62
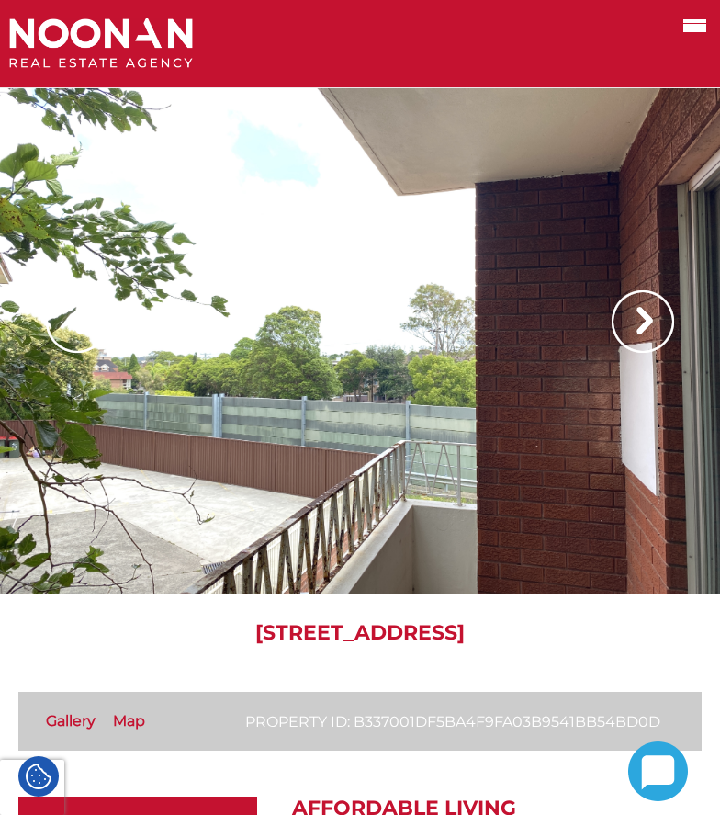
click at [650, 329] on img at bounding box center [643, 321] width 62 height 62
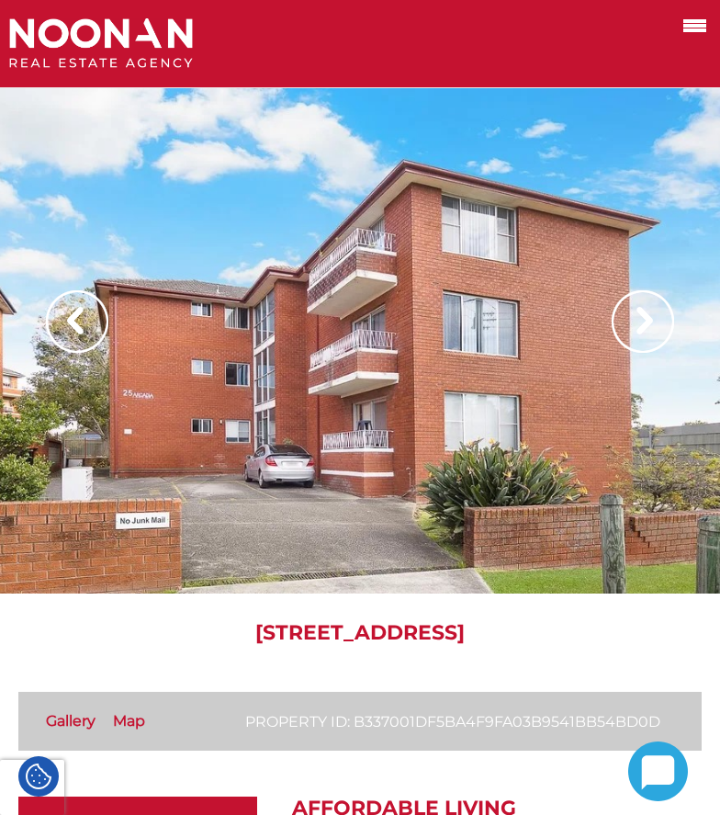
click at [641, 334] on img at bounding box center [643, 321] width 62 height 62
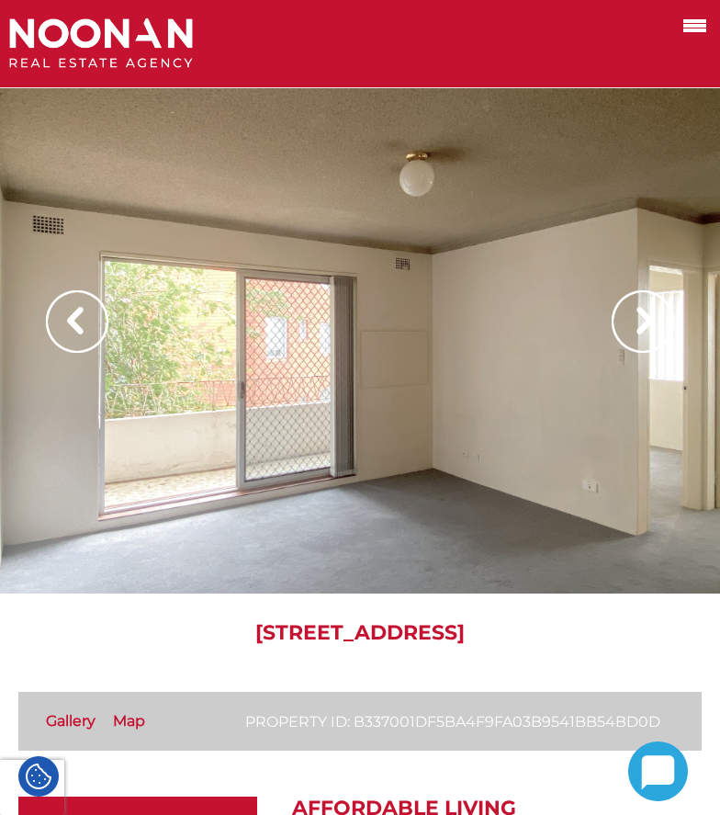
click at [641, 334] on img at bounding box center [643, 321] width 62 height 62
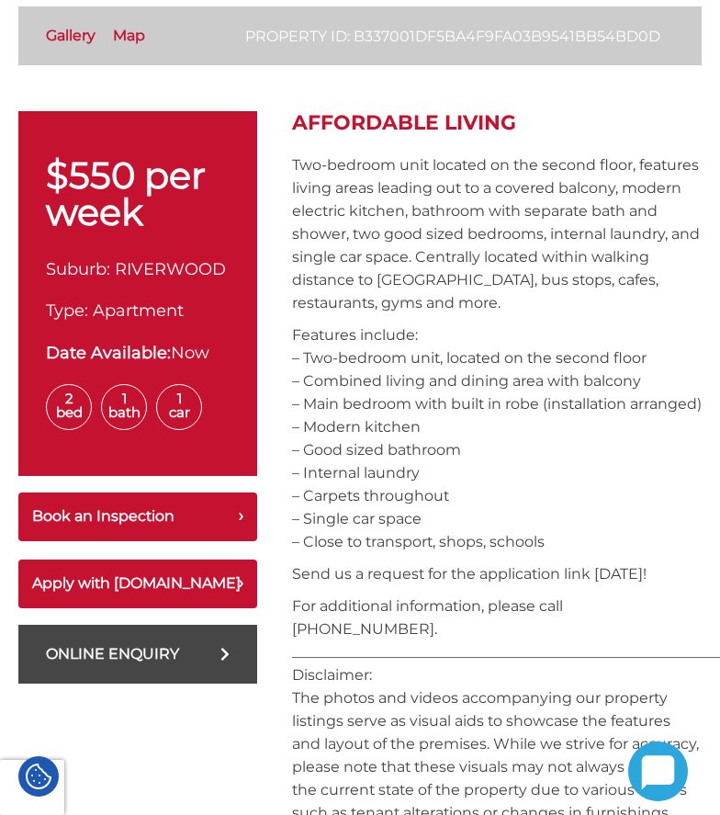
scroll to position [735, 0]
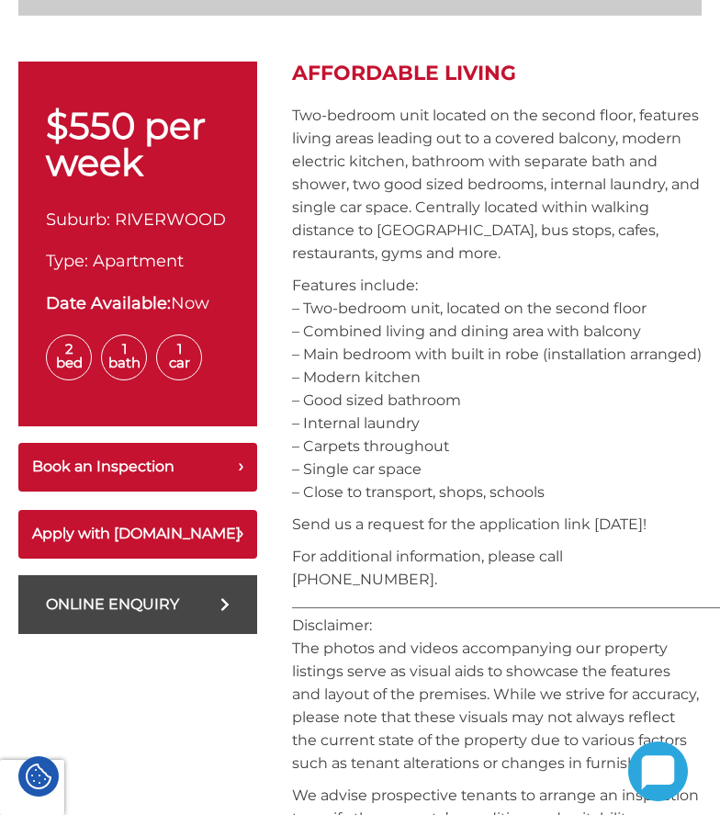
click at [295, 126] on p "Two-bedroom unit located on the second floor, features living areas leading out…" at bounding box center [497, 184] width 410 height 161
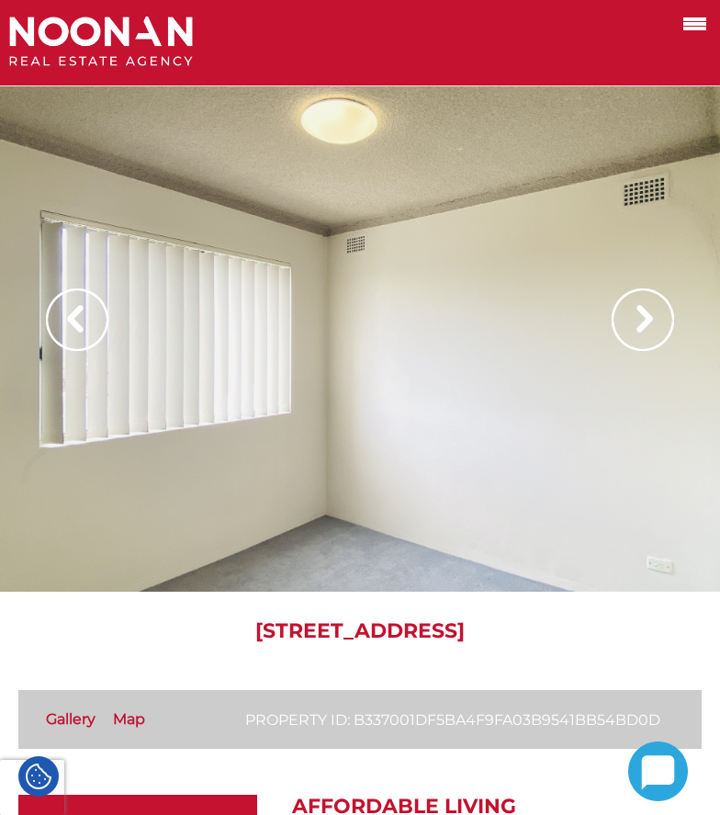
scroll to position [0, 0]
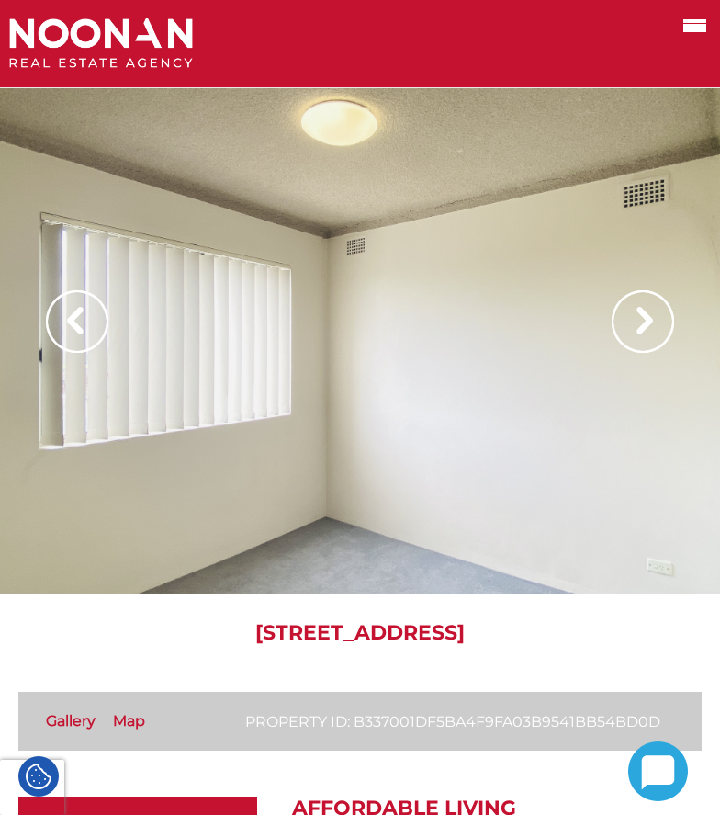
click at [654, 319] on img at bounding box center [643, 321] width 62 height 62
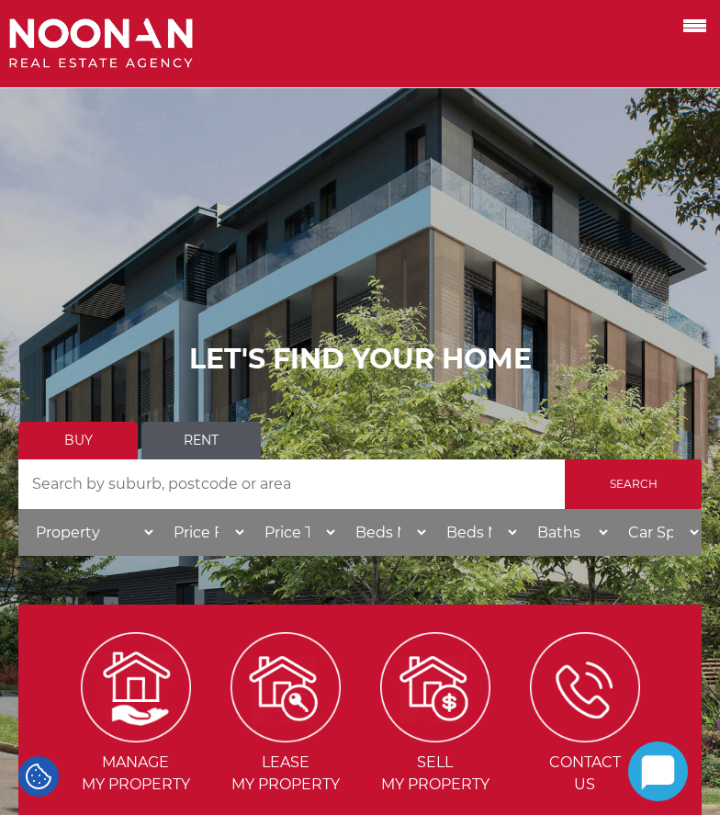
click at [186, 444] on link "Rent" at bounding box center [200, 441] width 119 height 38
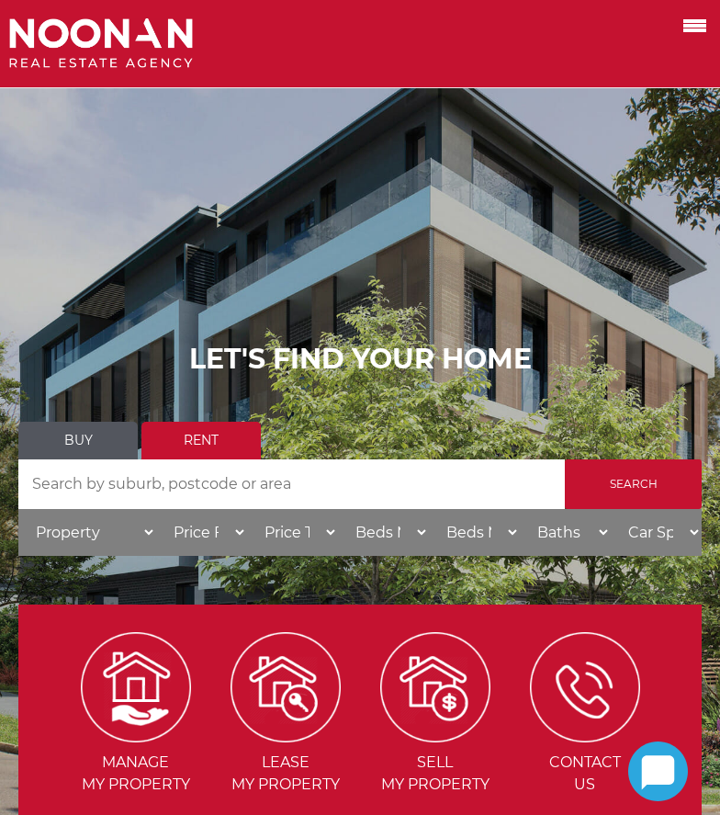
click at [282, 531] on select "Price To $50 $100 $150 $200 $250 $300 $350 $400 $450 $500 $550 $600 $650 $700 $…" at bounding box center [292, 532] width 91 height 47
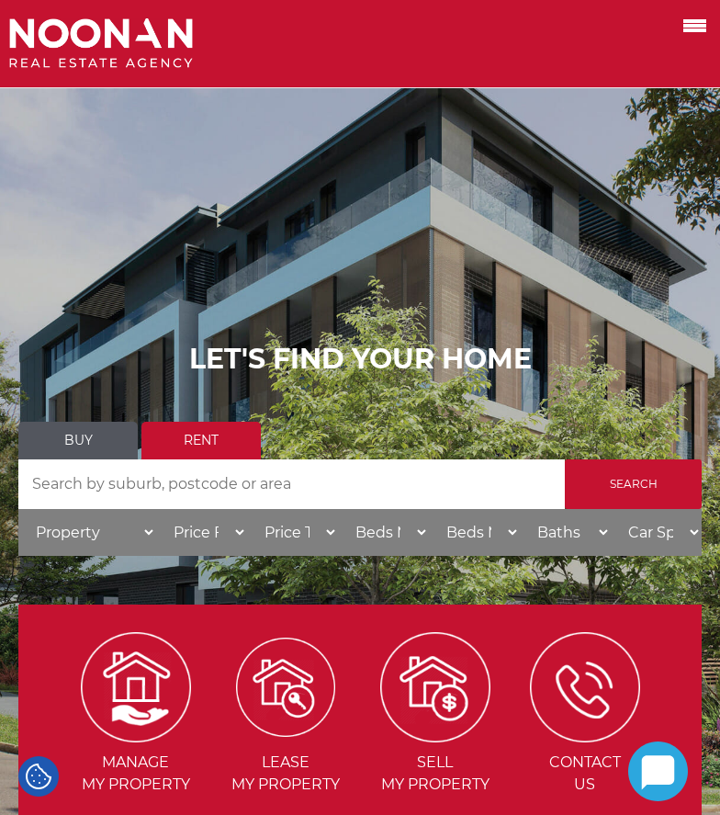
click at [283, 637] on img at bounding box center [285, 686] width 99 height 99
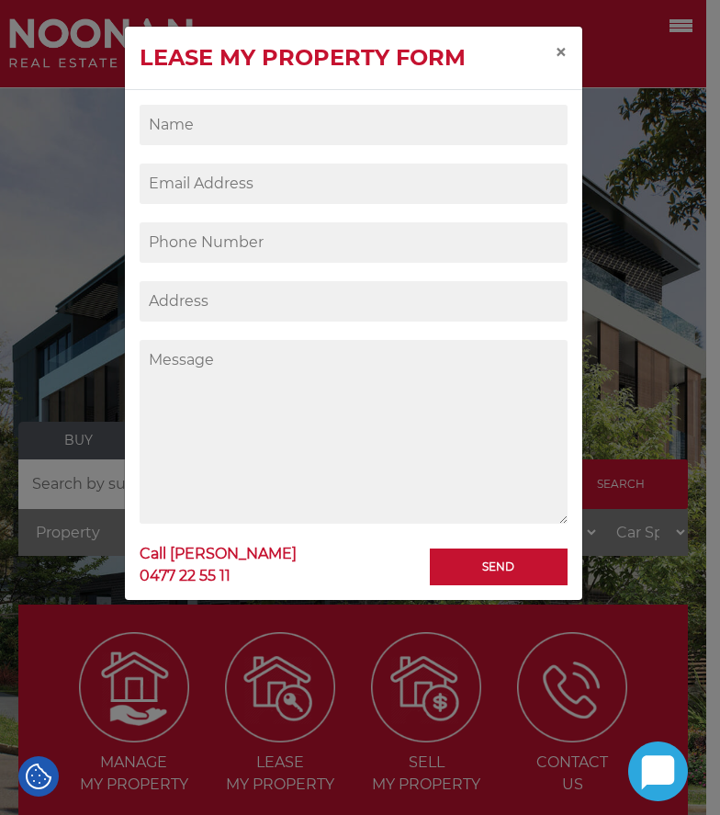
scroll to position [459, 0]
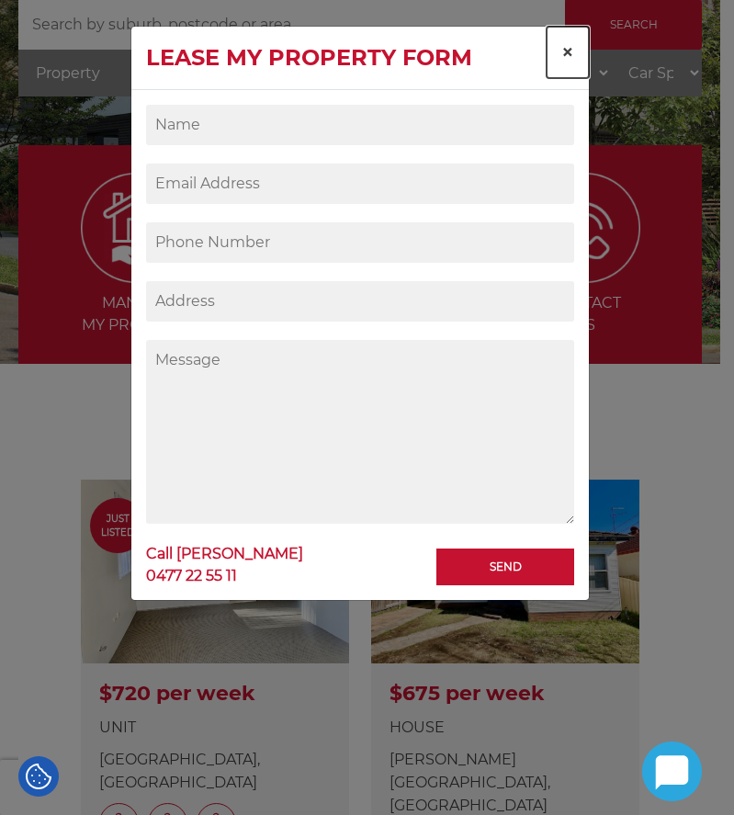
drag, startPoint x: 566, startPoint y: 50, endPoint x: 676, endPoint y: 359, distance: 328.5
click at [566, 50] on span "×" at bounding box center [567, 52] width 13 height 27
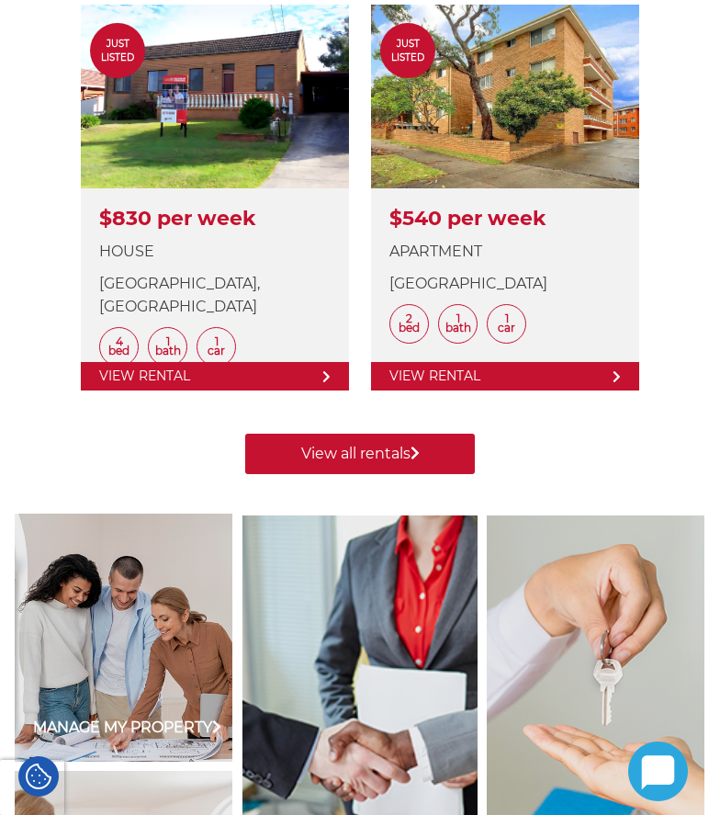
scroll to position [1378, 0]
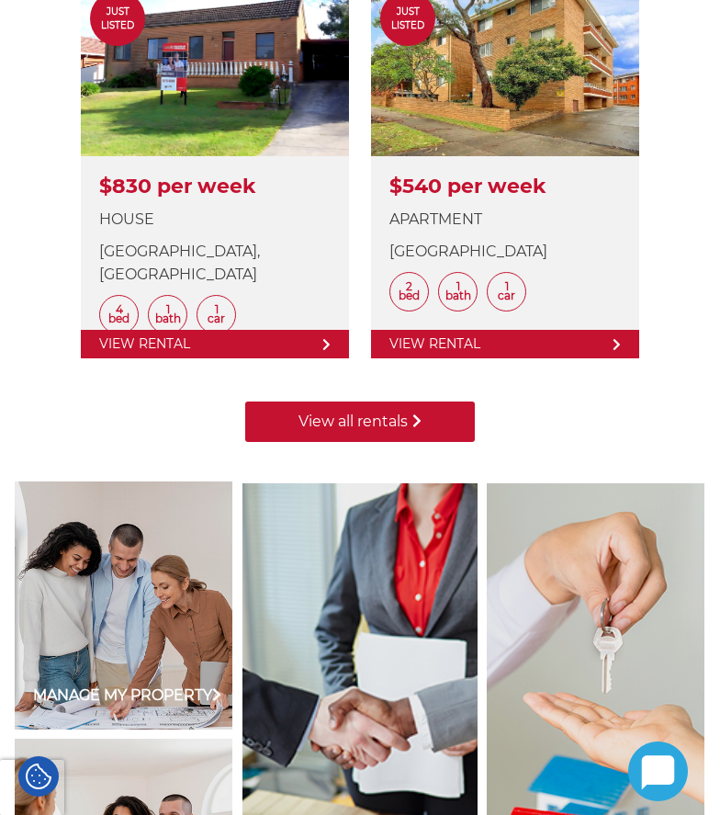
click at [388, 426] on link "View all rentals" at bounding box center [360, 421] width 230 height 40
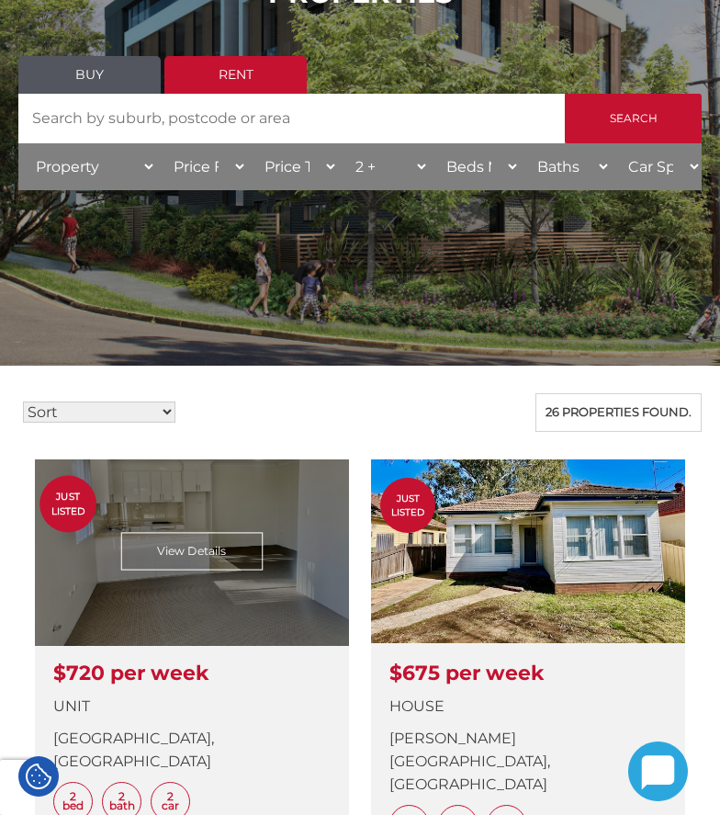
scroll to position [276, 0]
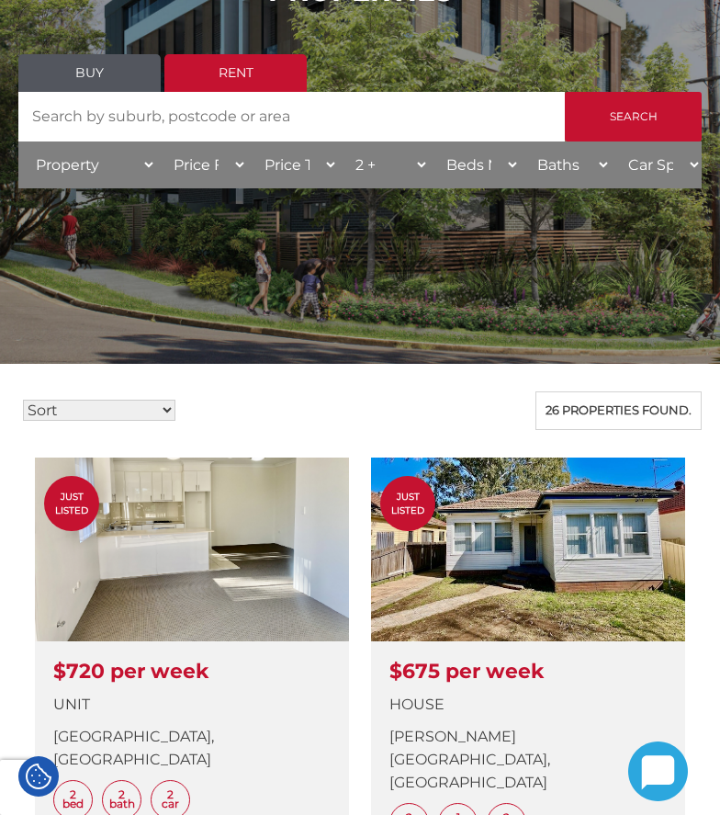
click at [124, 403] on select "Sort Price: High to Low Price: Low to High Date: Newest First Date: Oldest Firs…" at bounding box center [99, 409] width 152 height 21
select select "low"
click at [23, 399] on select "Sort Price: High to Low Price: Low to High Date: Newest First Date: Oldest Firs…" at bounding box center [99, 409] width 152 height 21
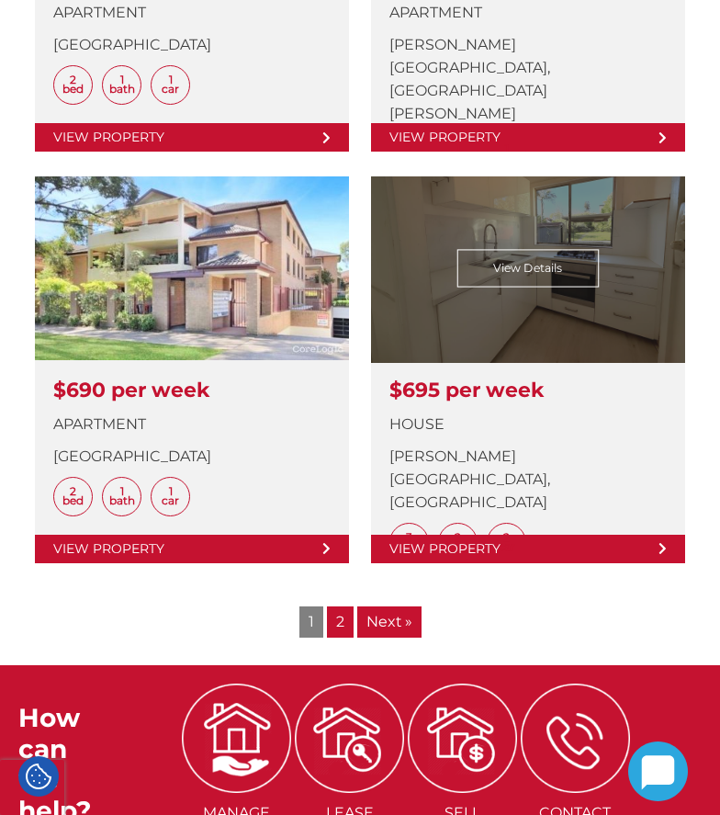
scroll to position [4225, 0]
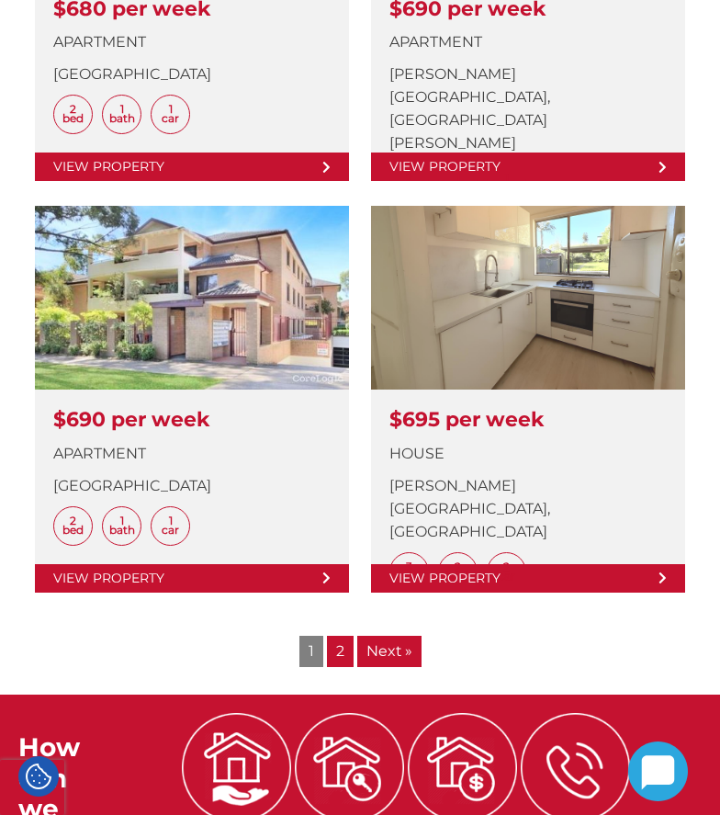
drag, startPoint x: 345, startPoint y: 658, endPoint x: 336, endPoint y: 660, distance: 9.4
click at [343, 658] on link "2" at bounding box center [340, 651] width 27 height 31
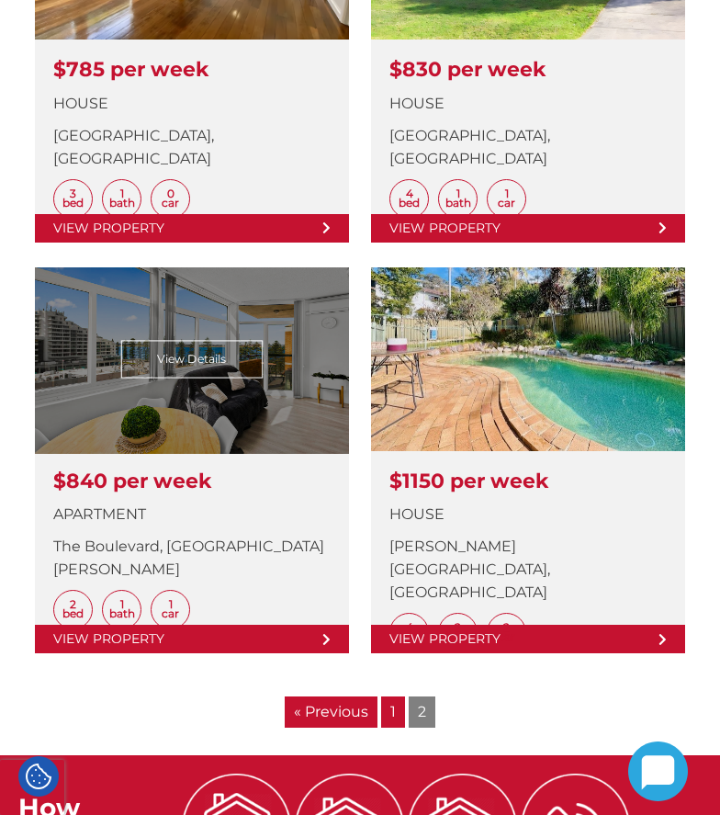
scroll to position [1286, 0]
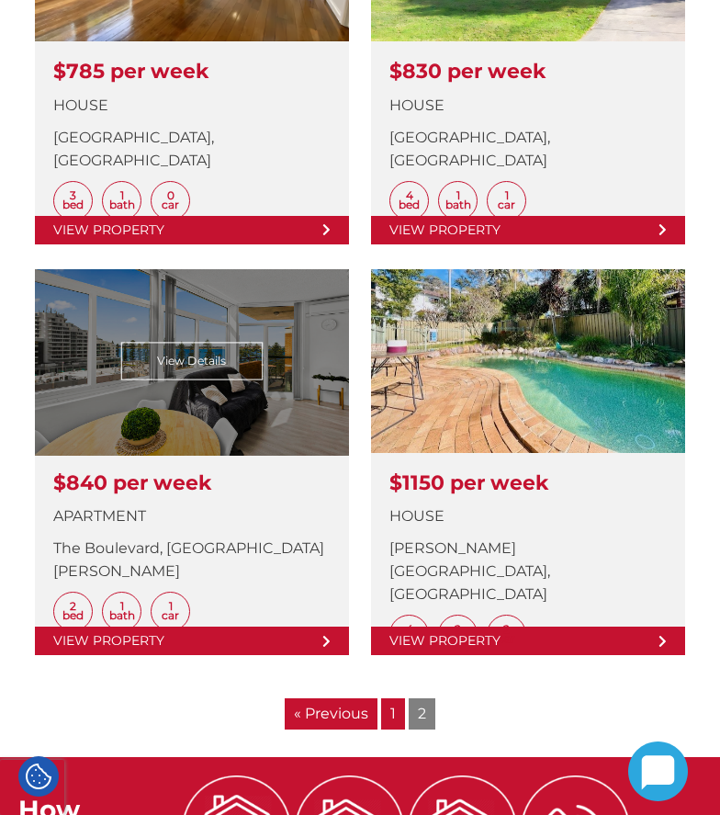
click at [156, 352] on link at bounding box center [192, 462] width 314 height 386
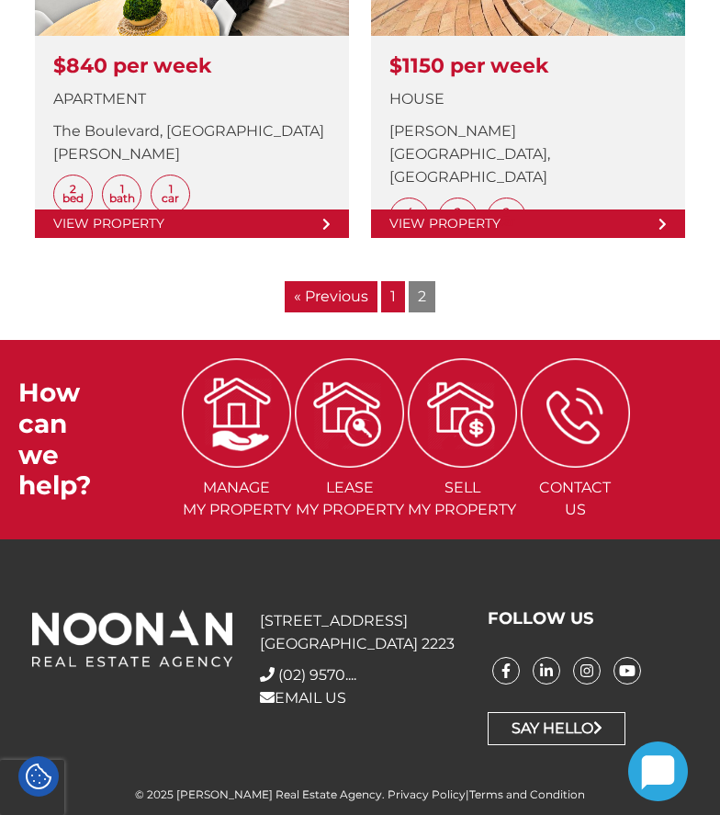
click at [389, 301] on link "1" at bounding box center [393, 296] width 24 height 31
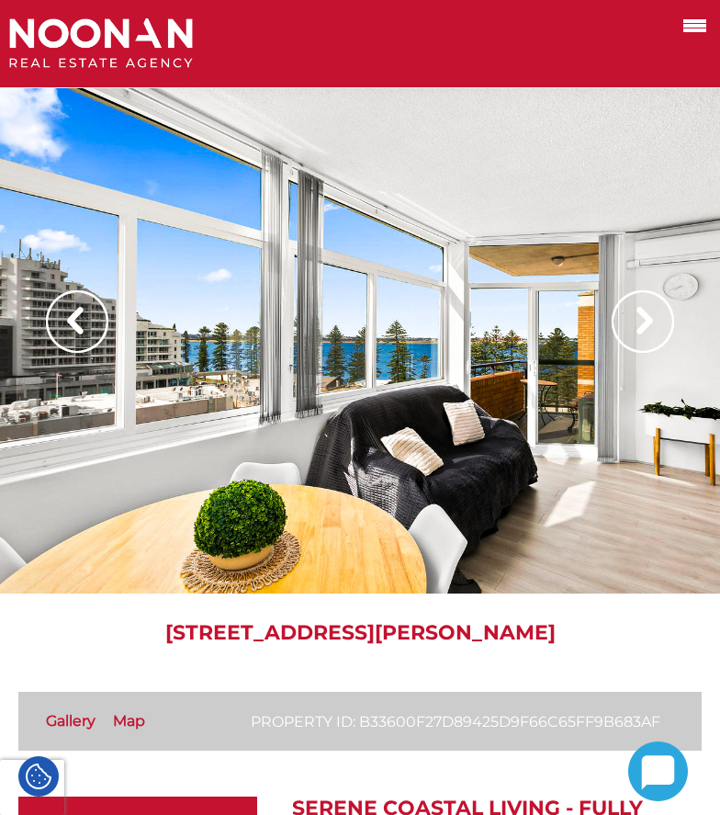
click at [630, 321] on img at bounding box center [643, 321] width 62 height 62
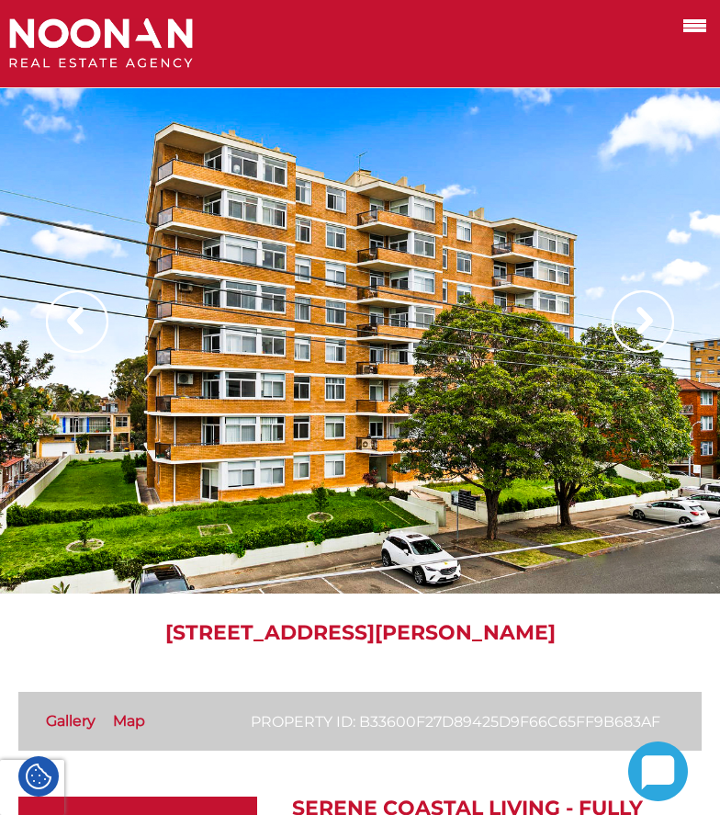
click at [630, 321] on img at bounding box center [643, 321] width 62 height 62
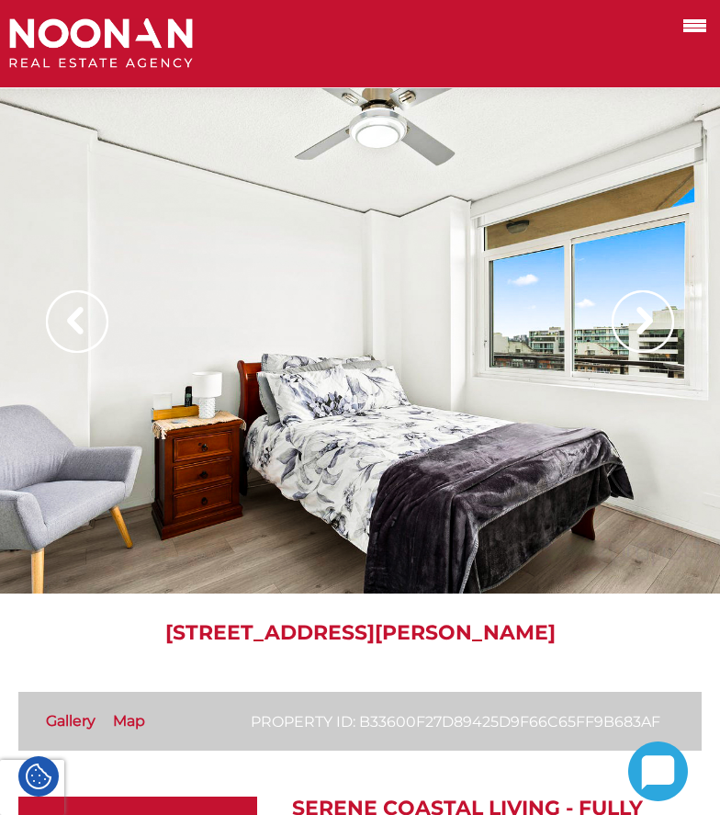
click at [630, 321] on img at bounding box center [643, 321] width 62 height 62
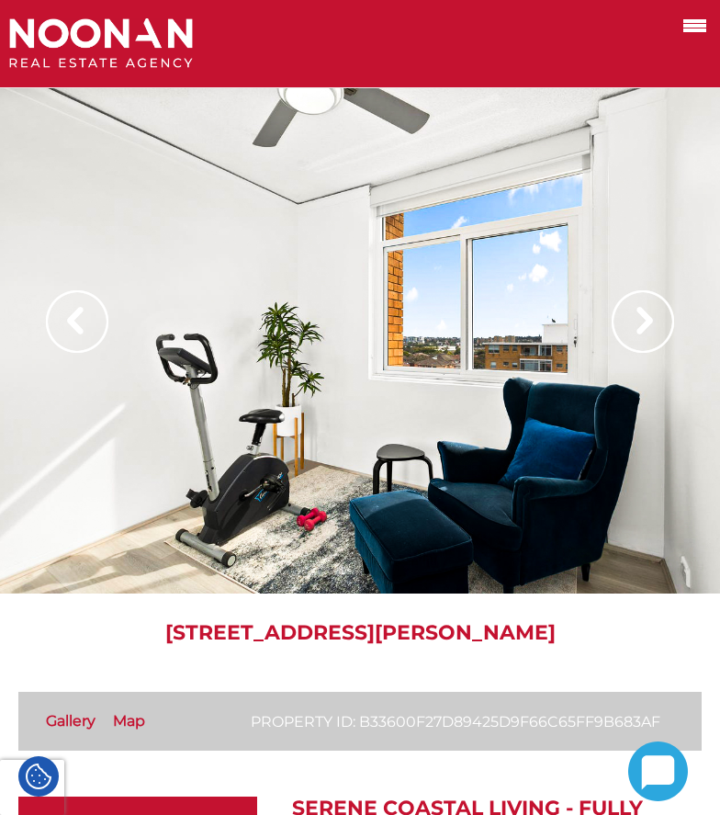
click at [630, 321] on img at bounding box center [643, 321] width 62 height 62
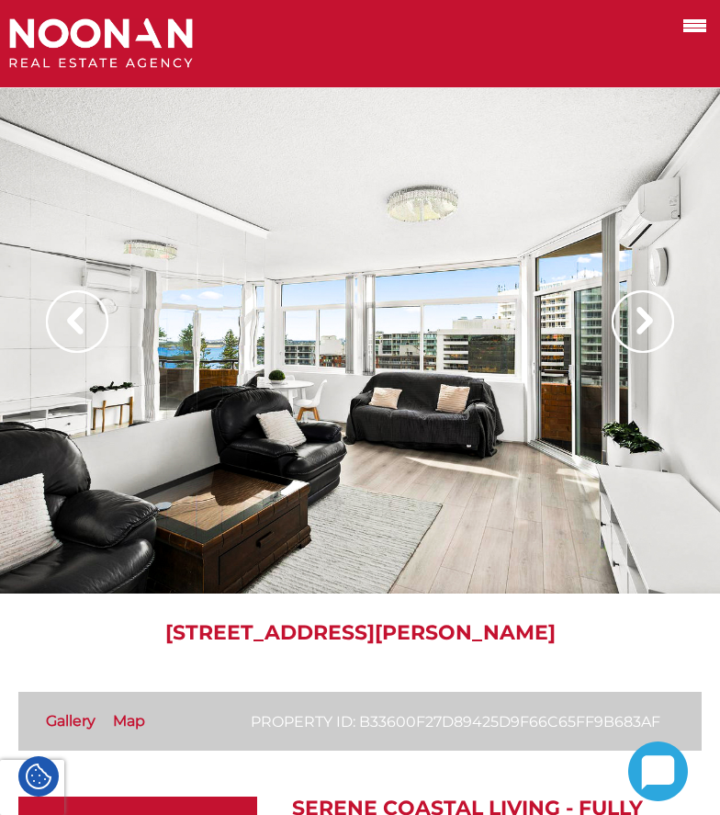
click at [630, 321] on img at bounding box center [643, 321] width 62 height 62
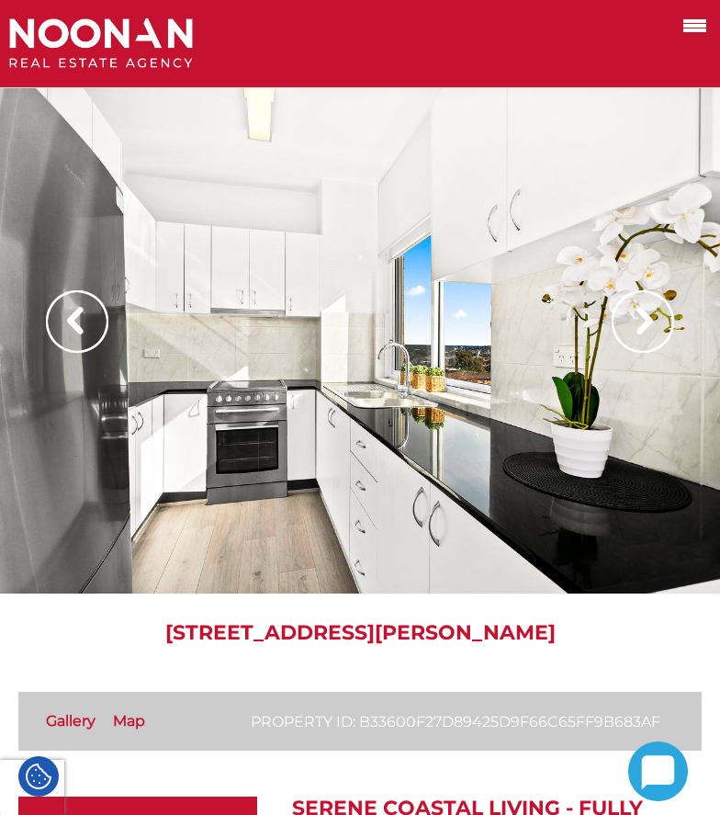
click at [630, 321] on img at bounding box center [643, 321] width 62 height 62
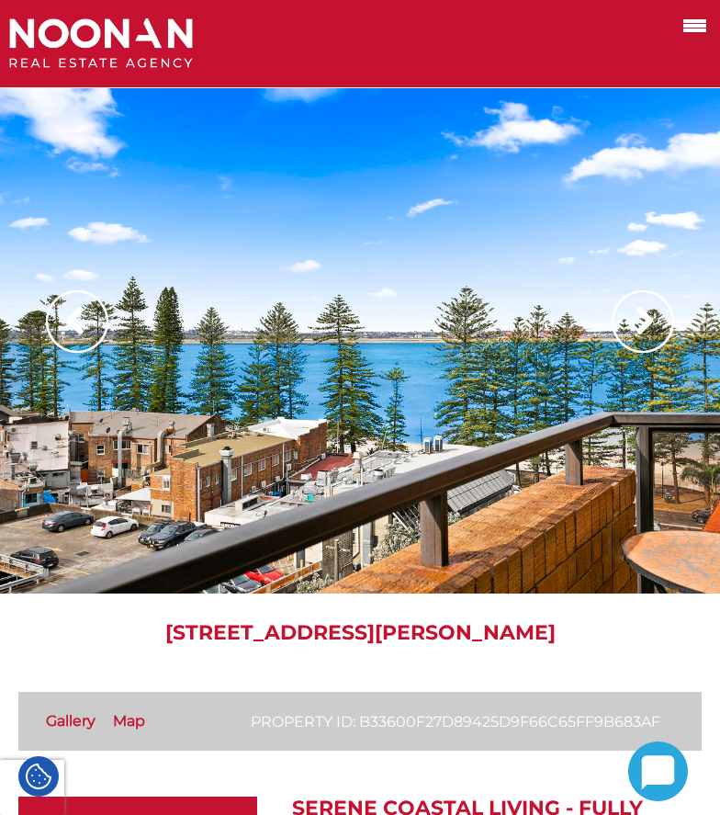
click at [630, 321] on img at bounding box center [643, 321] width 62 height 62
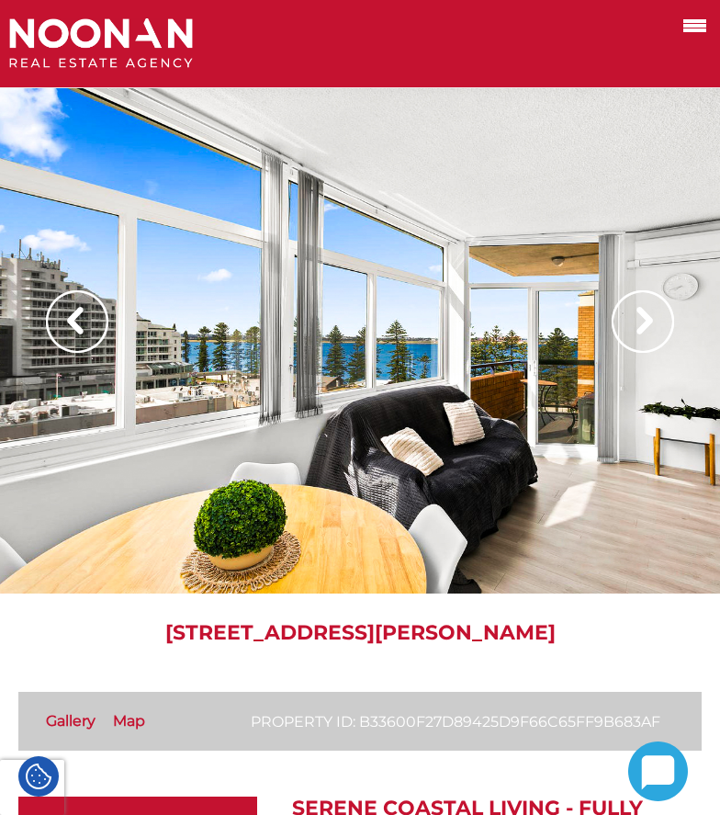
click at [630, 321] on img at bounding box center [643, 321] width 62 height 62
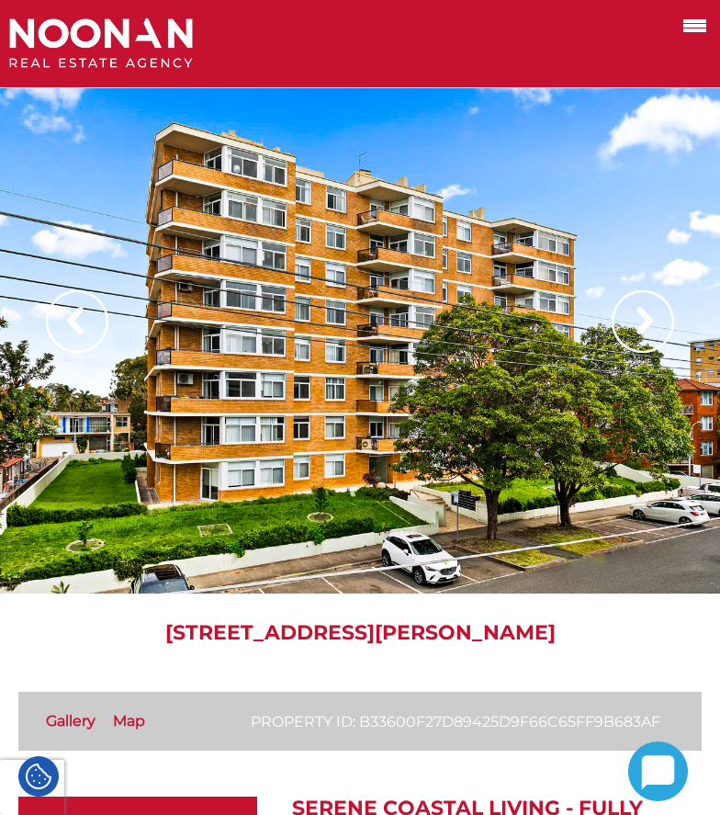
click at [630, 321] on img at bounding box center [643, 321] width 62 height 62
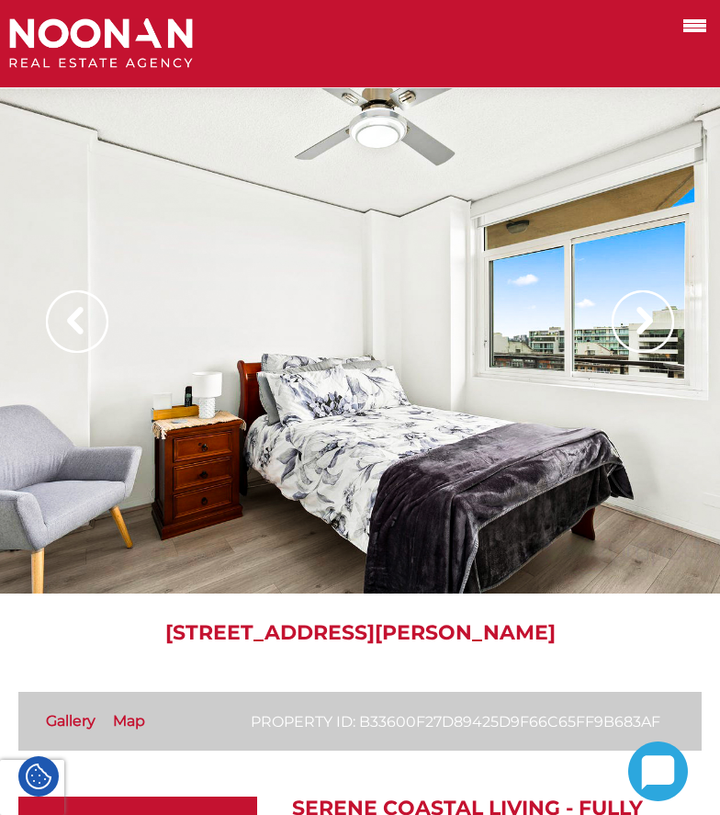
click at [630, 321] on img at bounding box center [643, 321] width 62 height 62
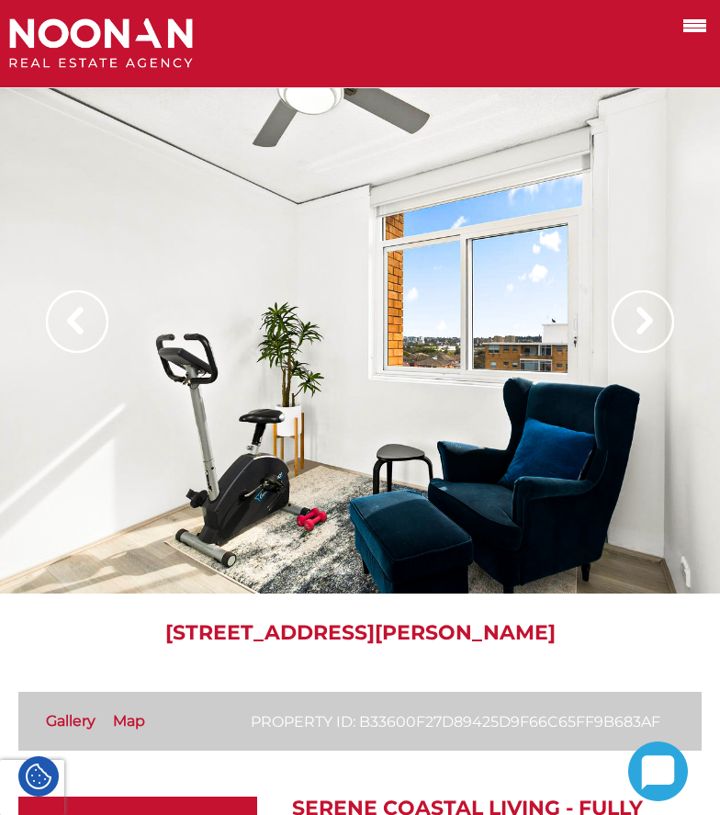
click at [630, 321] on img at bounding box center [643, 321] width 62 height 62
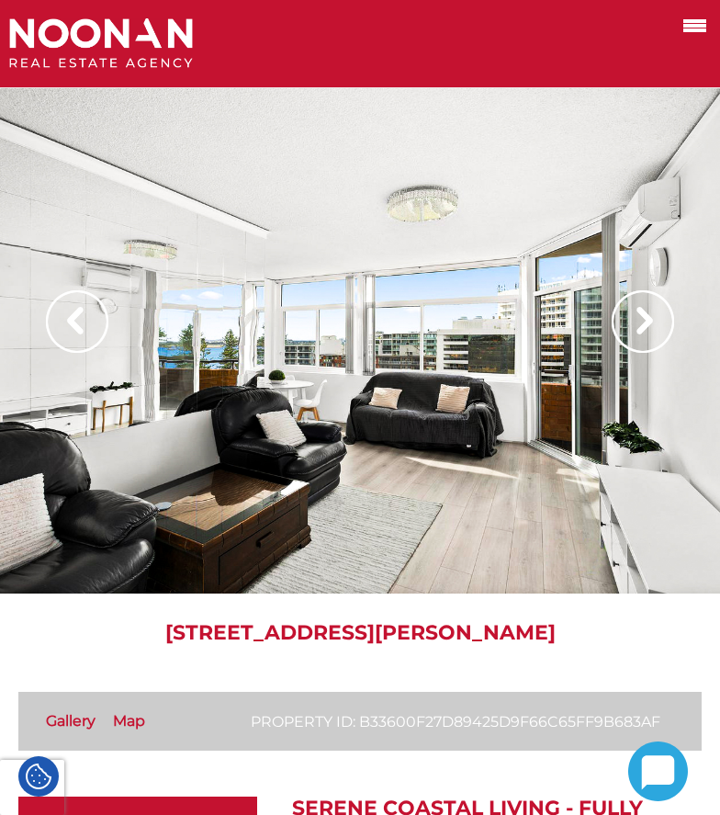
click at [630, 321] on img at bounding box center [643, 321] width 62 height 62
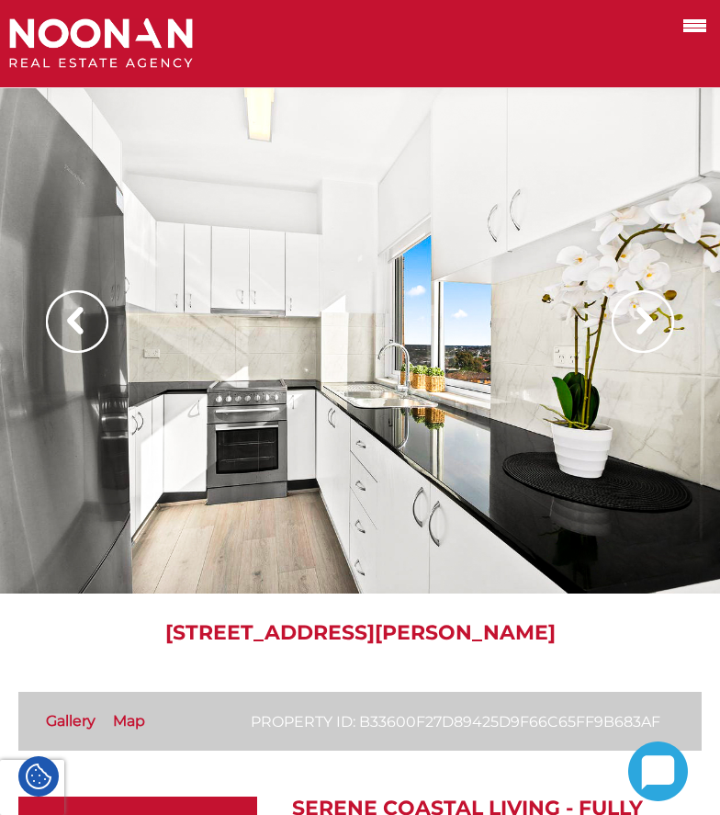
click at [630, 321] on img at bounding box center [643, 321] width 62 height 62
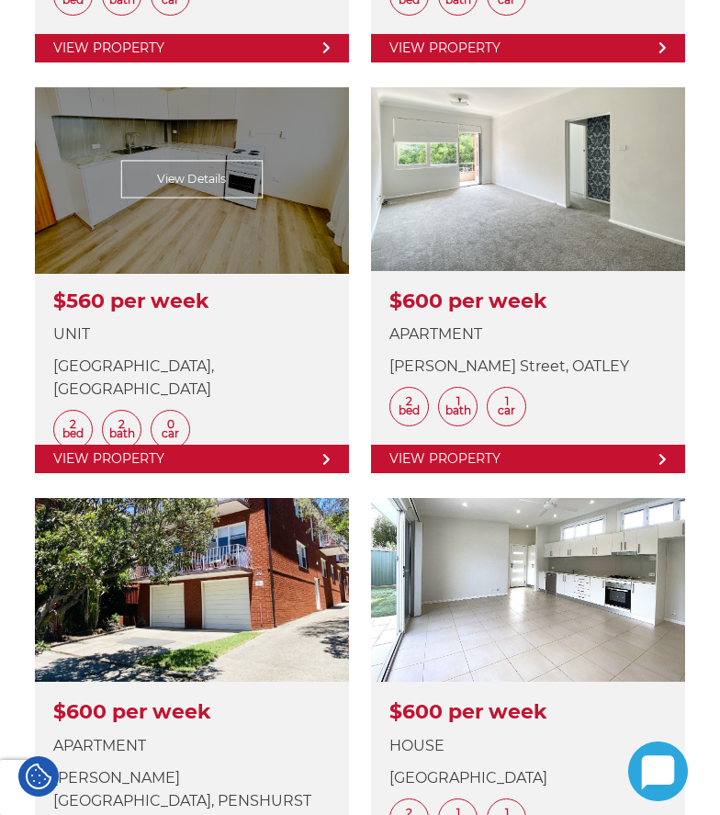
scroll to position [1561, 0]
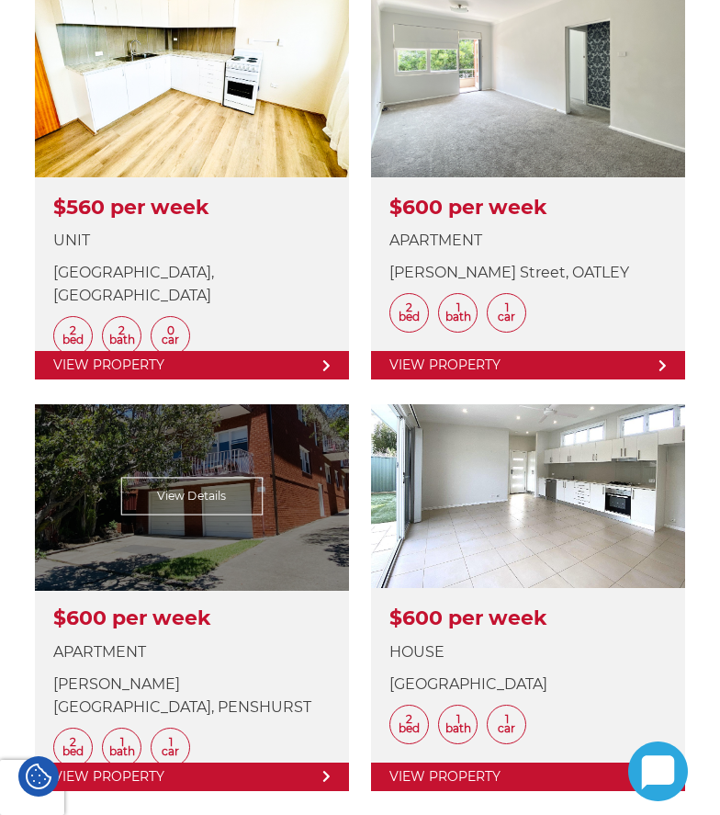
click at [62, 521] on link at bounding box center [192, 597] width 314 height 386
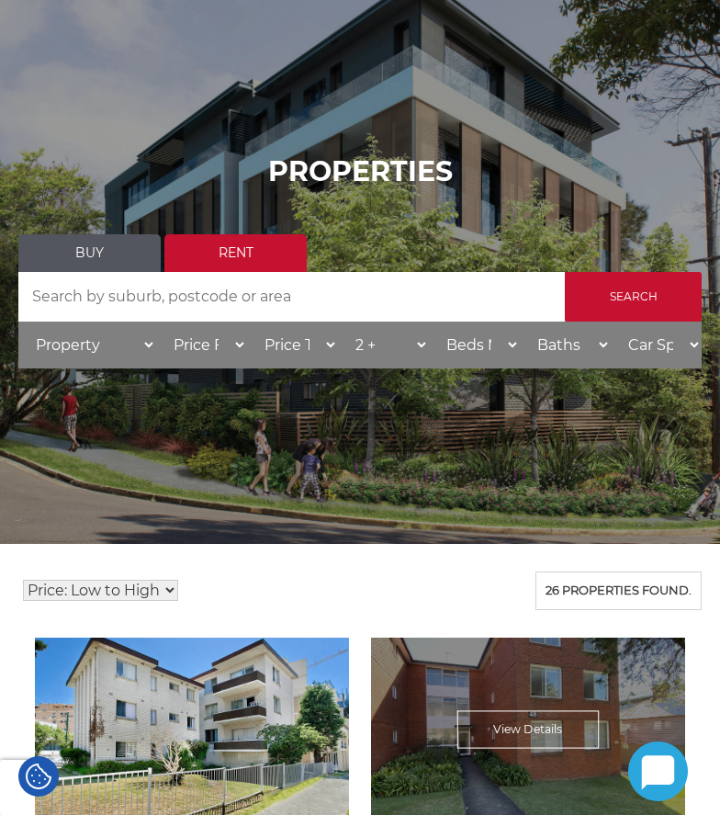
scroll to position [92, 0]
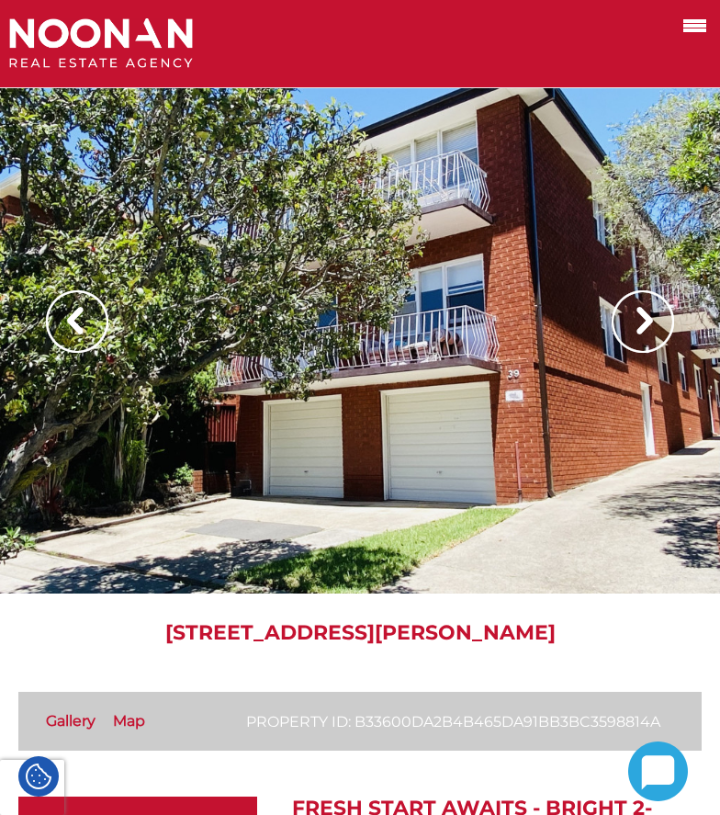
click at [645, 309] on img at bounding box center [643, 321] width 62 height 62
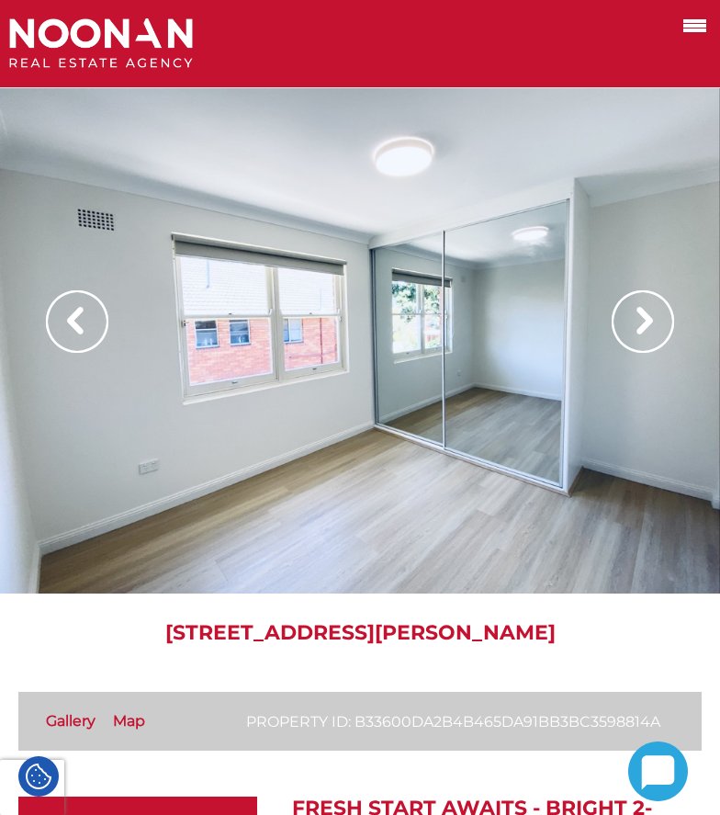
click at [638, 326] on img at bounding box center [643, 321] width 62 height 62
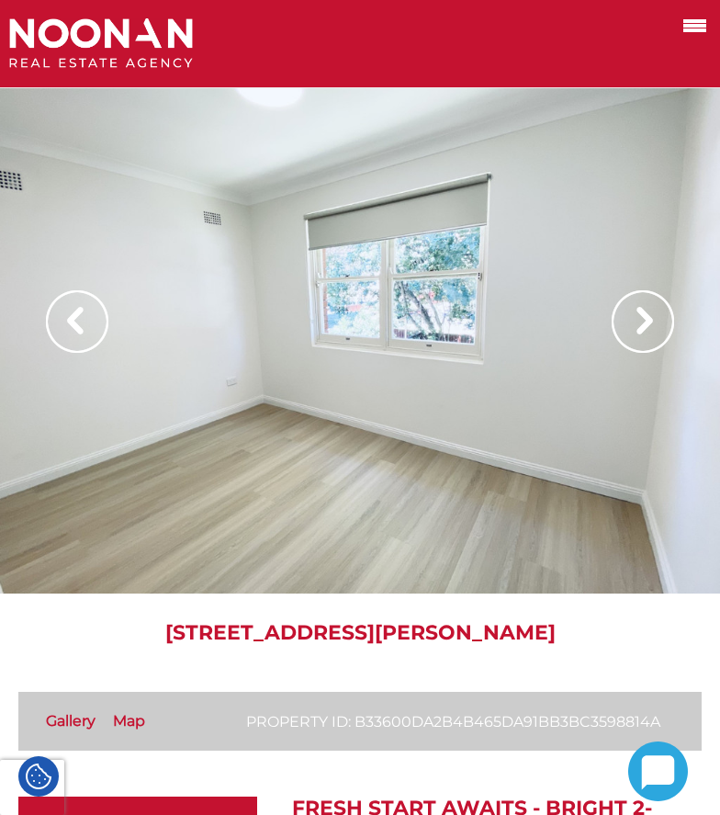
click at [638, 326] on img at bounding box center [643, 321] width 62 height 62
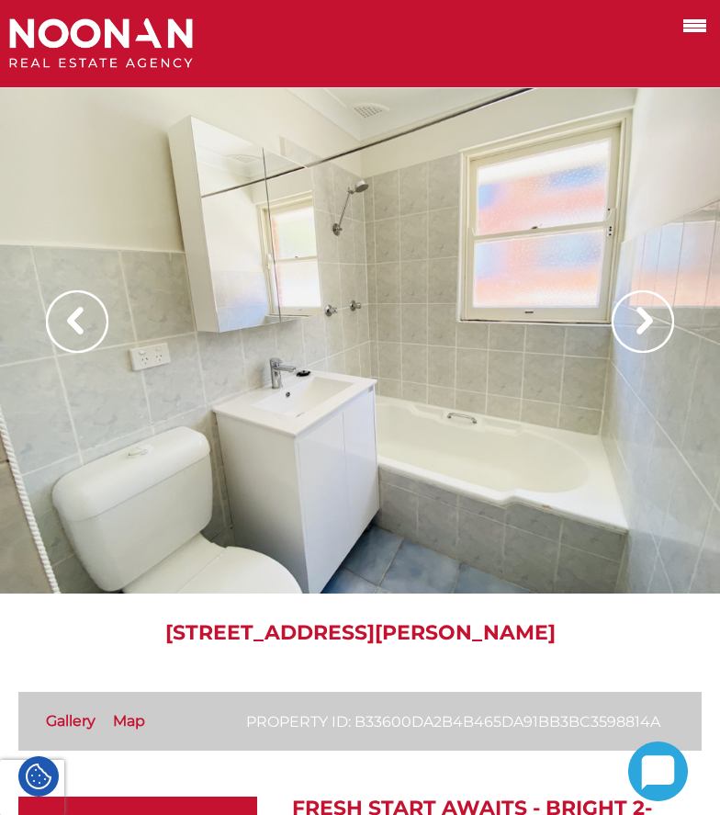
click at [638, 326] on img at bounding box center [643, 321] width 62 height 62
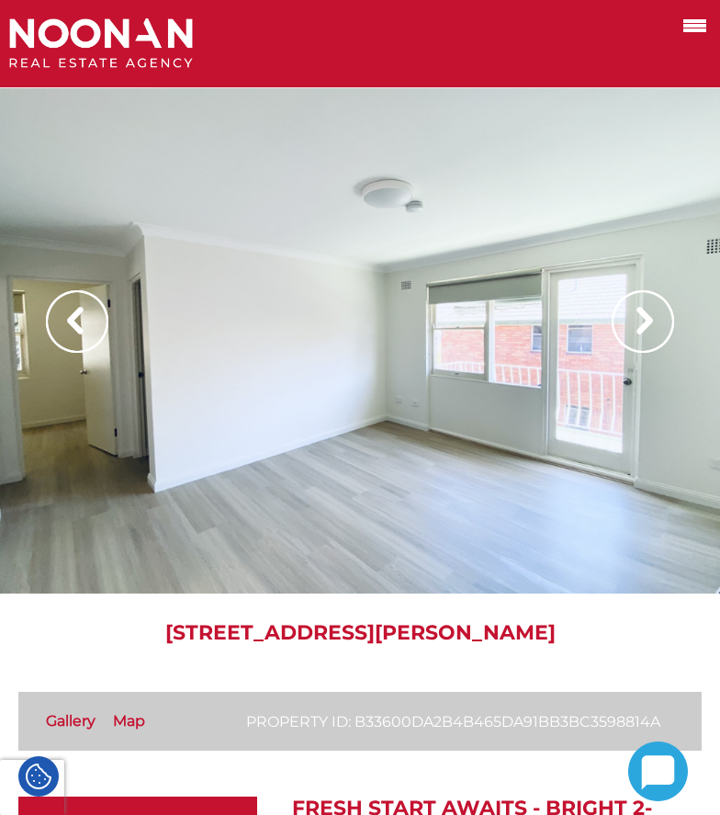
click at [638, 326] on img at bounding box center [643, 321] width 62 height 62
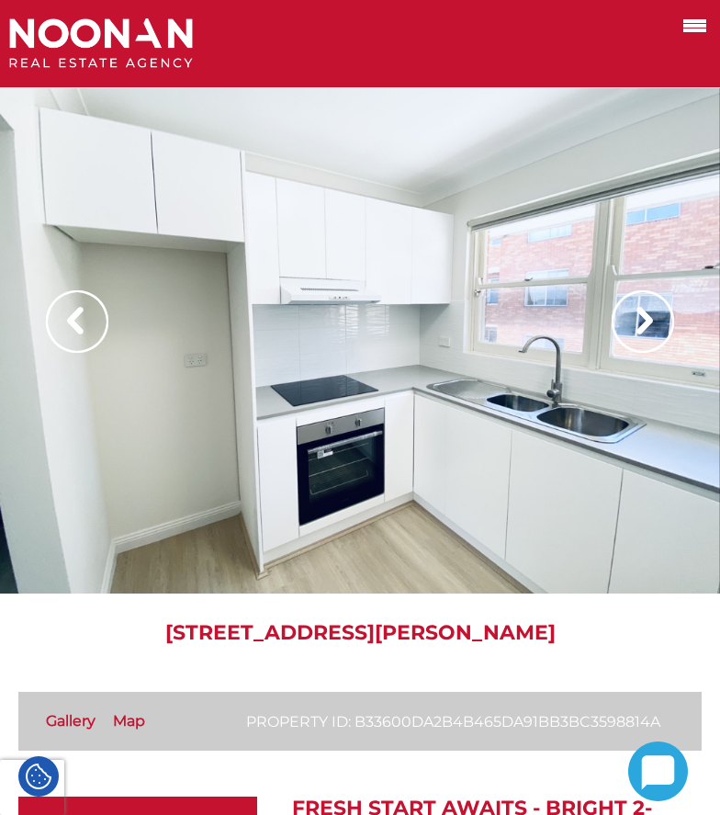
click at [638, 326] on img at bounding box center [643, 321] width 62 height 62
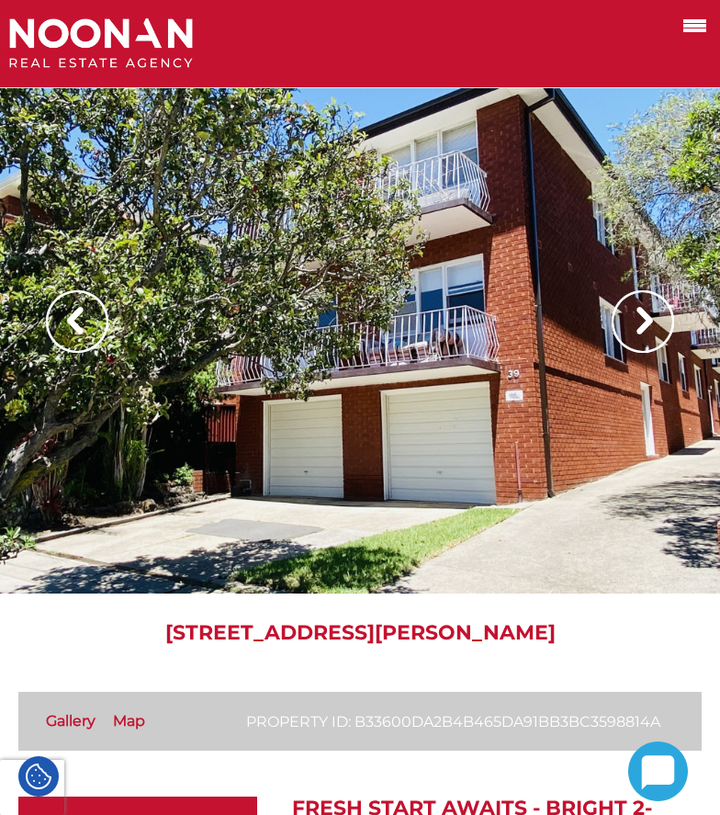
click at [638, 326] on img at bounding box center [643, 321] width 62 height 62
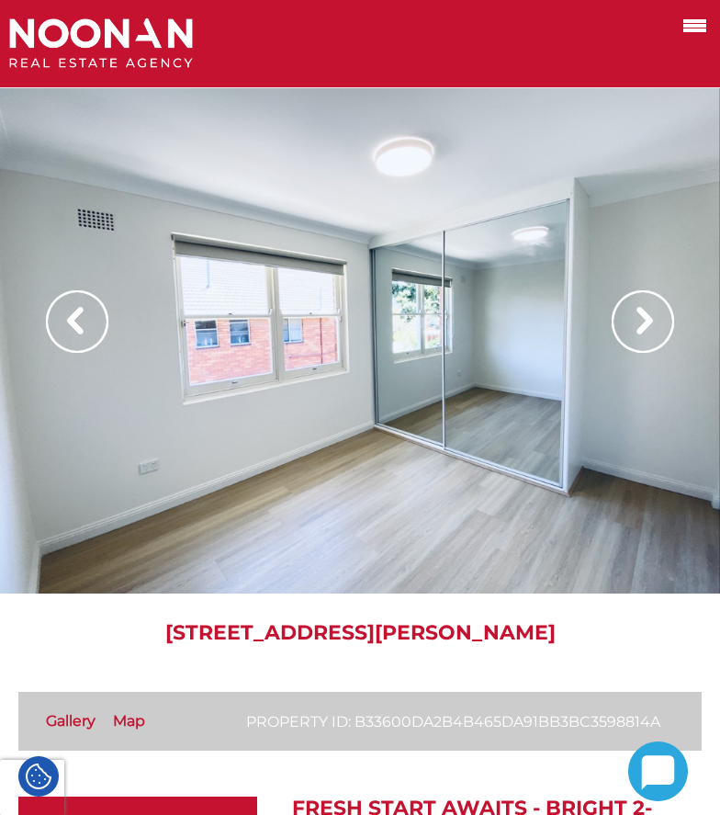
click at [638, 326] on img at bounding box center [643, 321] width 62 height 62
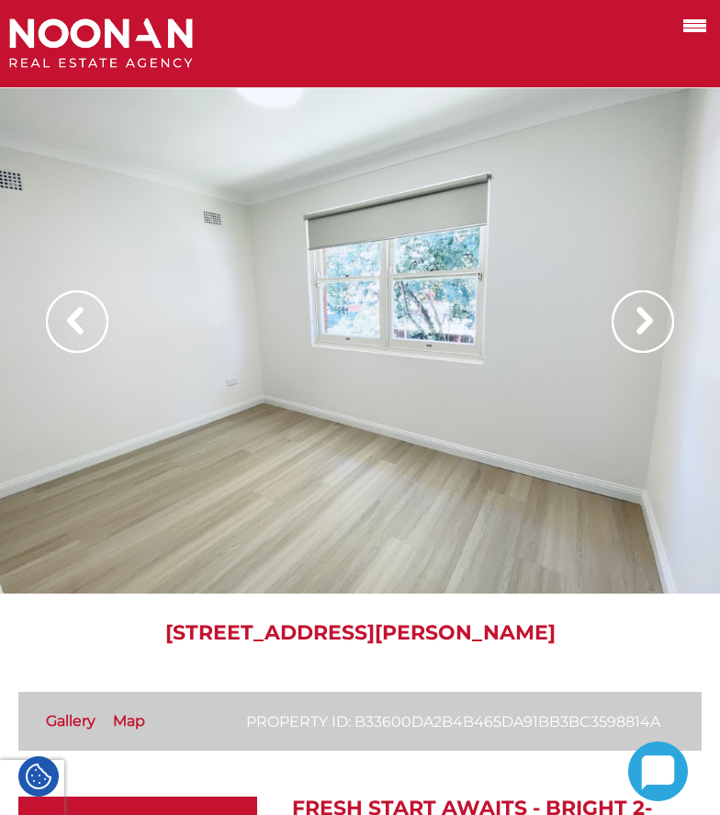
click at [638, 326] on img at bounding box center [643, 321] width 62 height 62
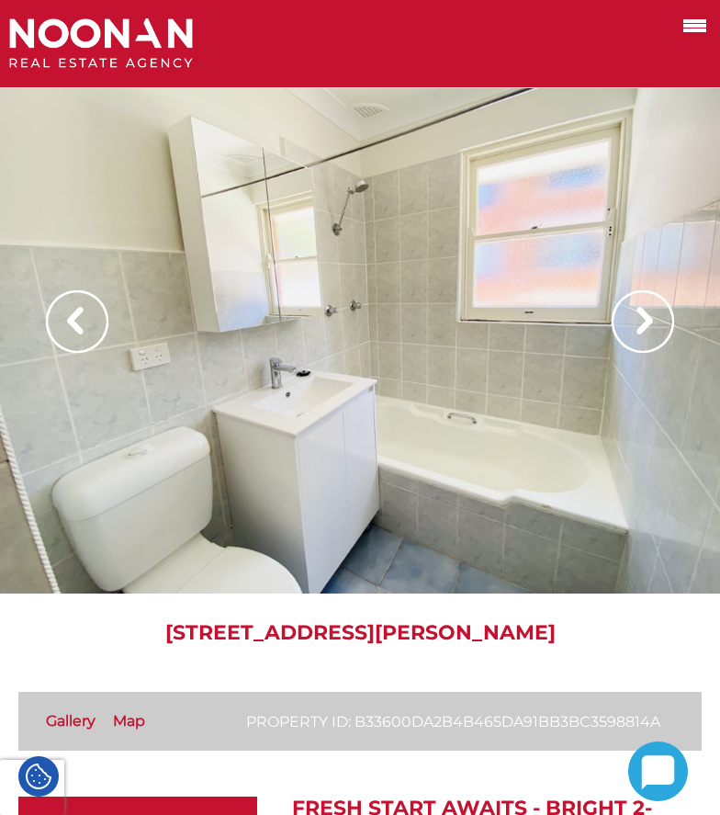
click at [638, 326] on img at bounding box center [643, 321] width 62 height 62
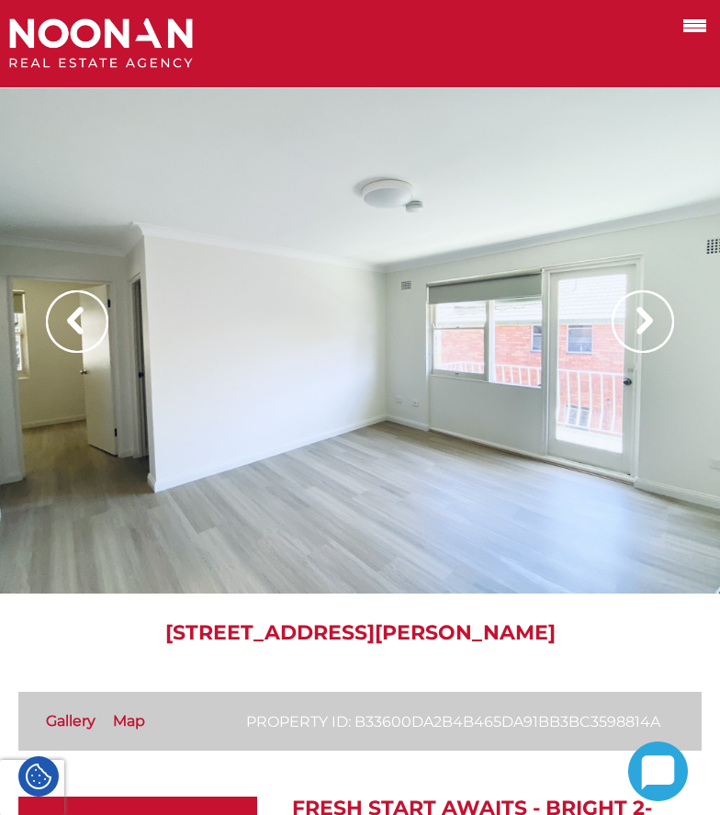
click at [638, 326] on img at bounding box center [643, 321] width 62 height 62
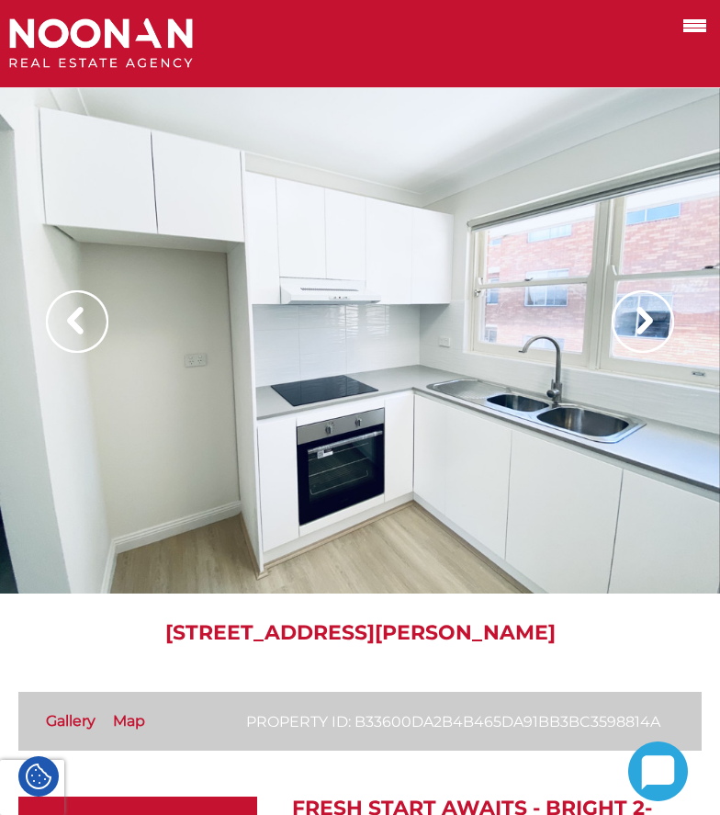
click at [638, 326] on img at bounding box center [643, 321] width 62 height 62
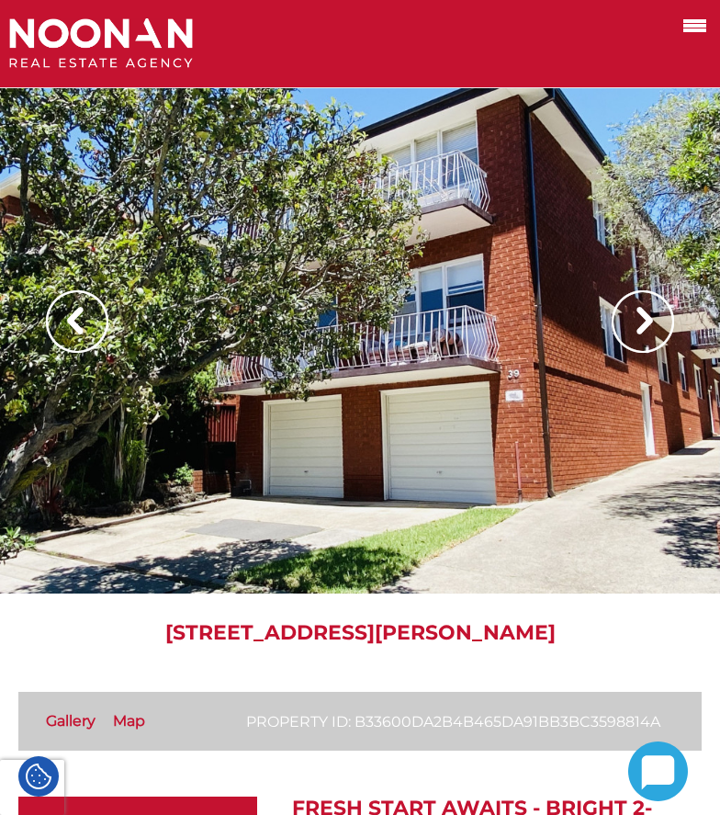
click at [638, 324] on img at bounding box center [643, 321] width 62 height 62
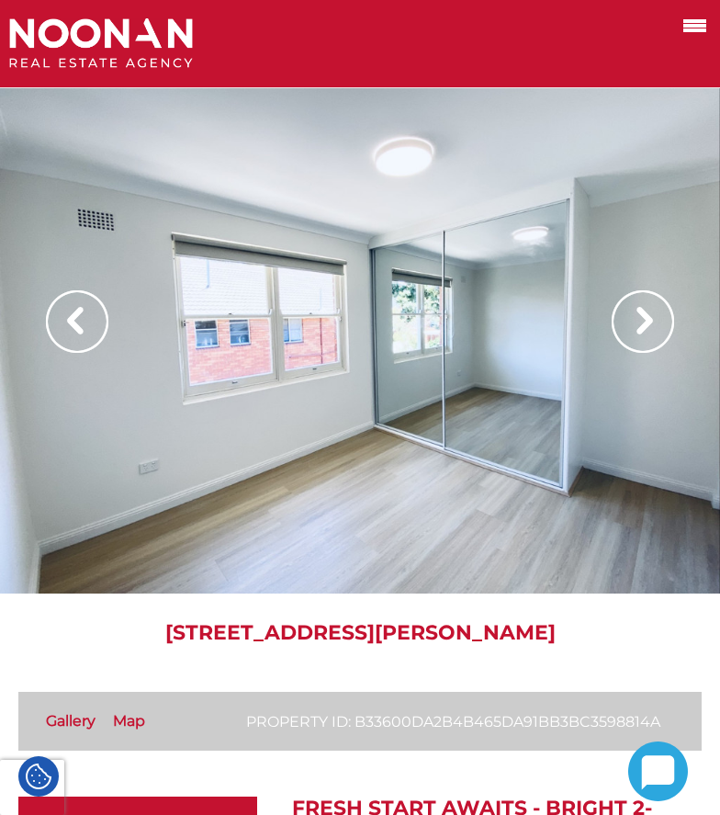
click at [638, 324] on img at bounding box center [643, 321] width 62 height 62
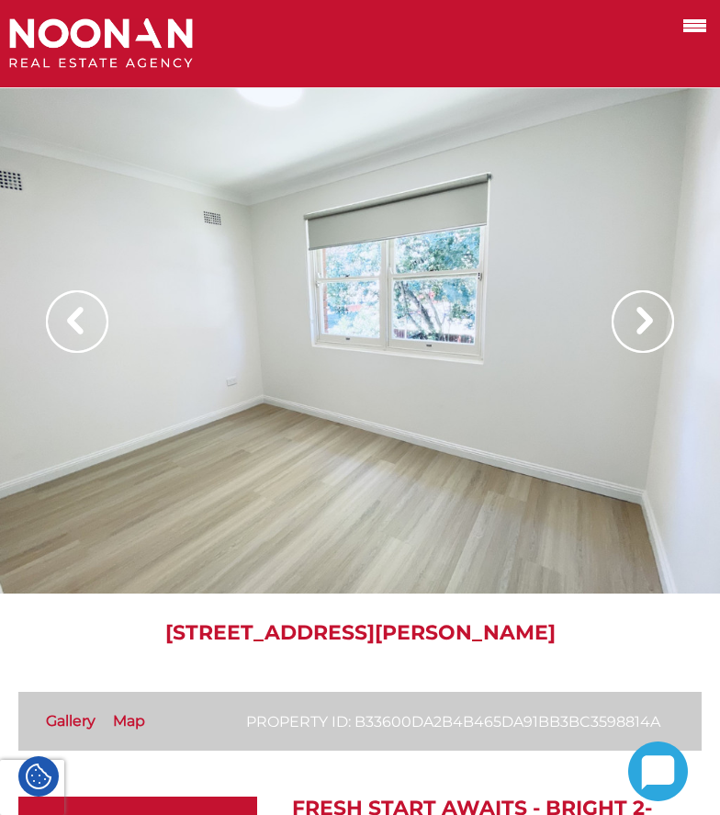
click at [638, 324] on img at bounding box center [643, 321] width 62 height 62
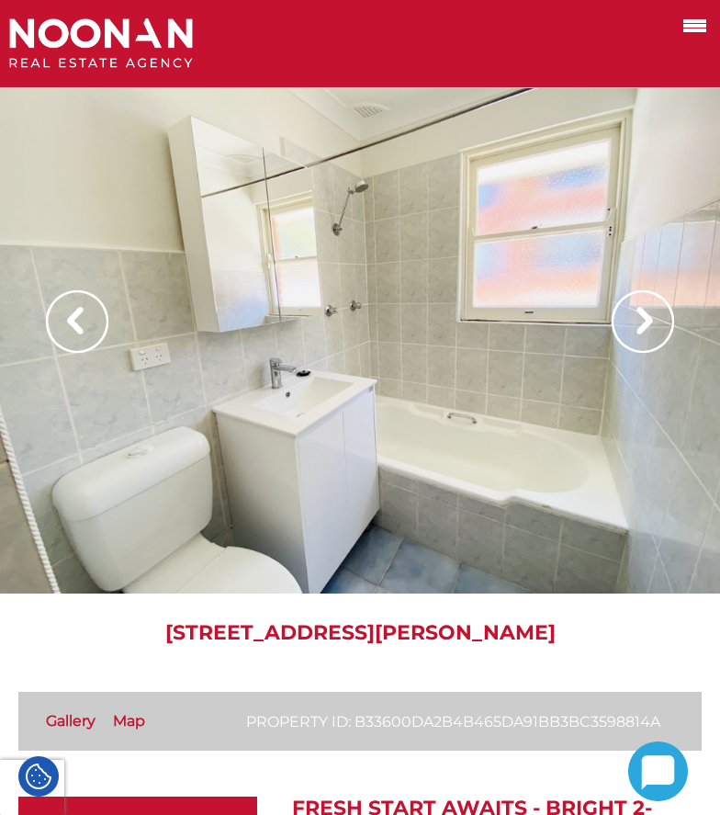
click at [643, 322] on img at bounding box center [643, 321] width 62 height 62
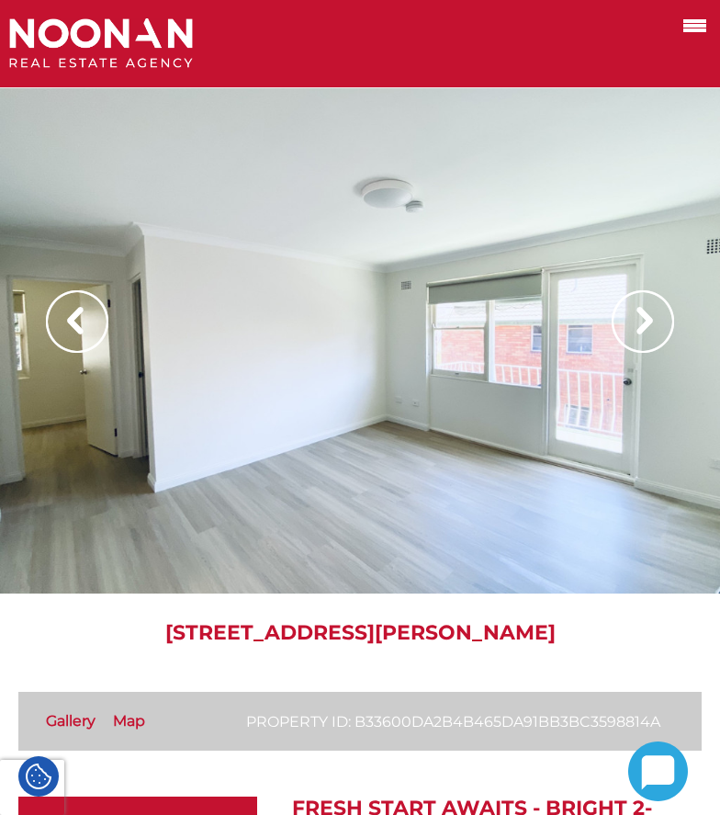
click at [643, 322] on img at bounding box center [643, 321] width 62 height 62
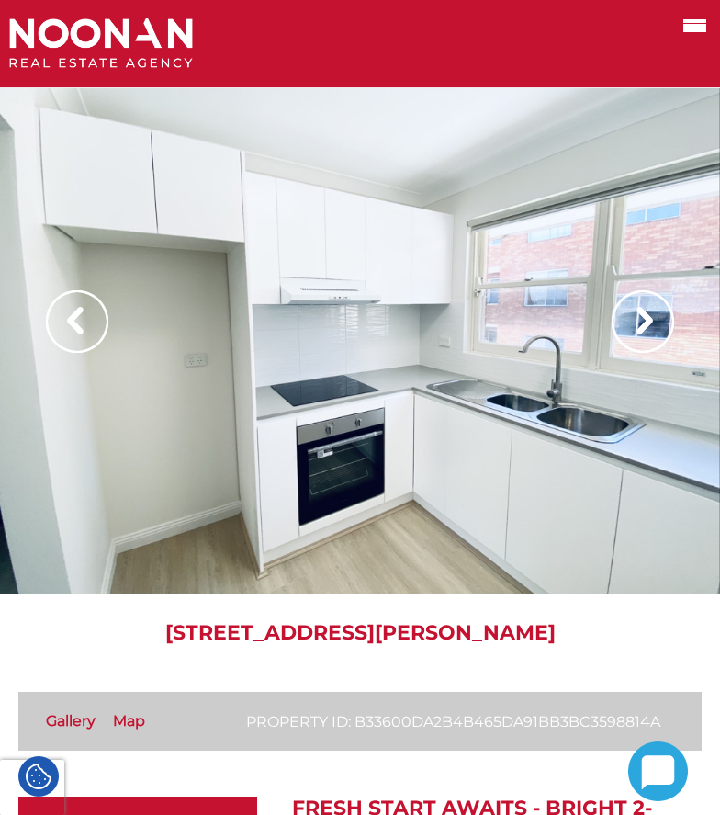
click at [643, 322] on img at bounding box center [643, 321] width 62 height 62
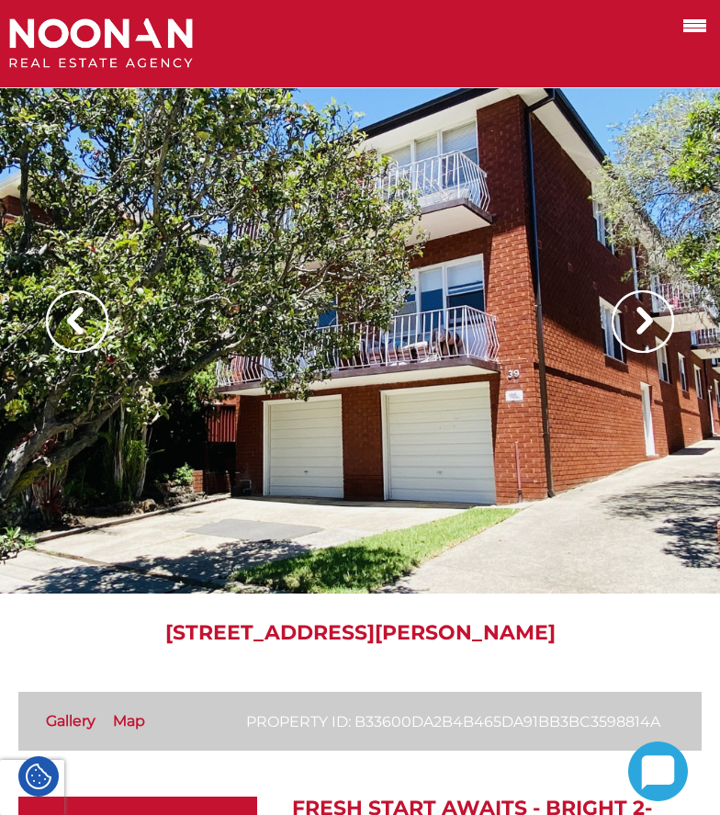
click at [643, 322] on img at bounding box center [643, 321] width 62 height 62
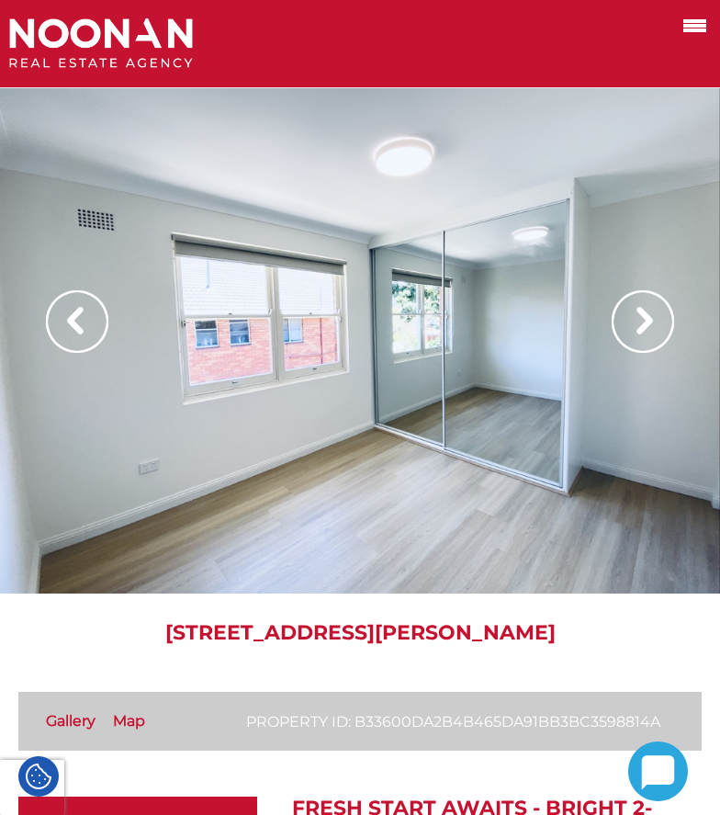
click at [643, 322] on img at bounding box center [643, 321] width 62 height 62
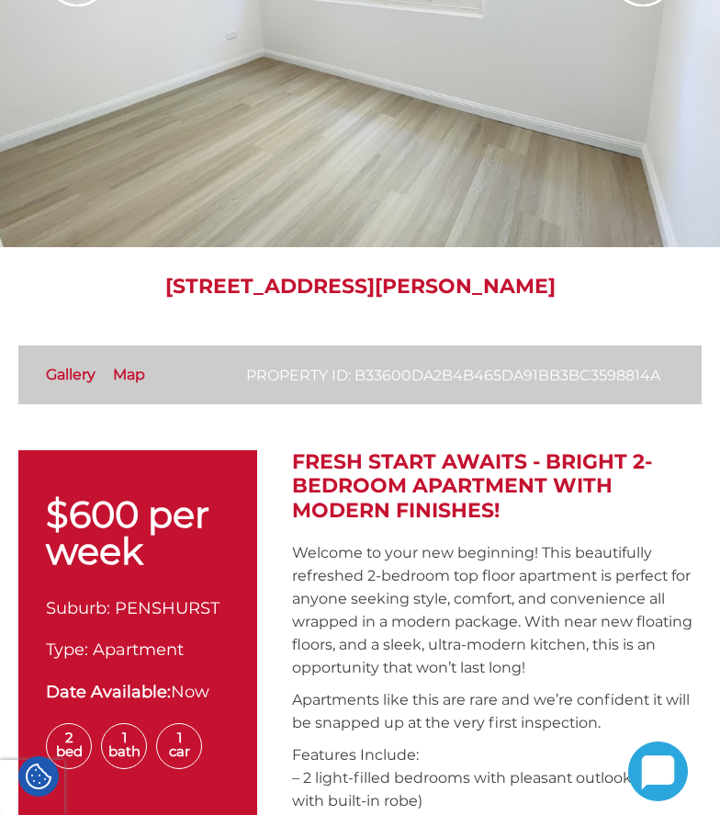
scroll to position [276, 0]
